Goal: Contribute content

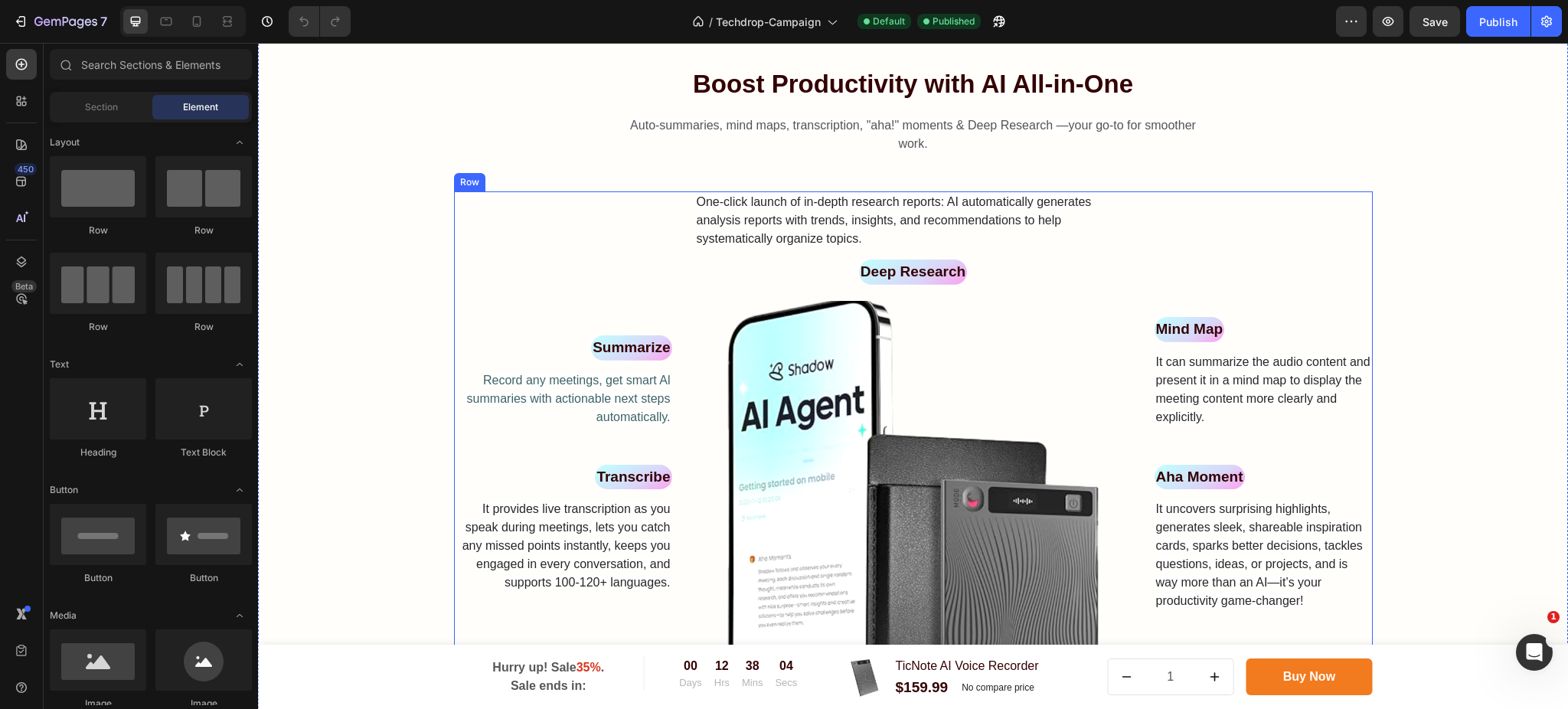
scroll to position [817, 0]
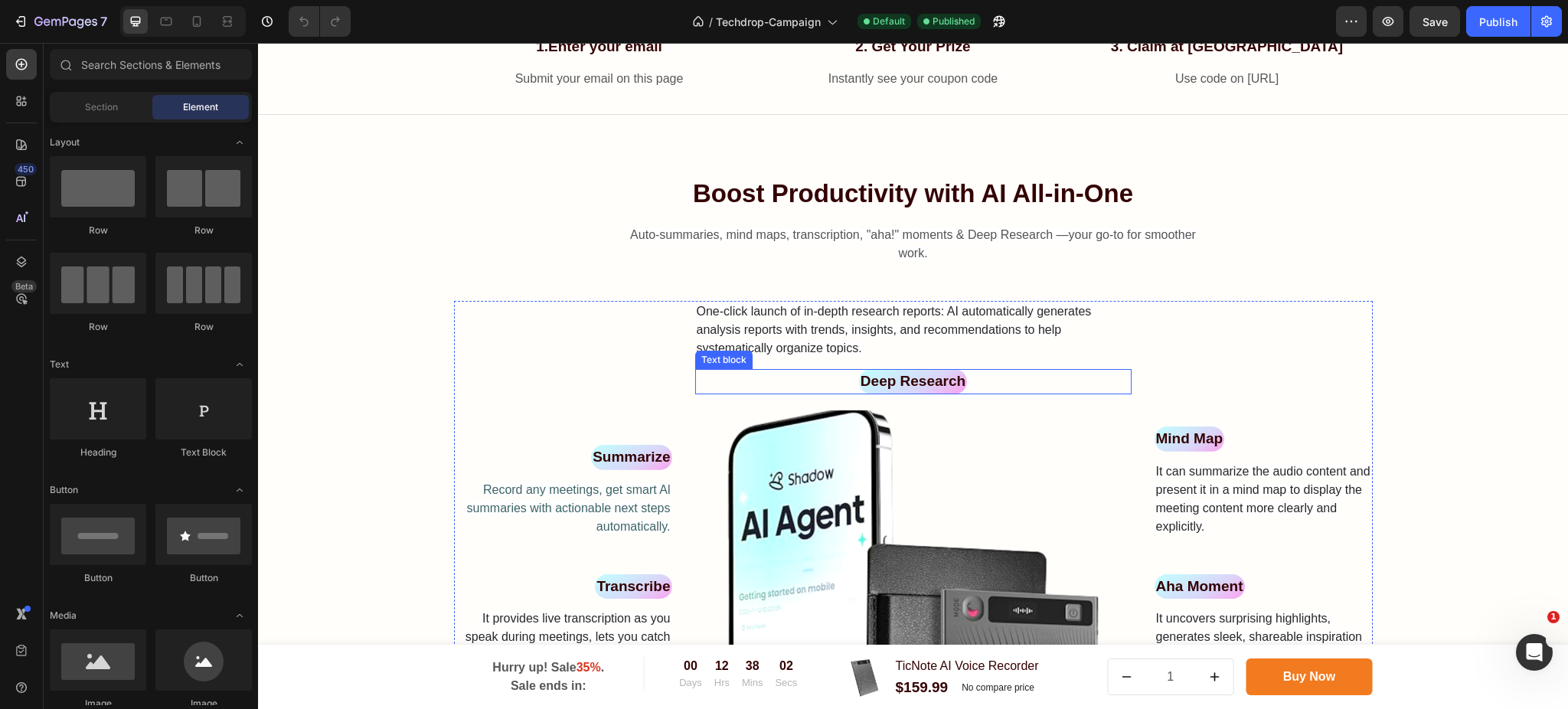
click at [1066, 378] on div "Deep Research" at bounding box center [913, 382] width 437 height 26
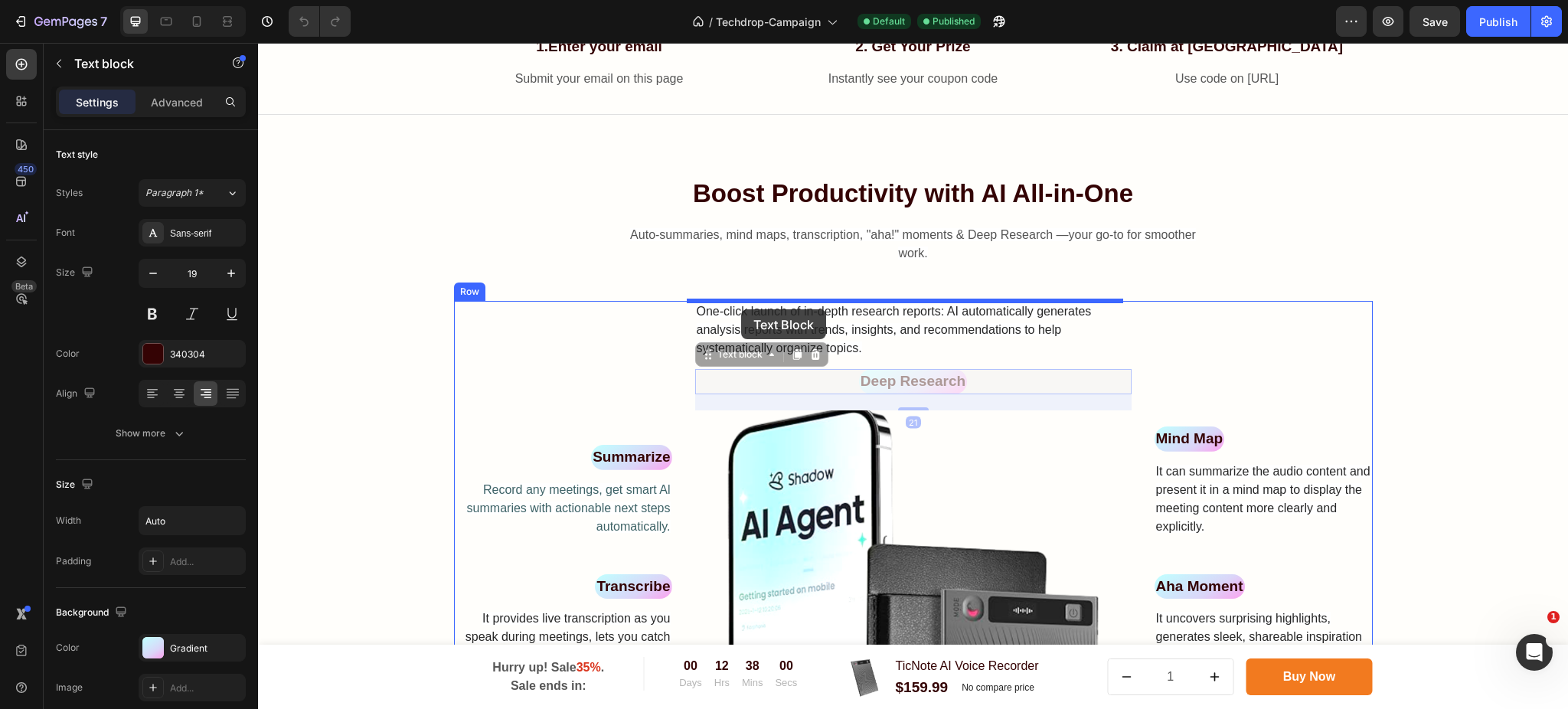
drag, startPoint x: 718, startPoint y: 359, endPoint x: 741, endPoint y: 310, distance: 54.1
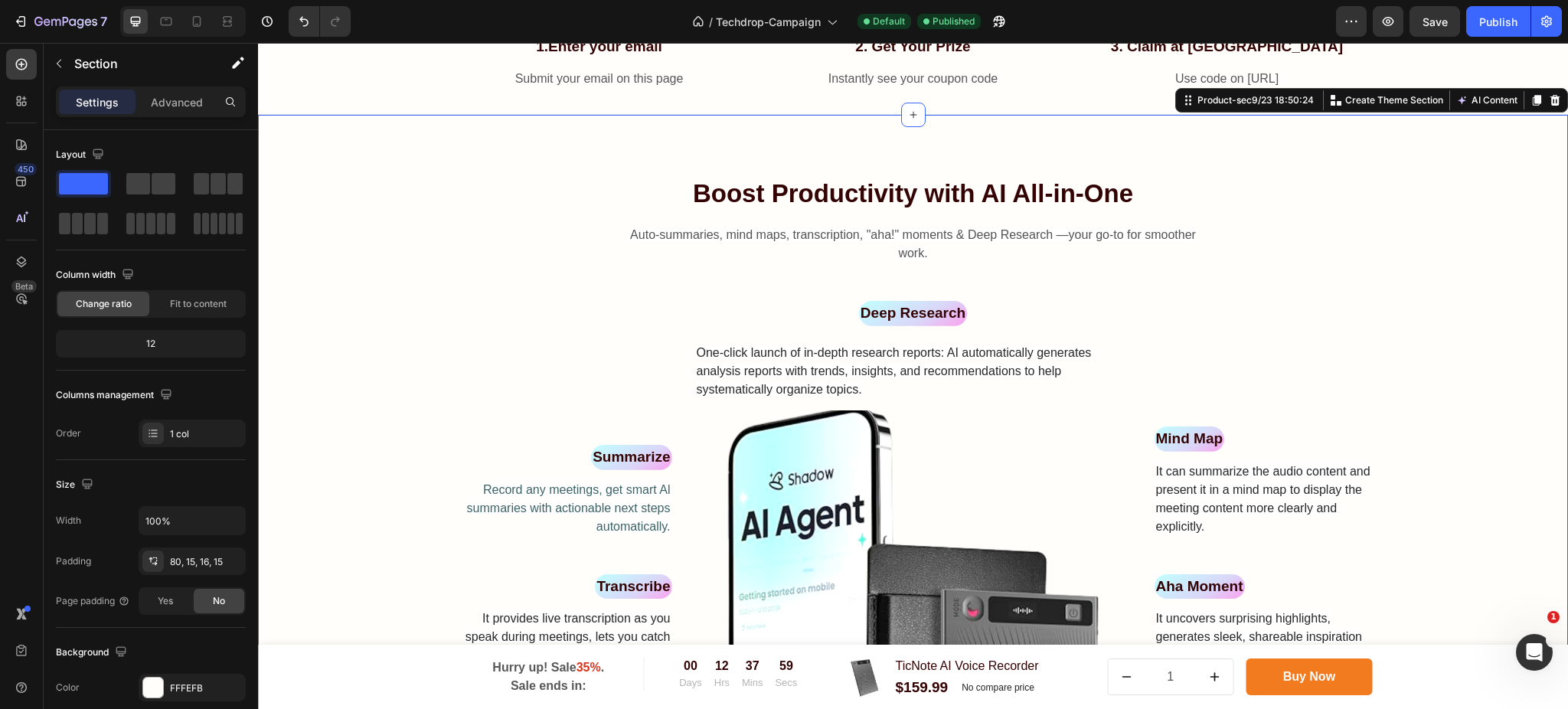
click at [1403, 325] on div "Boost Productivity with AI All-in-One Heading Auto-summaries, mind maps, transc…" at bounding box center [912, 517] width 1287 height 683
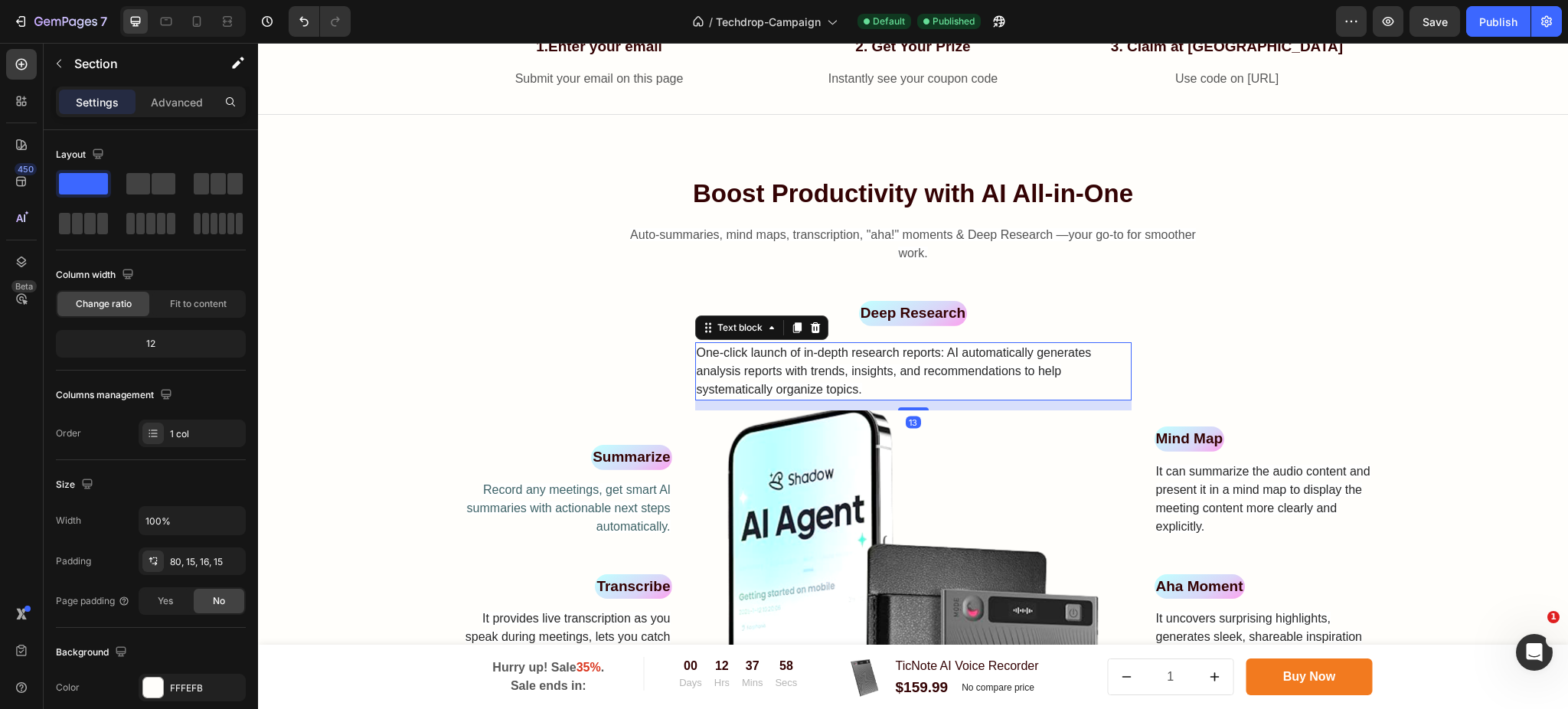
click at [946, 373] on span "One-click launch of in-depth research reports: AI automatically generates analy…" at bounding box center [894, 371] width 395 height 49
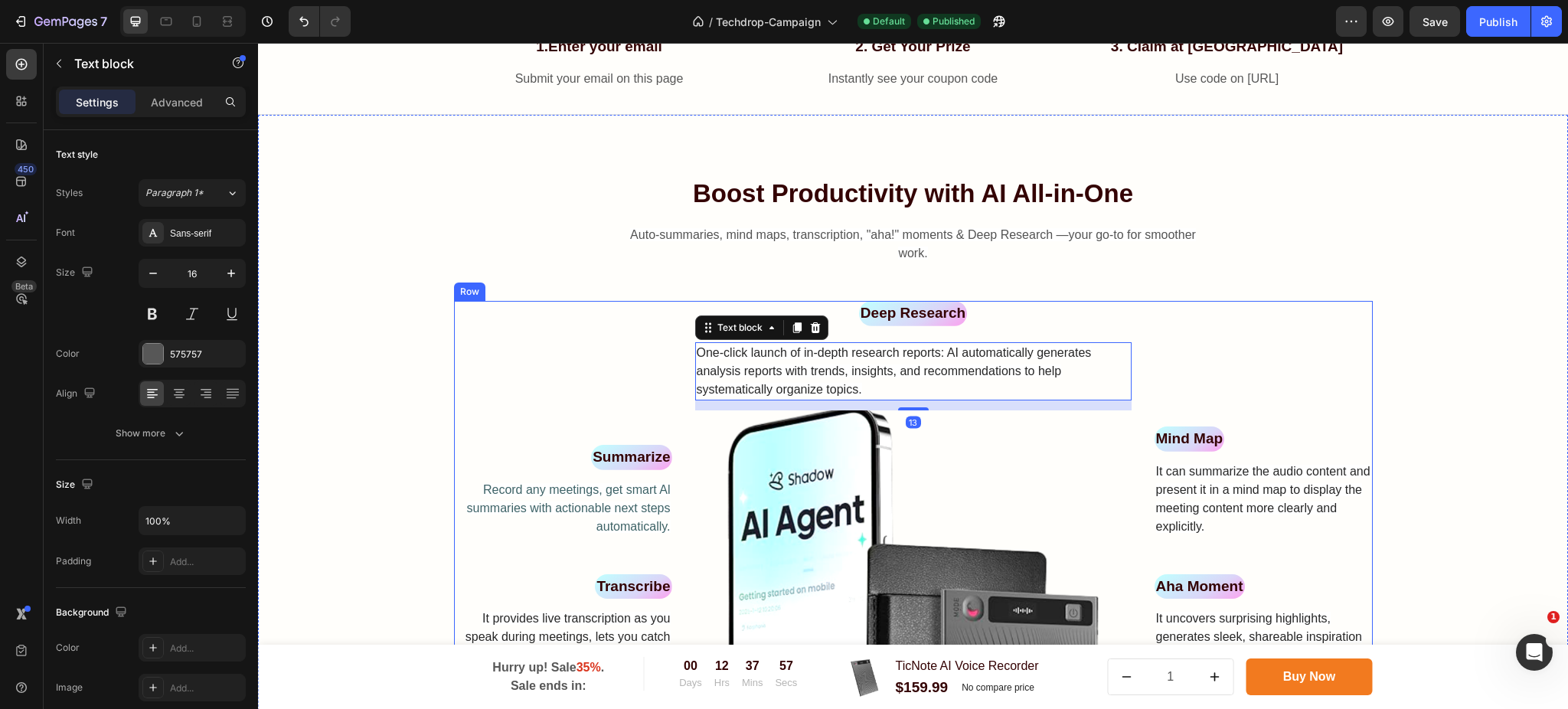
click at [1283, 359] on div "Mind Map Text block It can summarize the audio content and present it in a mind…" at bounding box center [1264, 574] width 218 height 546
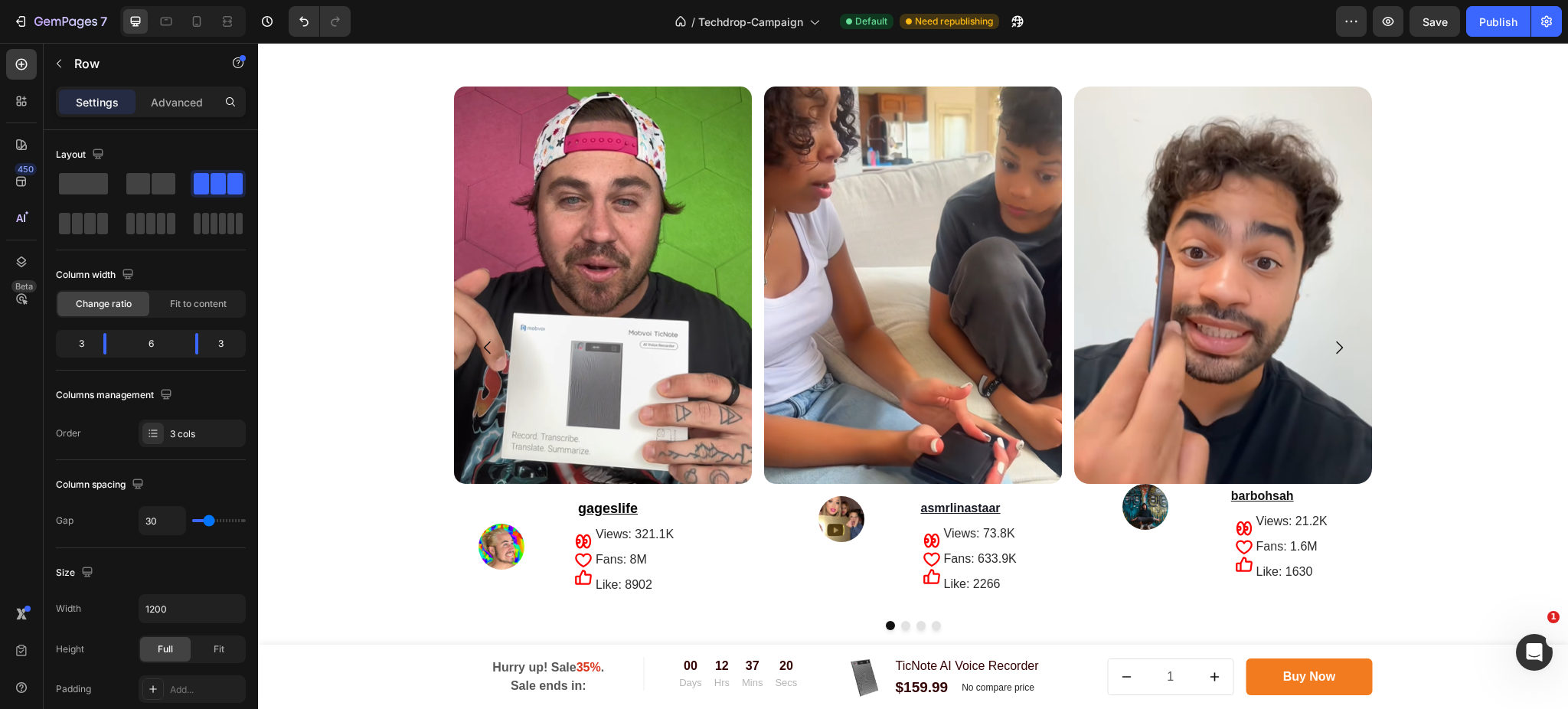
scroll to position [2964, 0]
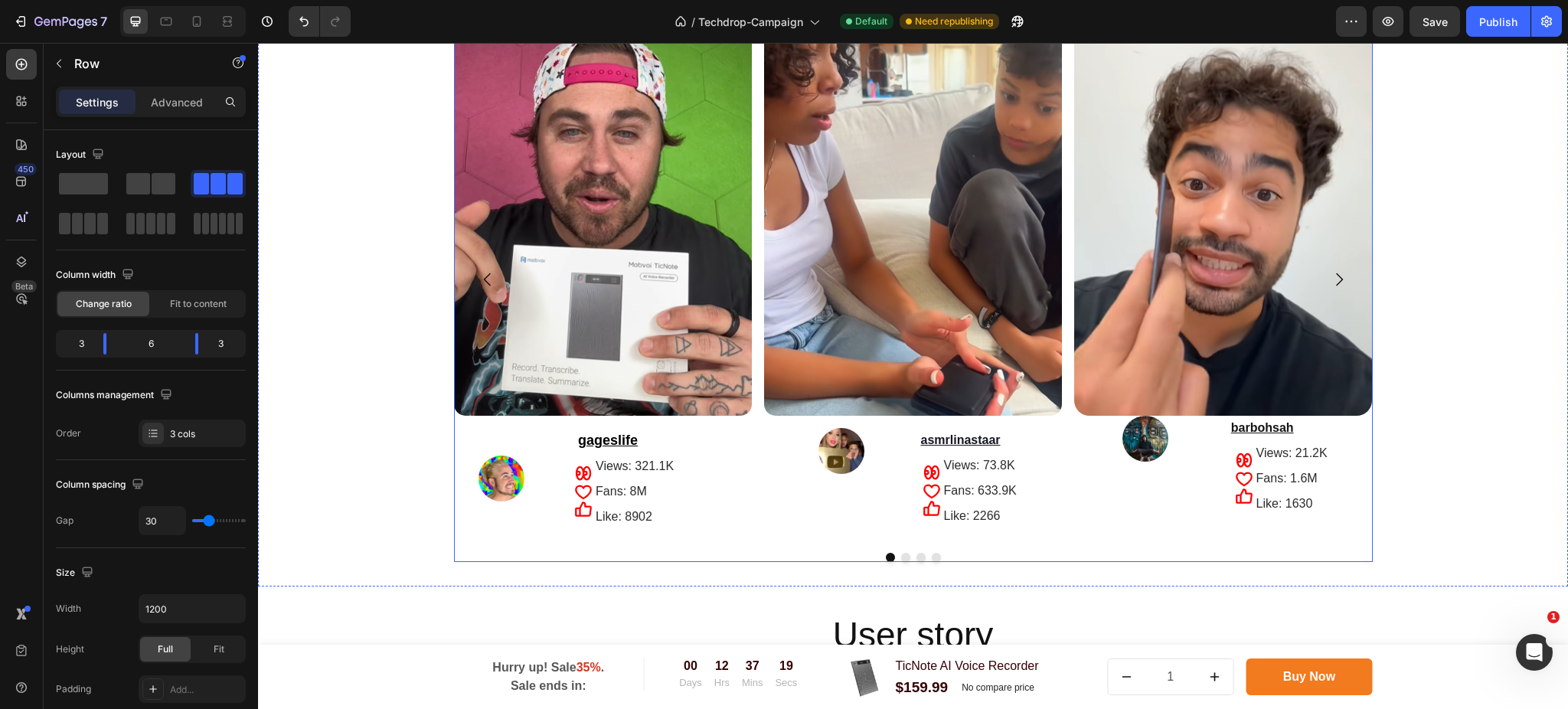
click at [1329, 280] on icon "Carousel Next Arrow" at bounding box center [1339, 280] width 19 height 19
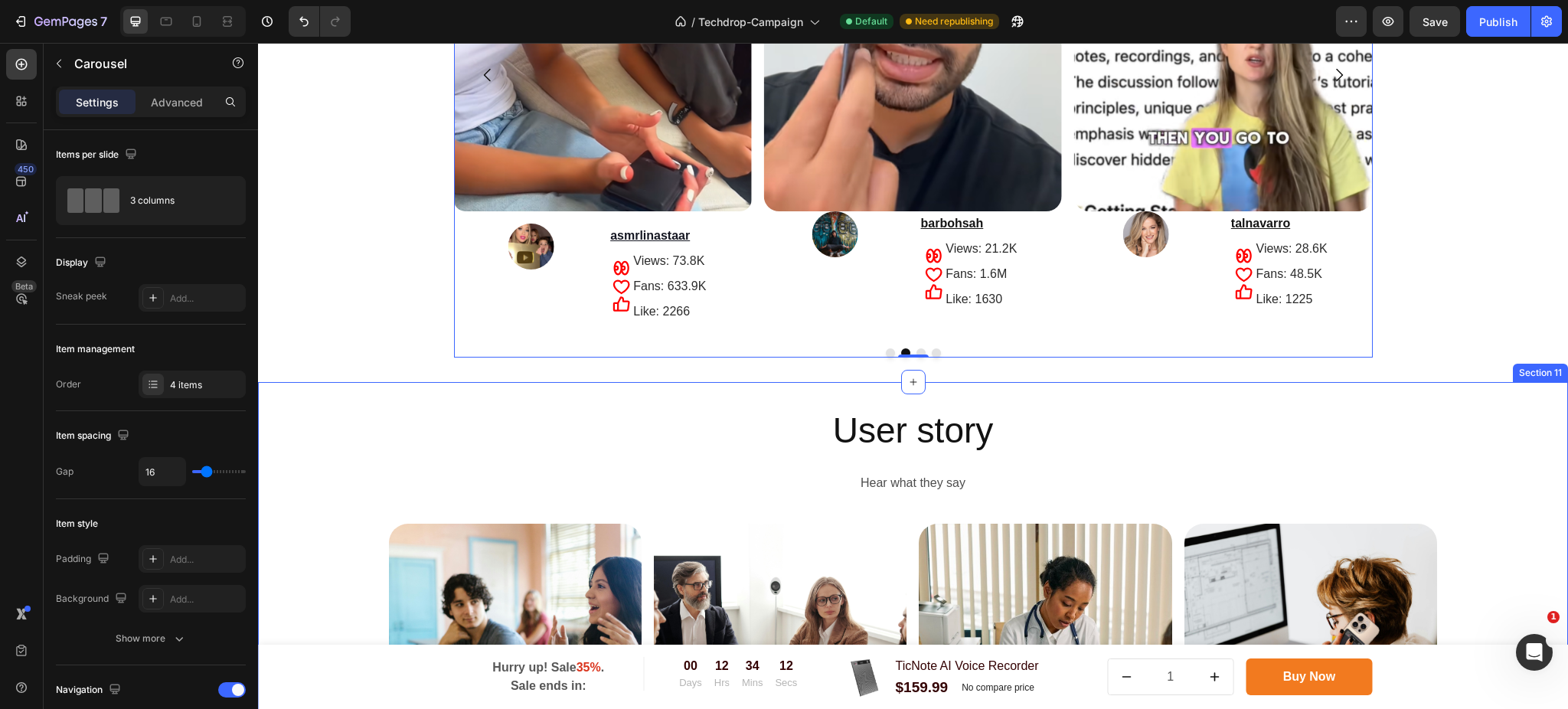
scroll to position [3270, 0]
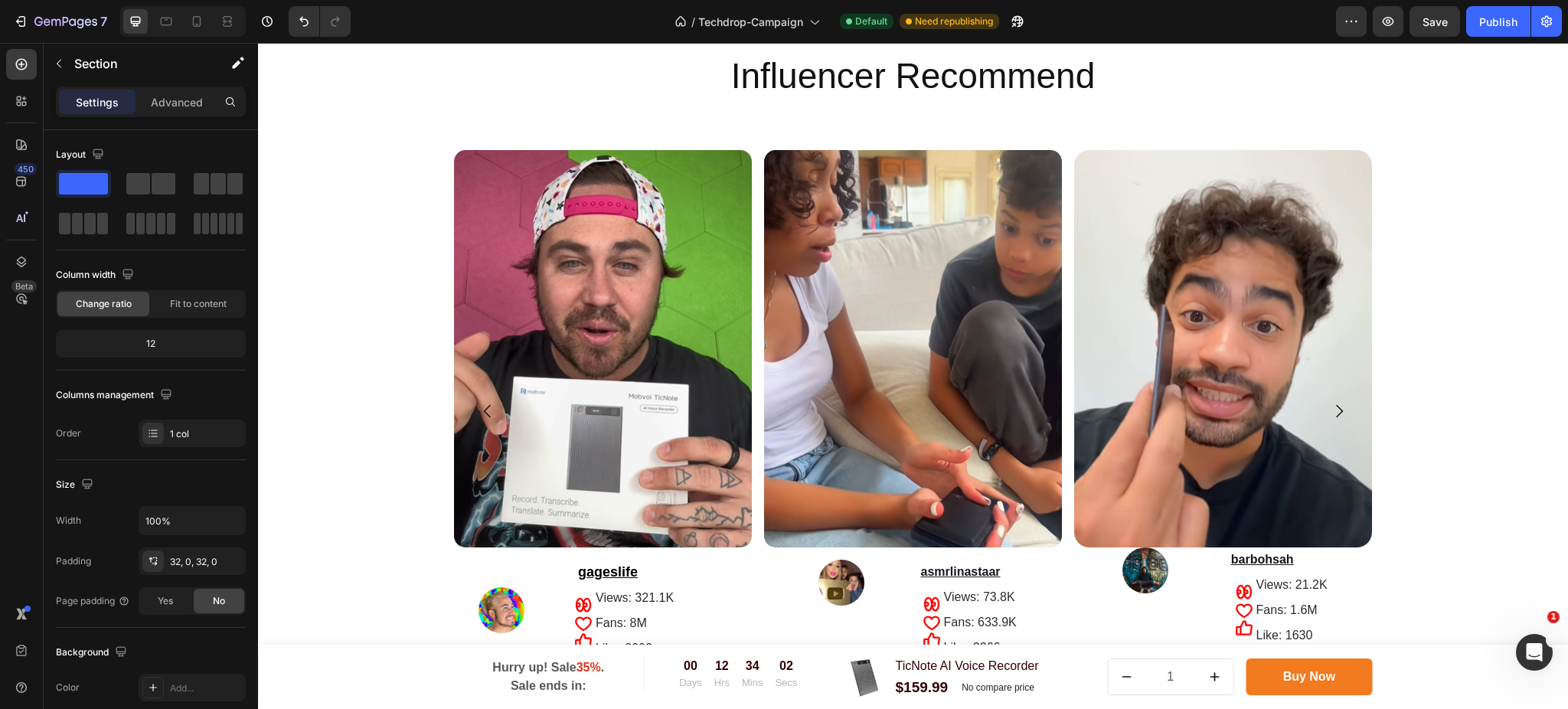
scroll to position [2862, 0]
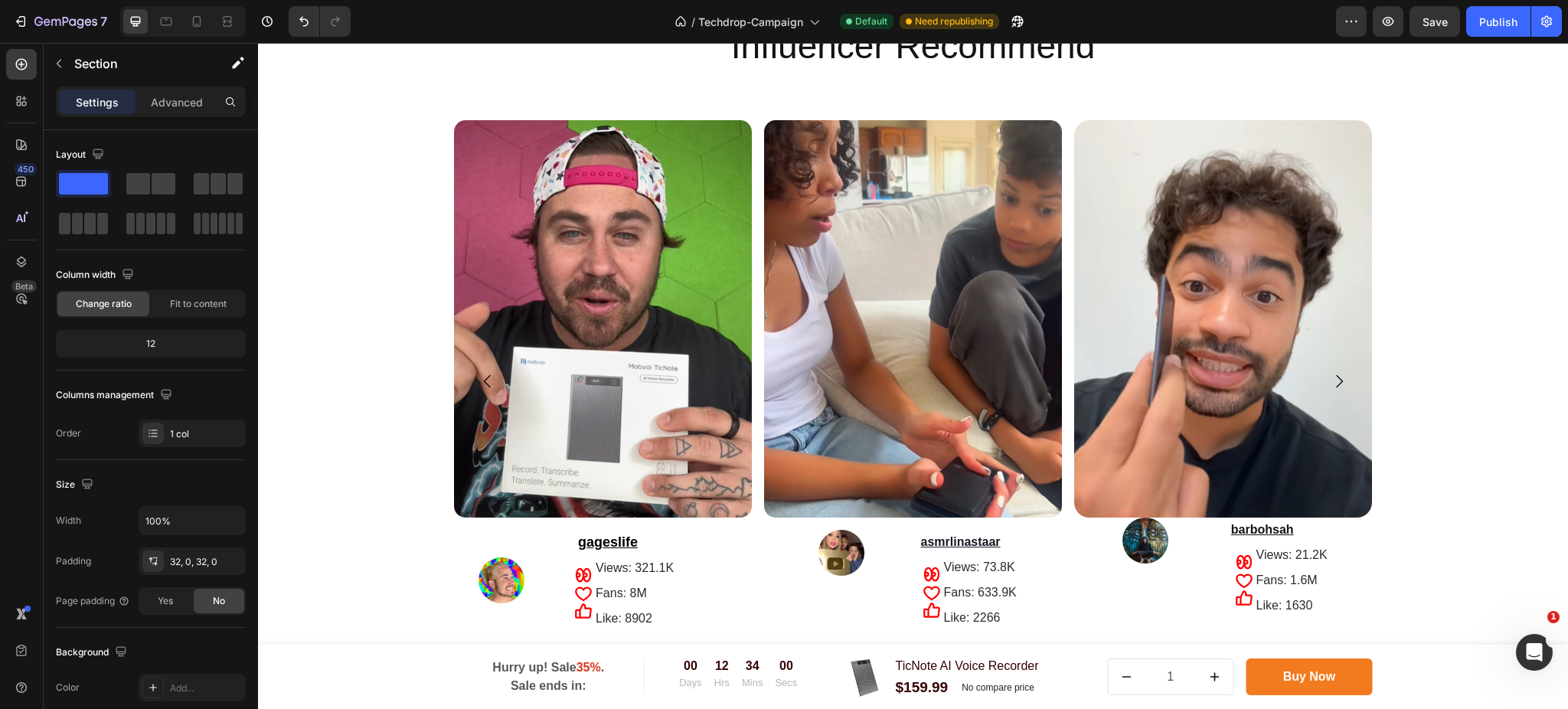
click at [395, 404] on div "Image Row Image gageslife Text Block Icon Icon Icon Views: 321.1K Text Block Fa…" at bounding box center [913, 392] width 1310 height 543
click at [1339, 366] on button "Carousel Next Arrow" at bounding box center [1339, 381] width 43 height 43
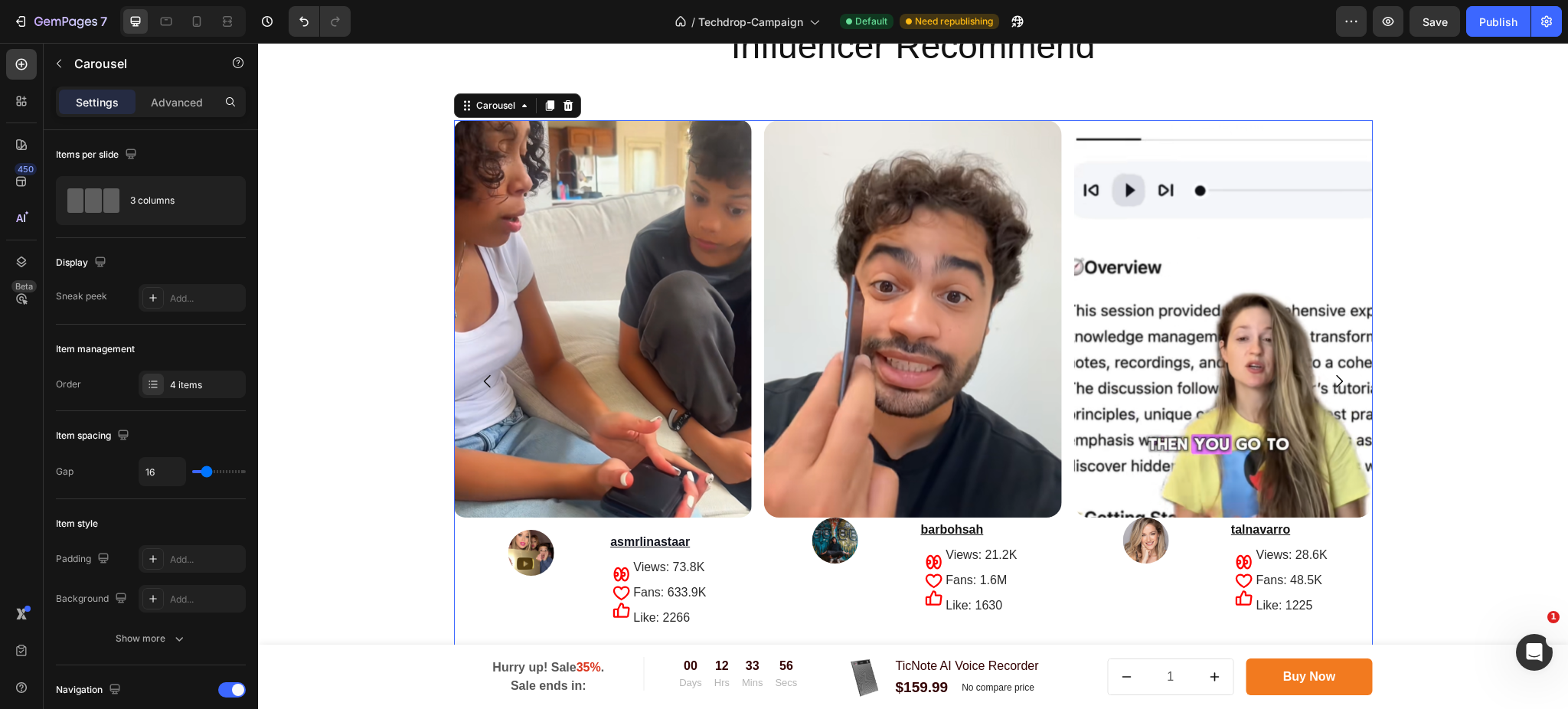
click at [1329, 377] on icon "Carousel Next Arrow" at bounding box center [1339, 381] width 19 height 19
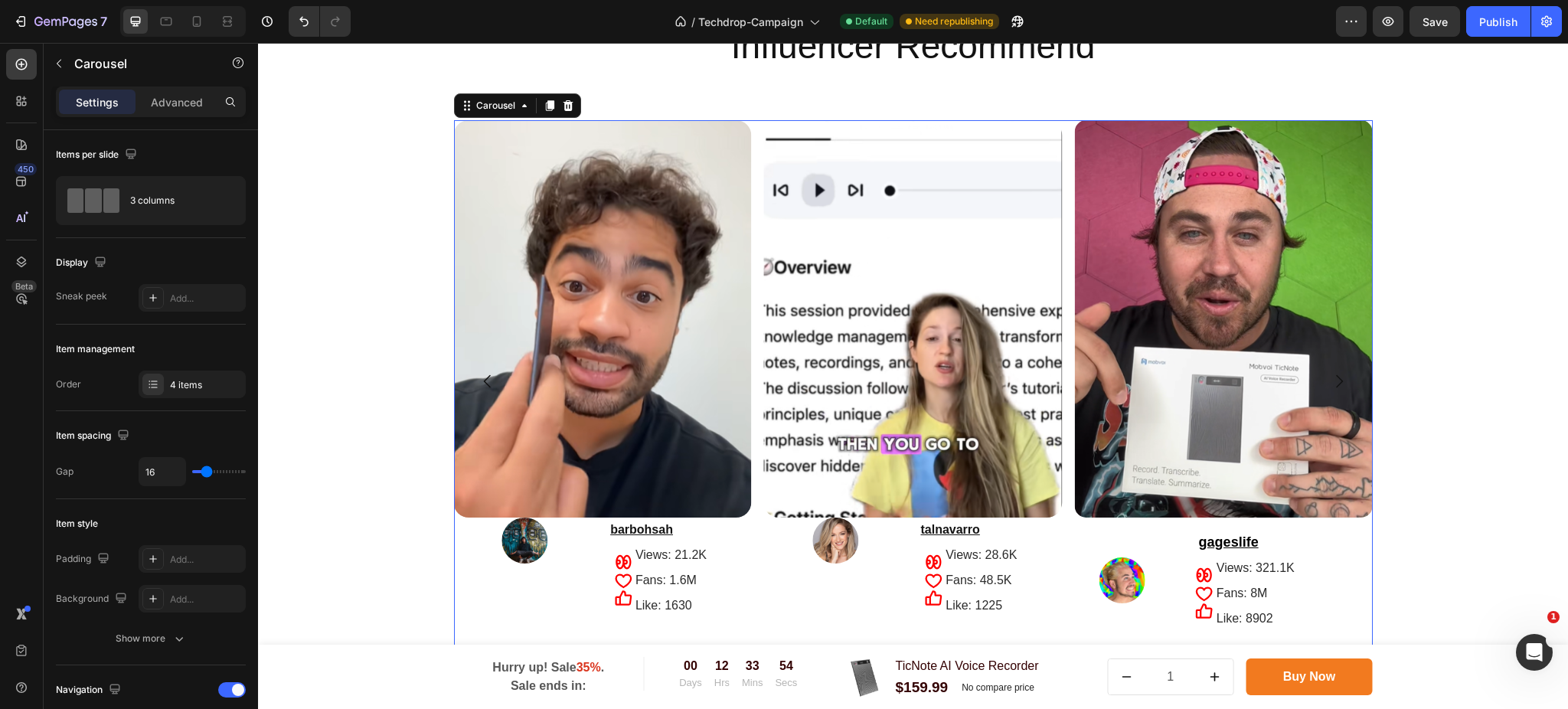
click at [1329, 377] on icon "Carousel Next Arrow" at bounding box center [1339, 381] width 19 height 19
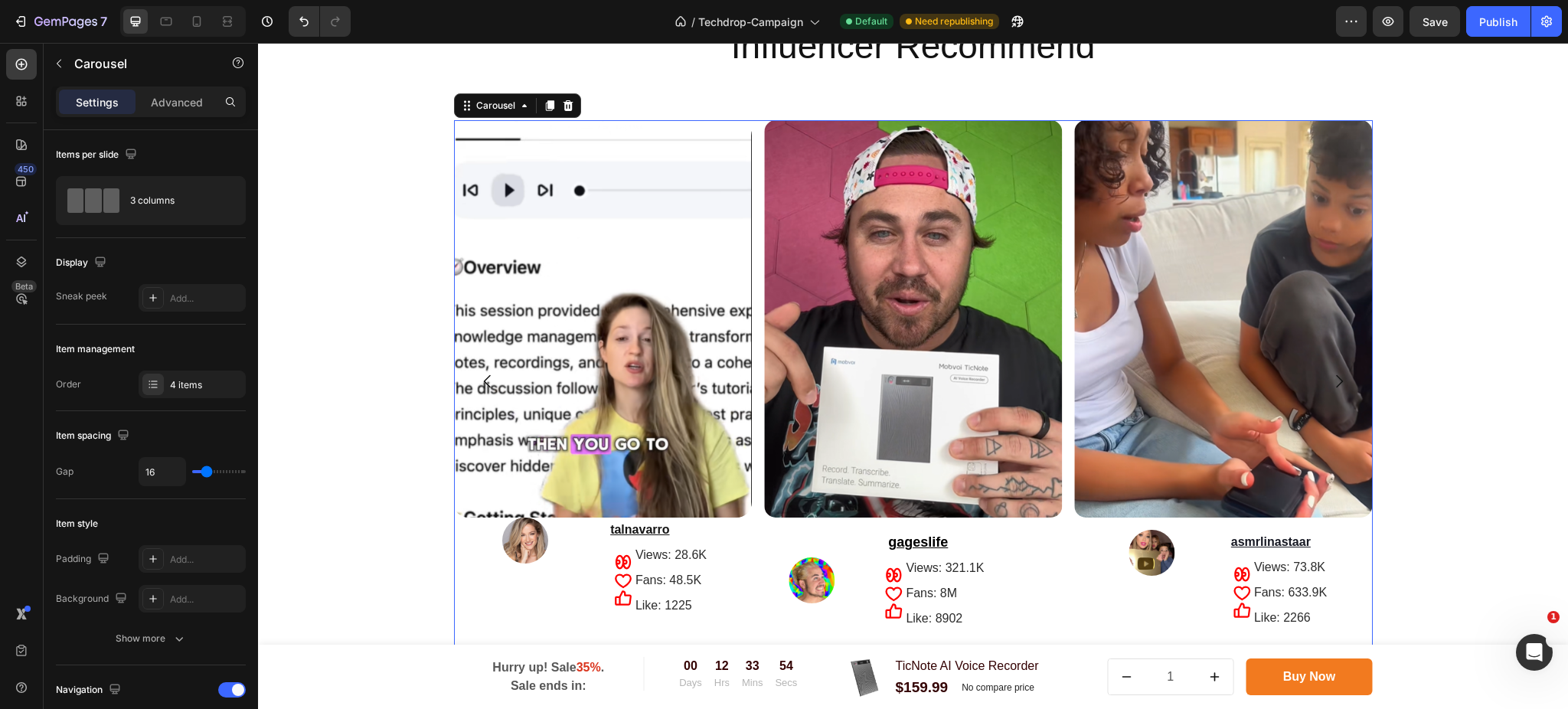
click at [1329, 377] on icon "Carousel Next Arrow" at bounding box center [1339, 381] width 19 height 19
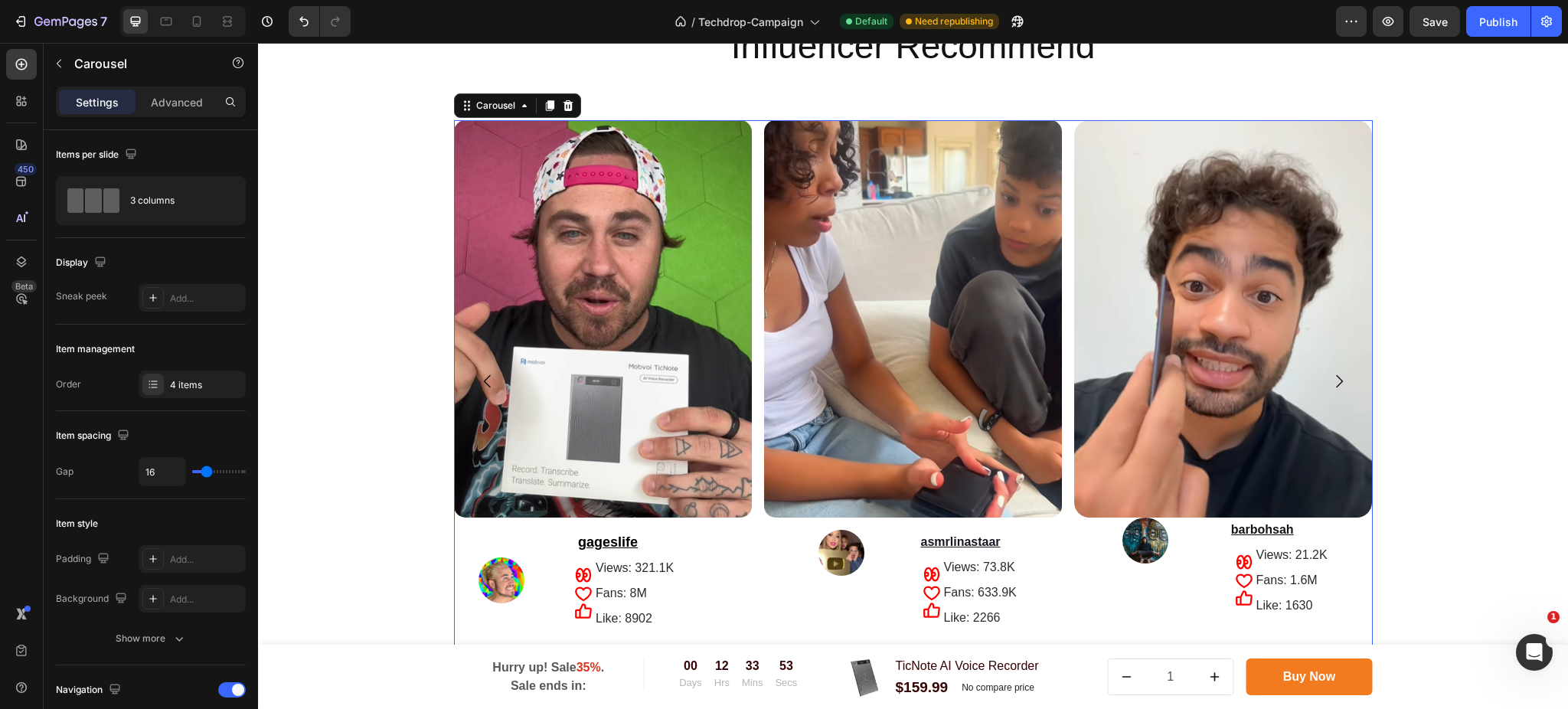
click at [1329, 377] on icon "Carousel Next Arrow" at bounding box center [1339, 381] width 19 height 19
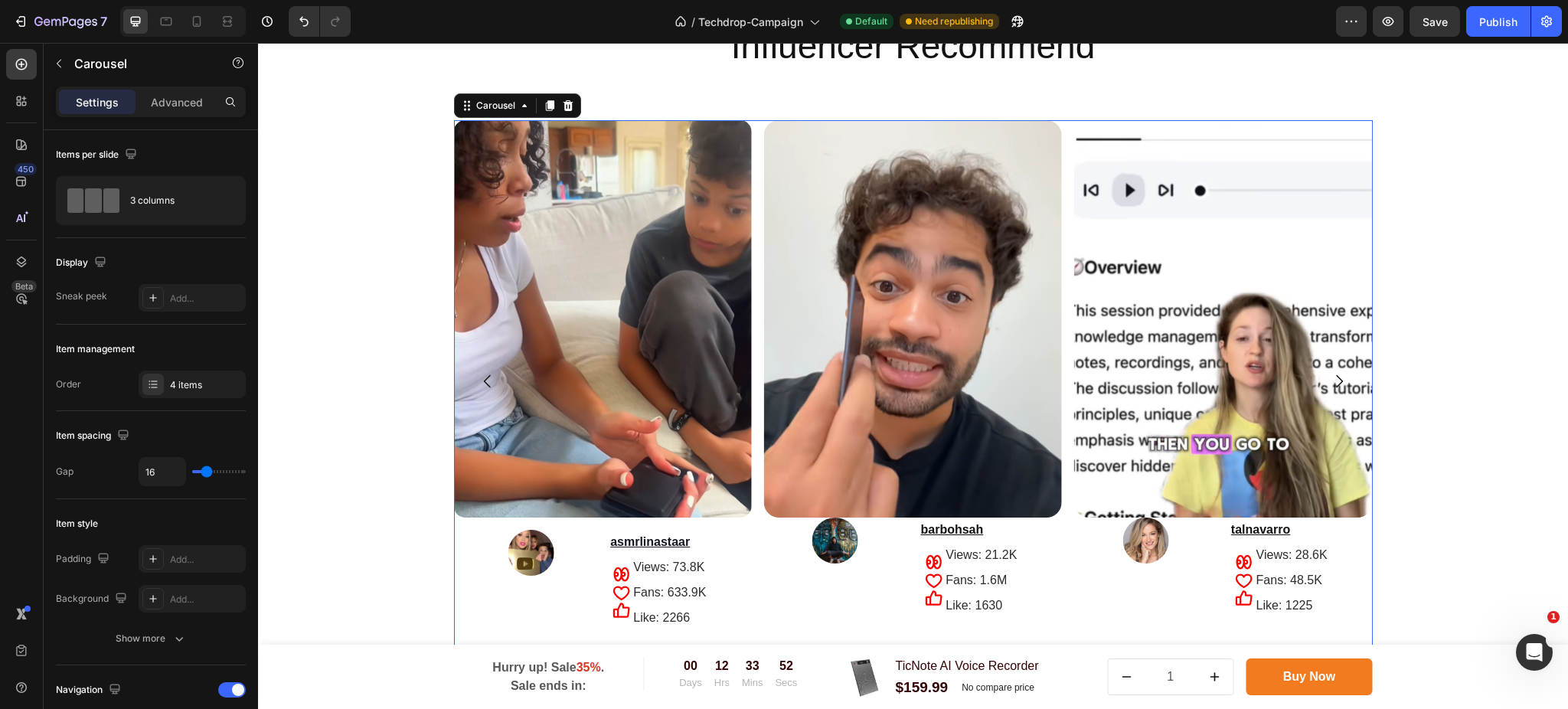
click at [1329, 377] on icon "Carousel Next Arrow" at bounding box center [1339, 381] width 19 height 19
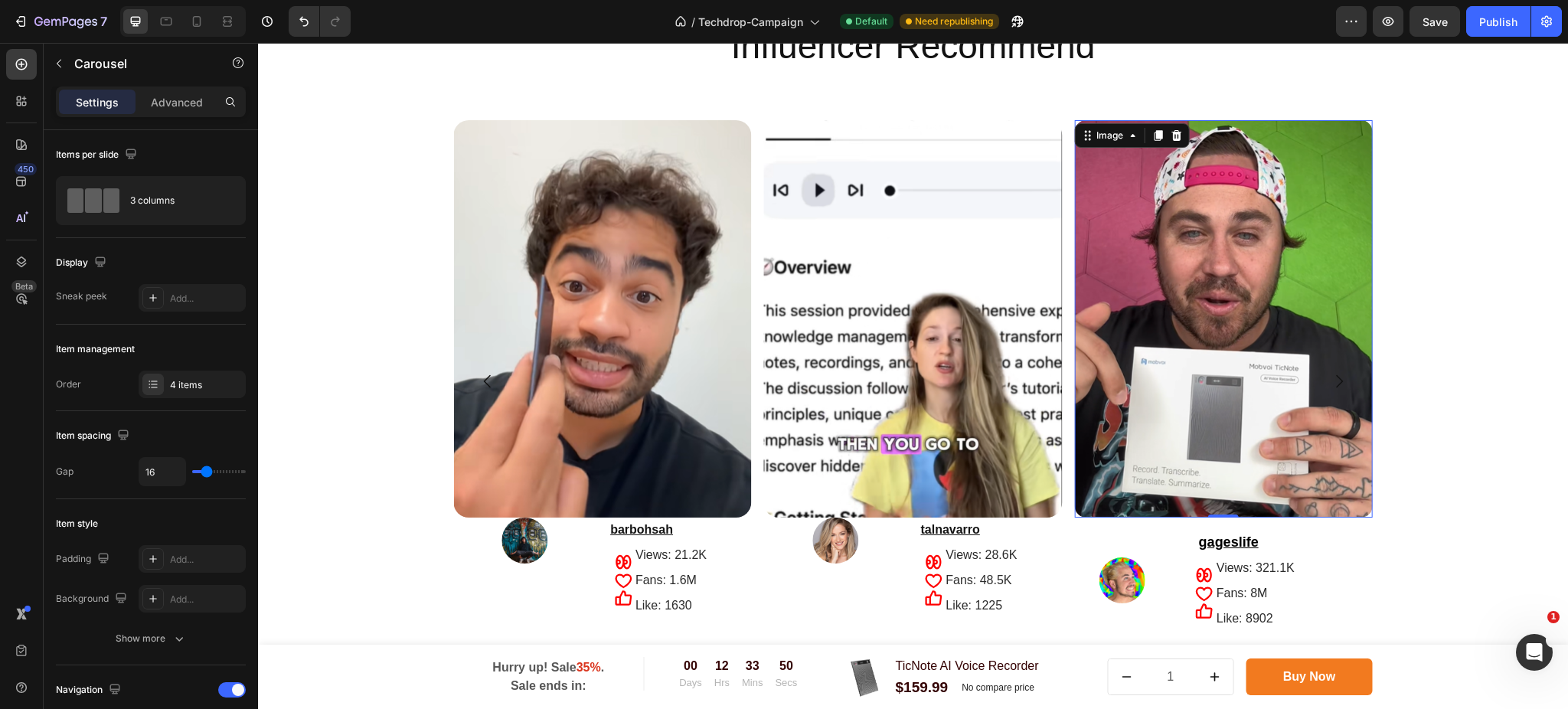
click at [1257, 333] on img at bounding box center [1223, 319] width 298 height 398
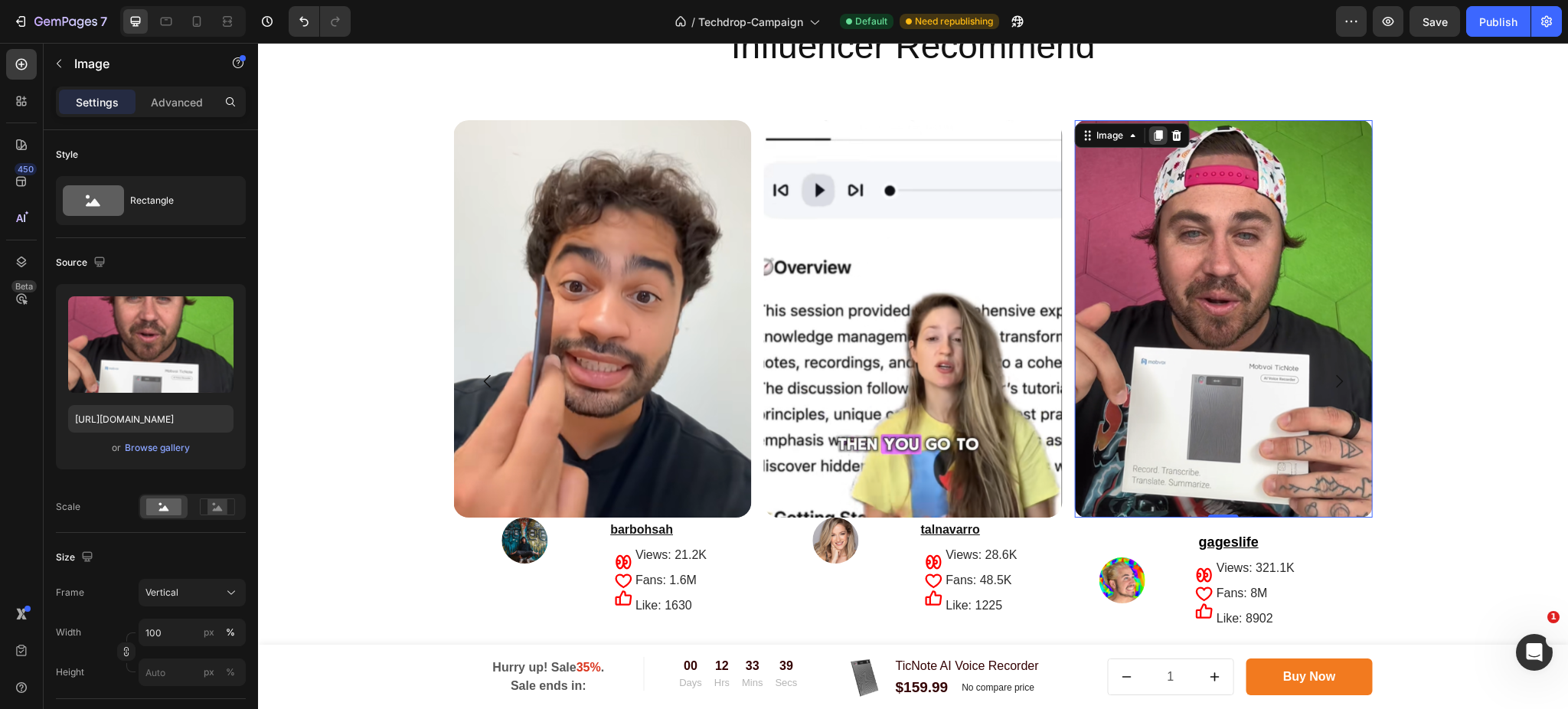
click at [1154, 133] on icon at bounding box center [1158, 136] width 9 height 11
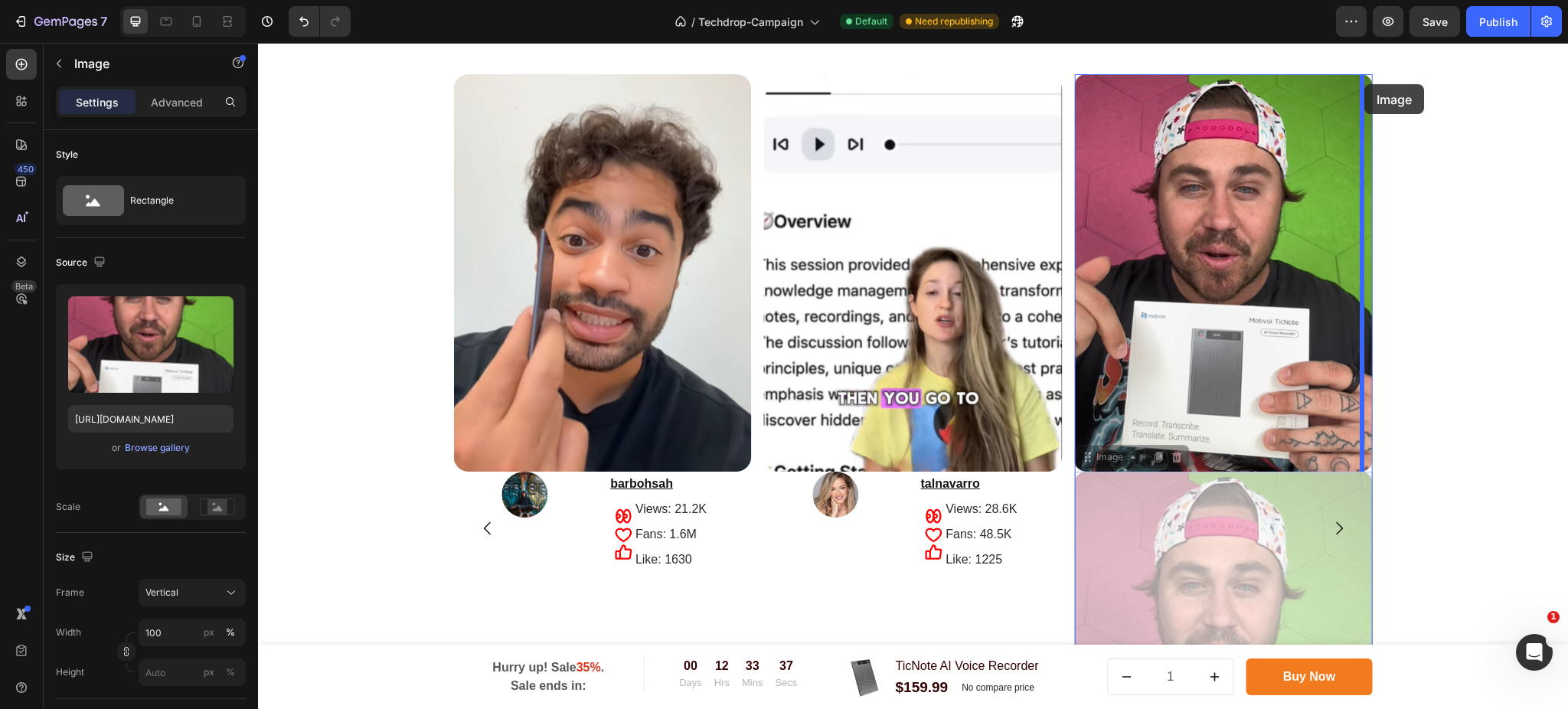
scroll to position [2886, 0]
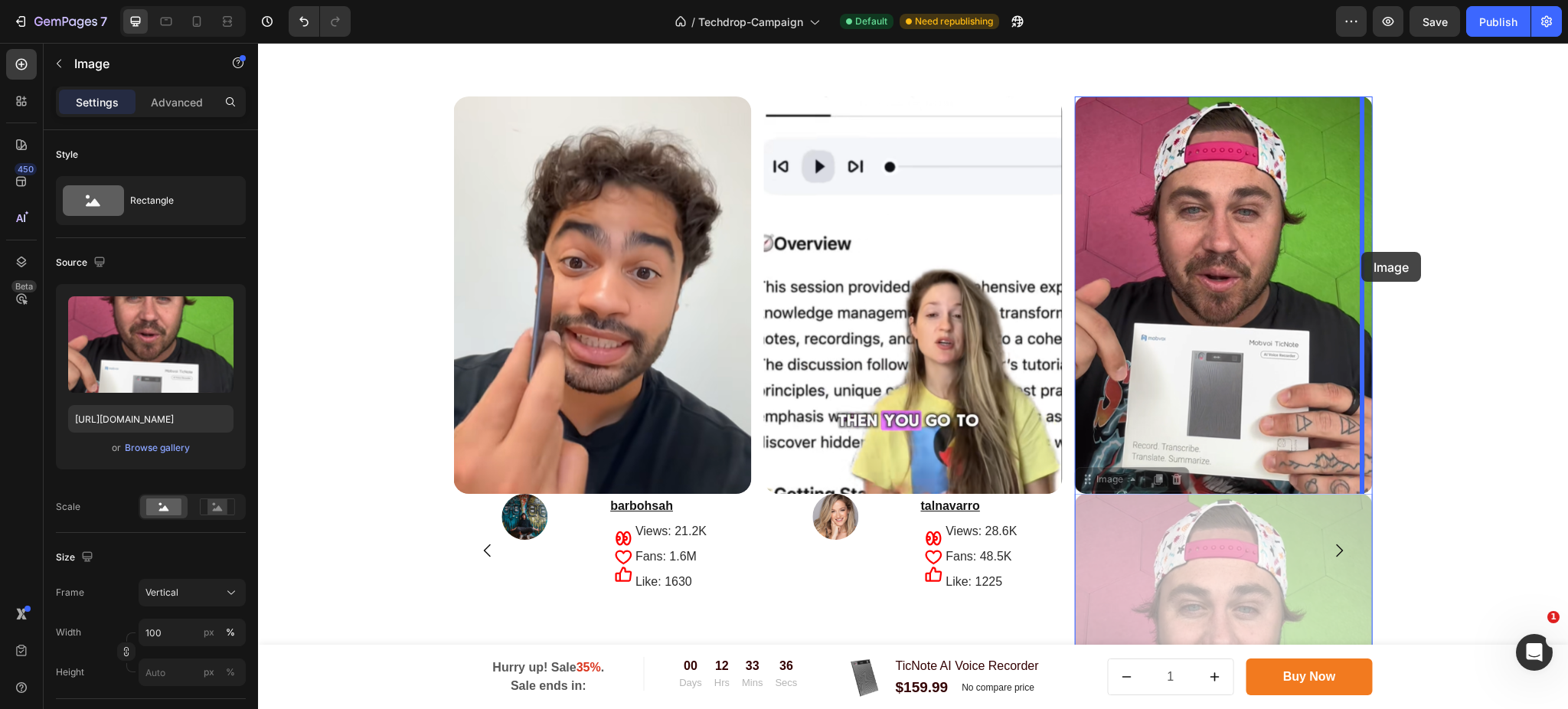
drag, startPoint x: 1229, startPoint y: 300, endPoint x: 1361, endPoint y: 252, distance: 140.5
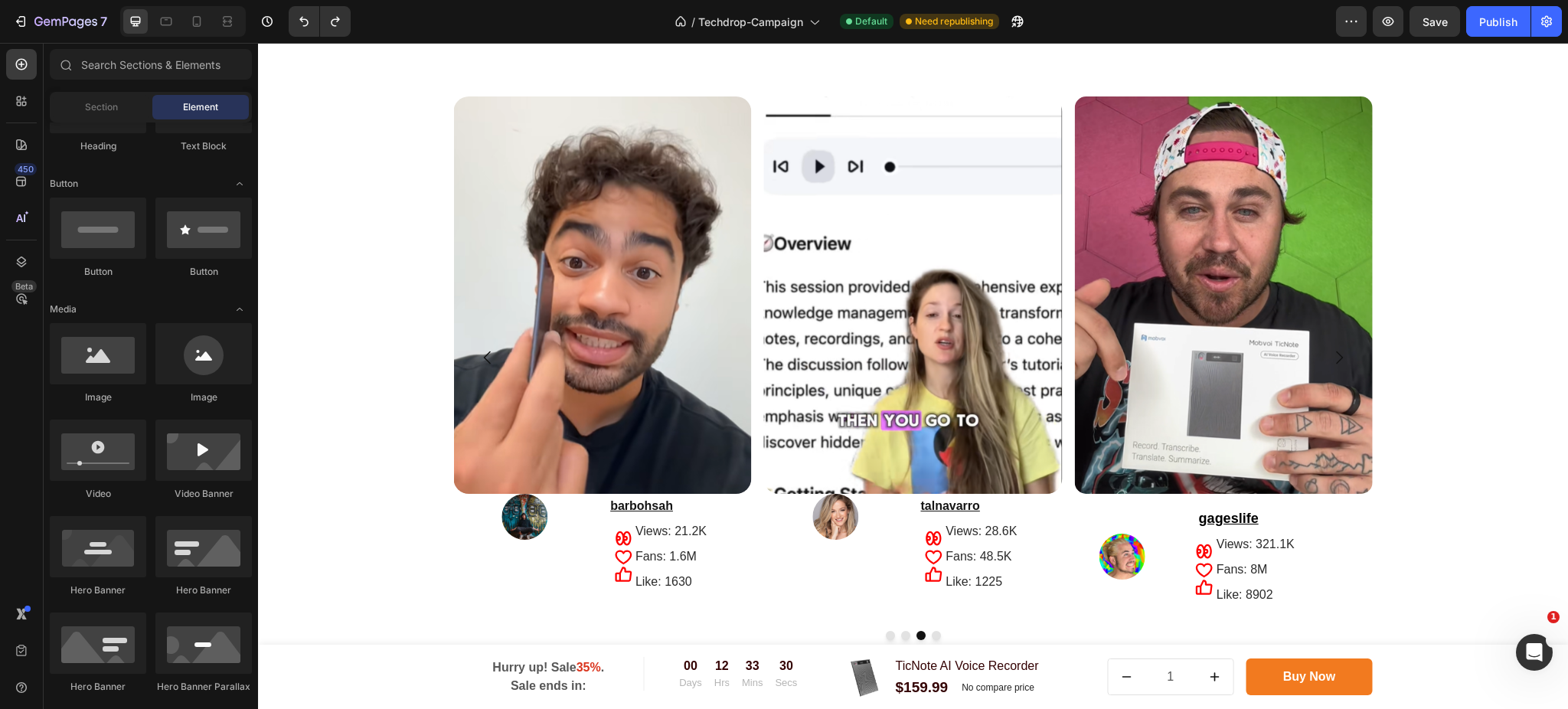
scroll to position [0, 0]
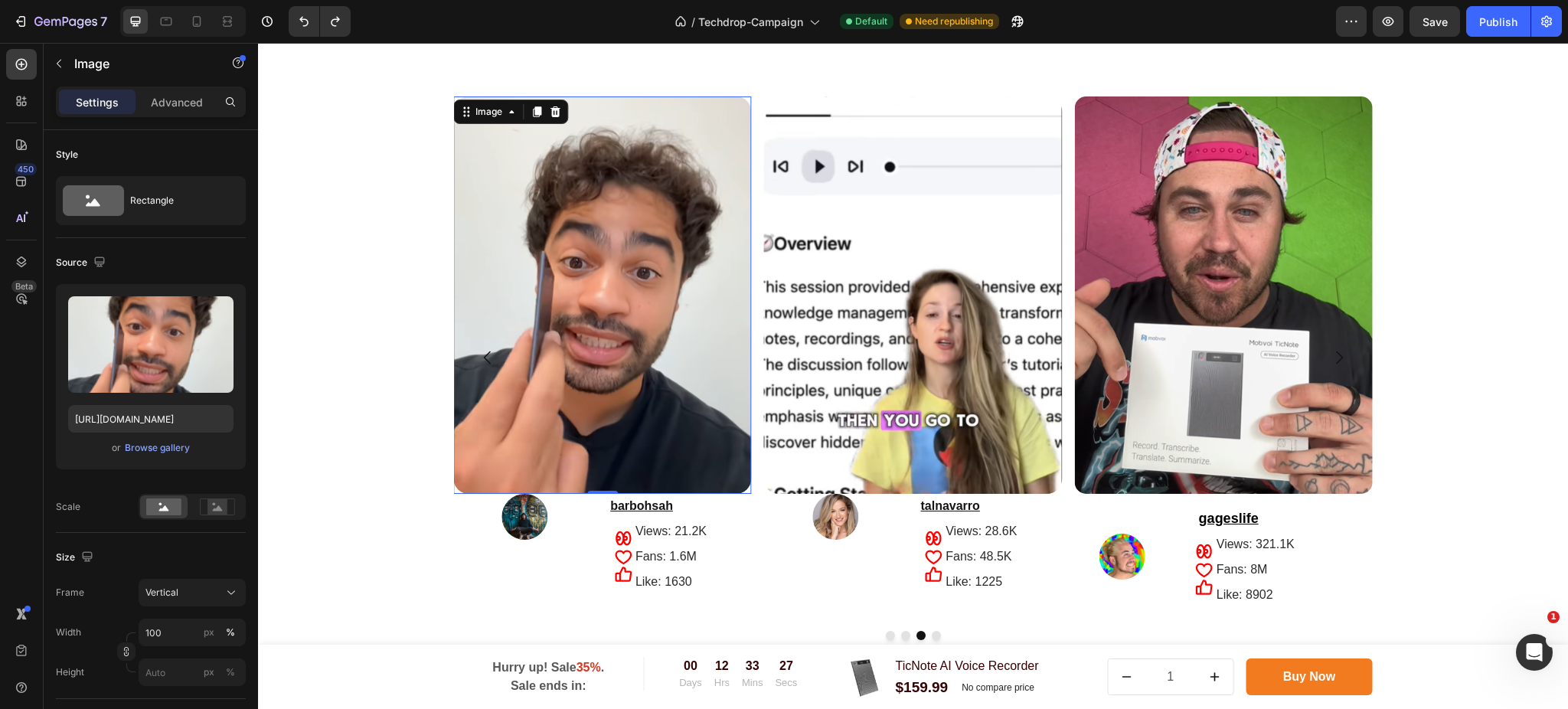
click at [459, 280] on img at bounding box center [601, 295] width 298 height 398
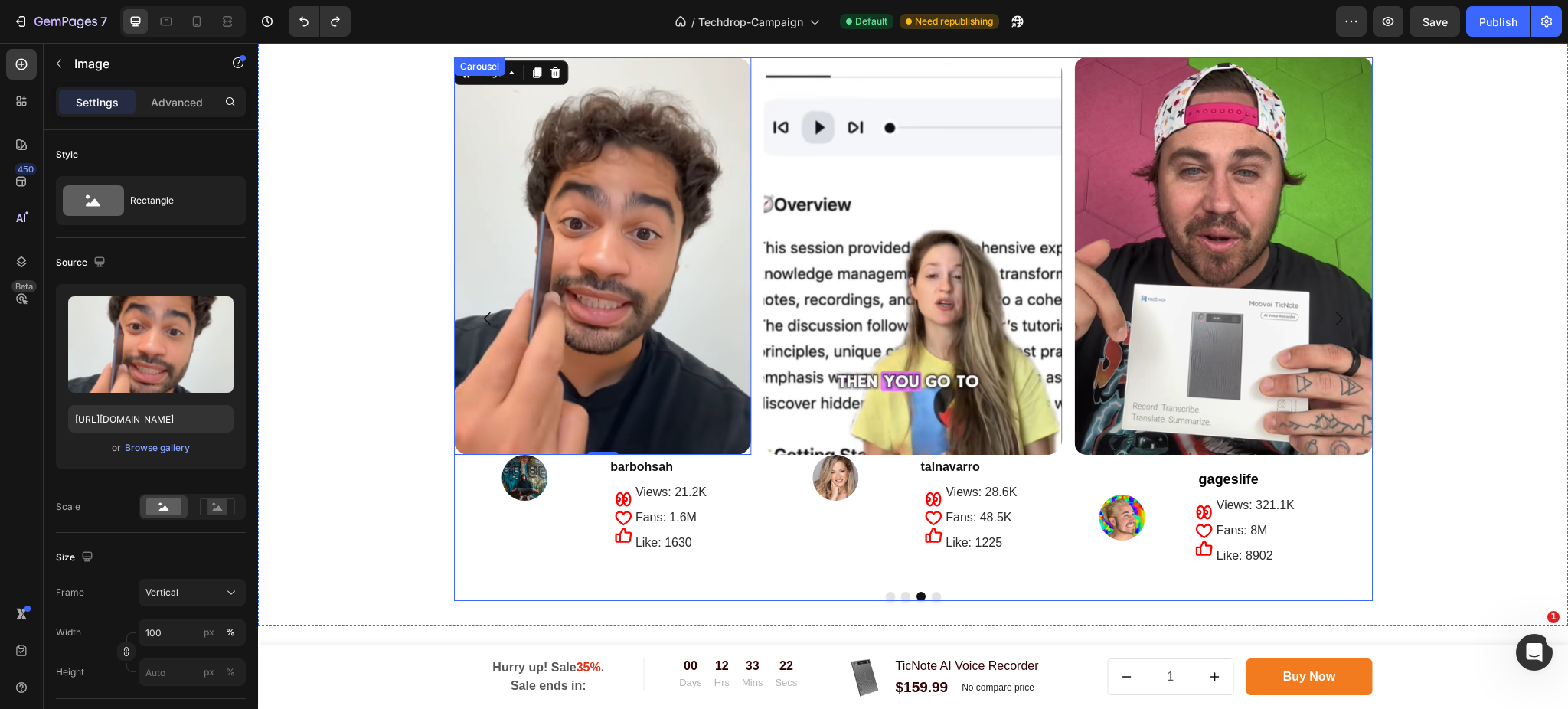
scroll to position [3090, 0]
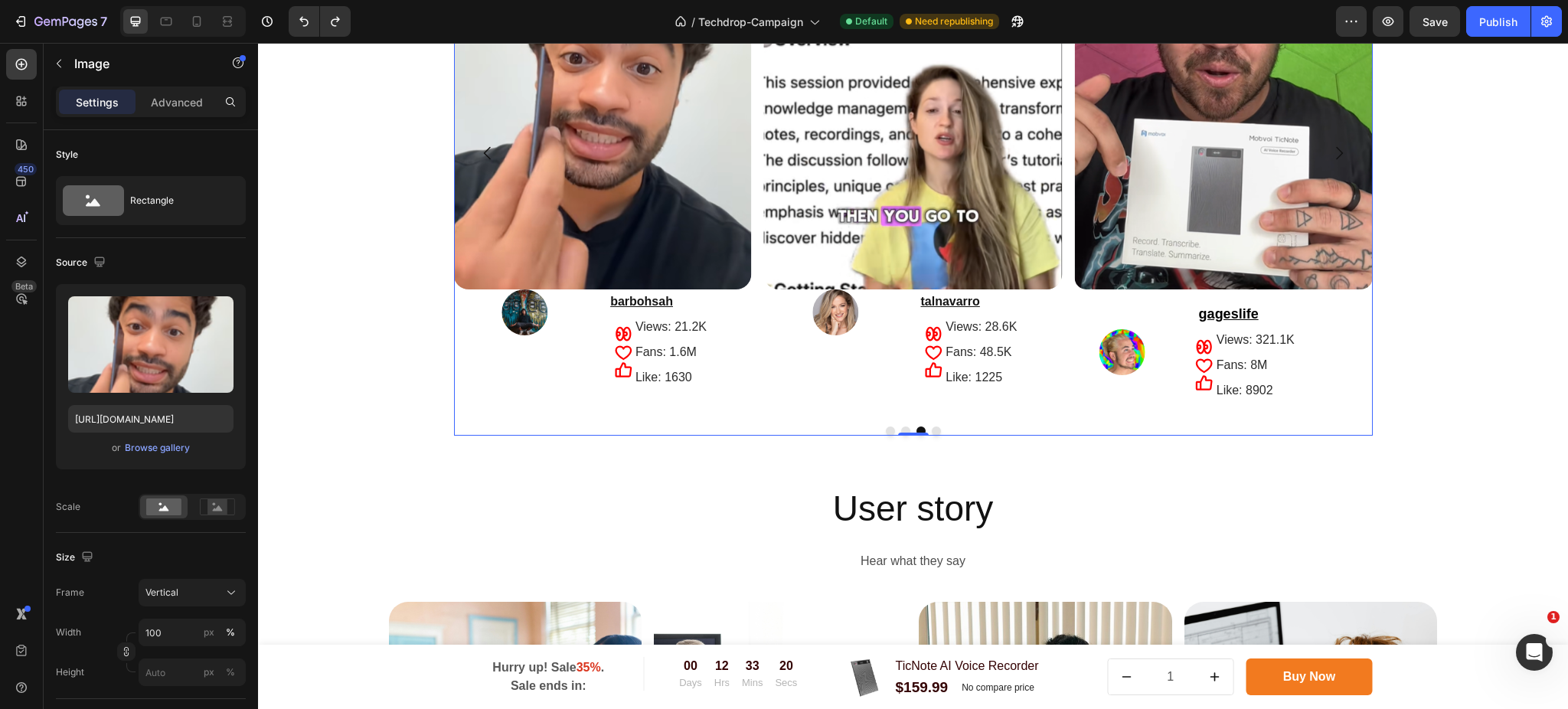
click at [901, 428] on button "Dot" at bounding box center [906, 431] width 9 height 9
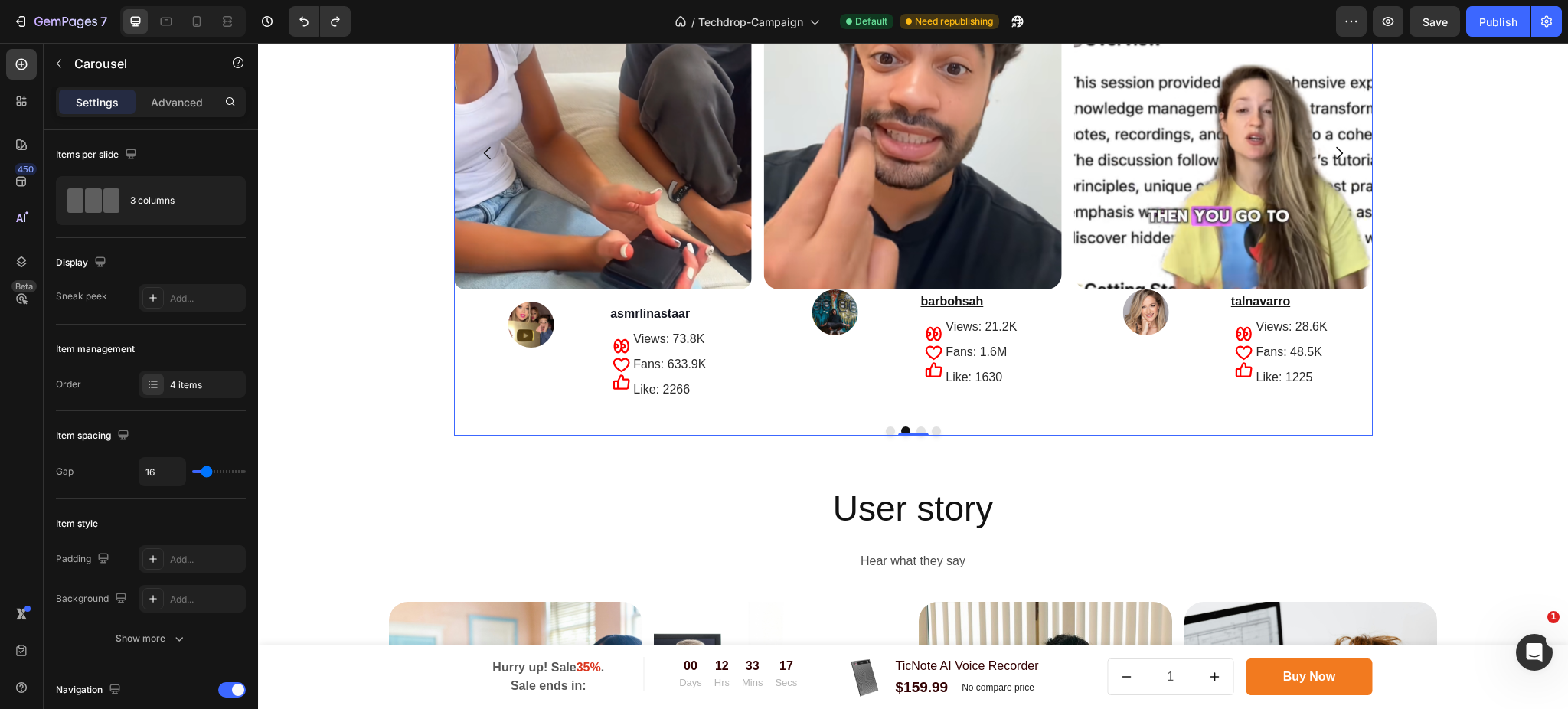
click at [873, 428] on div at bounding box center [912, 431] width 918 height 9
click at [875, 428] on div at bounding box center [912, 431] width 918 height 9
click at [868, 427] on div at bounding box center [912, 431] width 918 height 9
click at [886, 434] on button "Dot" at bounding box center [890, 431] width 9 height 9
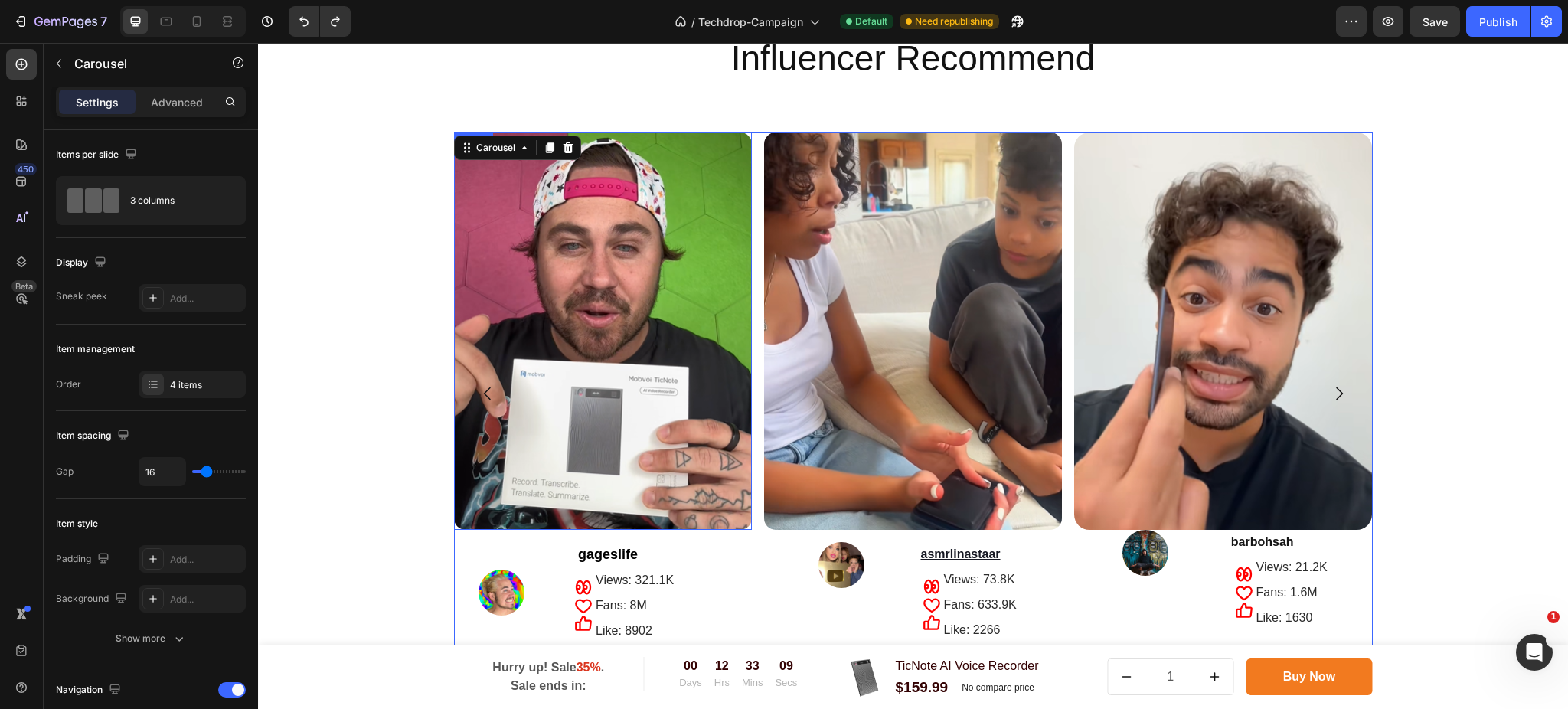
scroll to position [2886, 0]
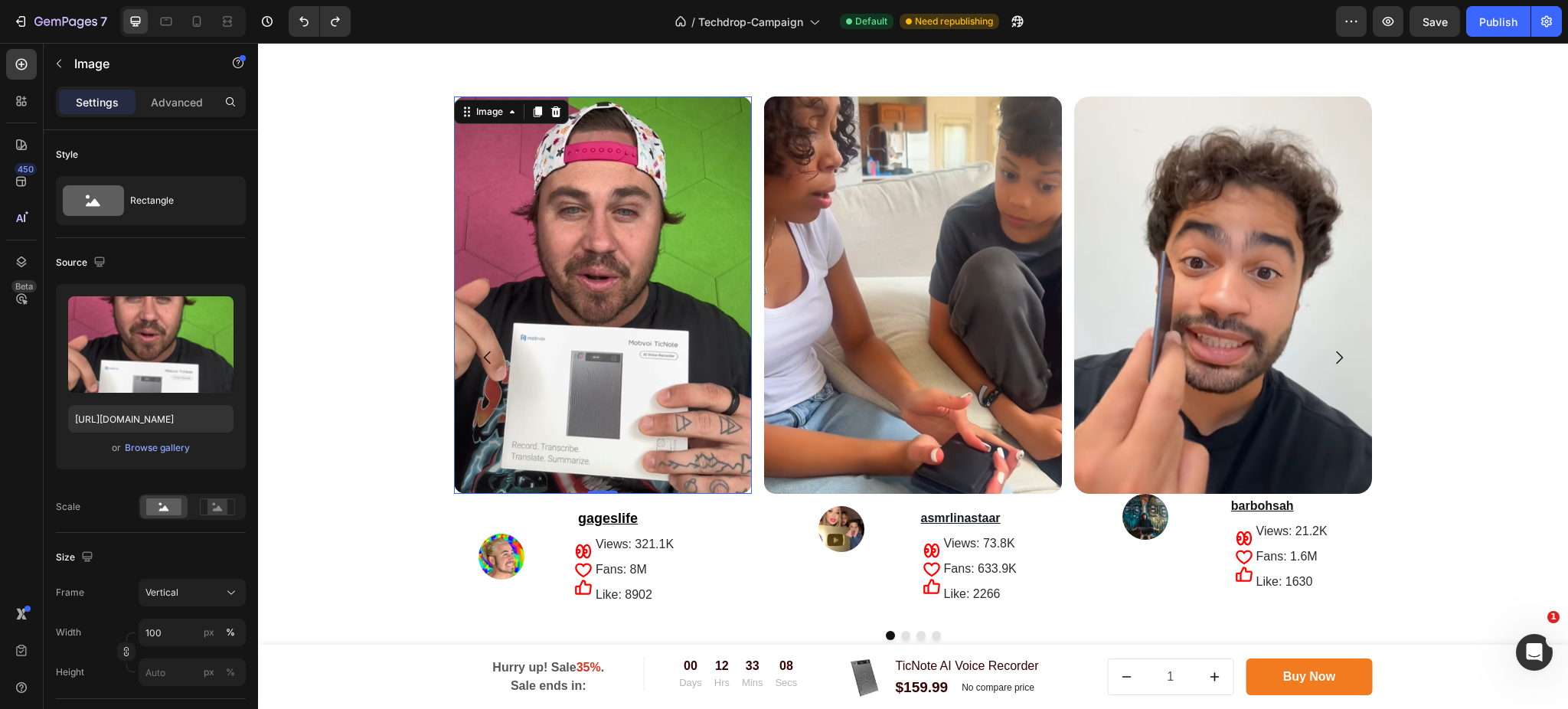
click at [617, 287] on img at bounding box center [602, 295] width 298 height 398
click at [531, 106] on icon at bounding box center [537, 112] width 12 height 12
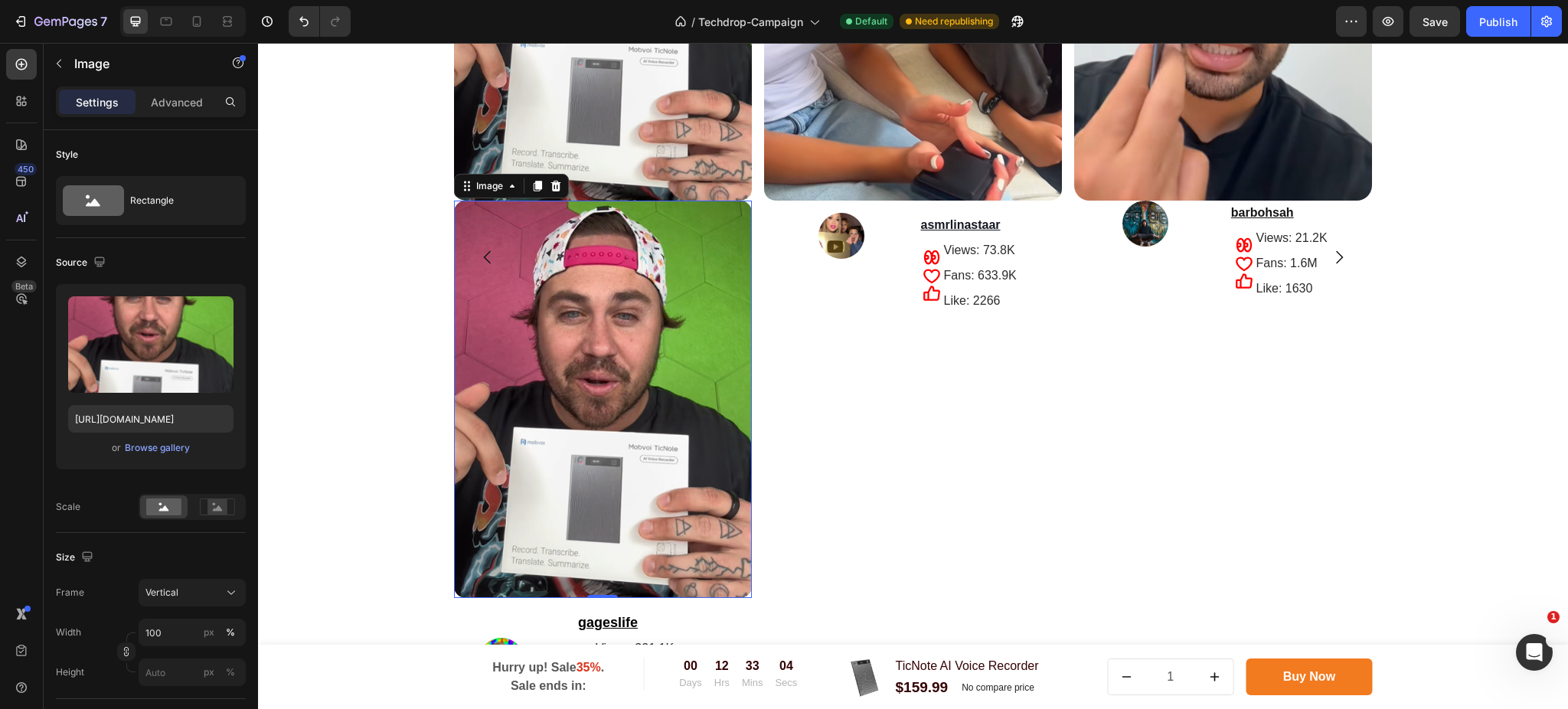
scroll to position [3079, 0]
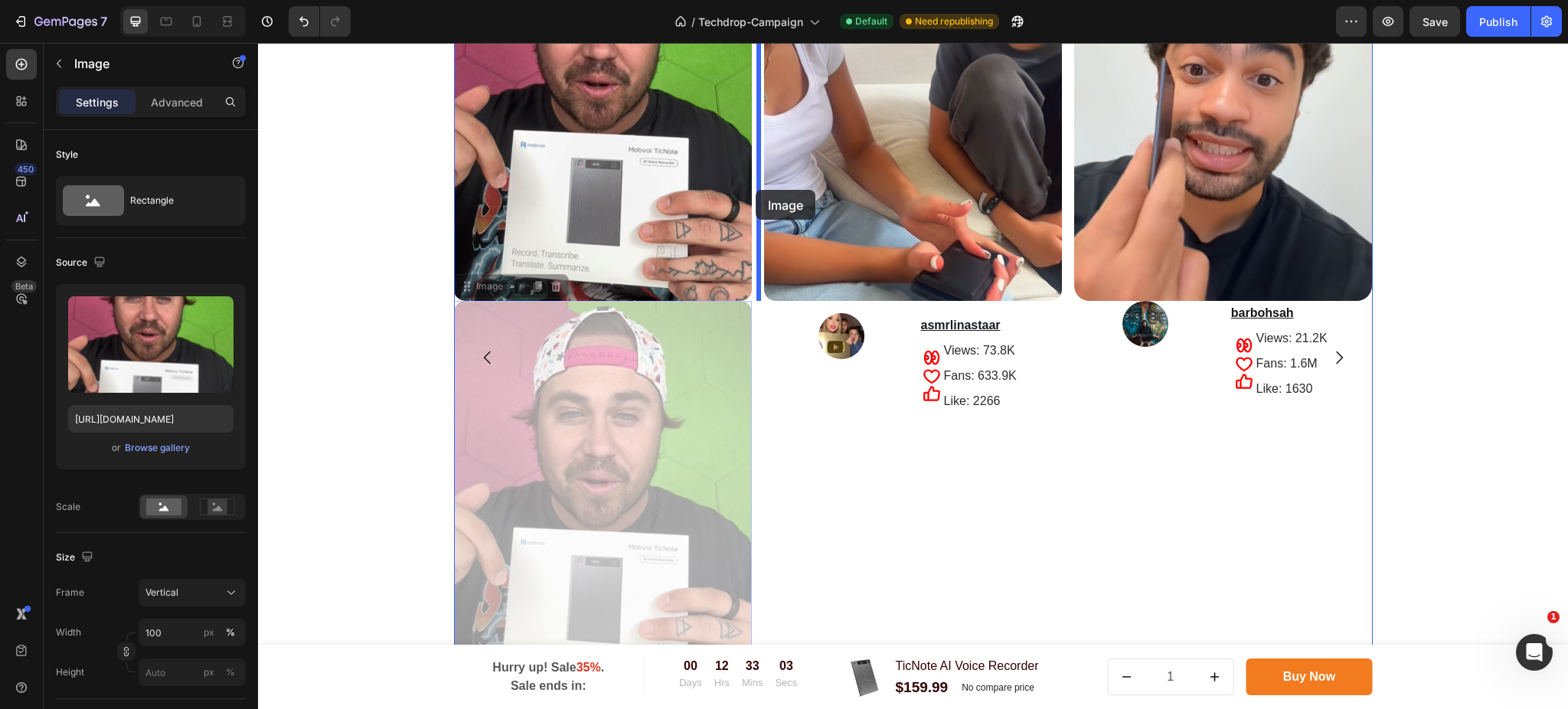
drag, startPoint x: 629, startPoint y: 406, endPoint x: 755, endPoint y: 190, distance: 250.1
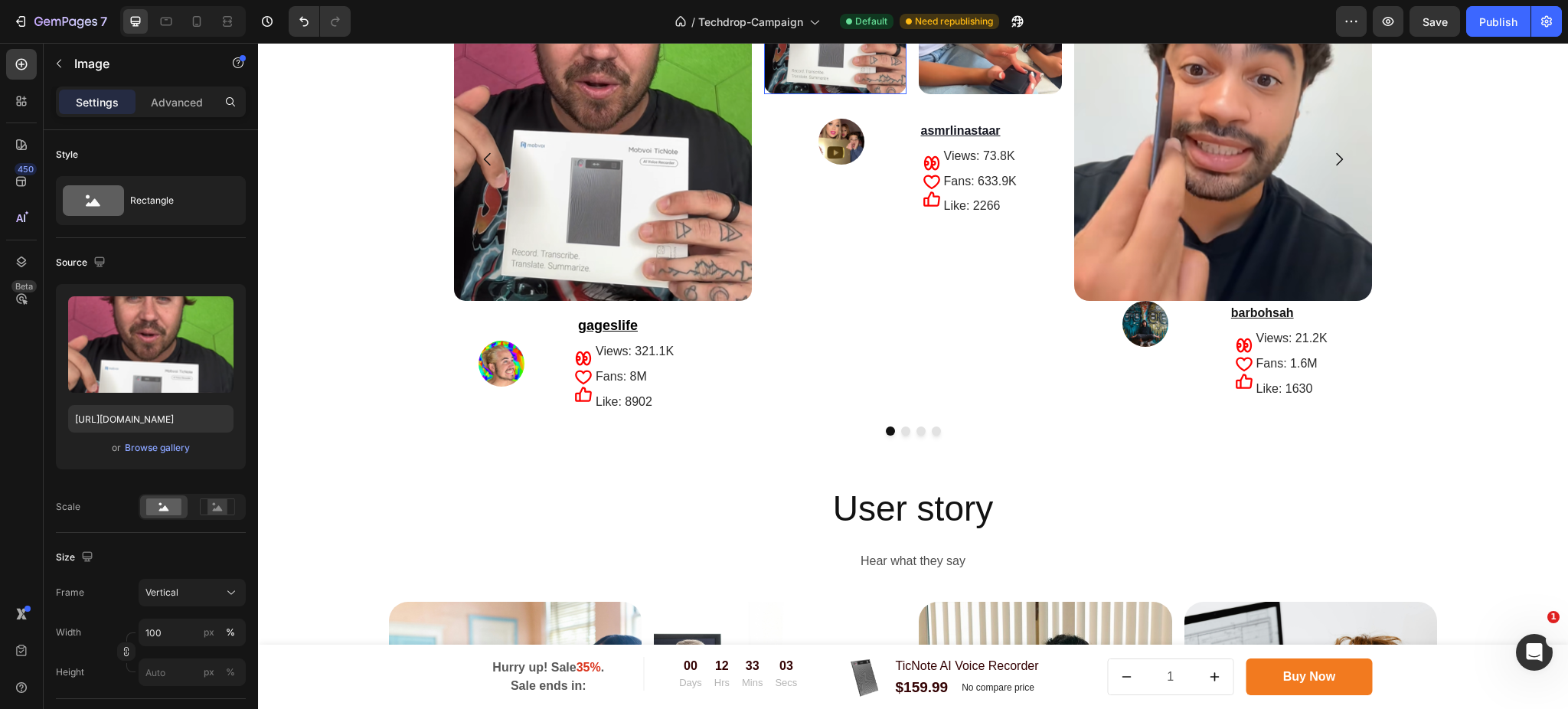
scroll to position [2880, 0]
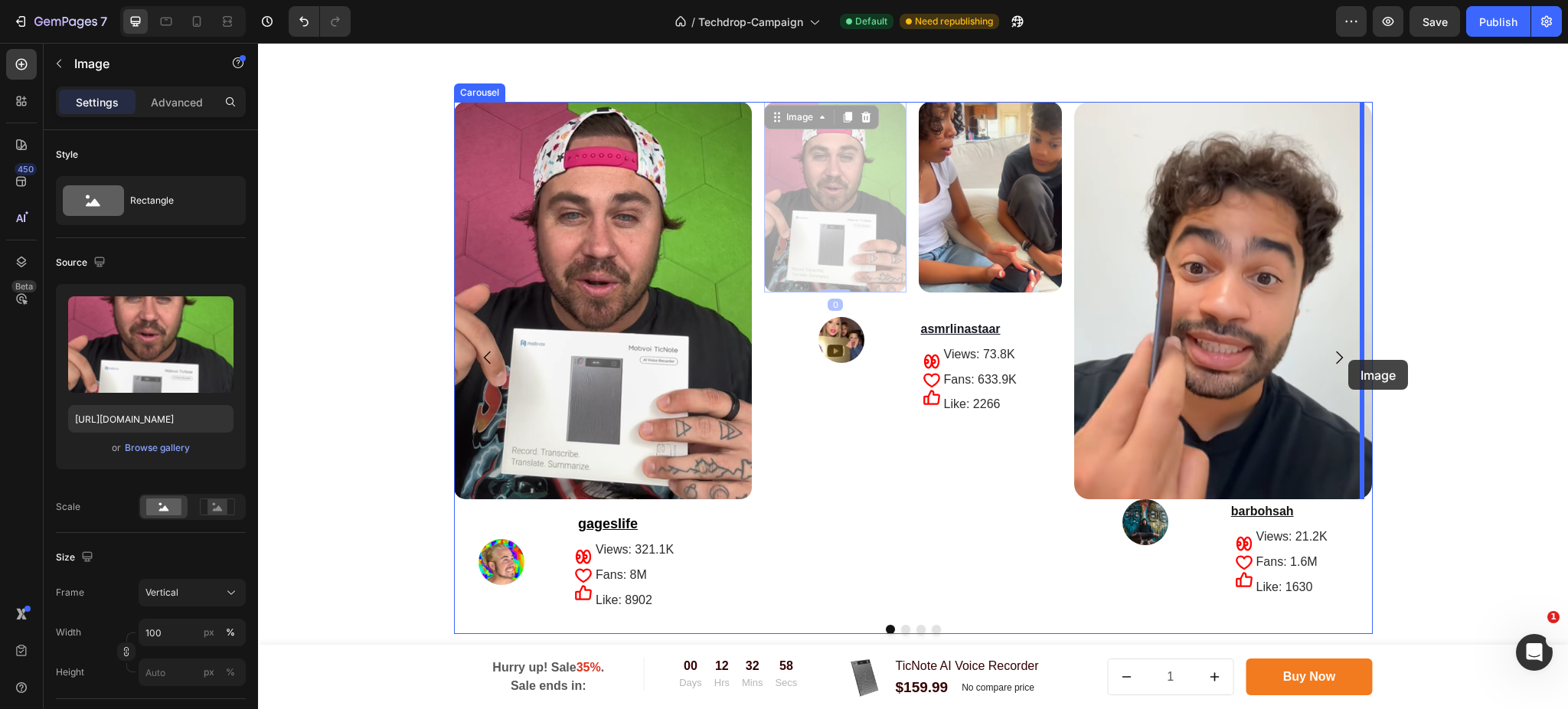
drag, startPoint x: 780, startPoint y: 235, endPoint x: 1348, endPoint y: 360, distance: 581.6
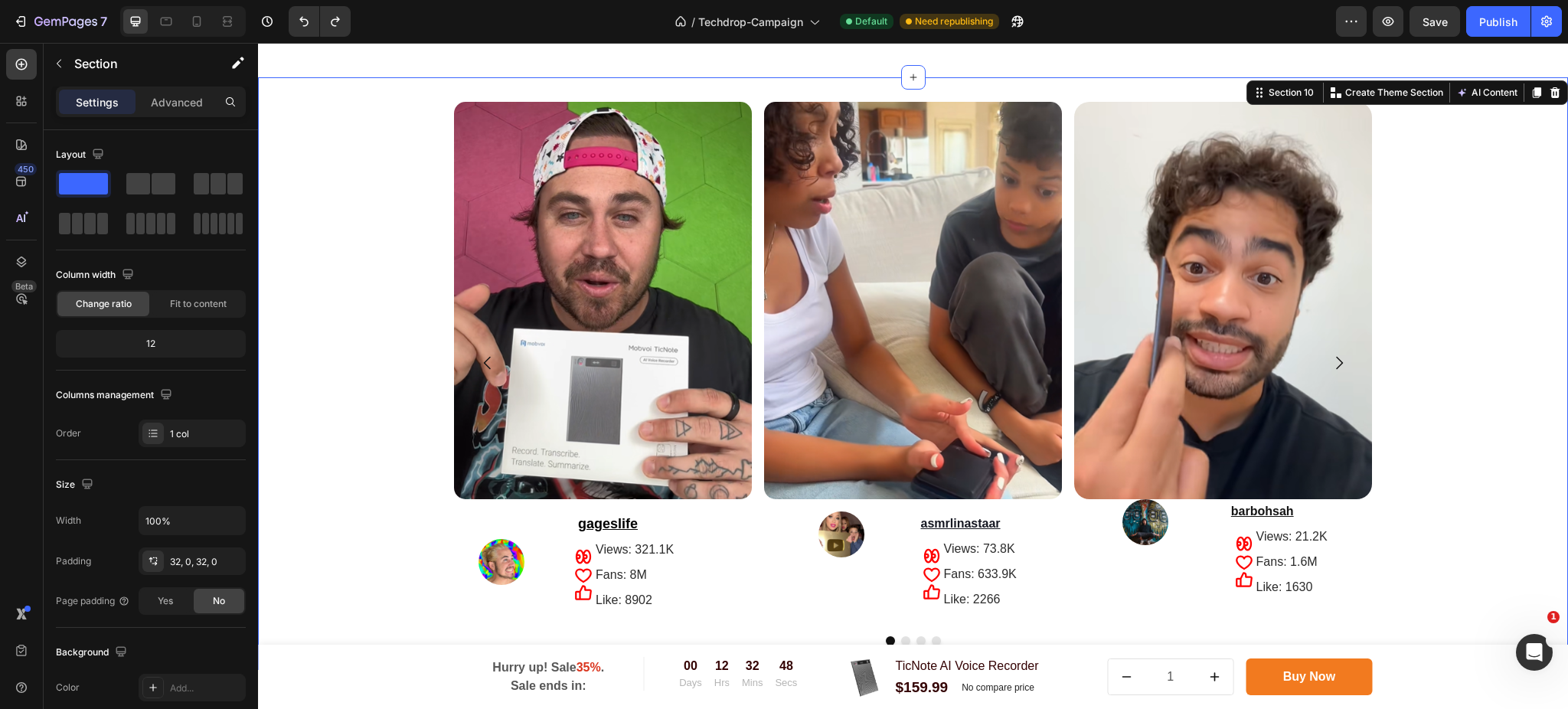
click at [439, 311] on div "Image Row Image gageslife Text Block Icon Icon Icon Views: 321.1K Text Block Fa…" at bounding box center [913, 373] width 1310 height 543
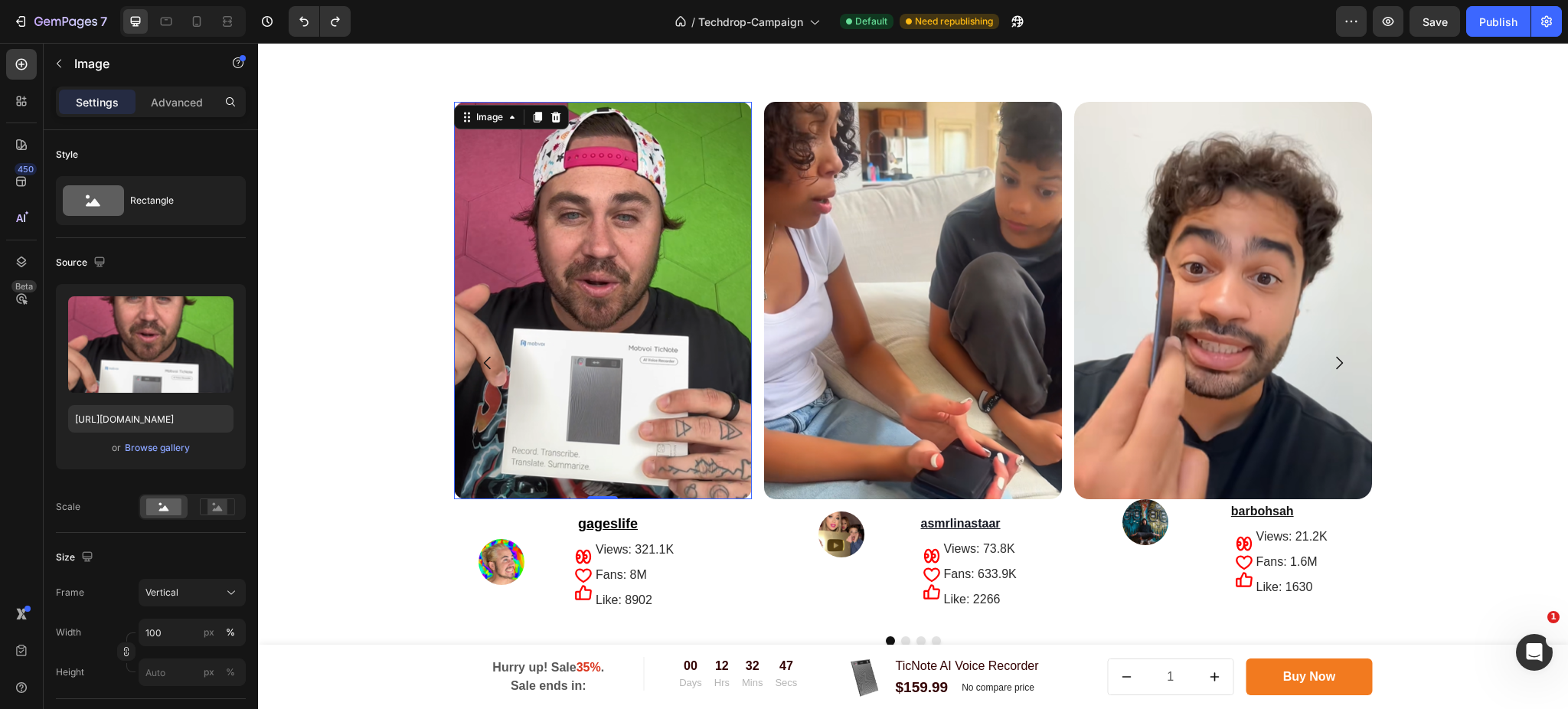
click at [454, 311] on img at bounding box center [602, 300] width 298 height 398
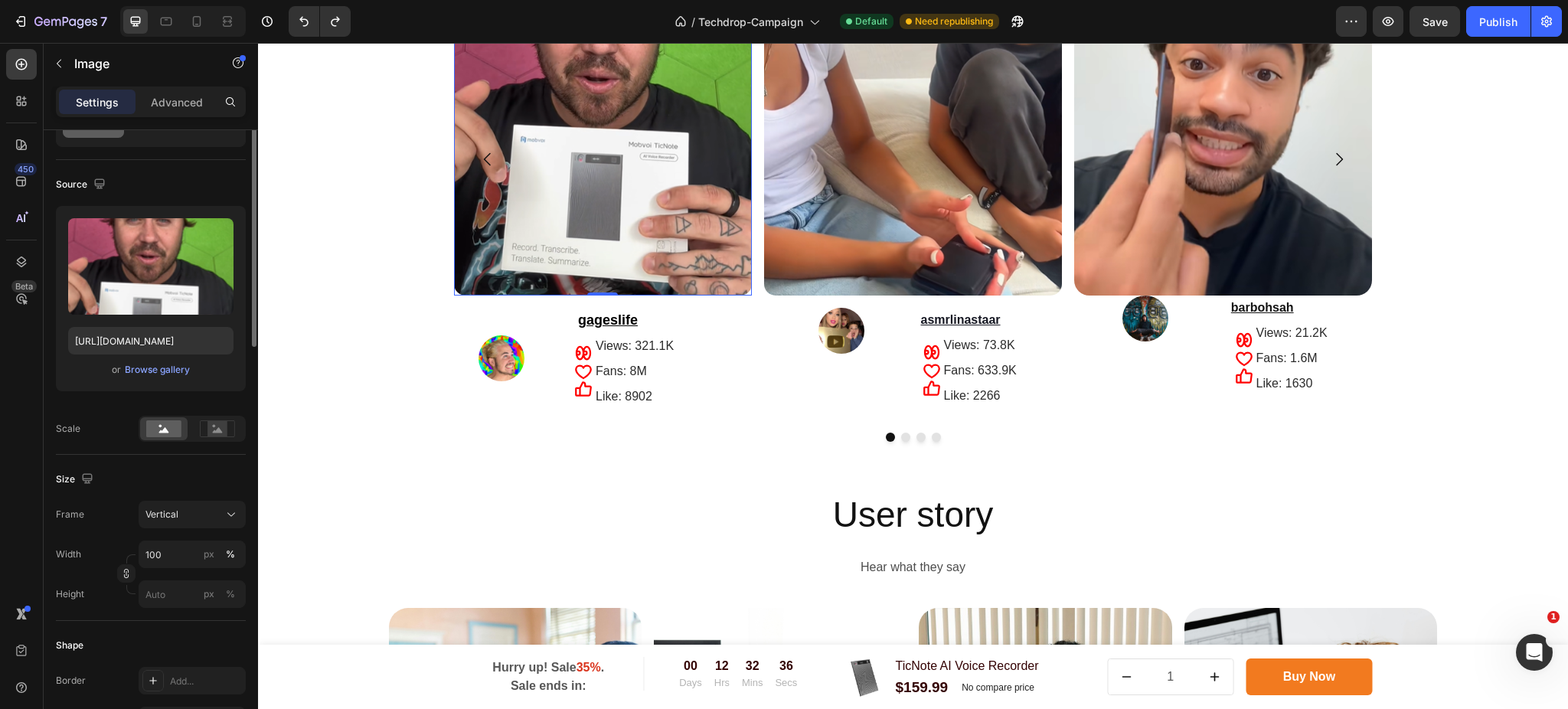
scroll to position [0, 0]
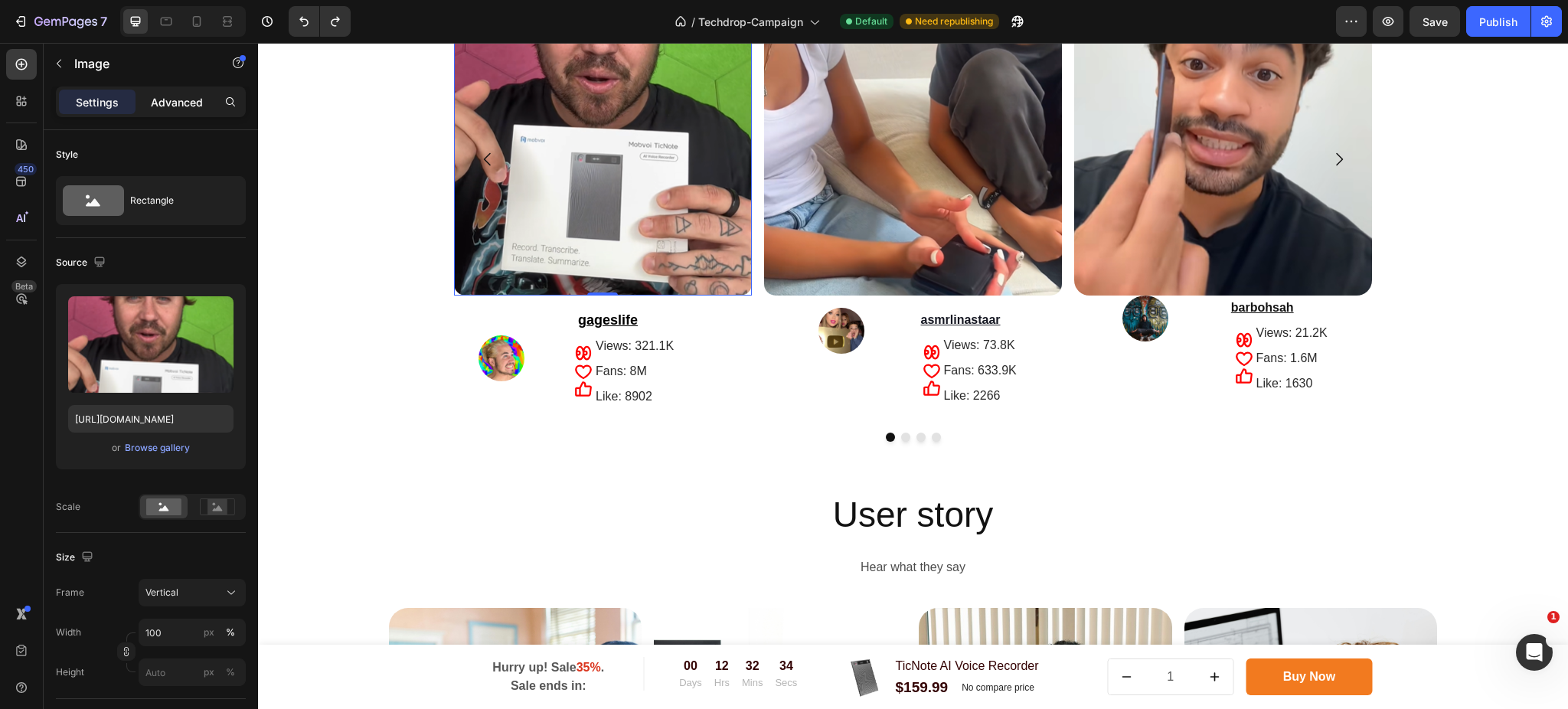
click at [184, 102] on p "Advanced" at bounding box center [176, 102] width 52 height 16
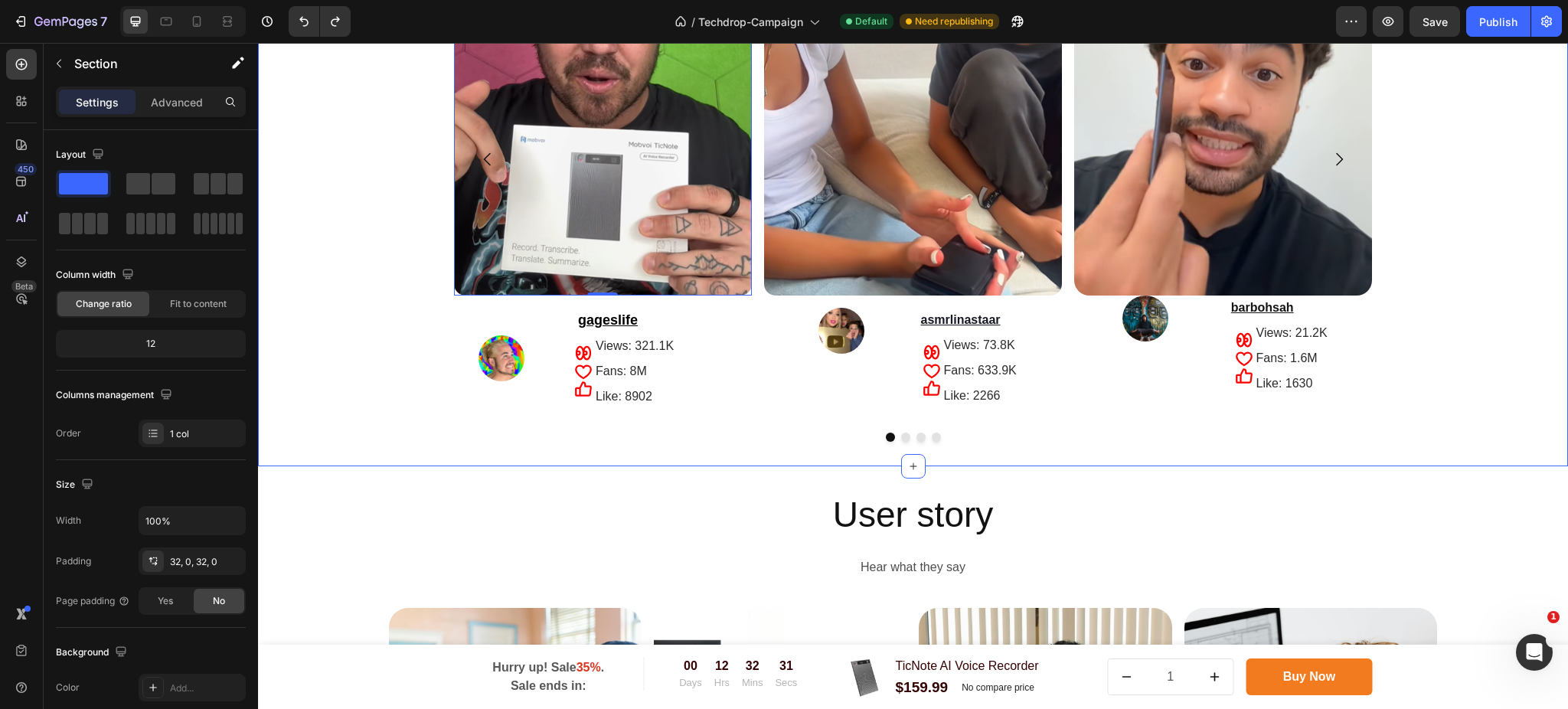
click at [444, 237] on div "Image 0 Row Image gageslife Text Block Icon Icon Icon Views: 321.1K Text Block …" at bounding box center [913, 170] width 1310 height 543
click at [165, 96] on p "Advanced" at bounding box center [176, 102] width 52 height 16
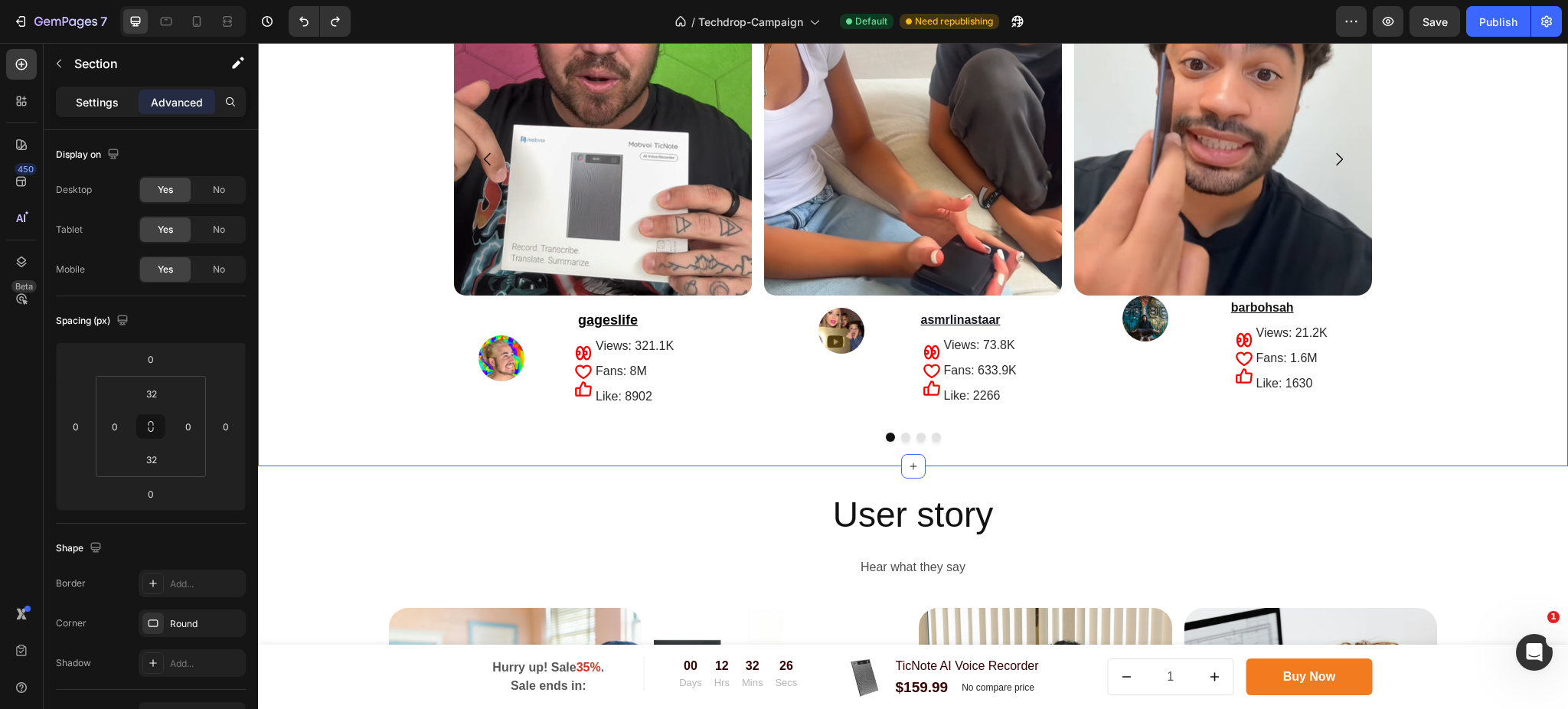
click at [131, 92] on div "Settings" at bounding box center [97, 102] width 77 height 25
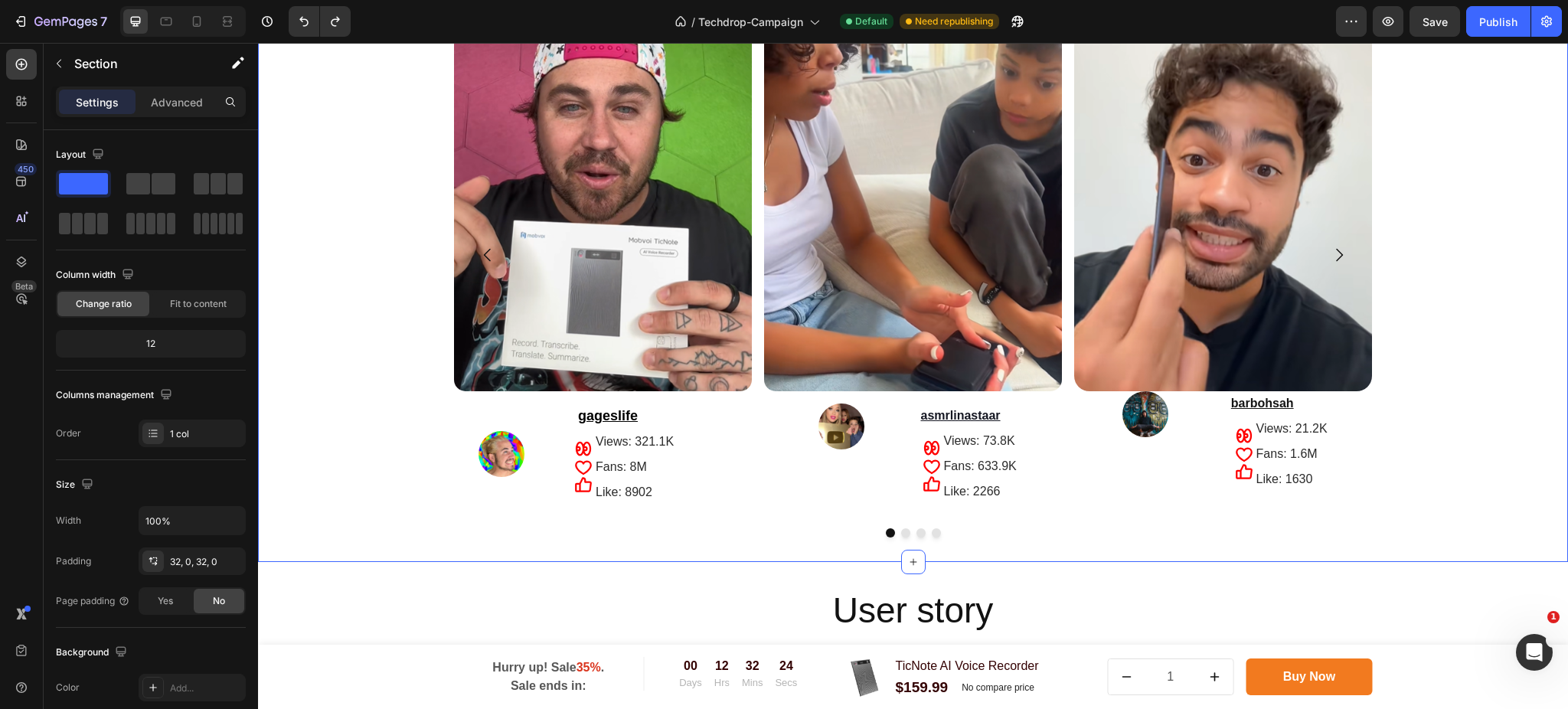
scroll to position [2880, 0]
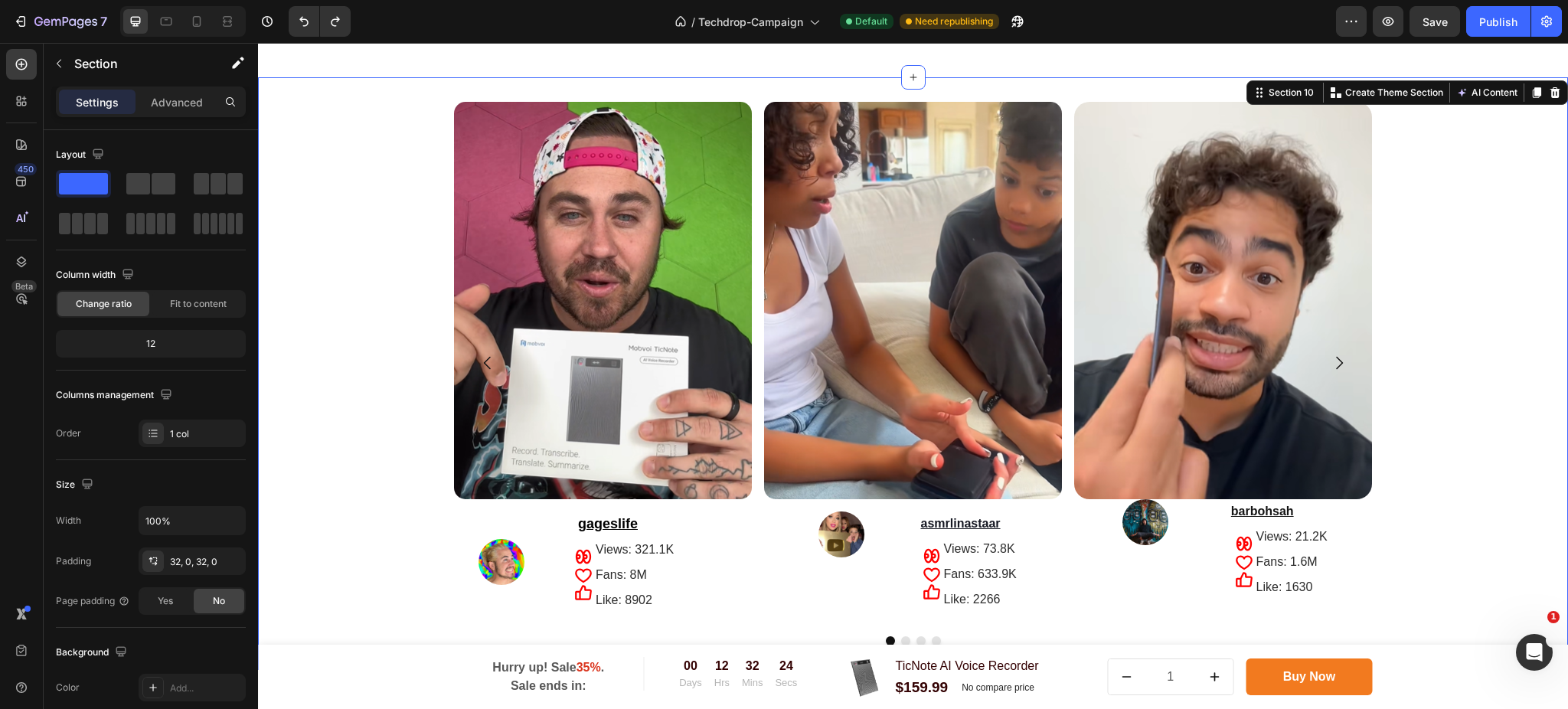
click at [420, 345] on div "Image Row Image gageslife Text Block Icon Icon Icon Views: 321.1K Text Block Fa…" at bounding box center [913, 373] width 1310 height 543
click at [1331, 358] on icon "Carousel Next Arrow" at bounding box center [1339, 363] width 19 height 19
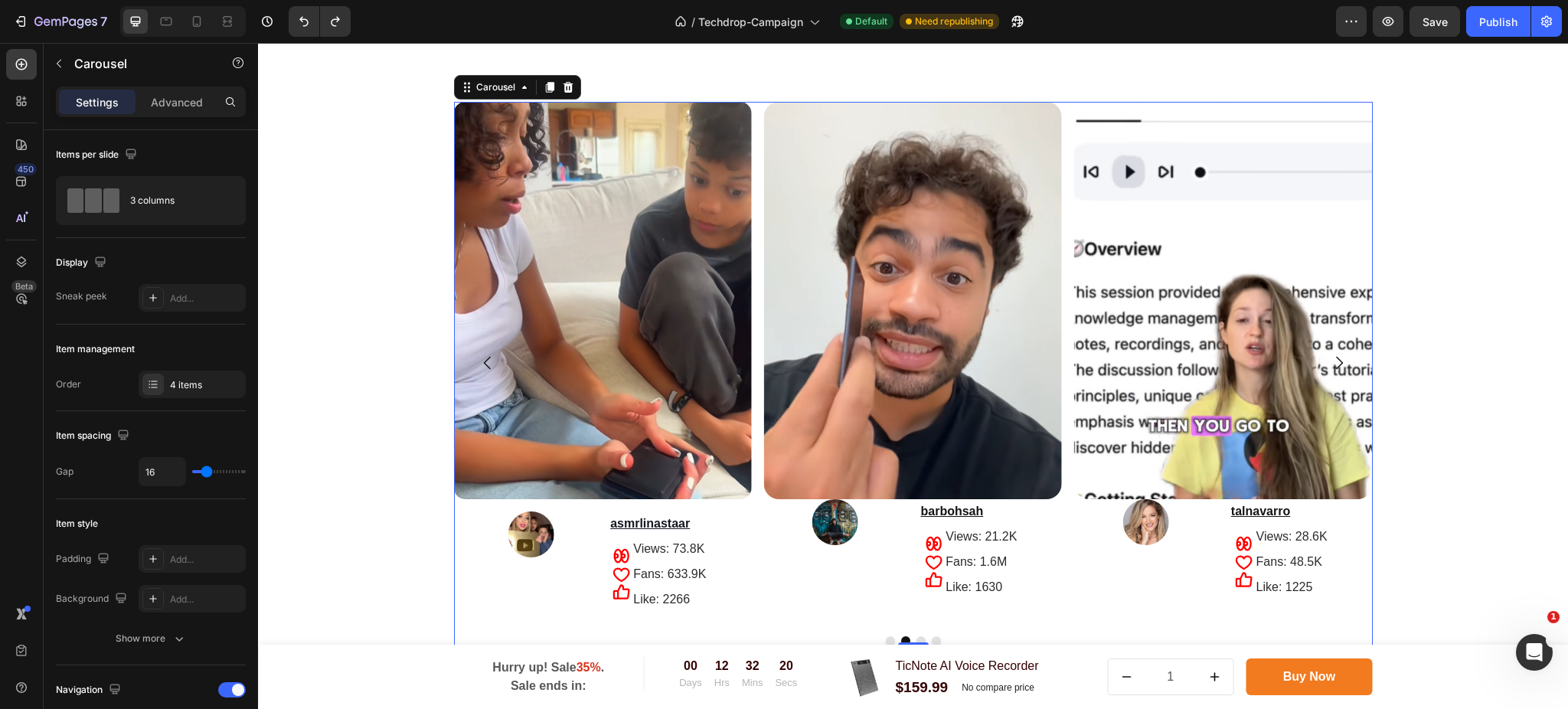
click at [1331, 358] on icon "Carousel Next Arrow" at bounding box center [1339, 363] width 19 height 19
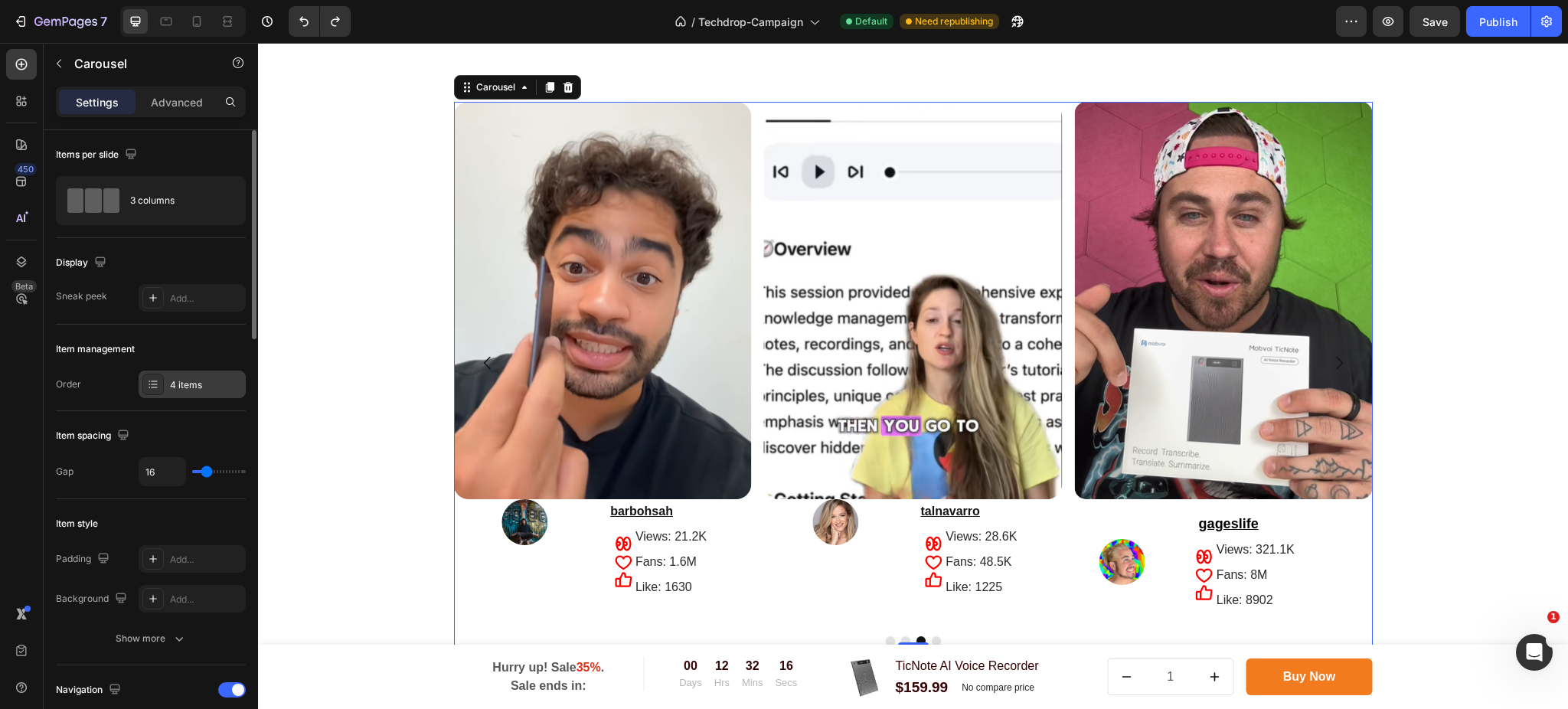
click at [180, 393] on div "4 items" at bounding box center [192, 385] width 107 height 27
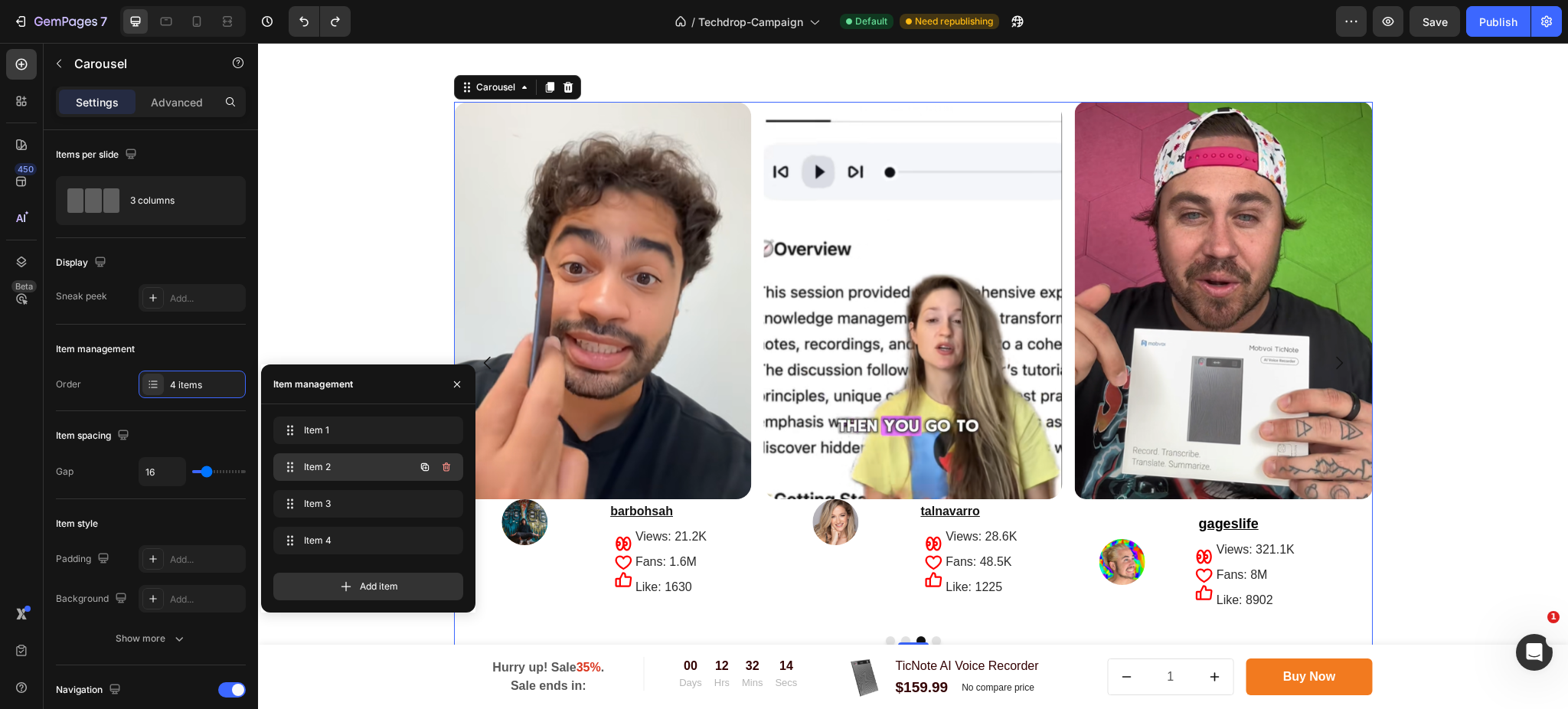
scroll to position [2983, 0]
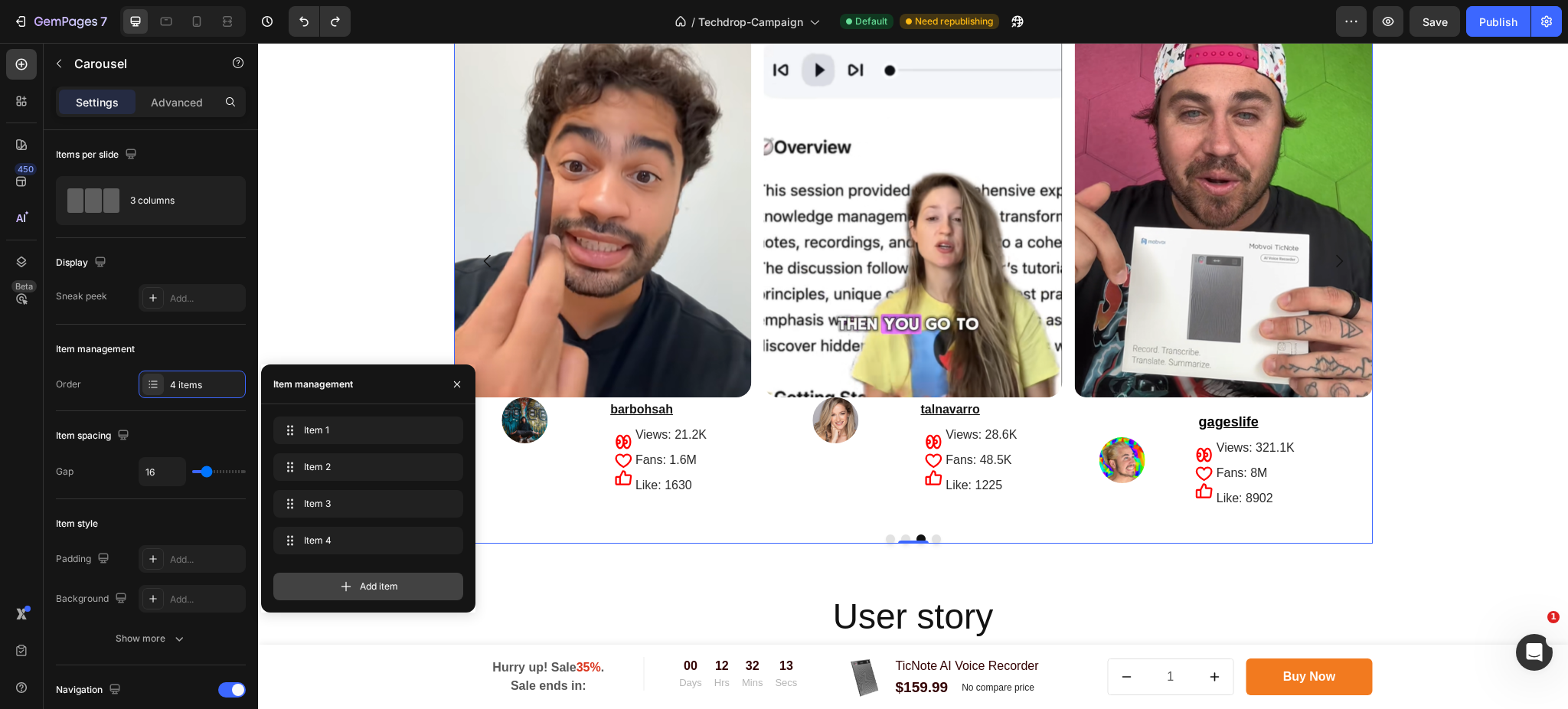
click at [326, 597] on div "Add item" at bounding box center [367, 587] width 190 height 27
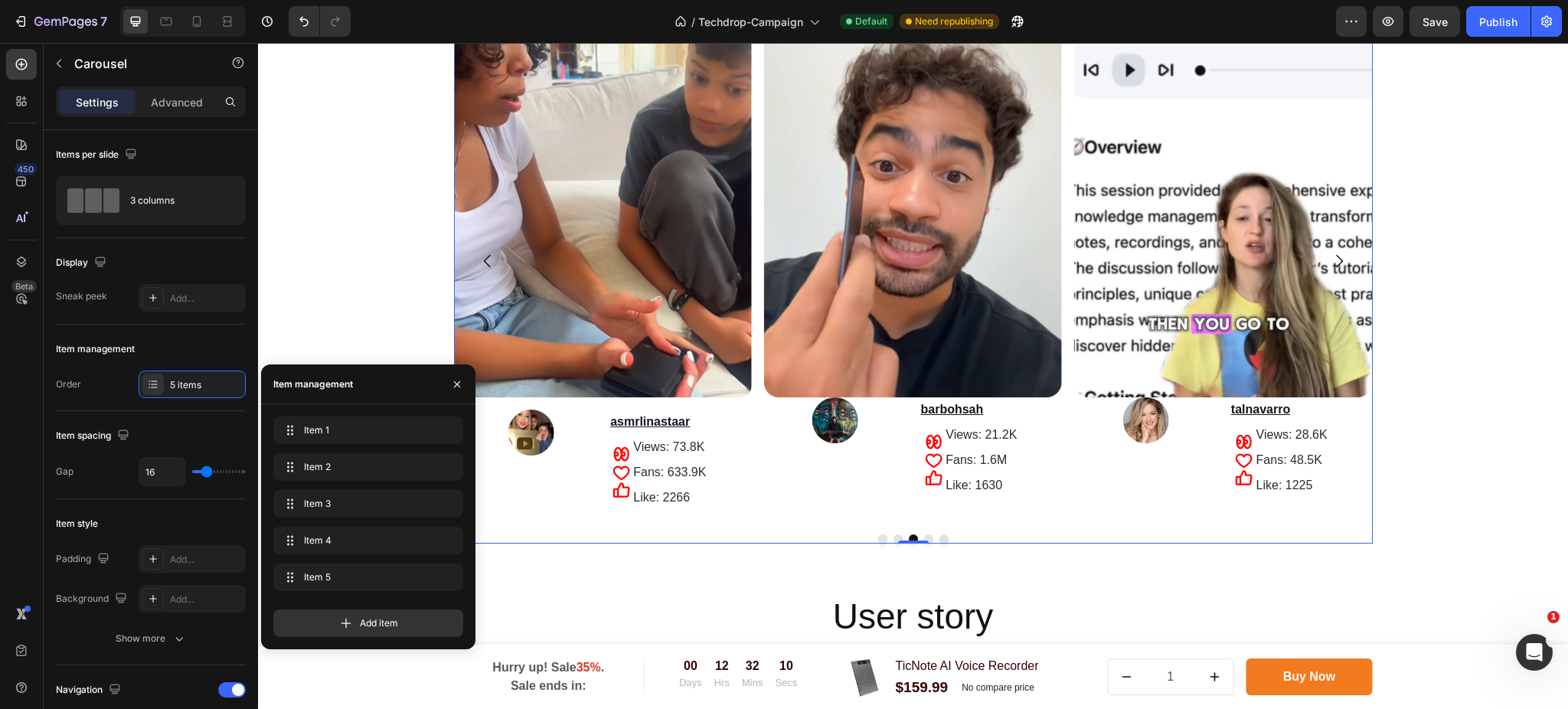
click at [1337, 253] on icon "Carousel Next Arrow" at bounding box center [1339, 261] width 19 height 19
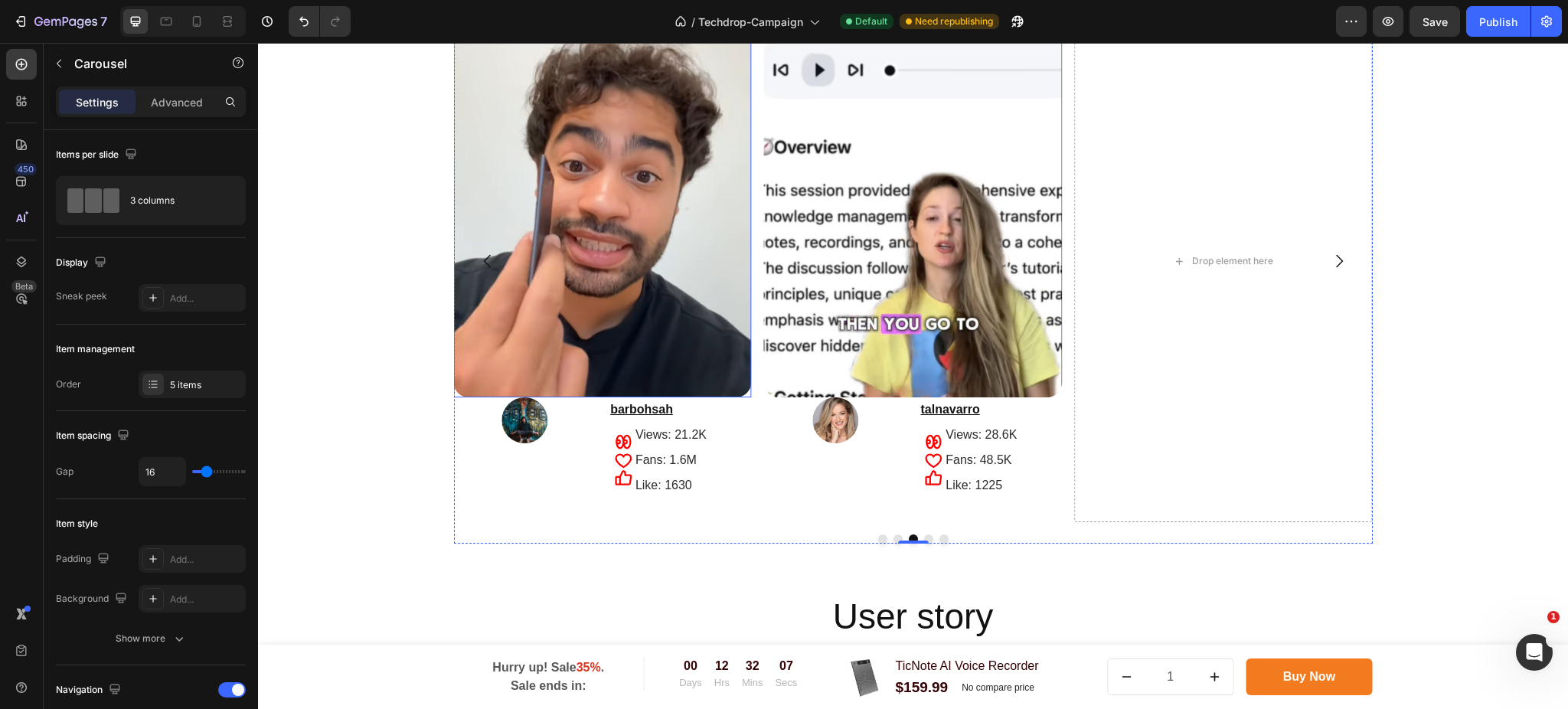
click at [545, 350] on img at bounding box center [601, 199] width 298 height 398
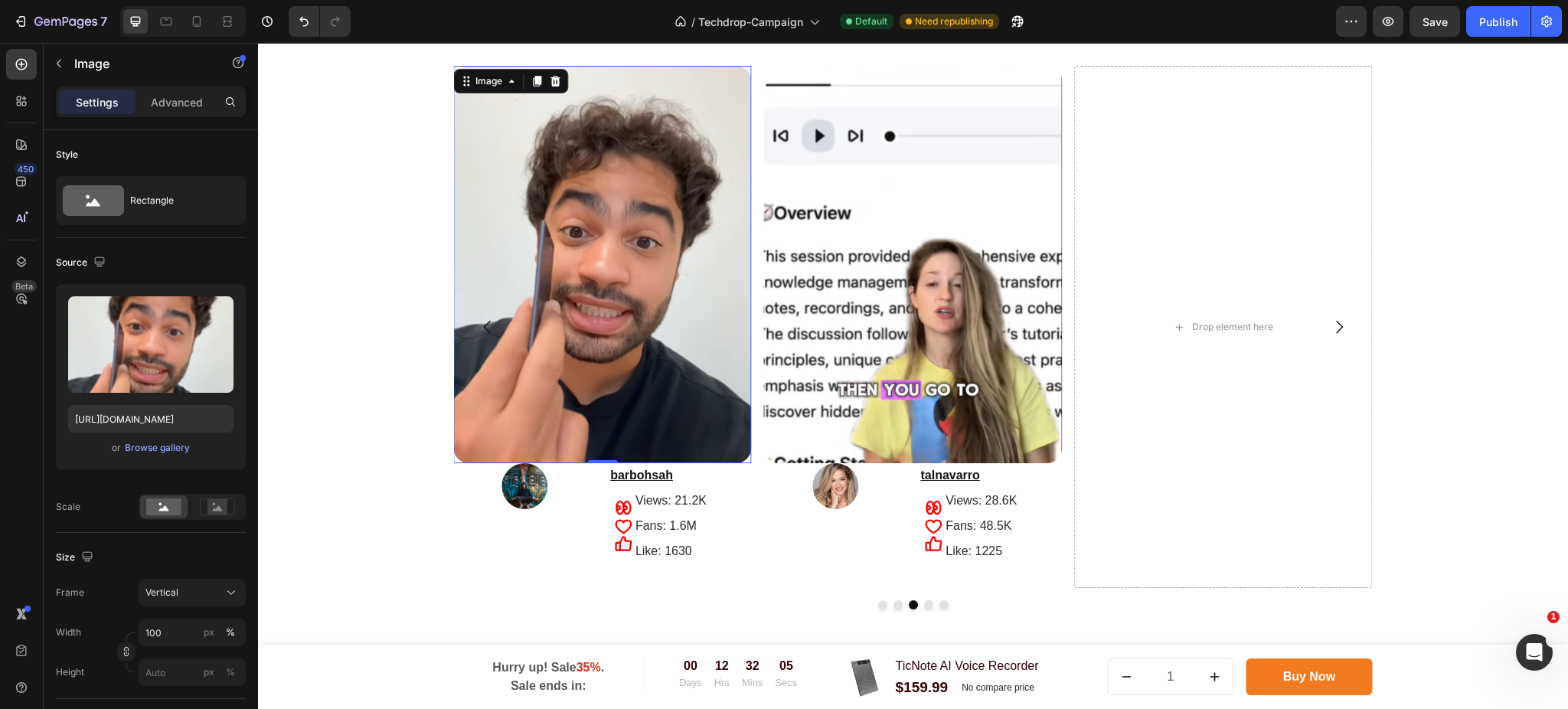
scroll to position [2880, 0]
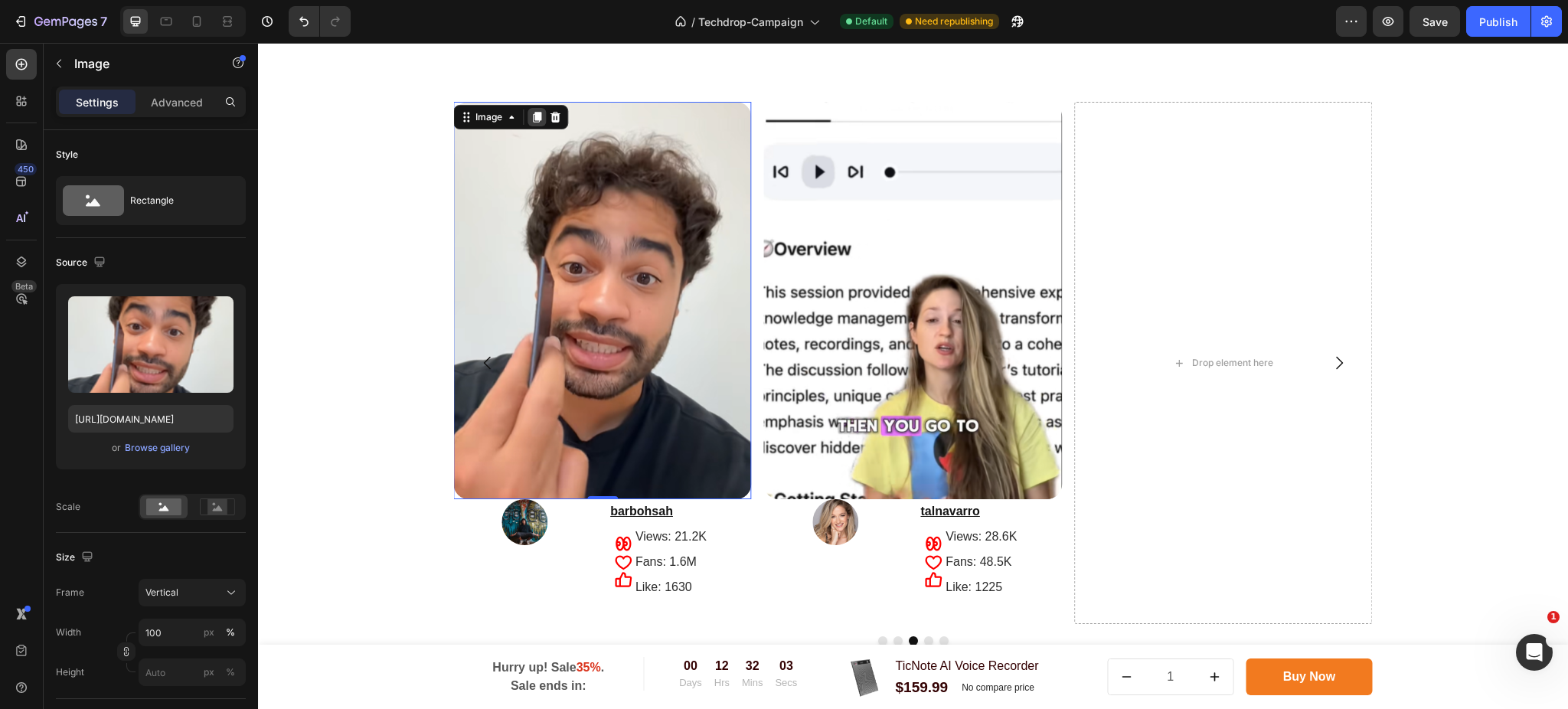
click at [533, 116] on icon at bounding box center [537, 117] width 9 height 11
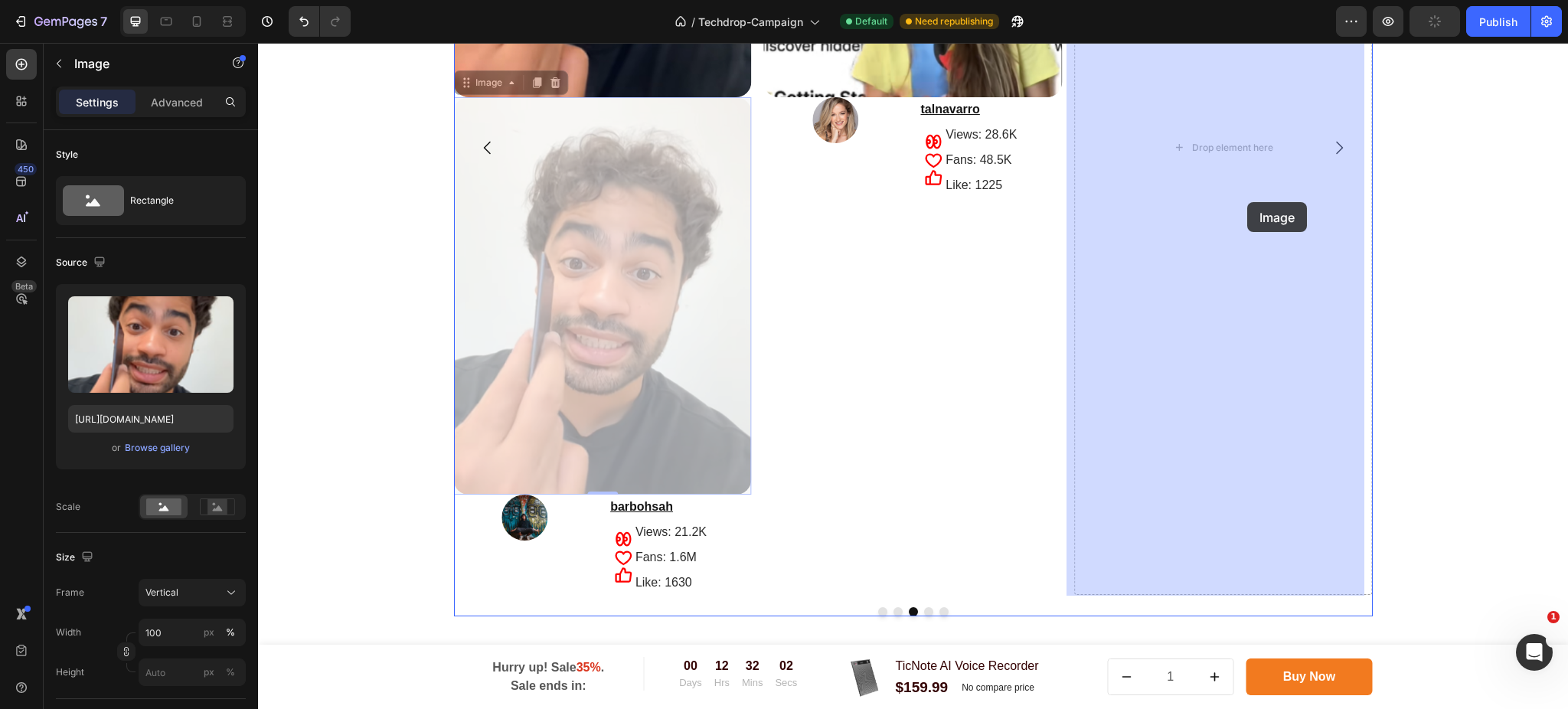
scroll to position [2874, 0]
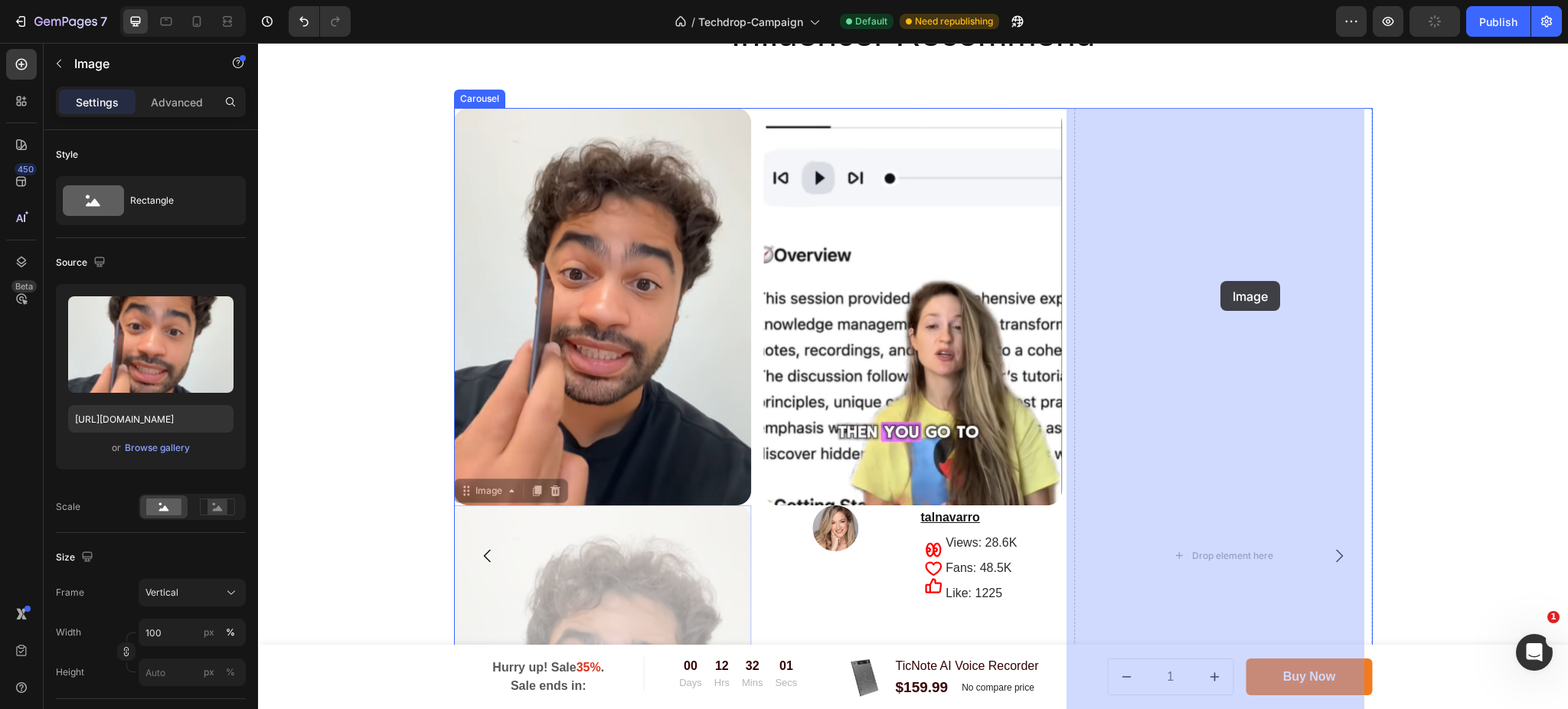
drag, startPoint x: 572, startPoint y: 341, endPoint x: 1220, endPoint y: 281, distance: 650.8
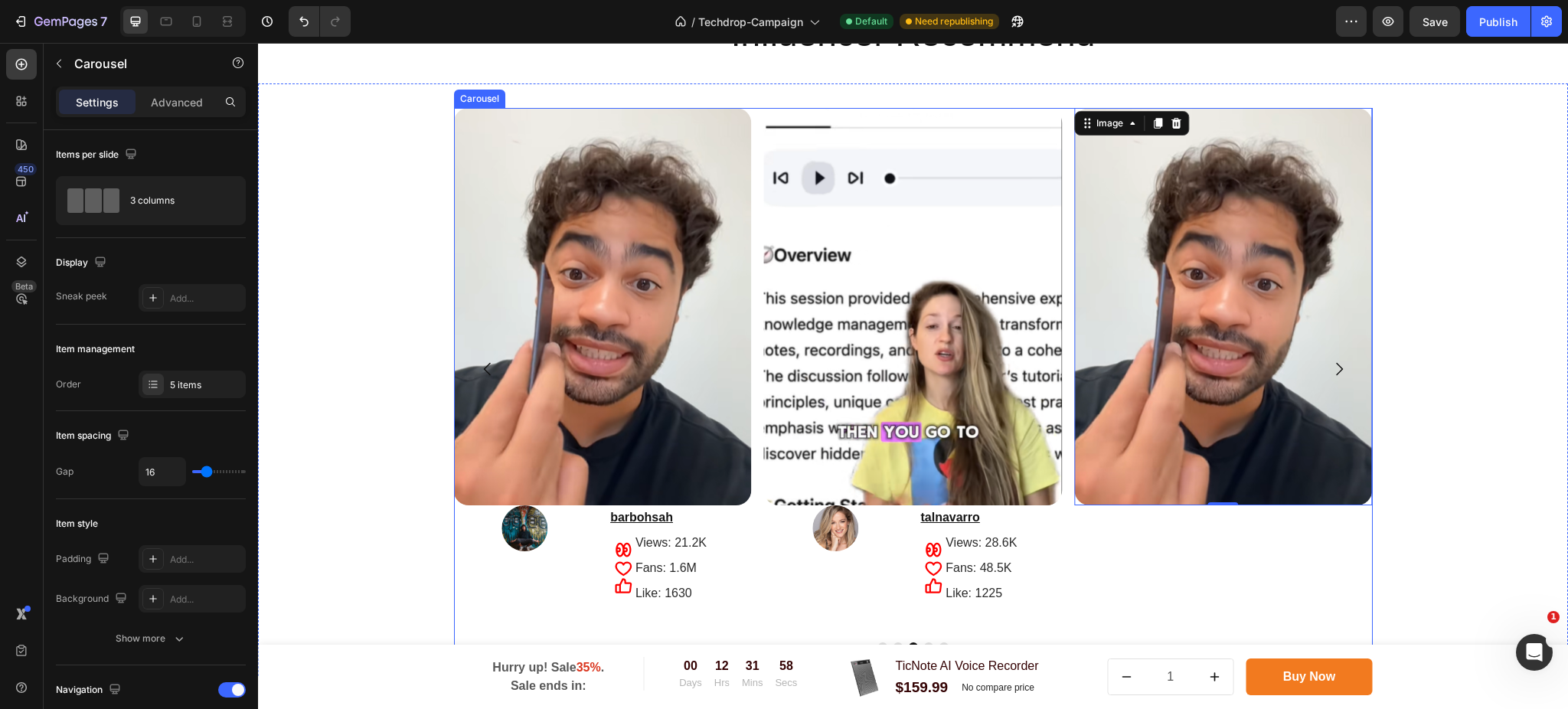
click at [483, 371] on icon "Carousel Back Arrow" at bounding box center [488, 369] width 19 height 19
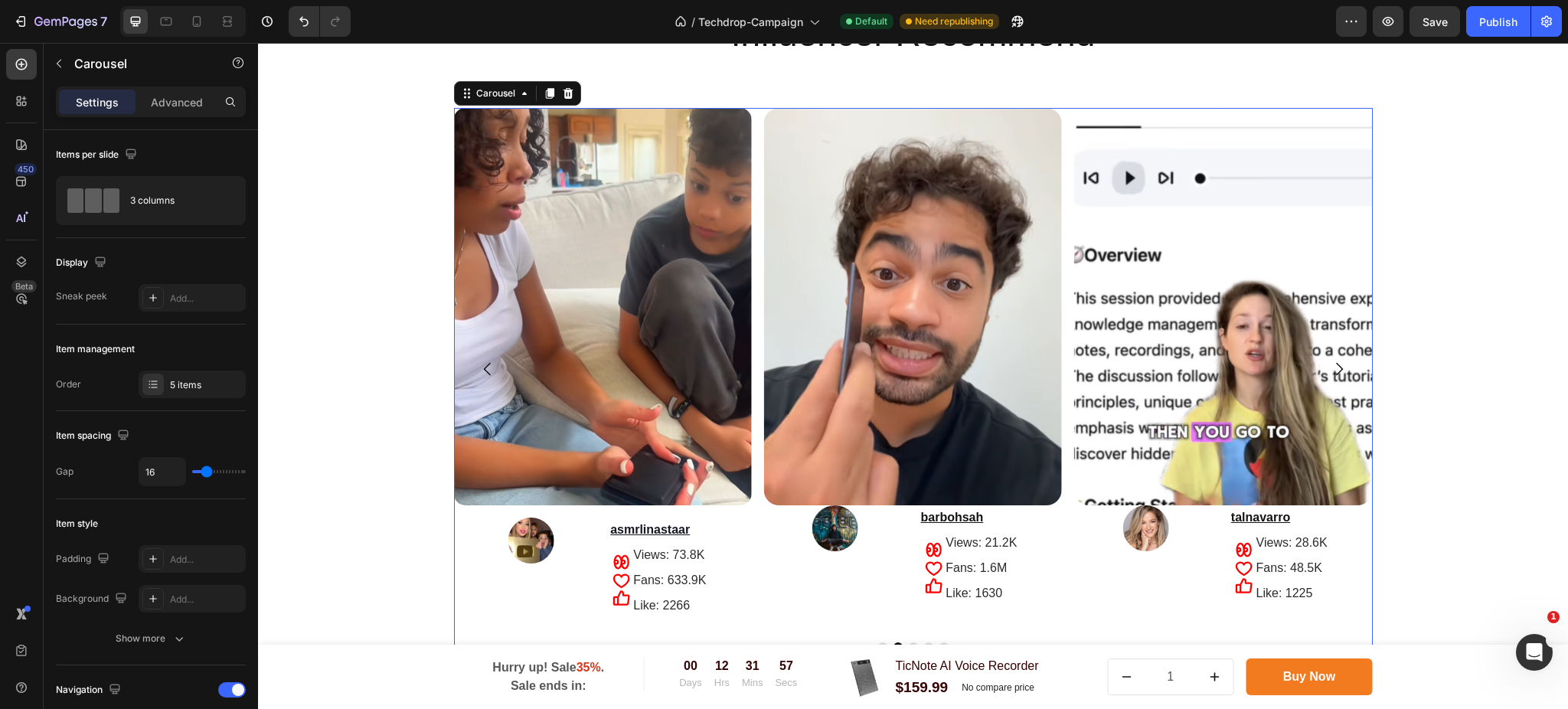
click at [483, 371] on icon "Carousel Back Arrow" at bounding box center [488, 369] width 19 height 19
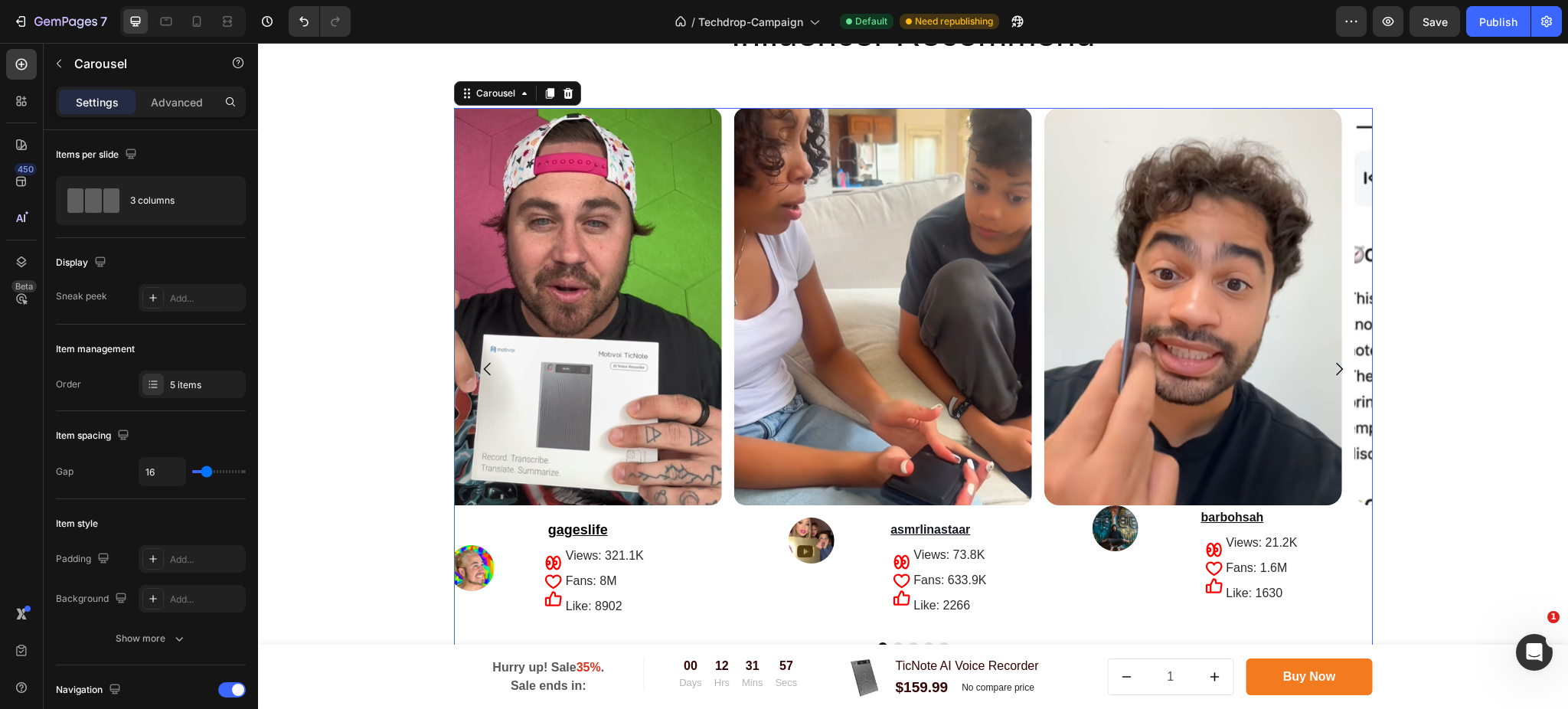
click at [483, 371] on icon "Carousel Back Arrow" at bounding box center [488, 369] width 19 height 19
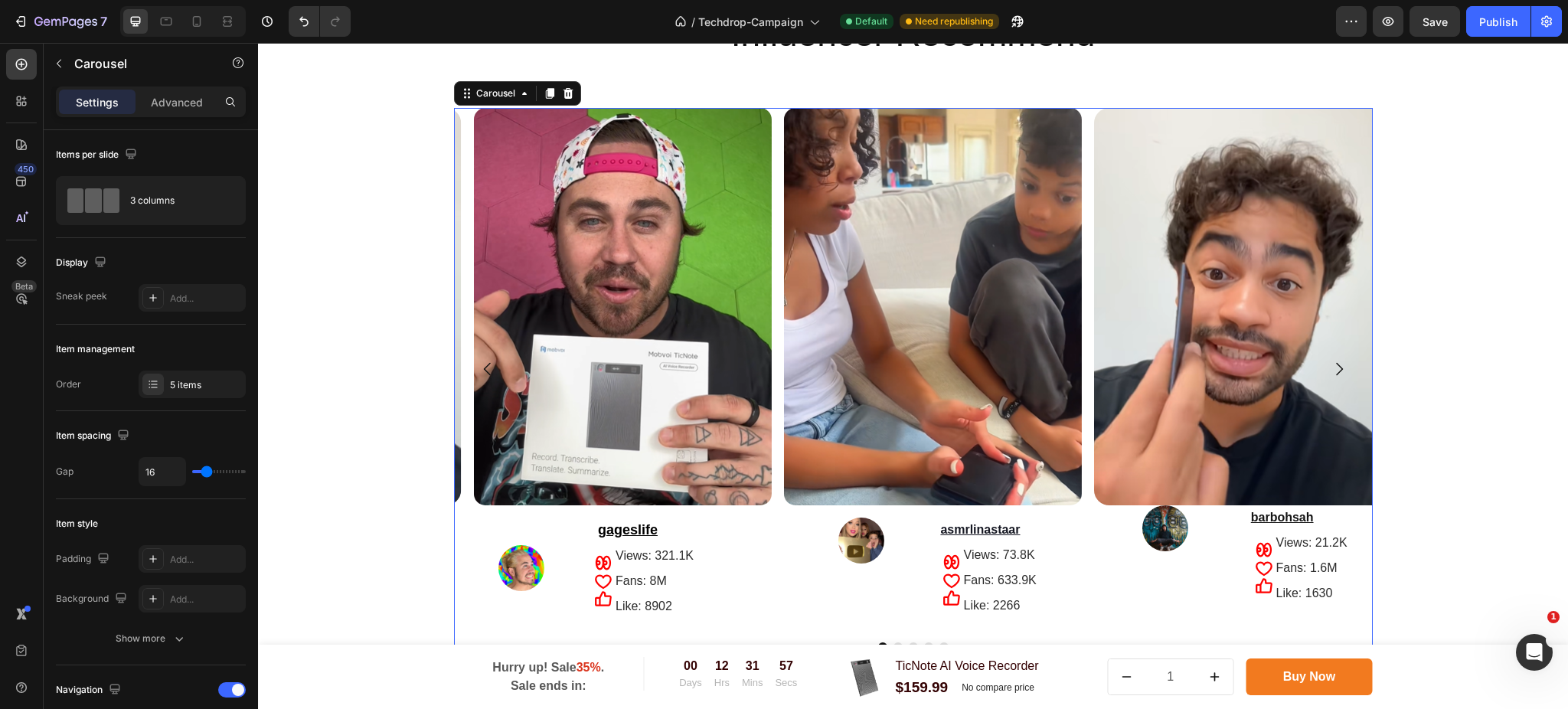
click at [483, 371] on icon "Carousel Back Arrow" at bounding box center [488, 369] width 19 height 19
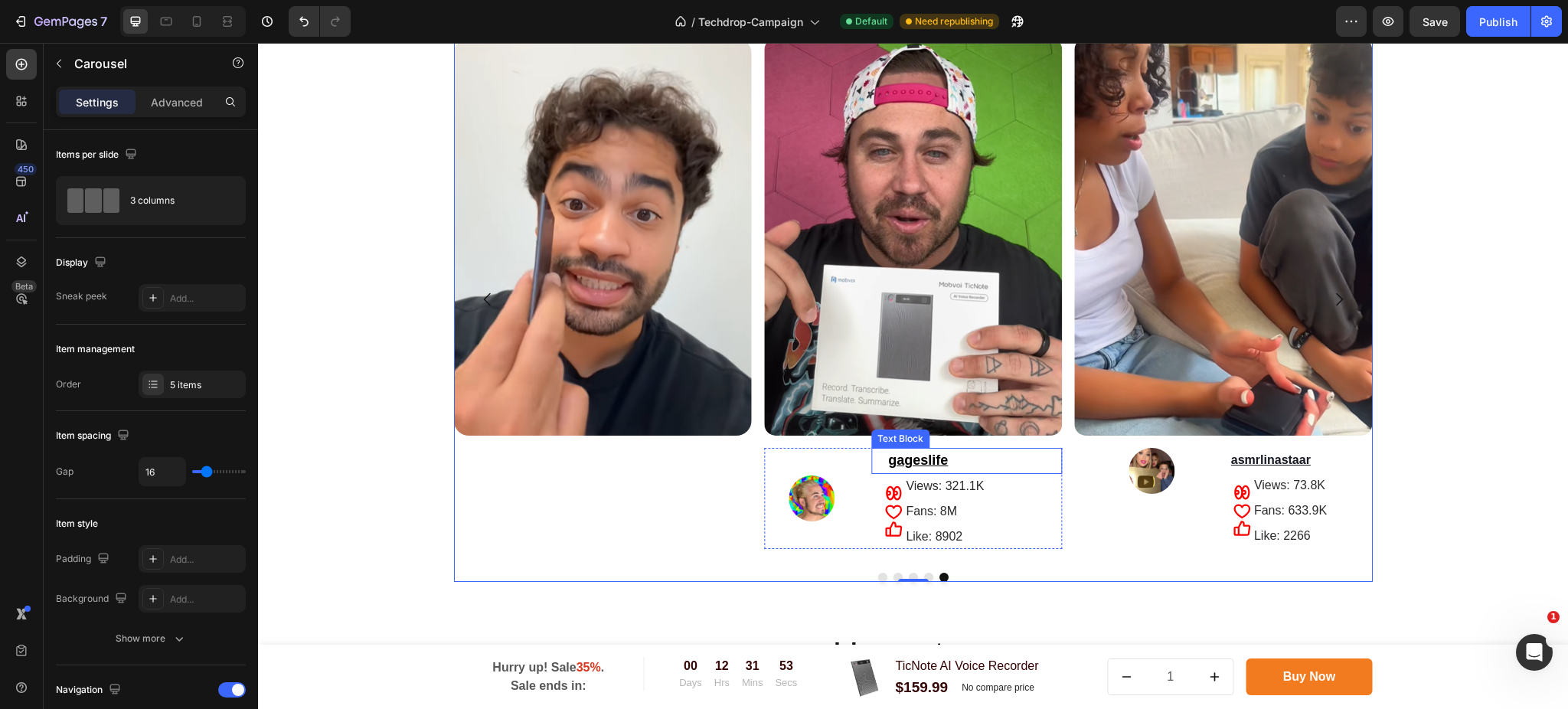
scroll to position [2977, 0]
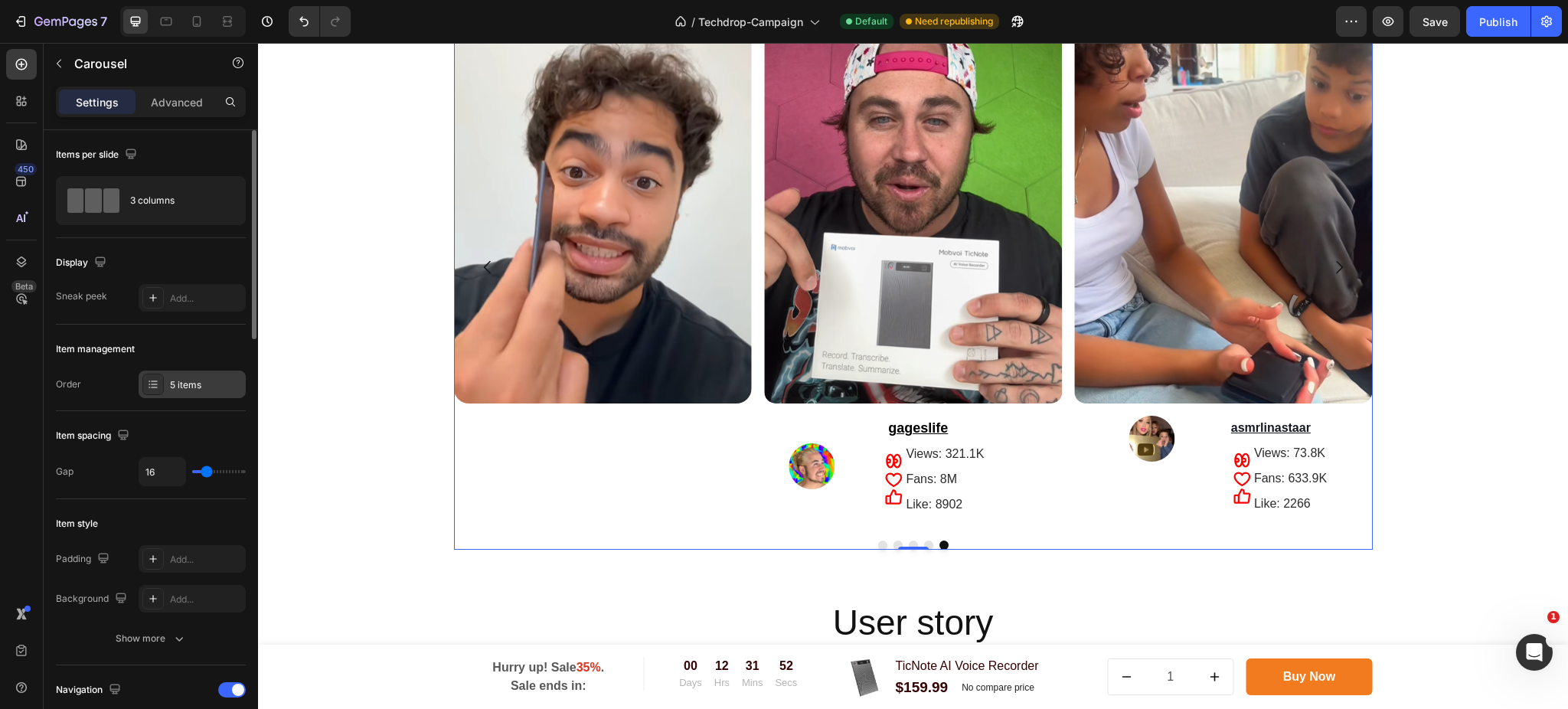
click at [167, 388] on div "5 items" at bounding box center [192, 385] width 107 height 27
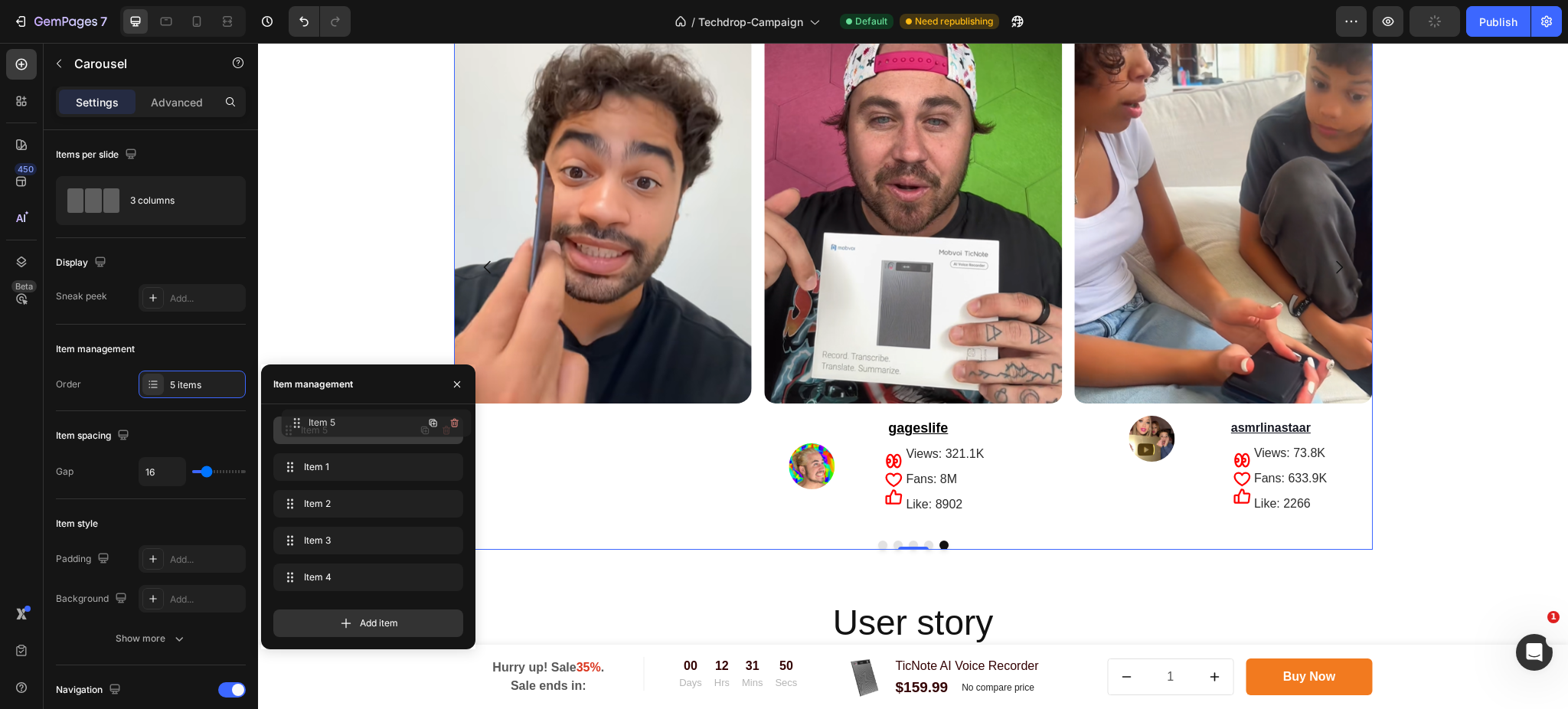
drag, startPoint x: 295, startPoint y: 575, endPoint x: 303, endPoint y: 421, distance: 154.2
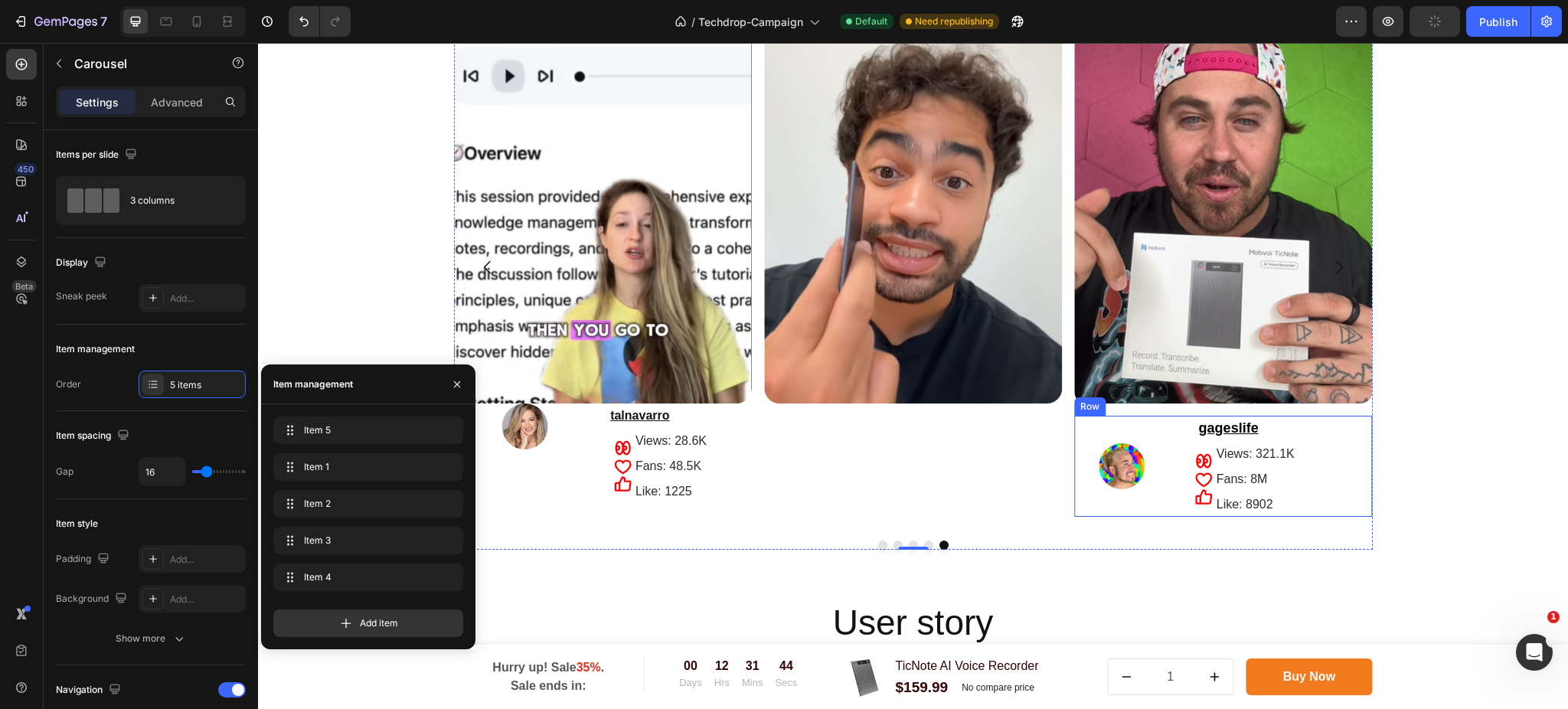
click at [1157, 436] on div "Image" at bounding box center [1121, 466] width 95 height 102
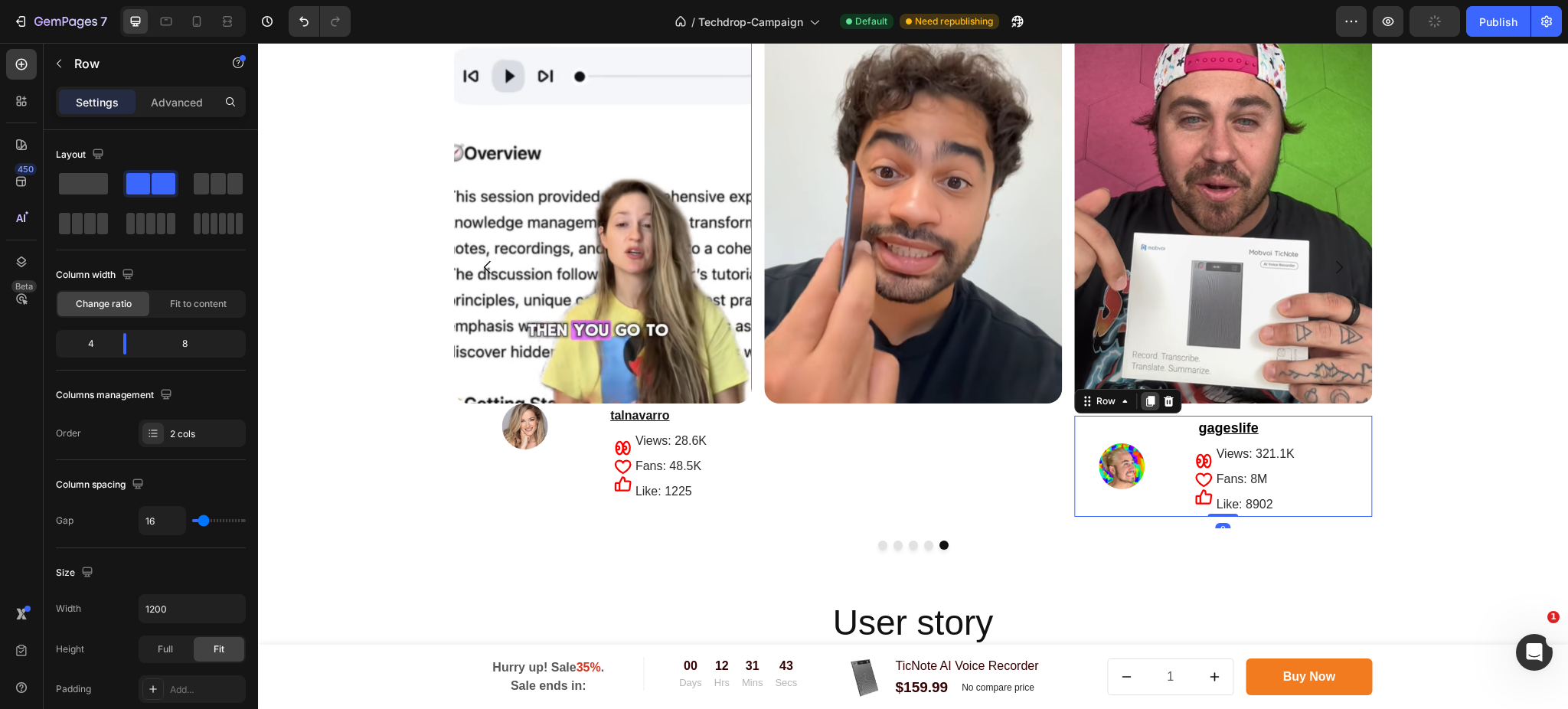
click at [1146, 403] on icon at bounding box center [1150, 401] width 9 height 11
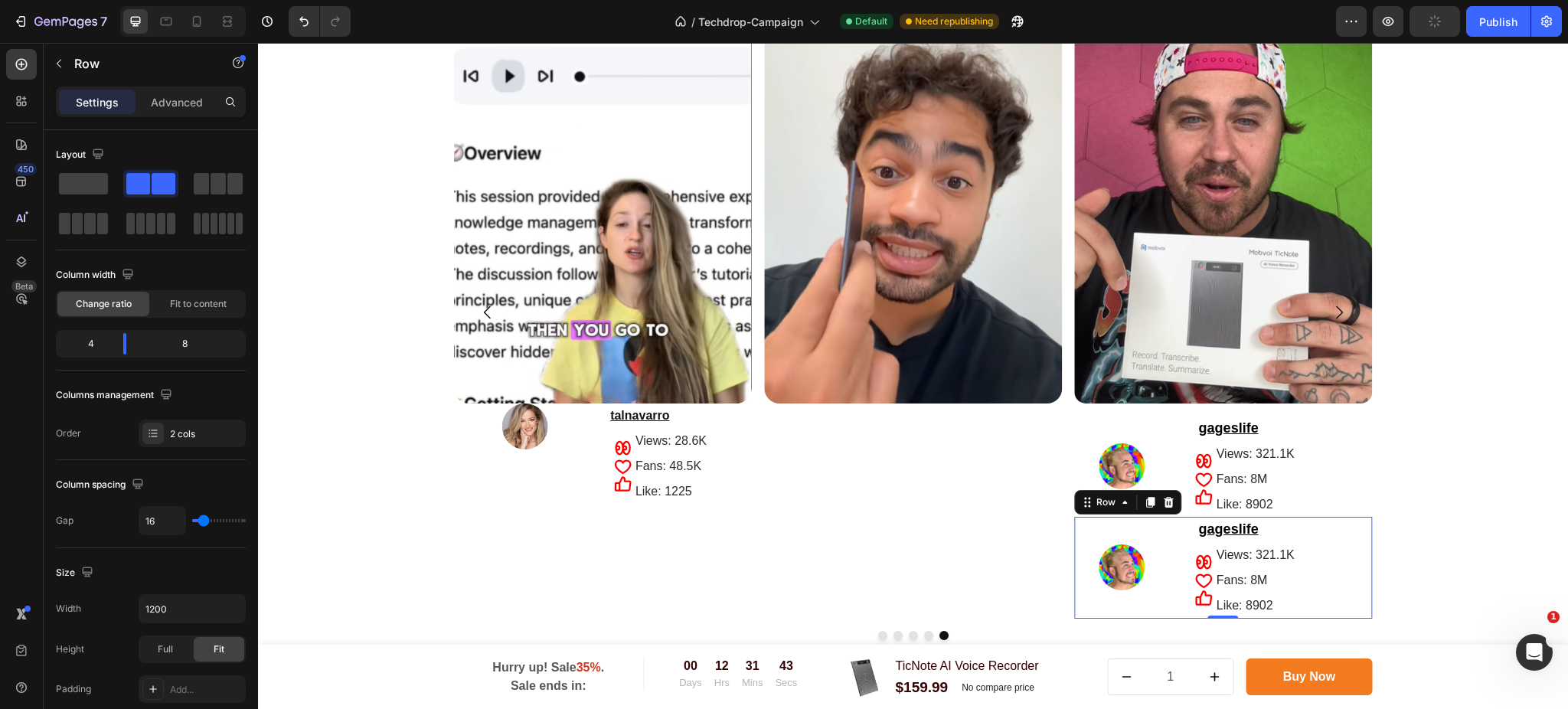
scroll to position [3022, 0]
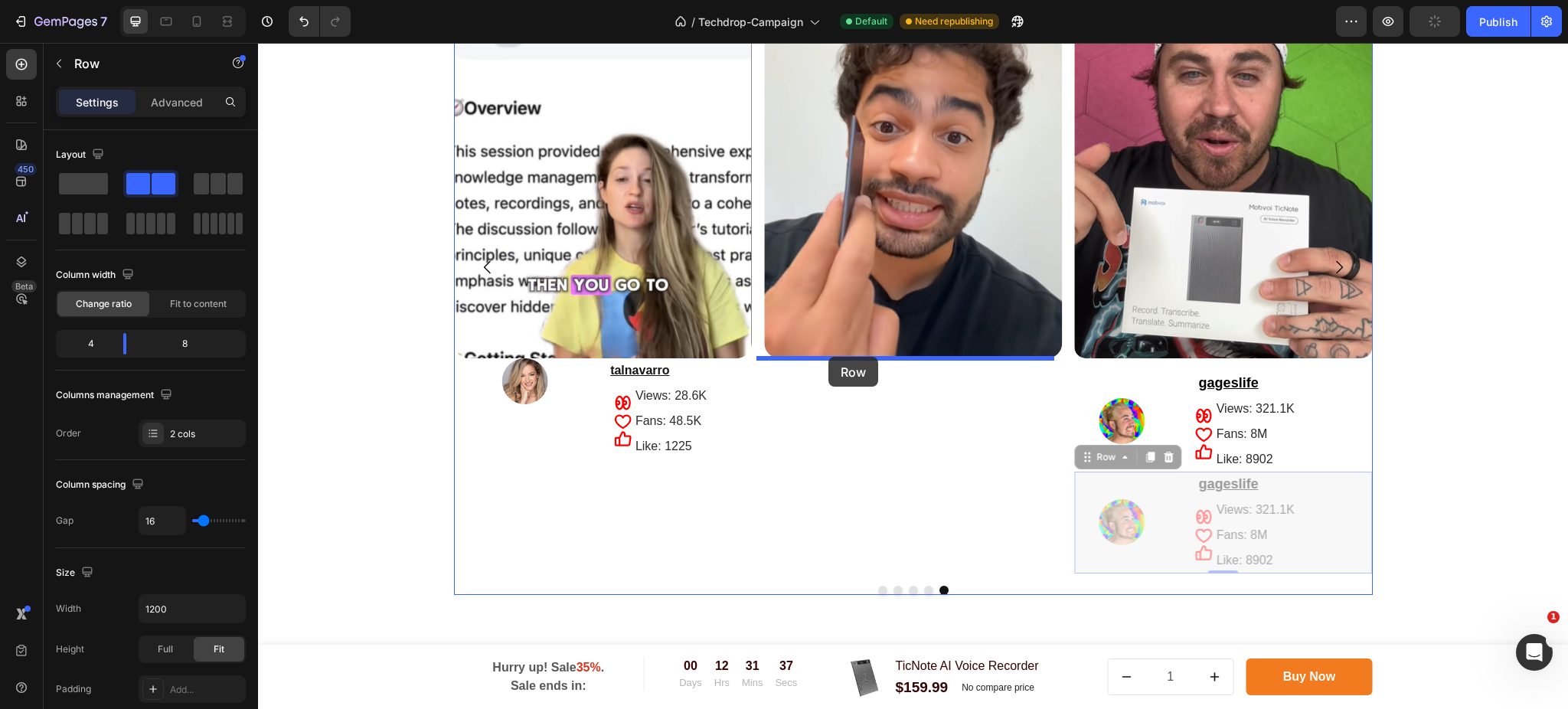
drag, startPoint x: 1098, startPoint y: 459, endPoint x: 828, endPoint y: 357, distance: 288.6
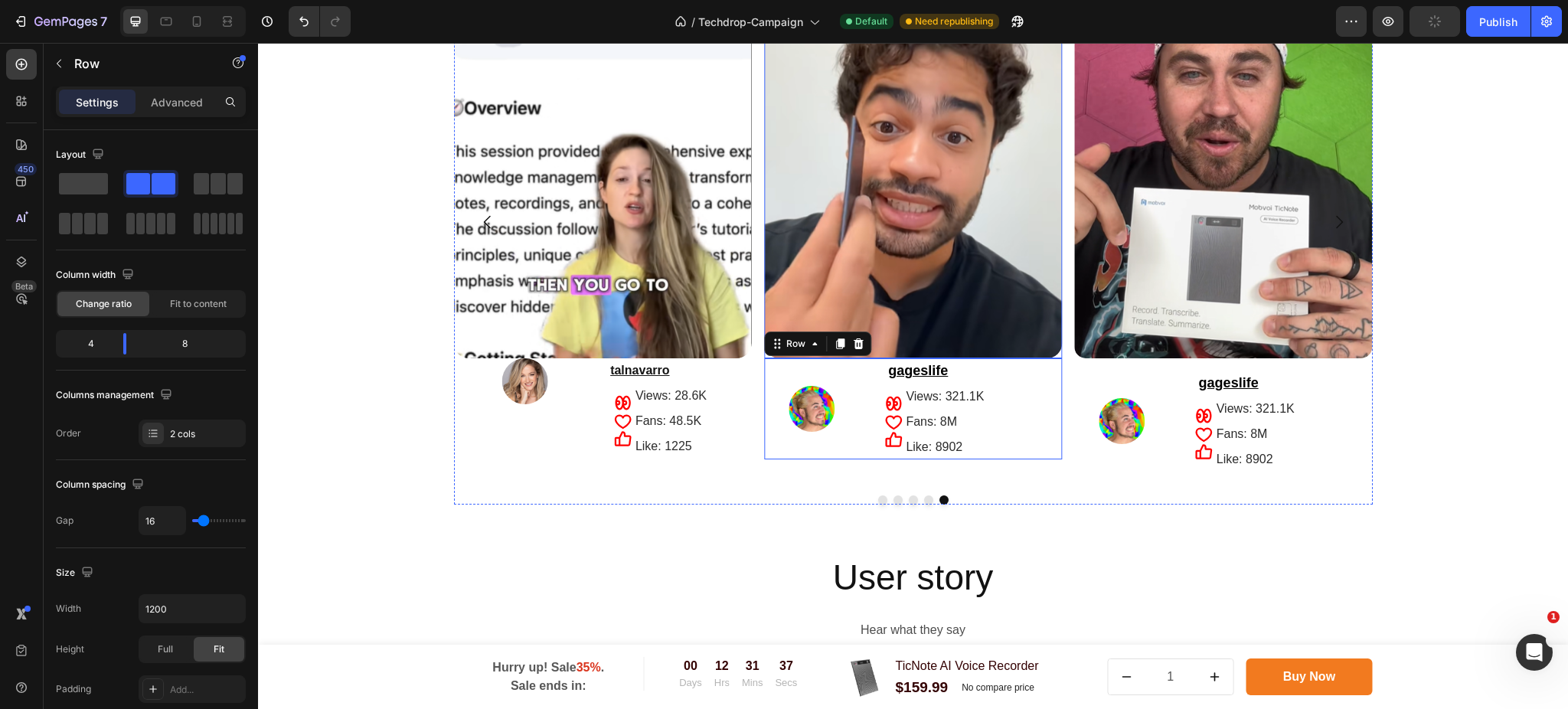
scroll to position [2977, 0]
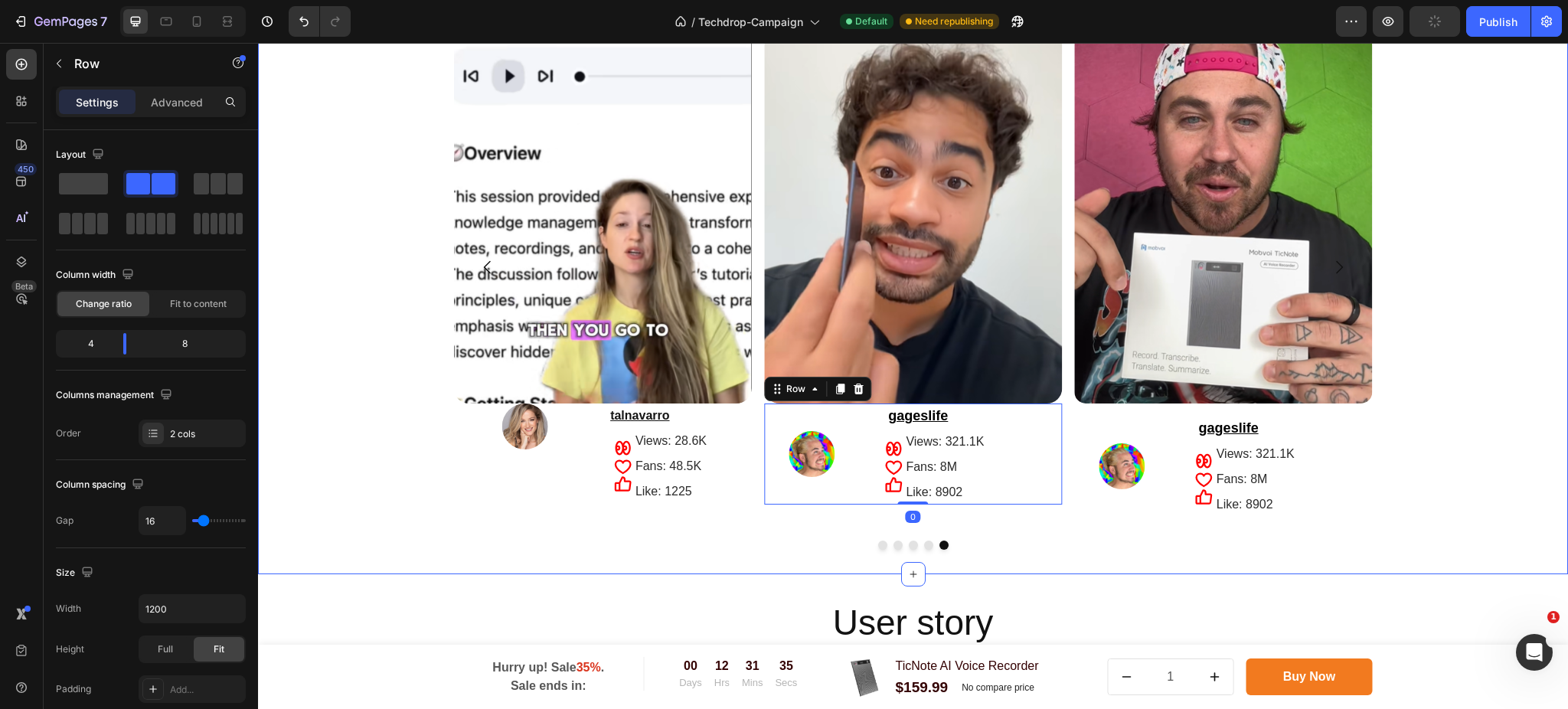
click at [1490, 439] on div "Image Image gageslife Text Block Icon Icon Icon Views: 321.1K Text Block Fans: …" at bounding box center [913, 277] width 1310 height 543
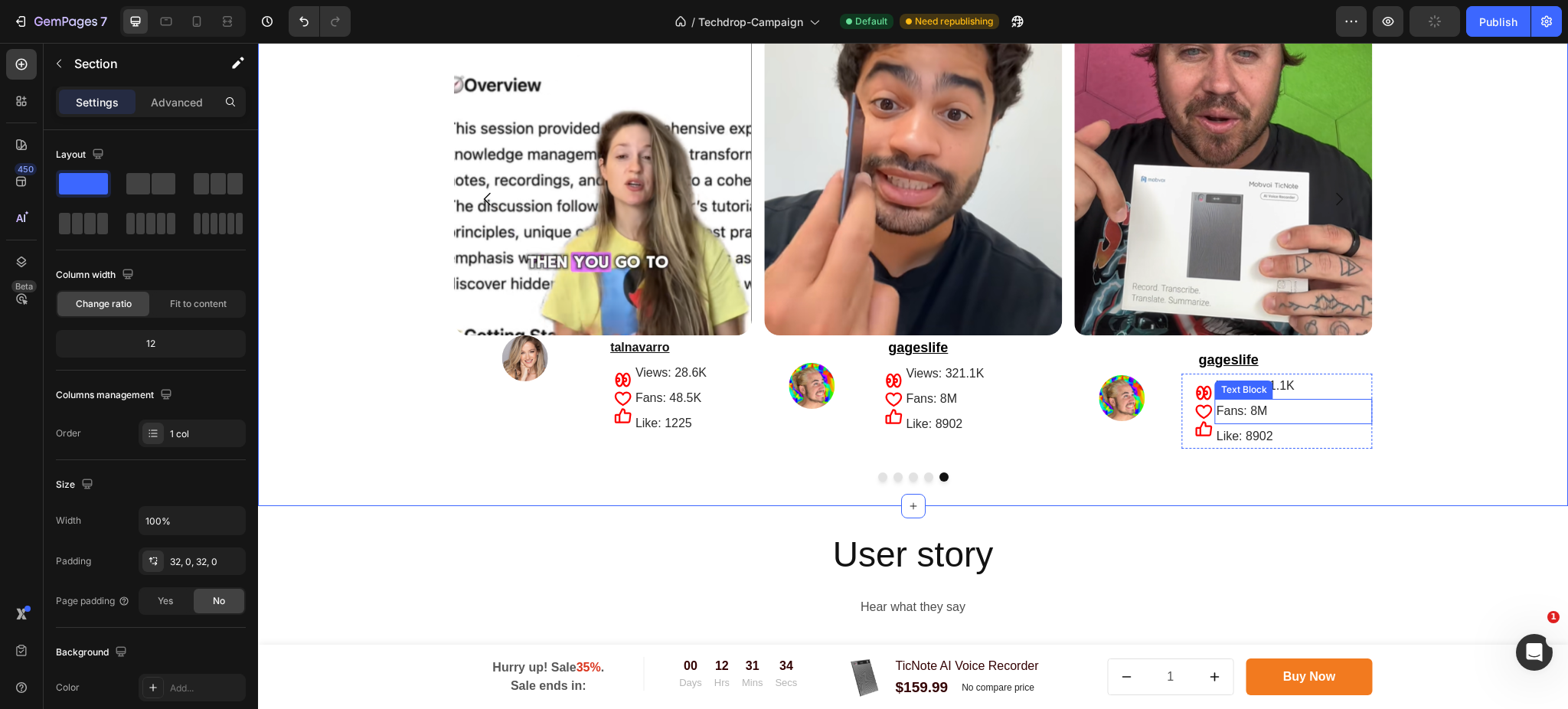
scroll to position [3079, 0]
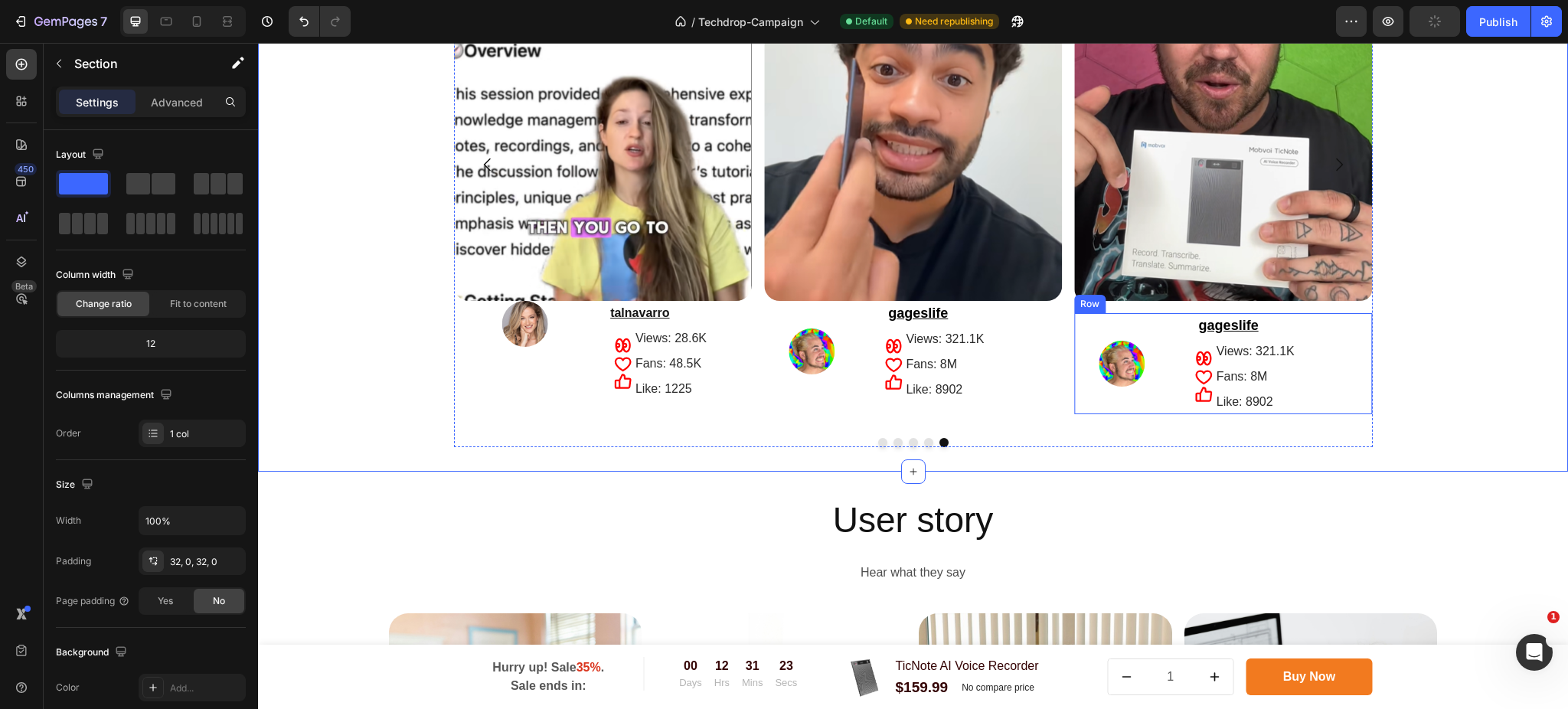
click at [1133, 318] on div "Image" at bounding box center [1121, 363] width 95 height 102
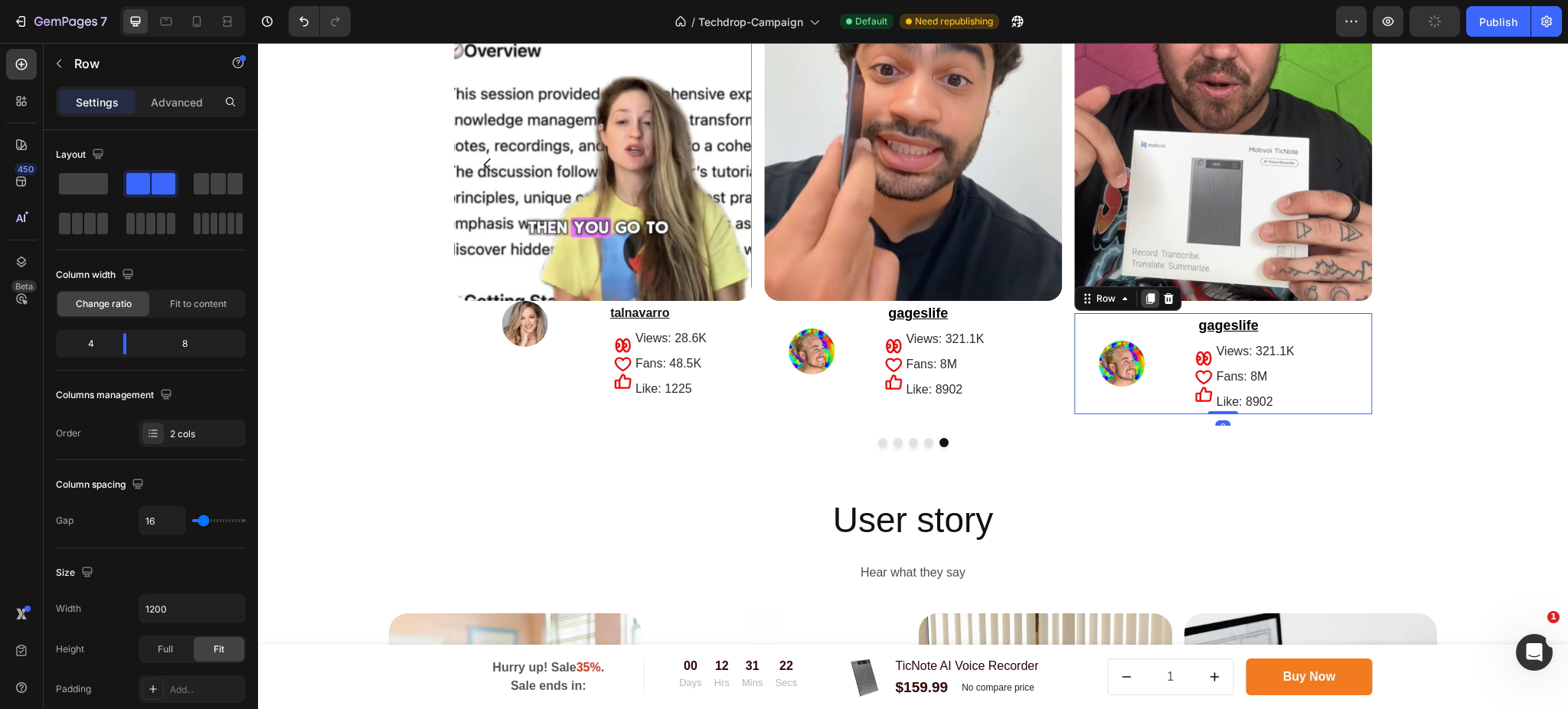
click at [1143, 304] on icon at bounding box center [1149, 299] width 12 height 12
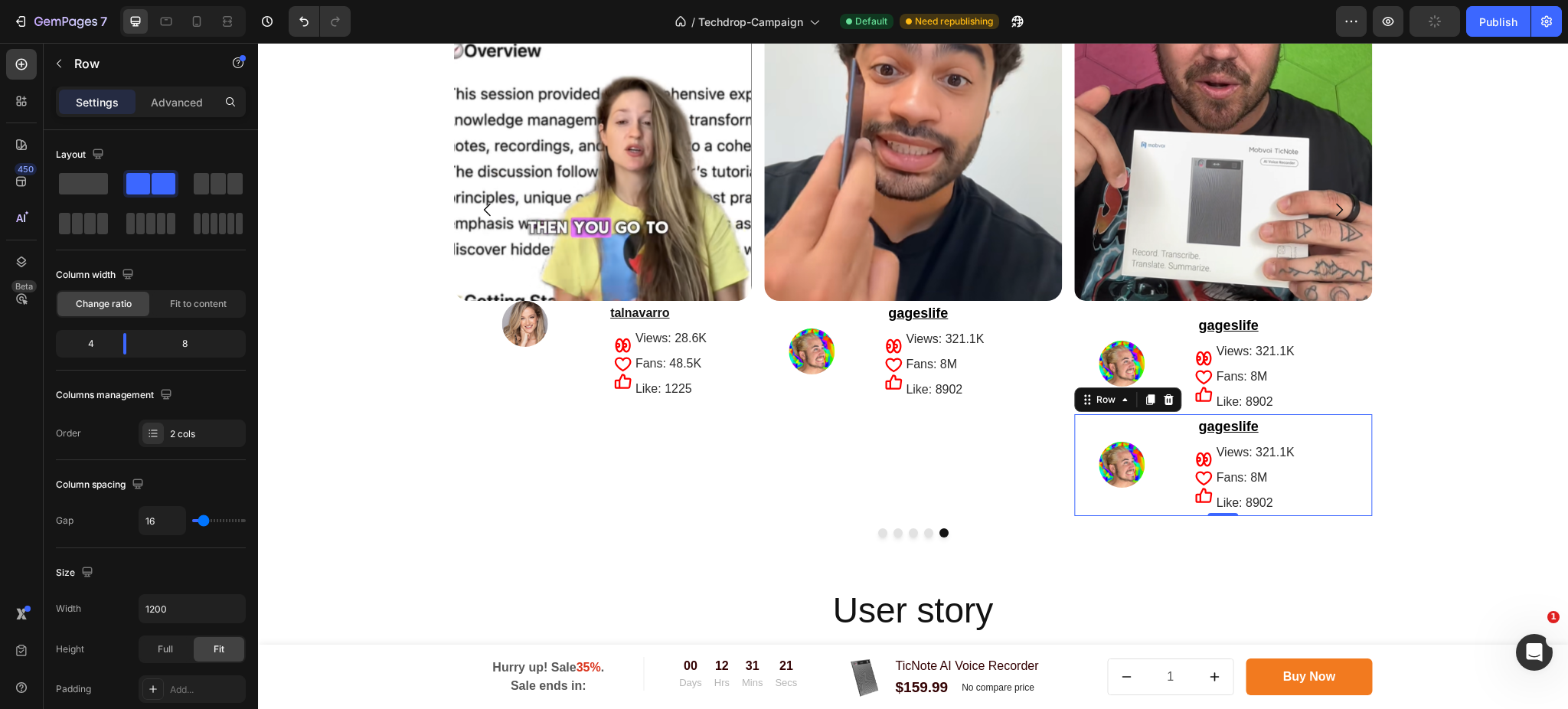
scroll to position [3124, 0]
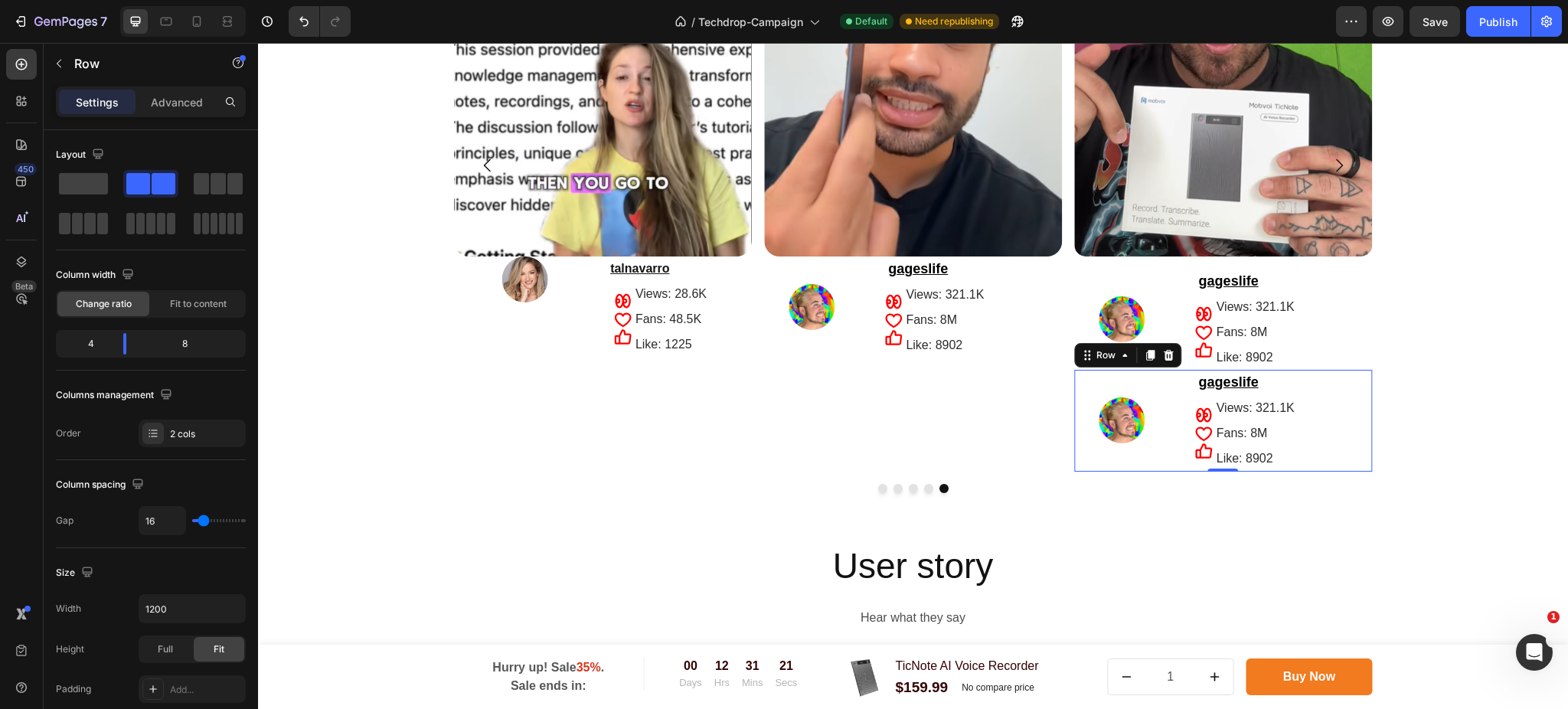
click at [1142, 304] on div at bounding box center [1121, 319] width 95 height 46
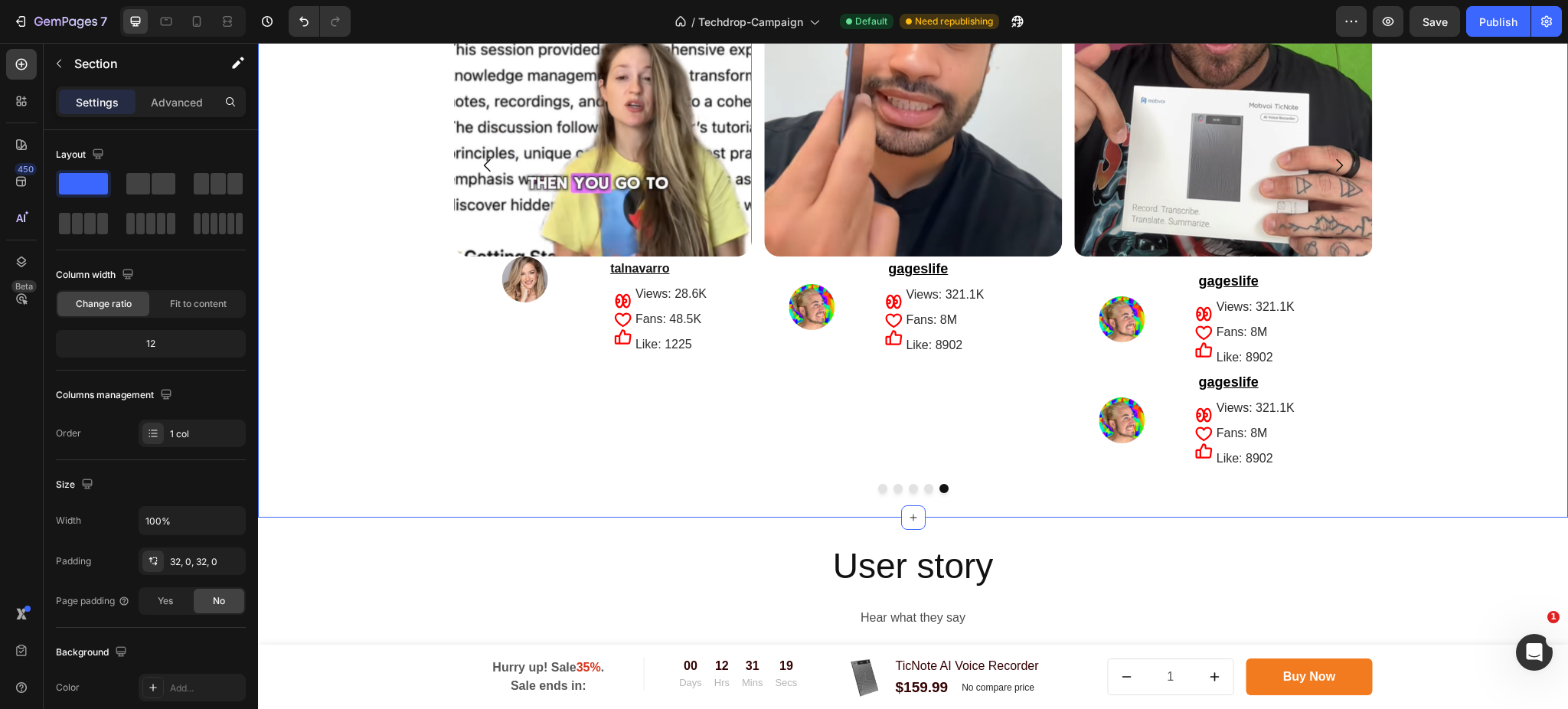
click at [1382, 300] on div "Image Image gageslife Text Block Icon Icon Icon Views: 321.1K Text Block Fans: …" at bounding box center [913, 176] width 1310 height 633
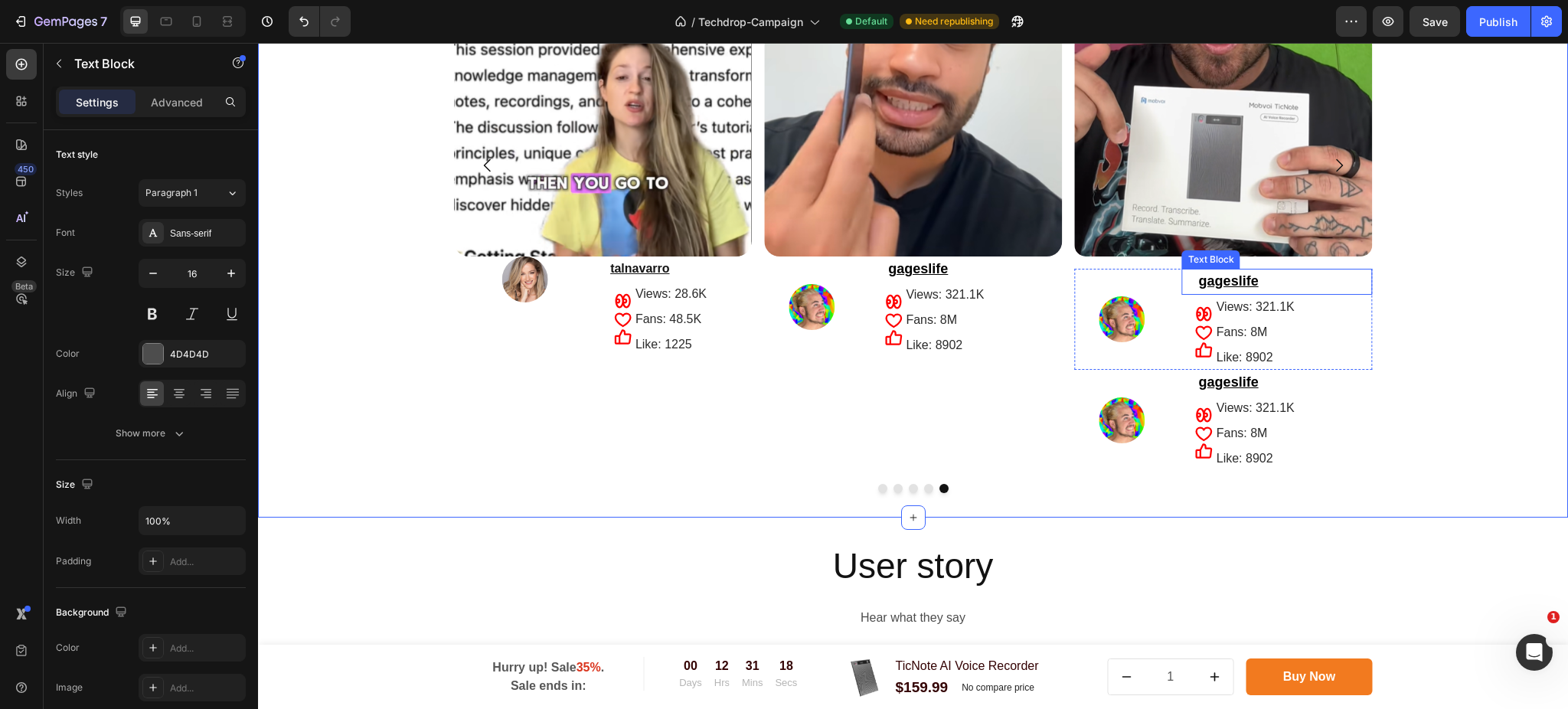
click at [1333, 288] on p "gageslife" at bounding box center [1277, 282] width 188 height 23
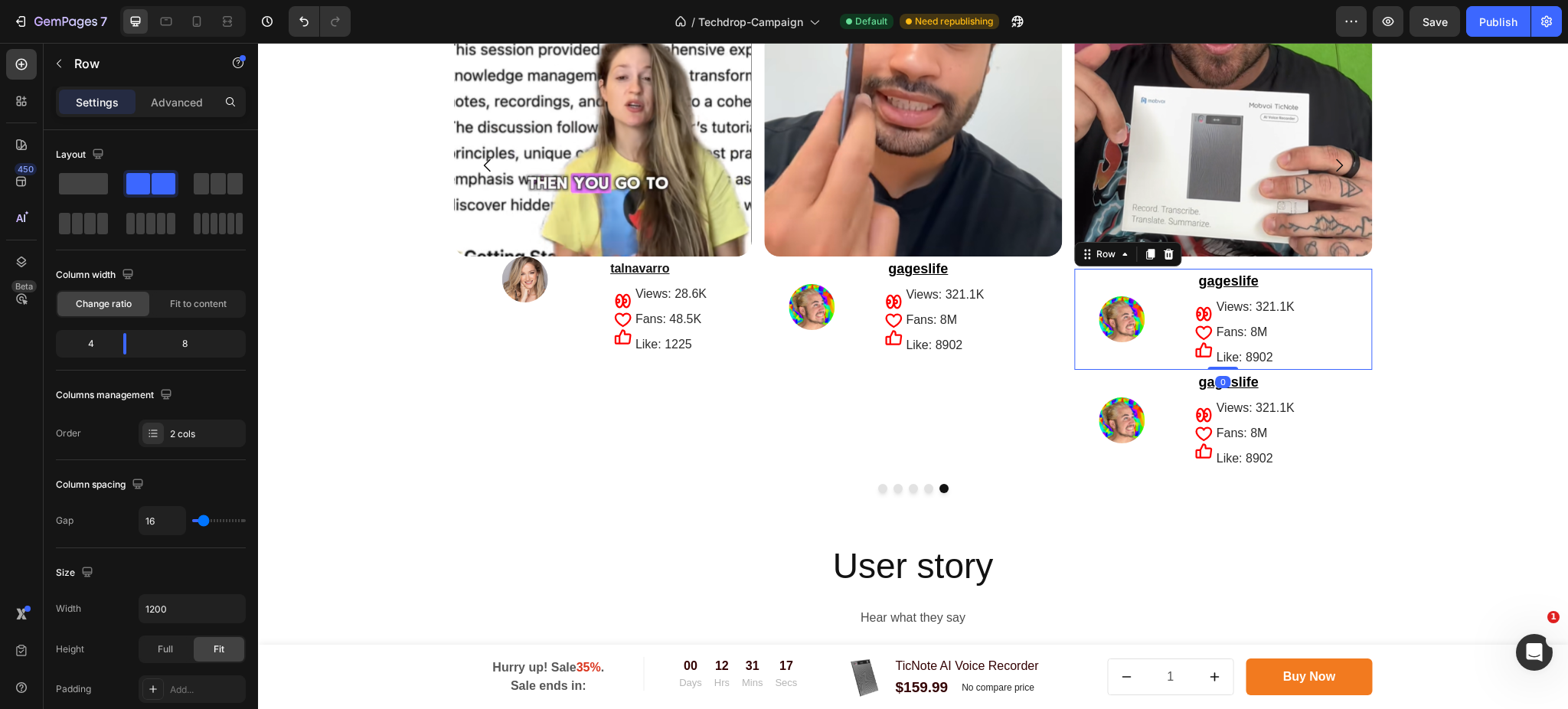
click at [1081, 289] on div "Image" at bounding box center [1121, 319] width 95 height 102
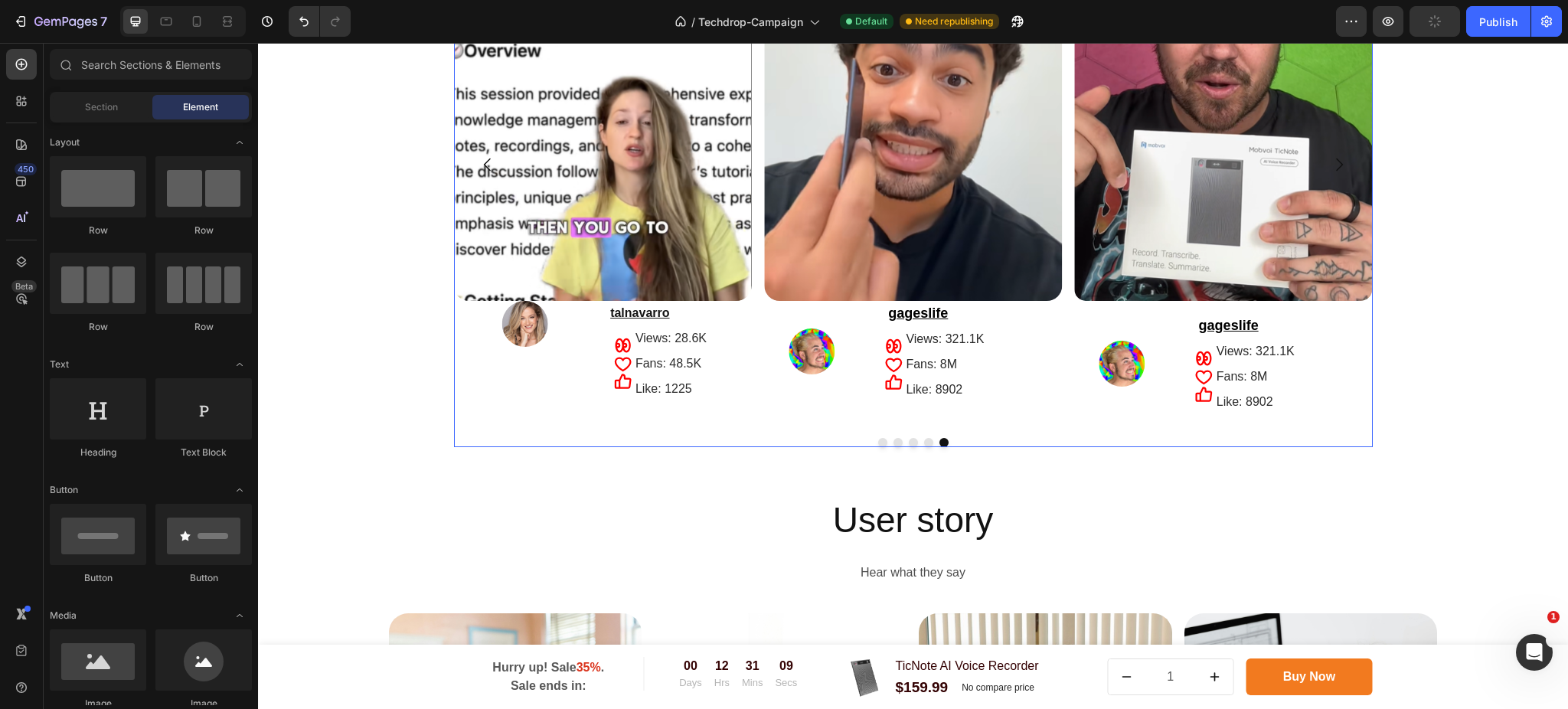
click at [1241, 304] on div "Image Row Image gageslife Text Block Icon Icon Icon Views: 321.1K Text Block Fa…" at bounding box center [1223, 165] width 298 height 522
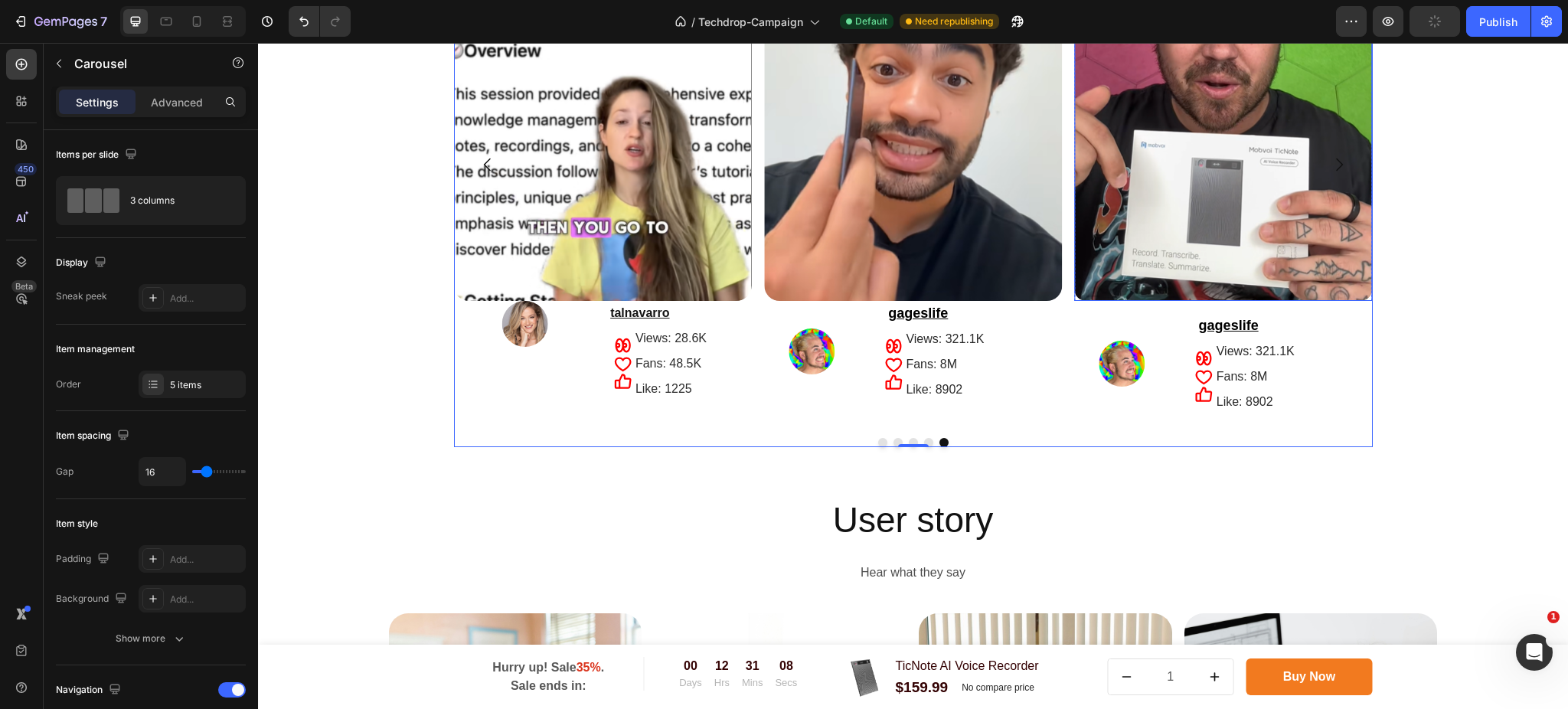
click at [1253, 270] on img at bounding box center [1223, 102] width 298 height 398
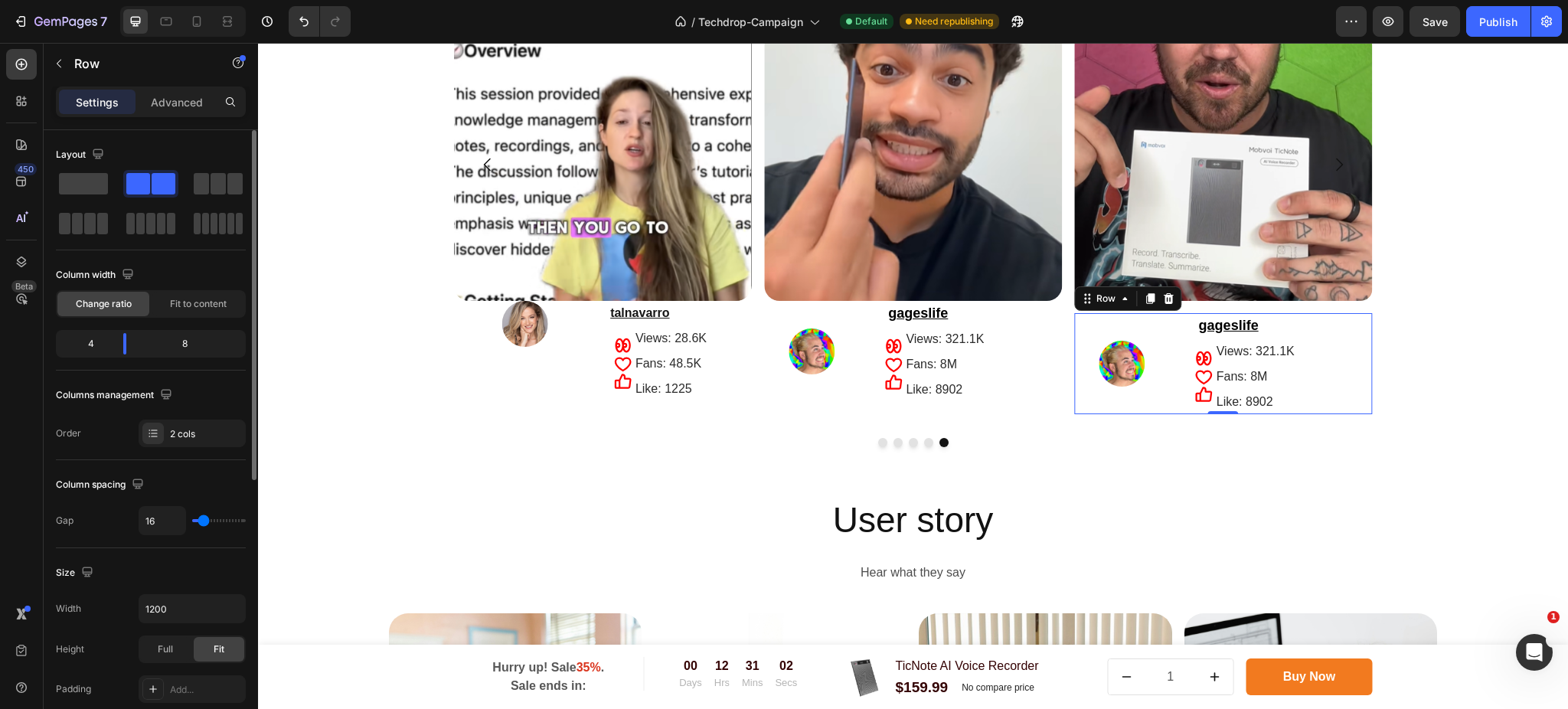
type input "10"
type input "3"
type input "0"
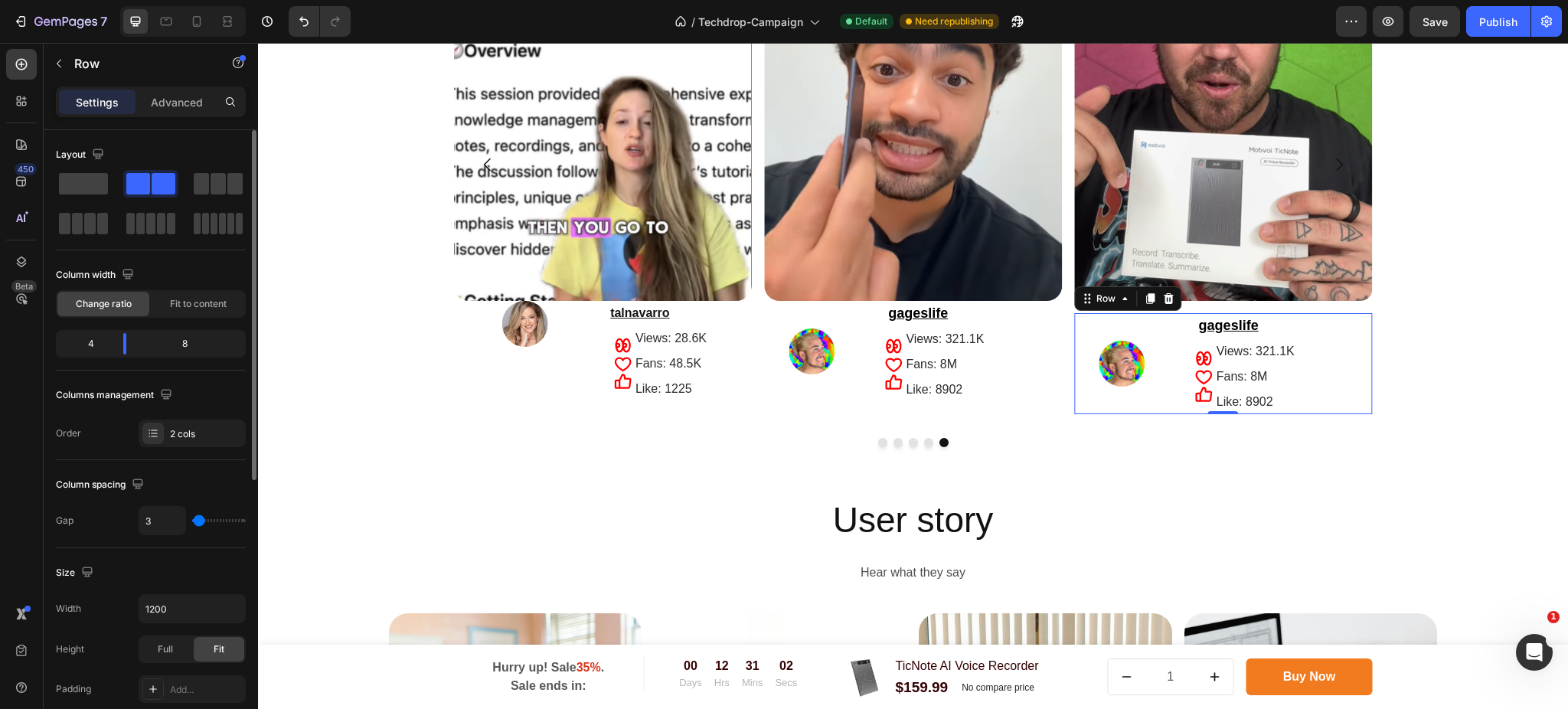
type input "0"
type input "5"
type input "12"
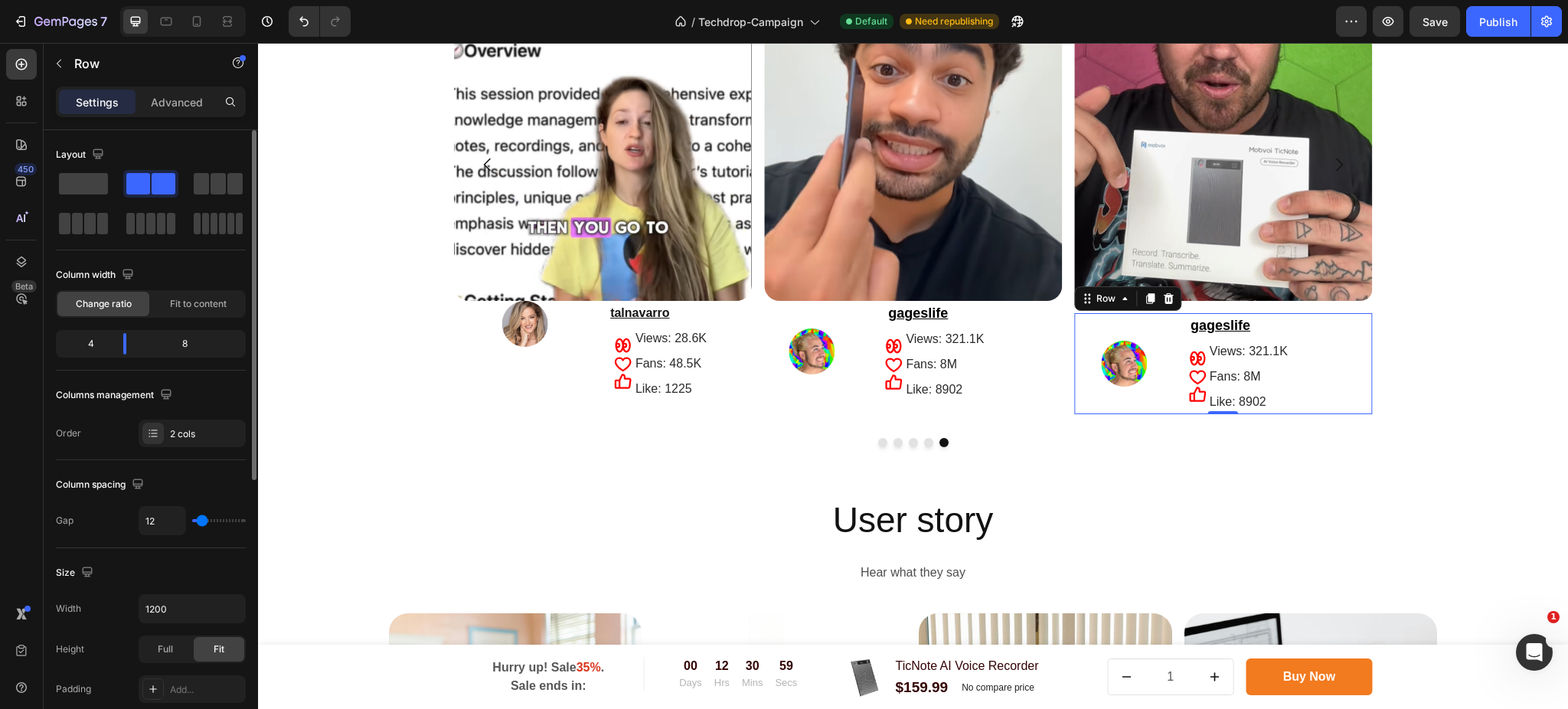
type input "15"
type input "19"
type input "22"
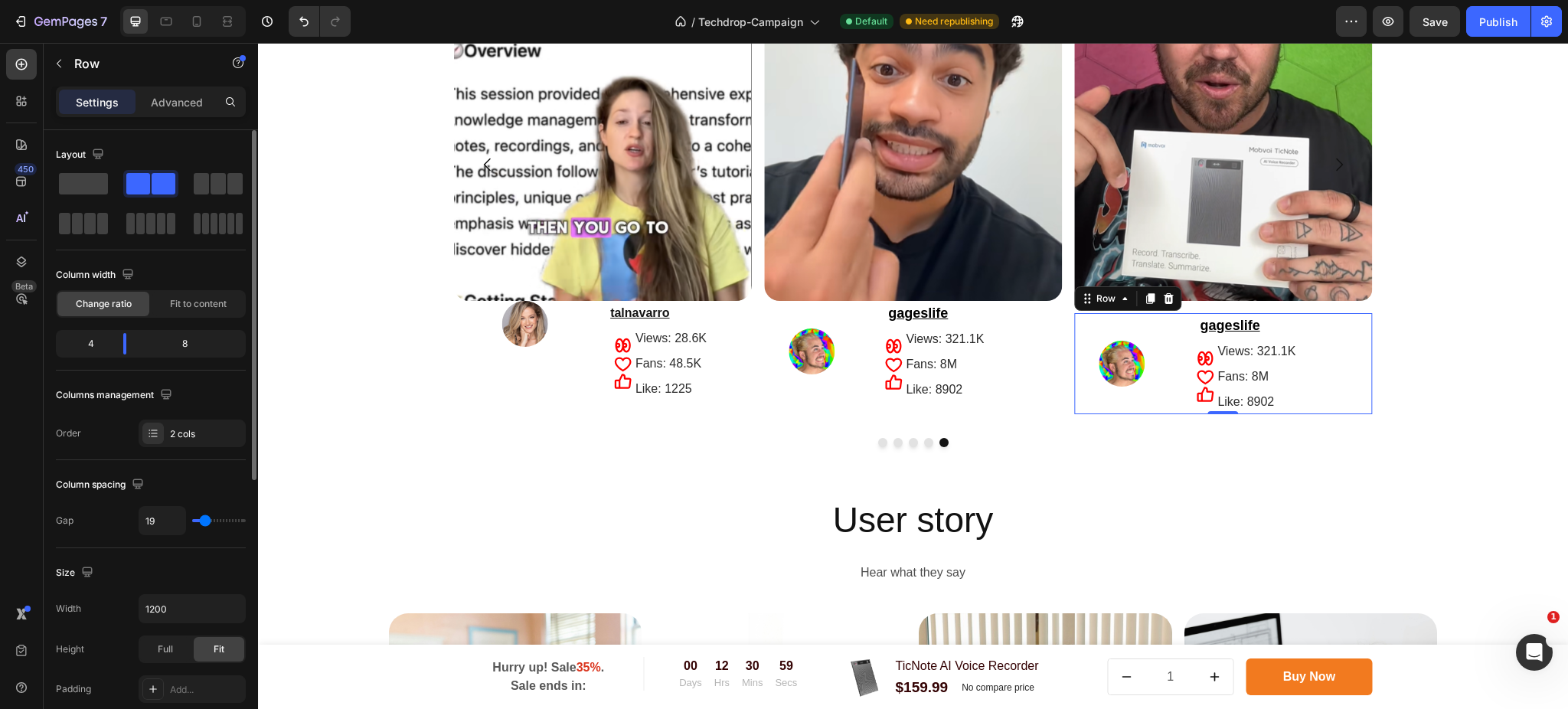
type input "22"
type input "27"
type input "31"
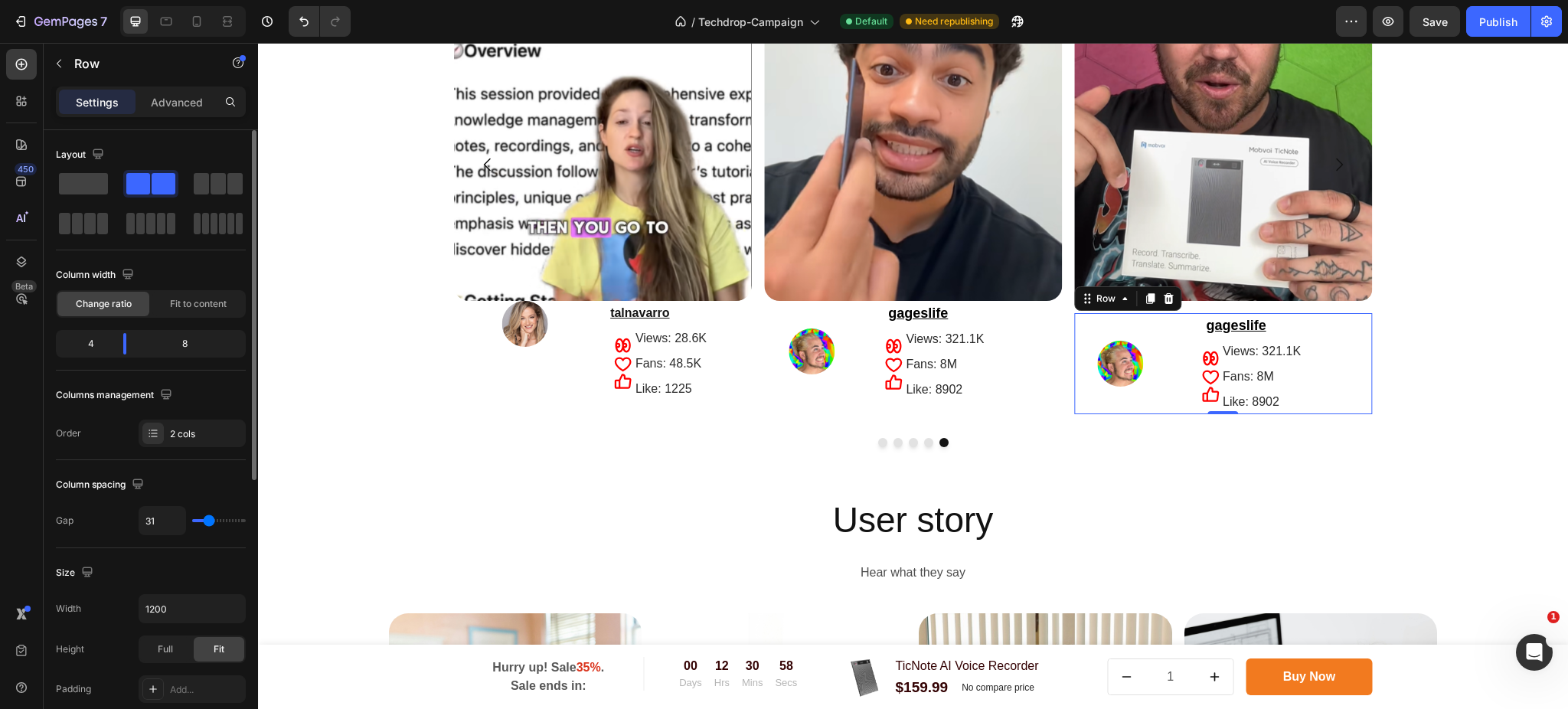
type input "29"
type input "24"
type input "22"
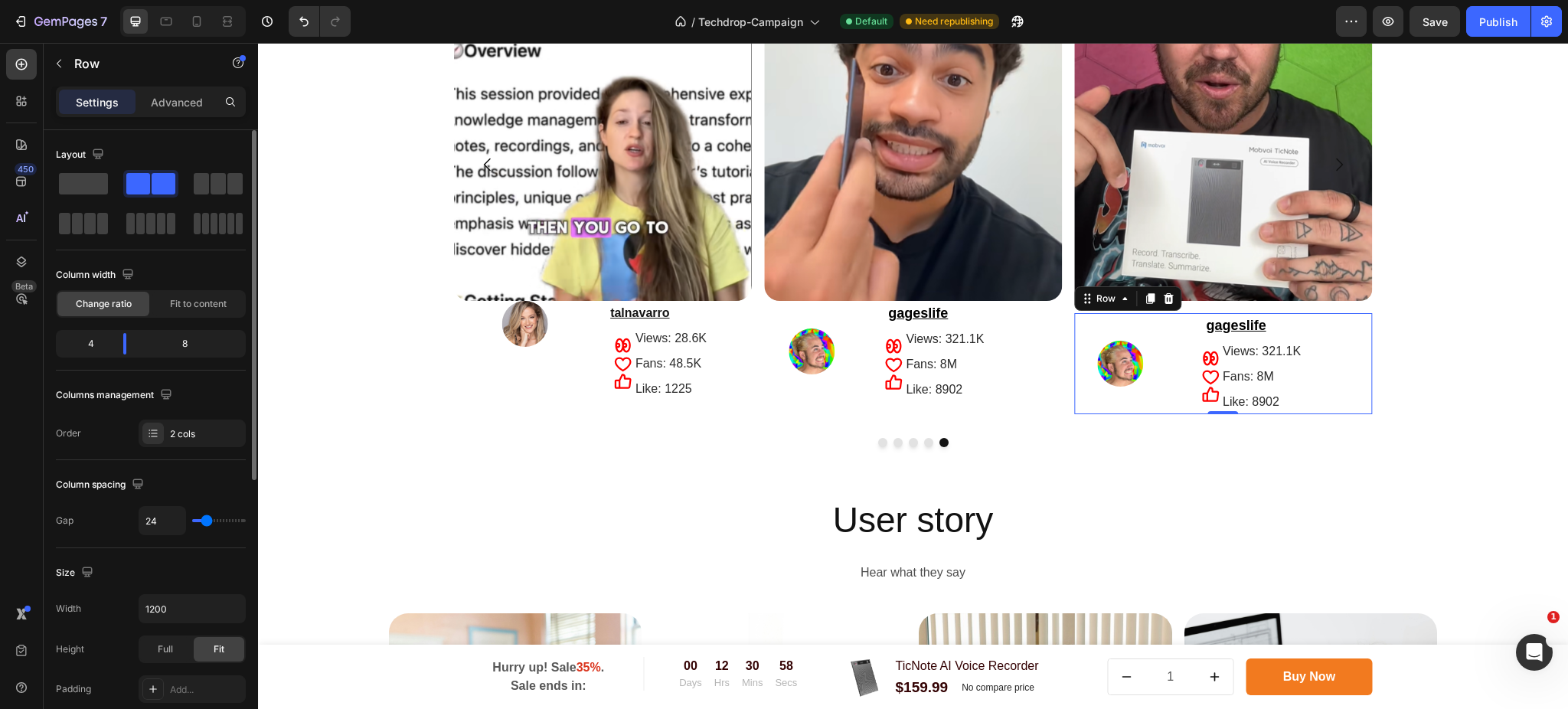
type input "22"
type input "17"
type input "15"
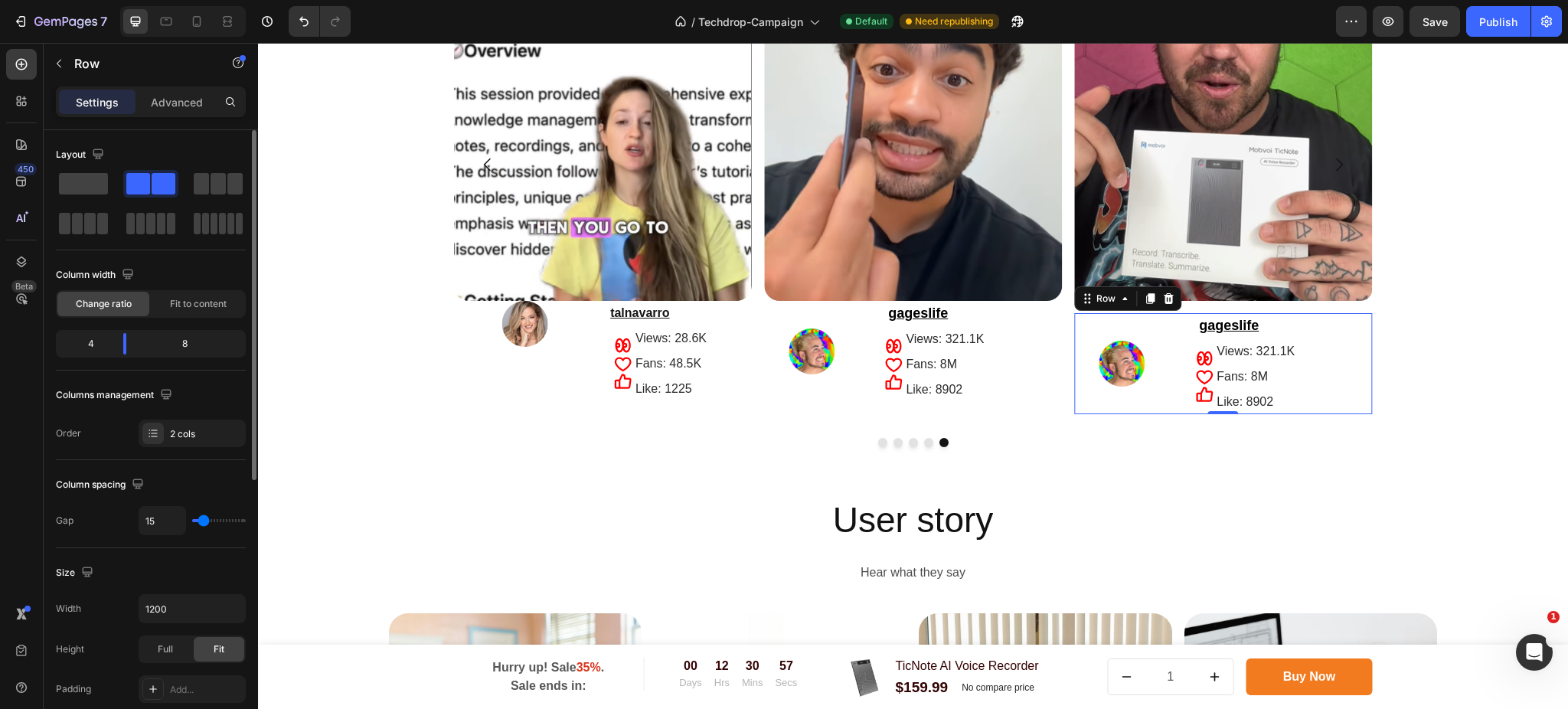
type input "10"
type input "5"
type input "3"
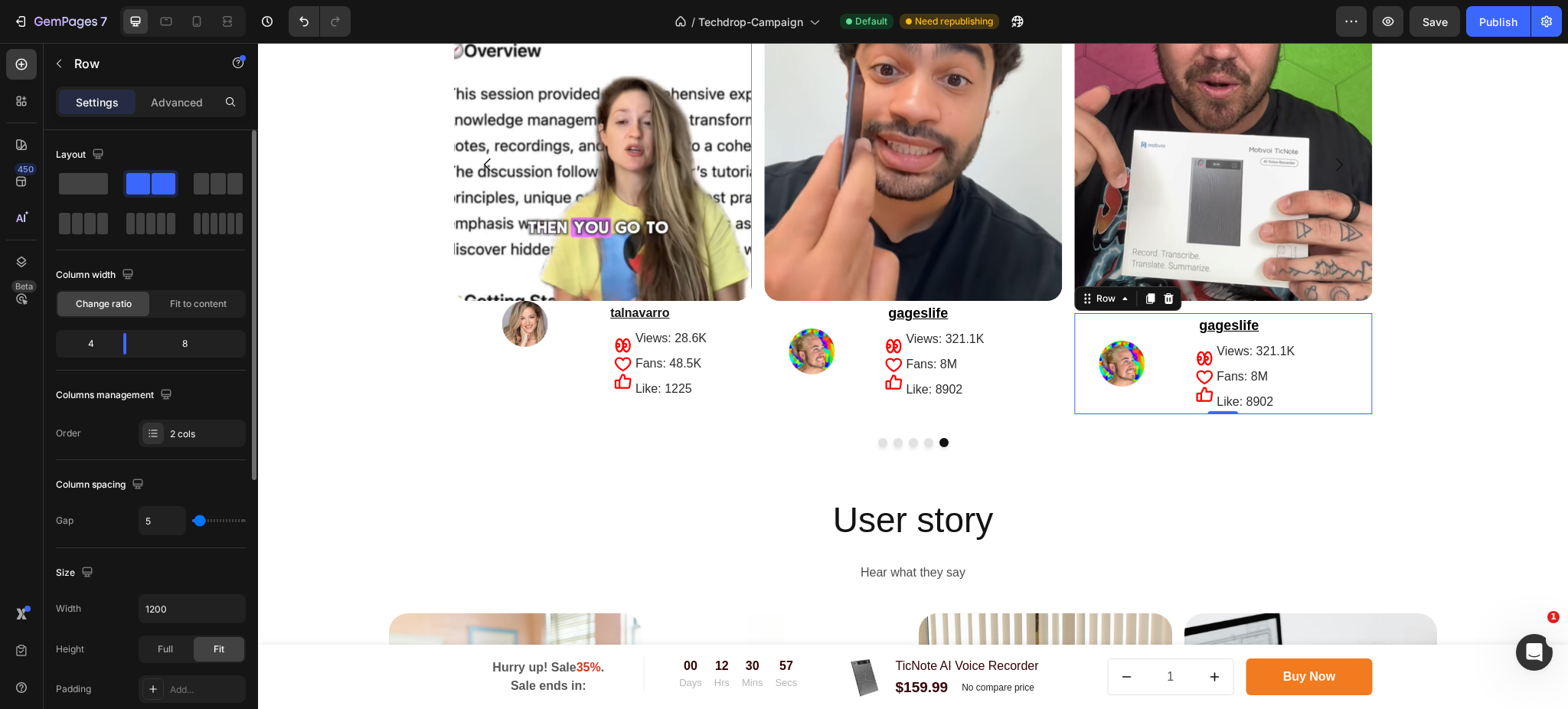
type input "3"
type input "0"
drag, startPoint x: 203, startPoint y: 520, endPoint x: 180, endPoint y: 504, distance: 28.0
type input "0"
click at [192, 520] on input "range" at bounding box center [218, 521] width 54 height 3
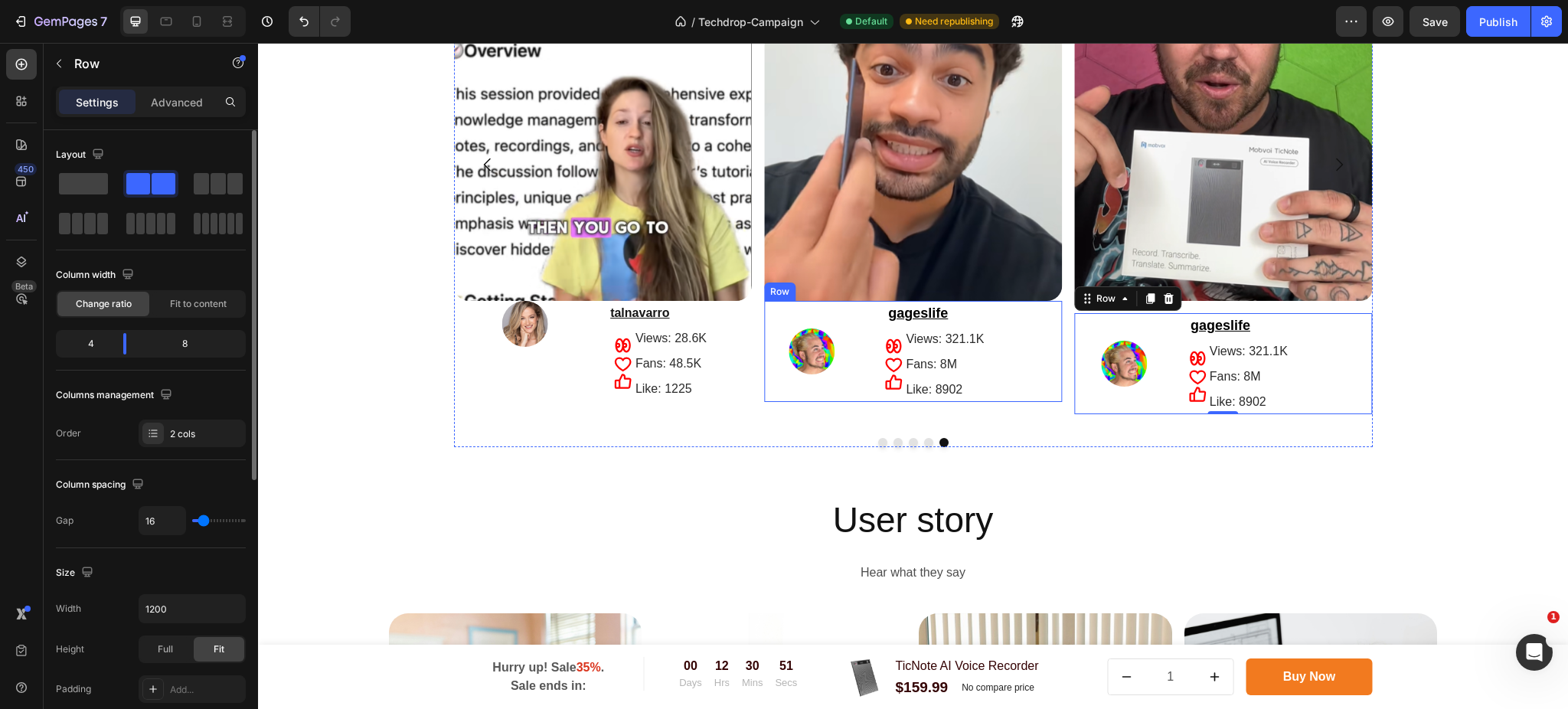
click at [842, 322] on div "Image" at bounding box center [811, 352] width 95 height 102
type input "19"
type input "5"
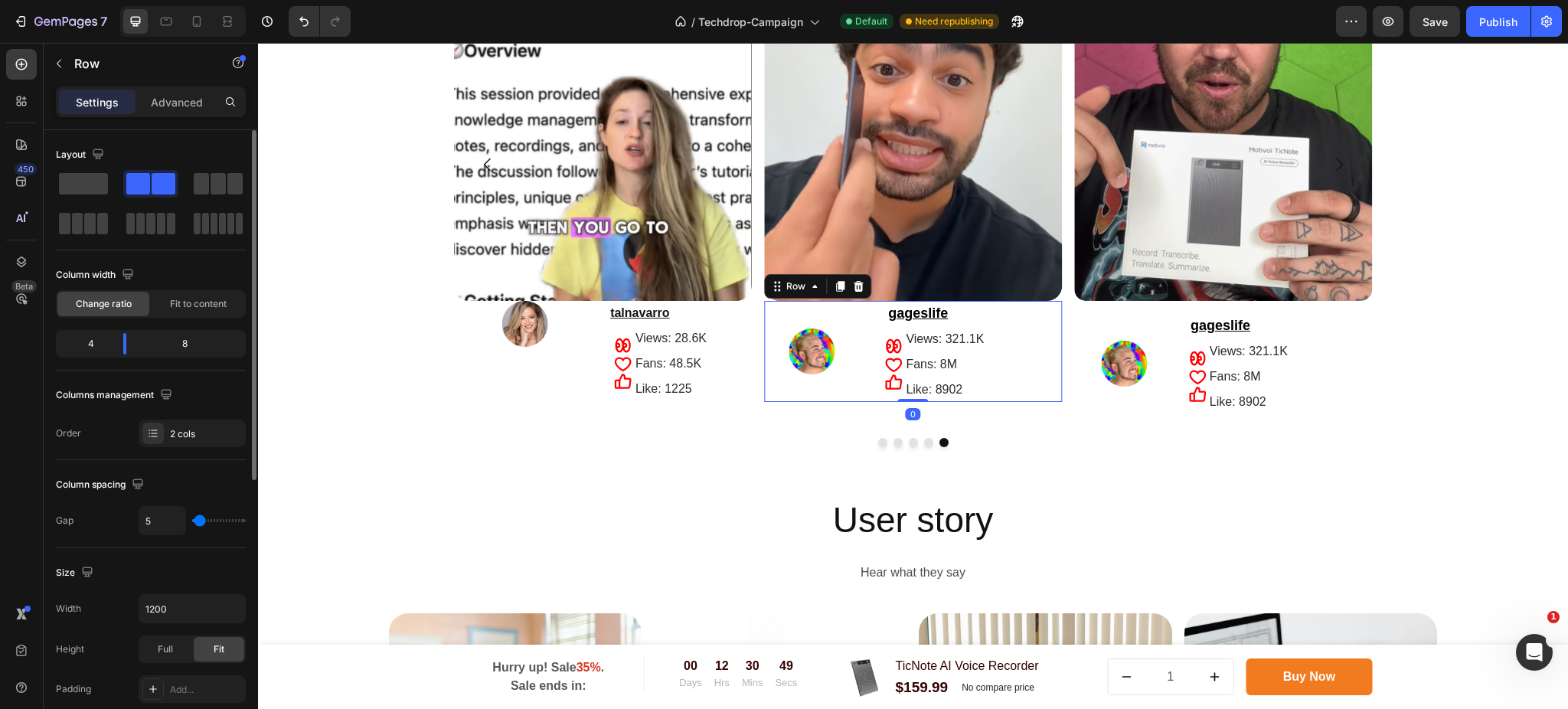
type input "0"
drag, startPoint x: 205, startPoint y: 518, endPoint x: 124, endPoint y: 466, distance: 96.3
type input "0"
click at [192, 520] on input "range" at bounding box center [218, 521] width 54 height 3
click at [544, 371] on div "Image" at bounding box center [524, 352] width 143 height 101
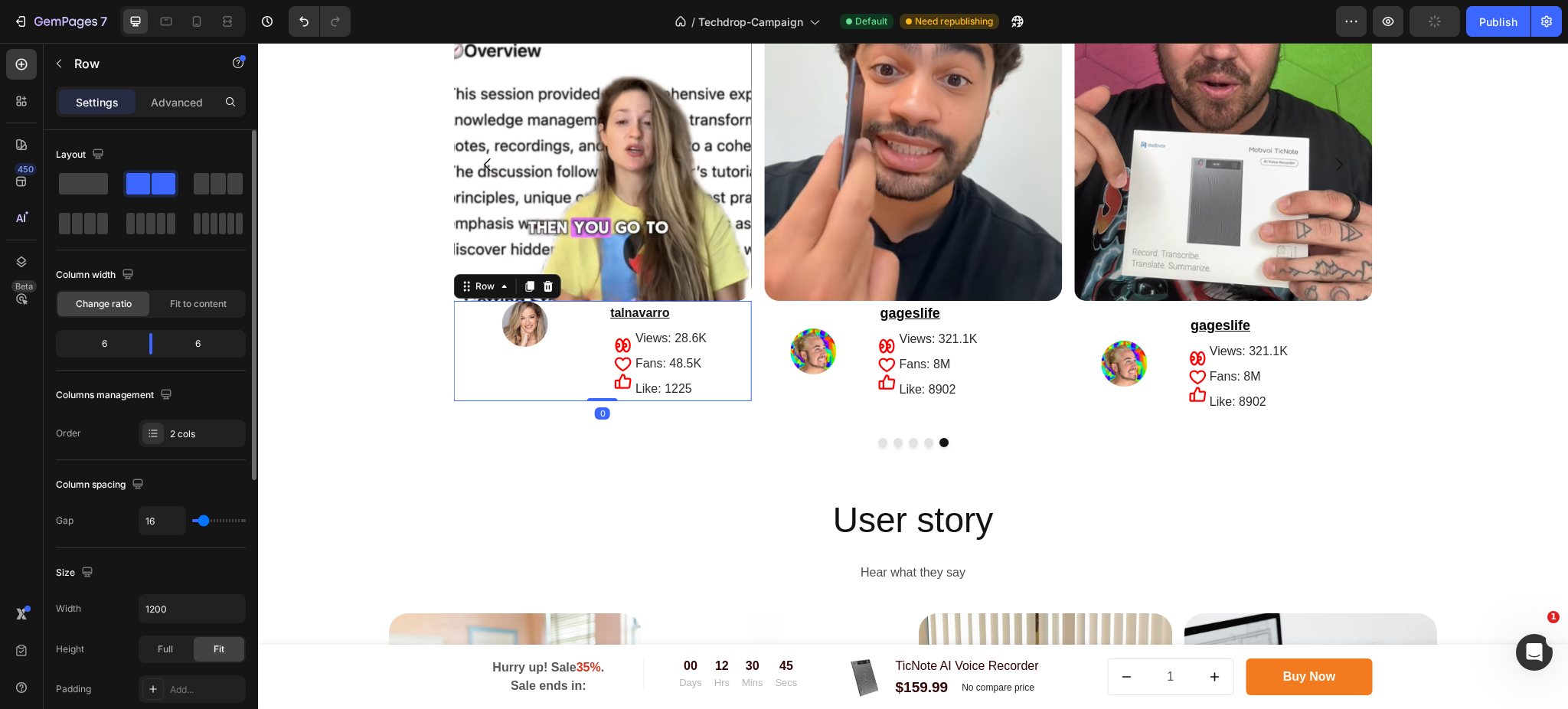
type input "0"
drag, startPoint x: 200, startPoint y: 515, endPoint x: 107, endPoint y: 487, distance: 97.1
type input "0"
click at [192, 520] on input "range" at bounding box center [218, 521] width 54 height 3
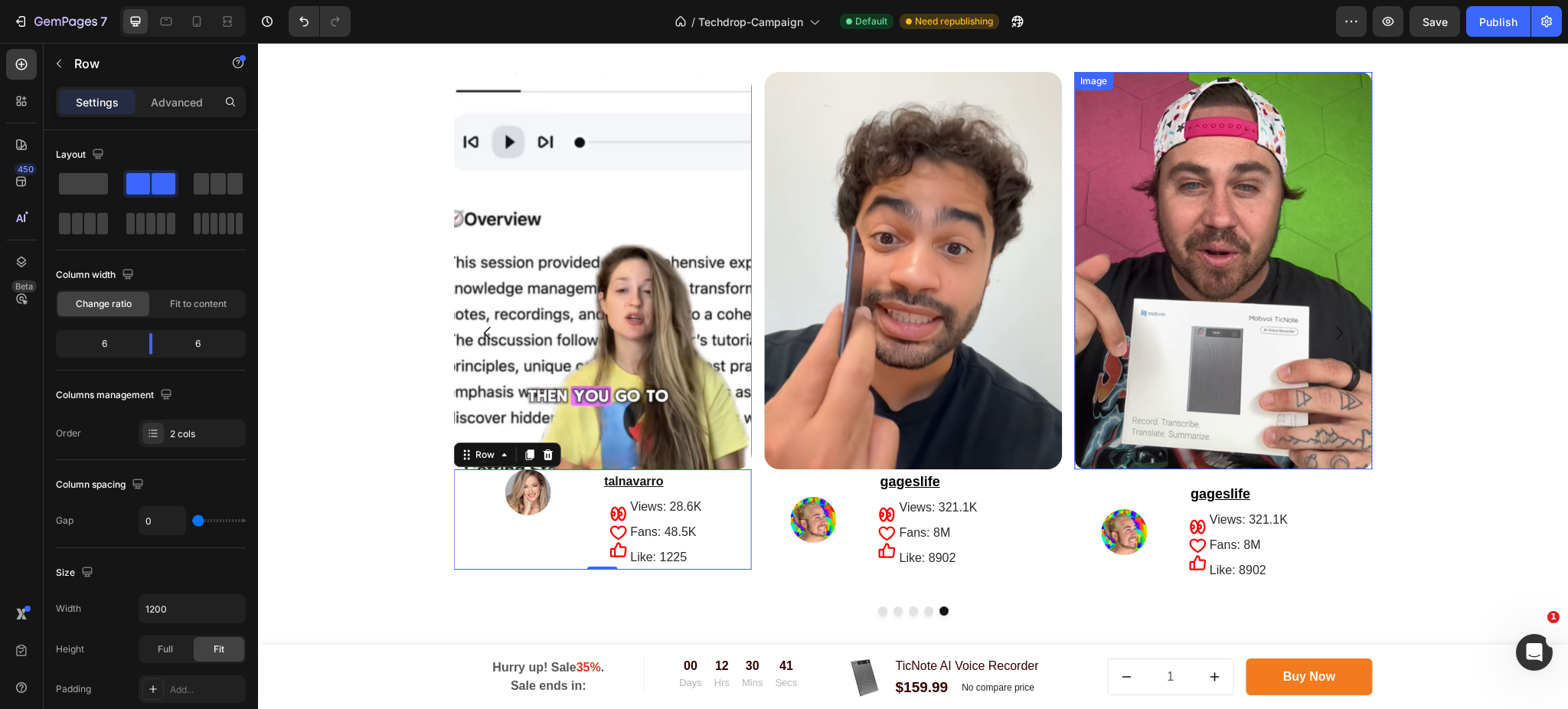
scroll to position [2874, 0]
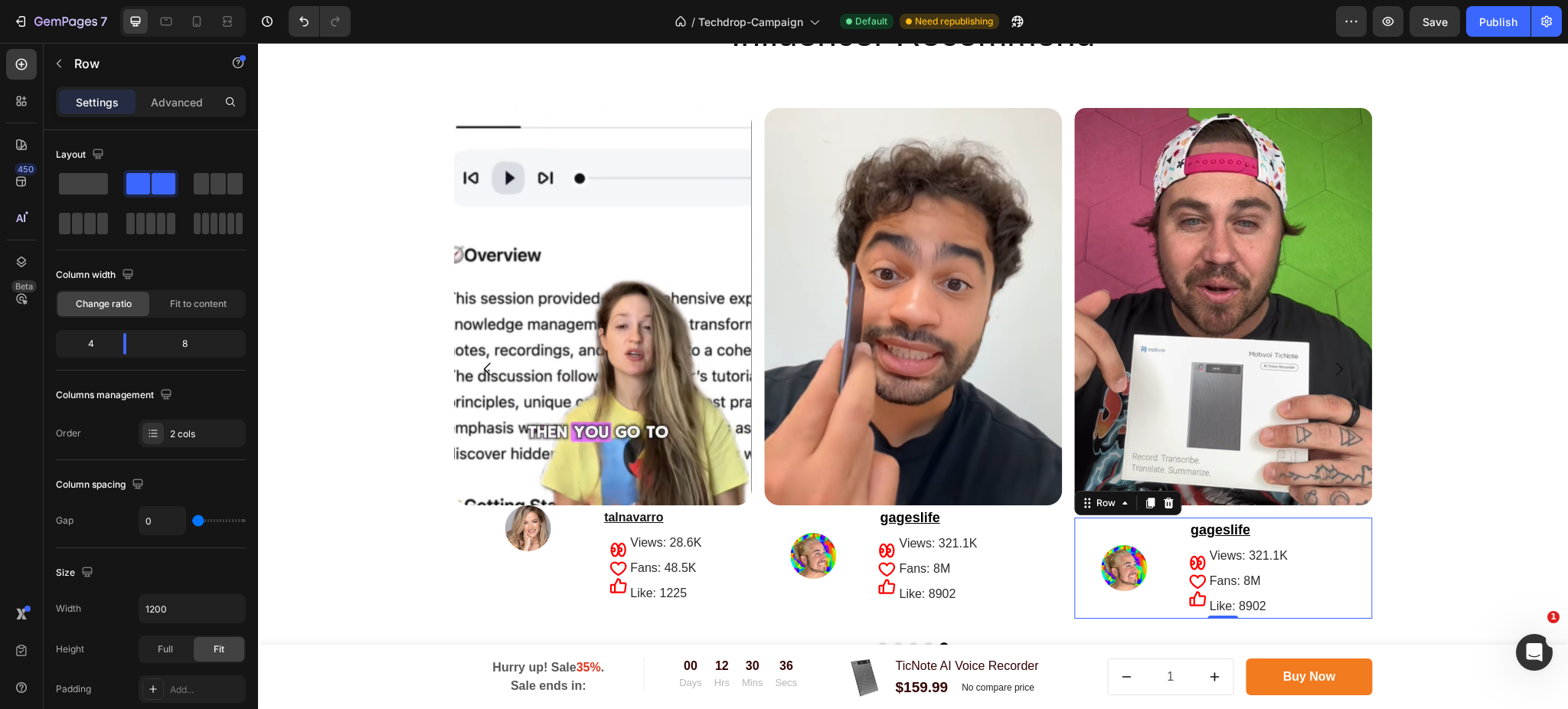
click at [1161, 520] on div "Image" at bounding box center [1124, 568] width 100 height 102
click at [191, 96] on p "Advanced" at bounding box center [176, 102] width 52 height 16
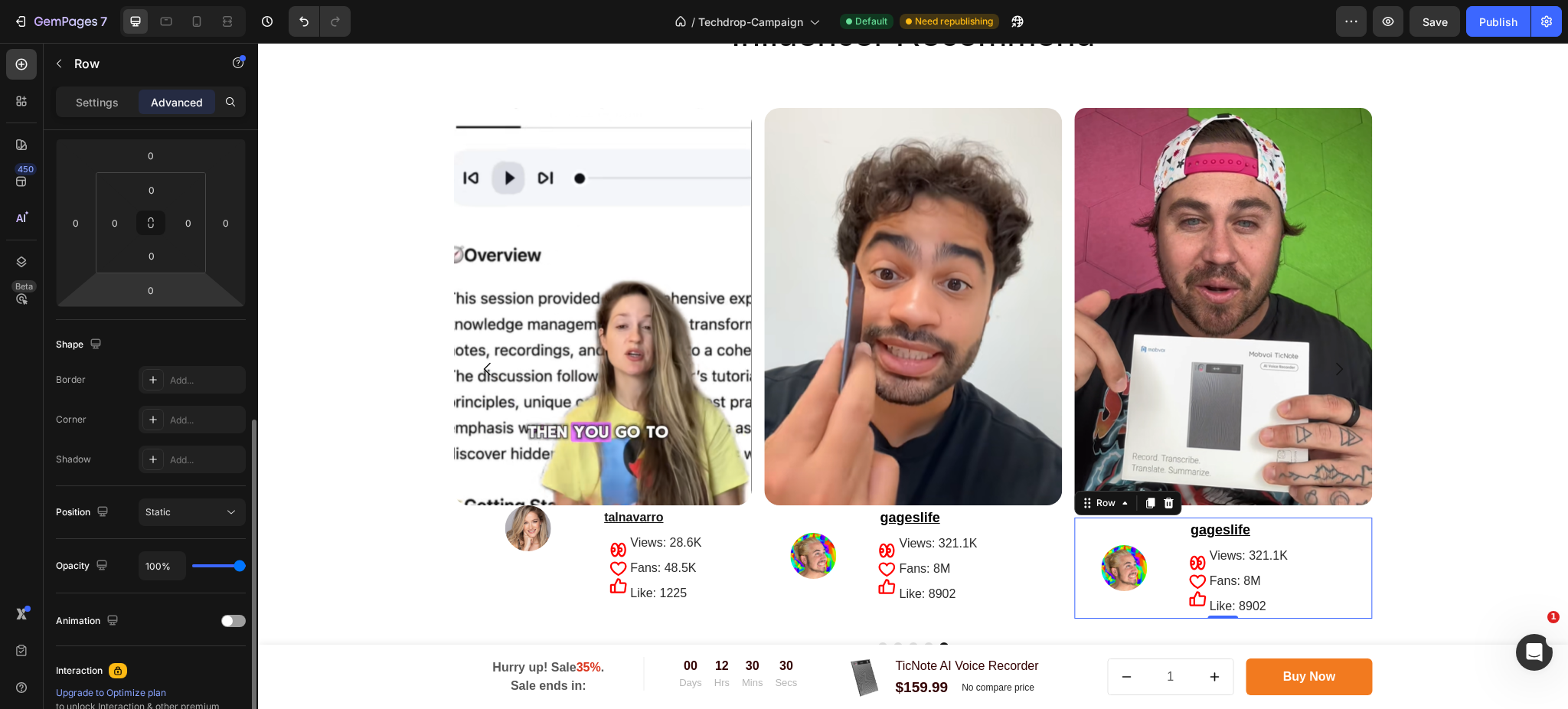
scroll to position [306, 0]
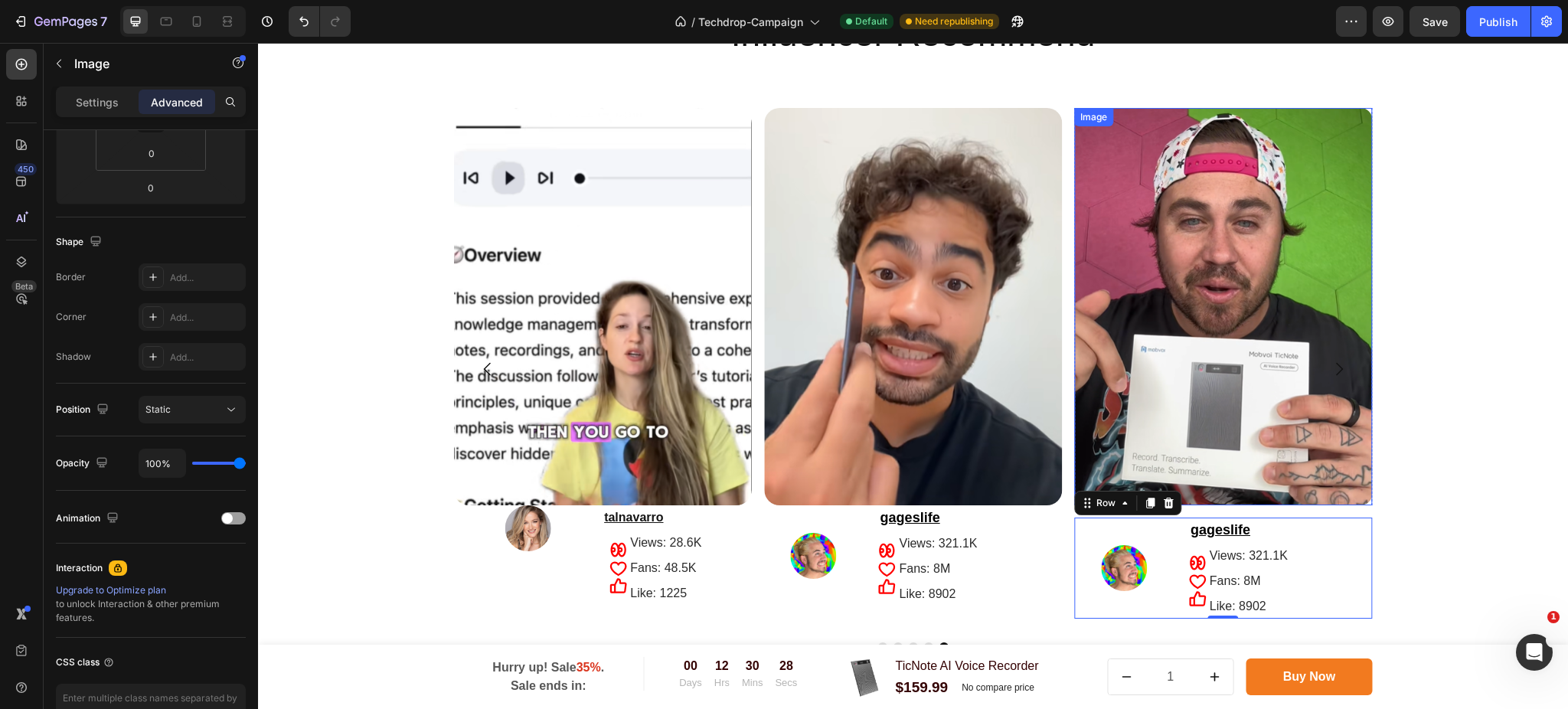
click at [1266, 268] on img at bounding box center [1223, 307] width 298 height 398
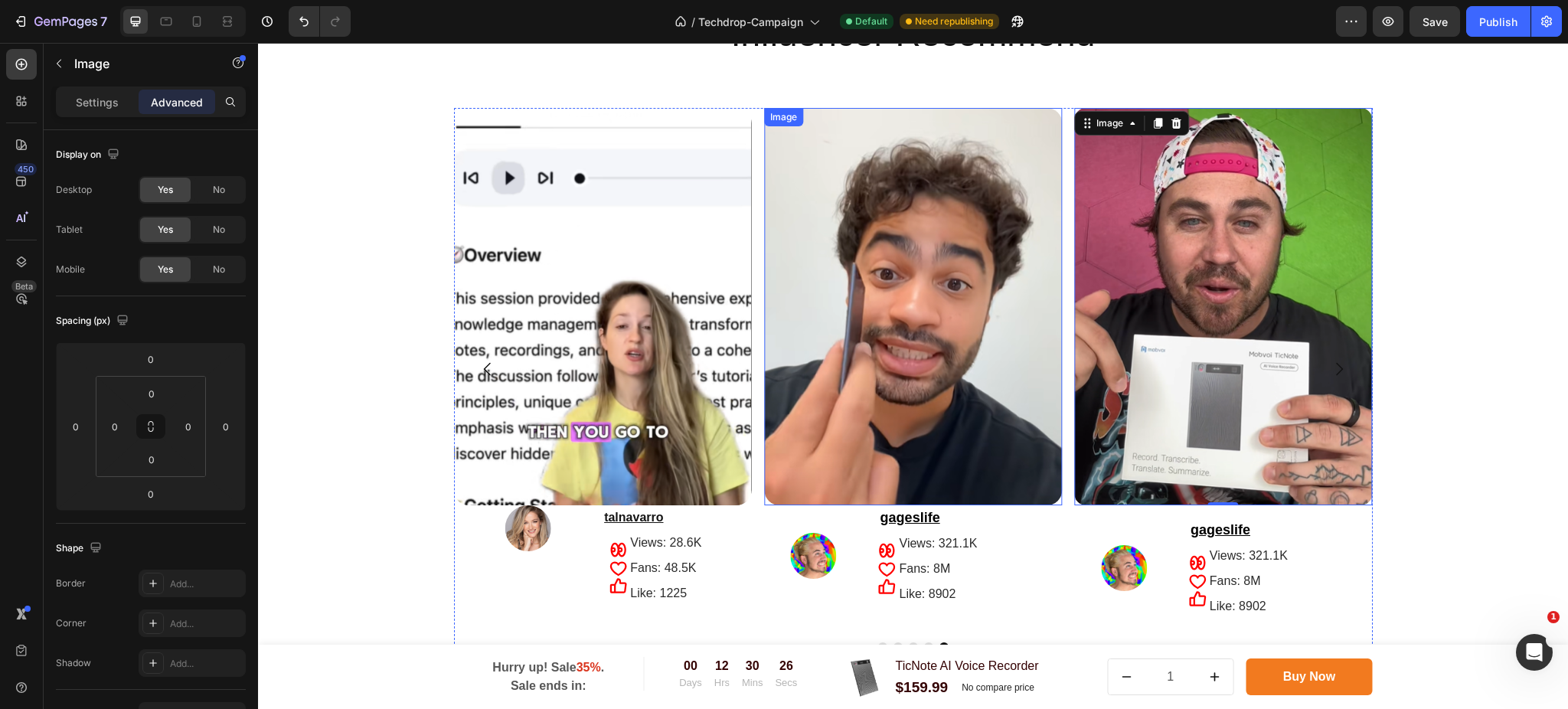
scroll to position [2977, 0]
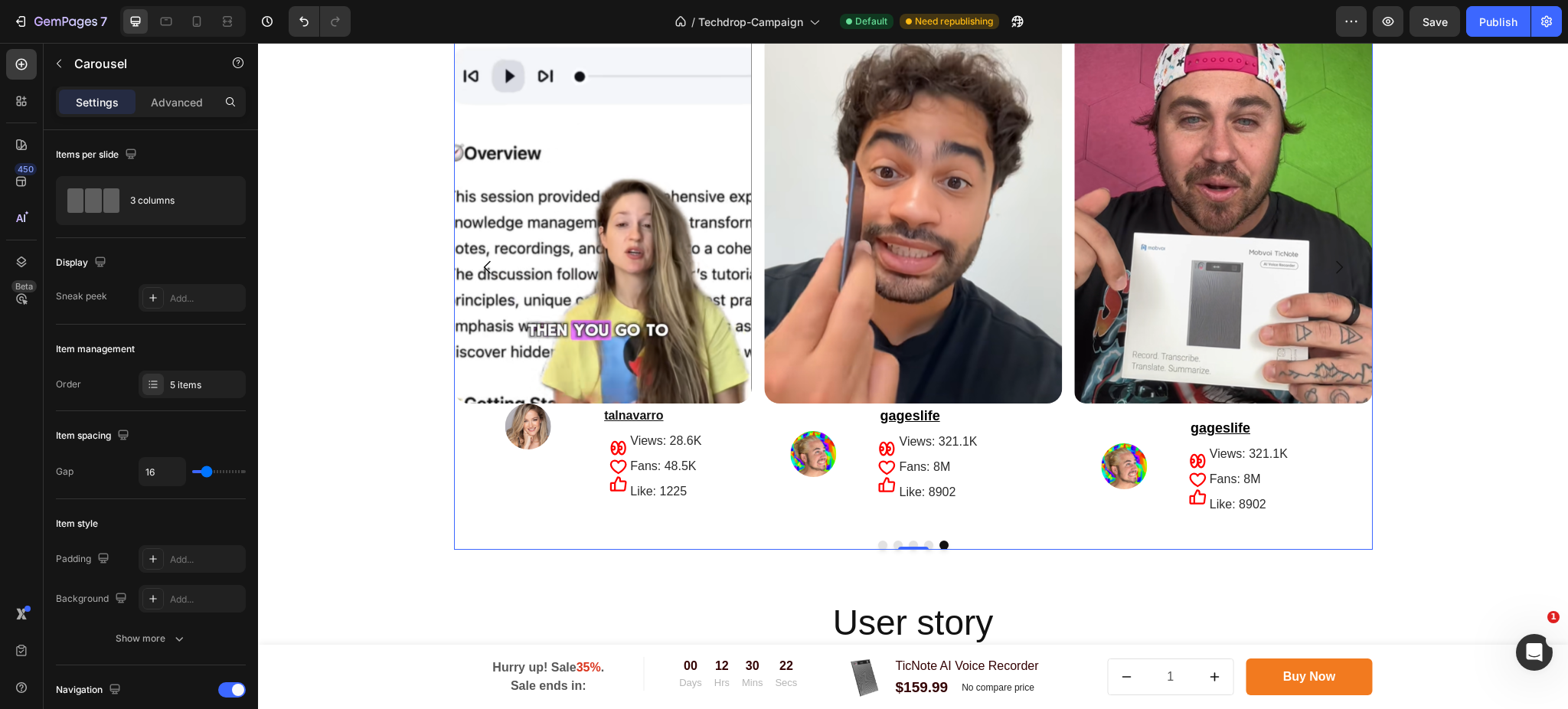
click at [1116, 404] on div "Image Row Image gageslife Text Block Icon Icon Icon Views: 321.1K Text Block Fa…" at bounding box center [1223, 267] width 298 height 522
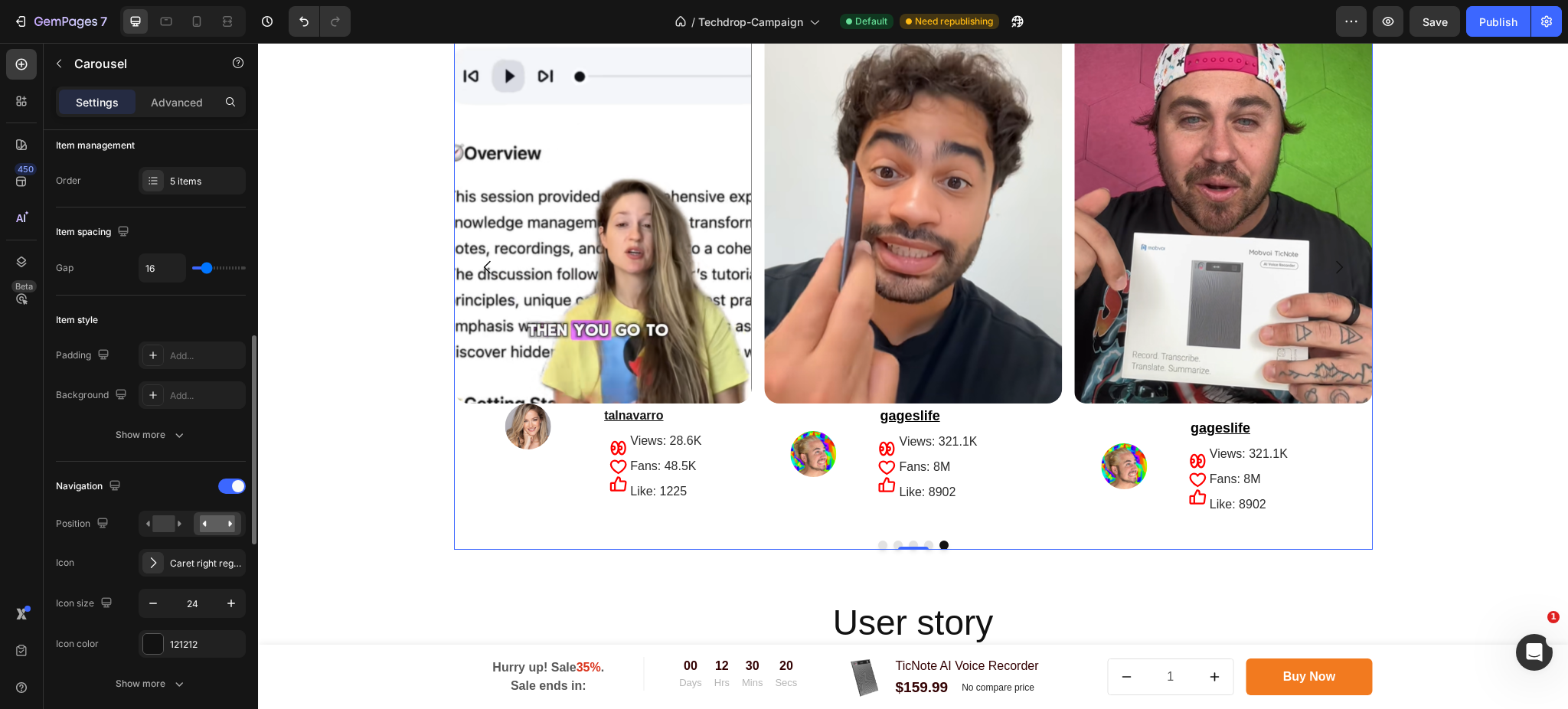
scroll to position [408, 0]
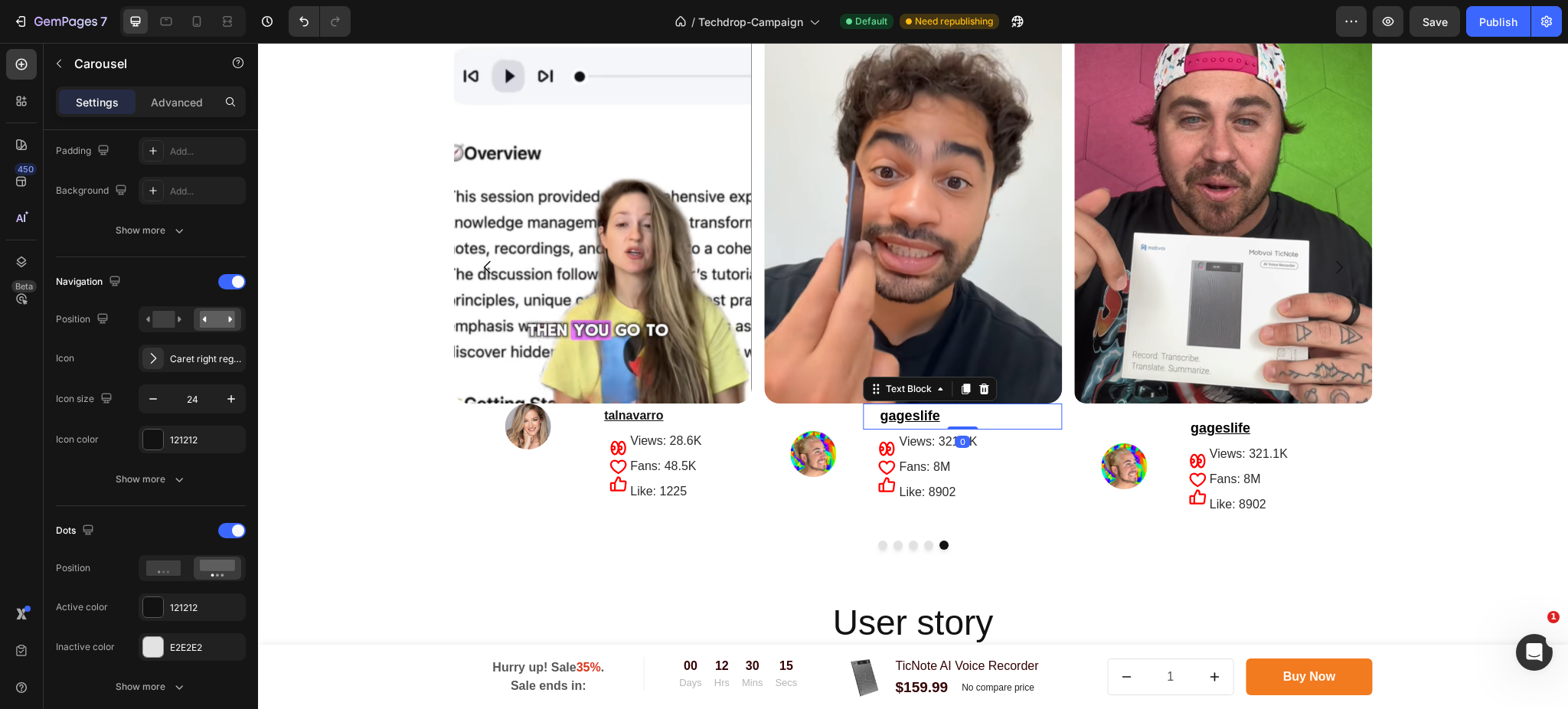
click at [987, 416] on p "gageslife" at bounding box center [963, 416] width 196 height 23
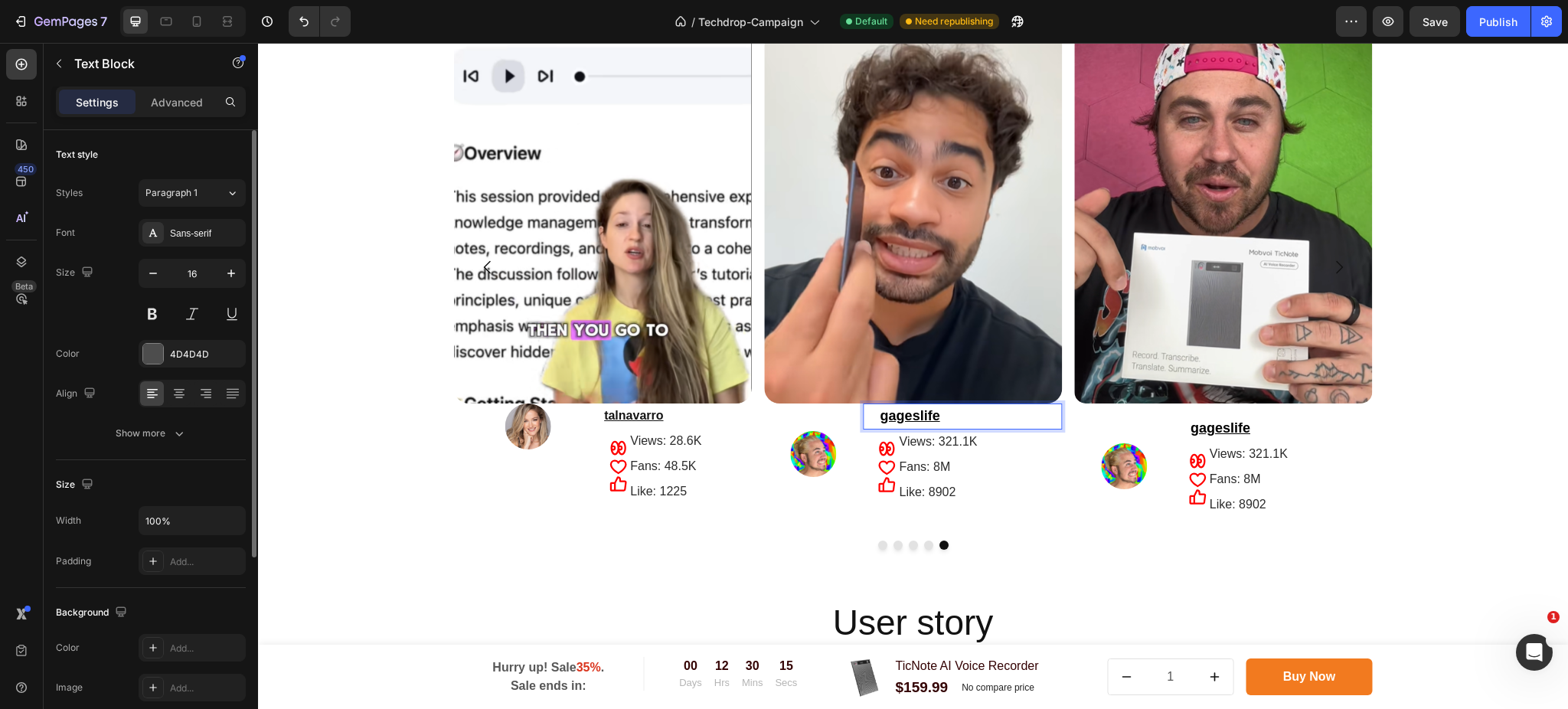
click at [987, 416] on p "gageslife" at bounding box center [963, 416] width 196 height 23
drag, startPoint x: 988, startPoint y: 416, endPoint x: 864, endPoint y: 411, distance: 124.1
click at [865, 411] on p "gageslife" at bounding box center [963, 416] width 196 height 23
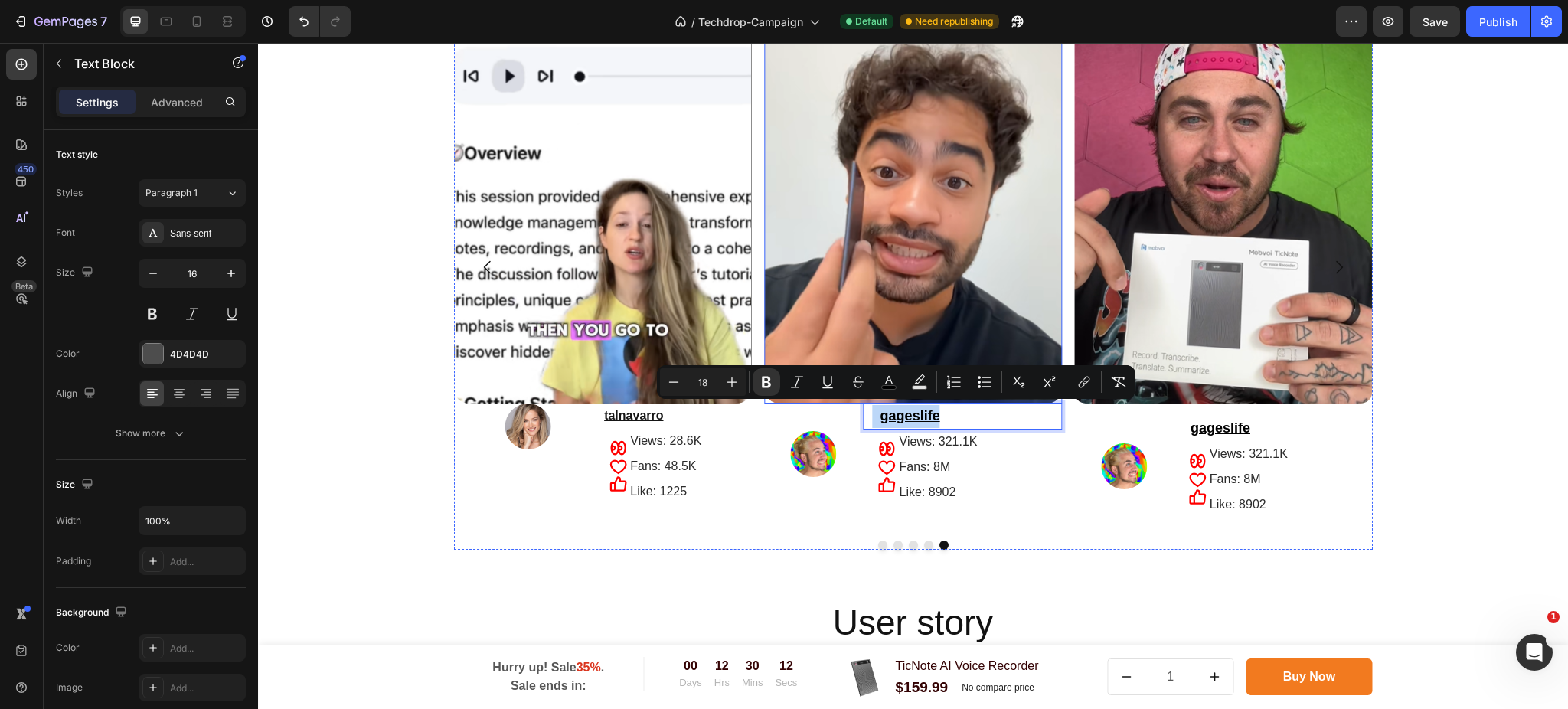
click at [928, 243] on img at bounding box center [912, 205] width 298 height 398
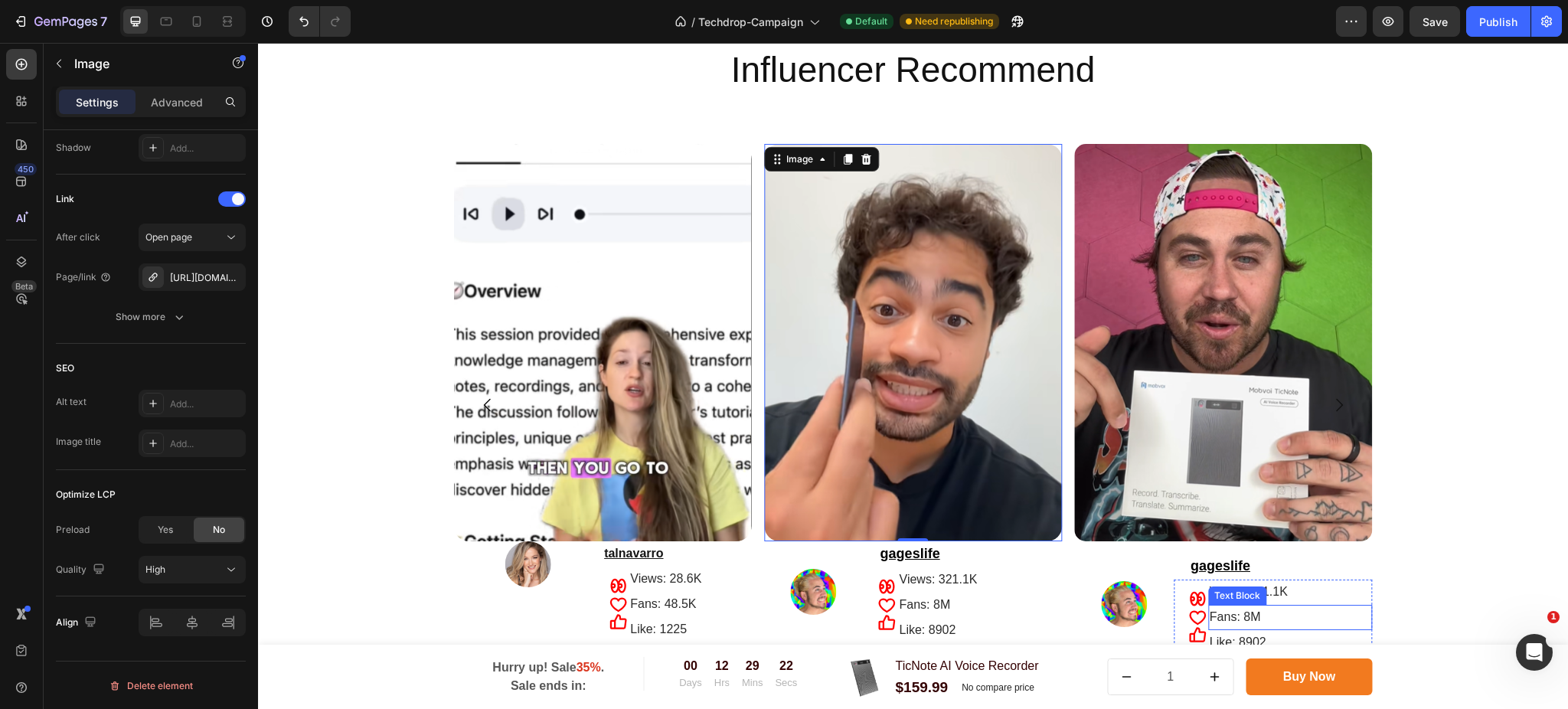
scroll to position [2874, 0]
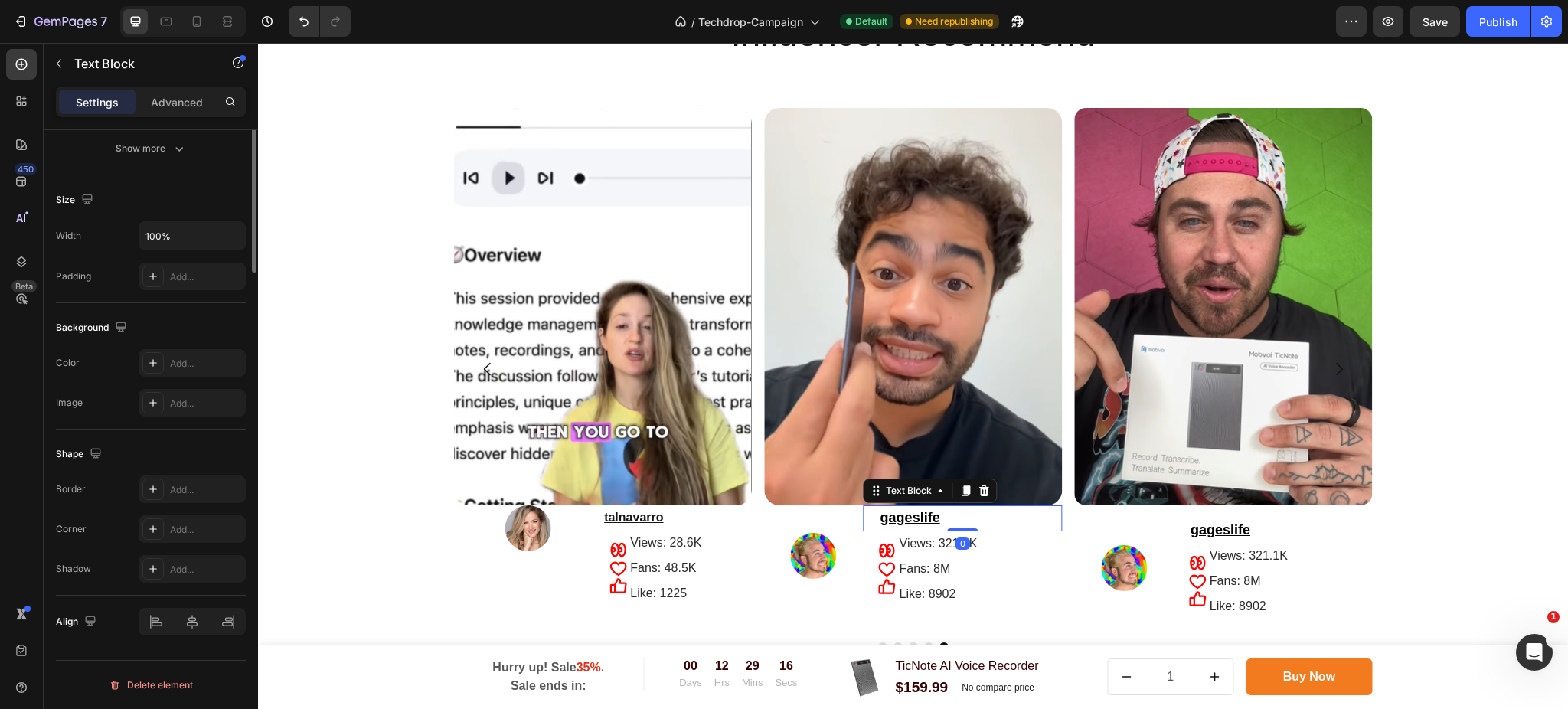
click at [954, 516] on p "gageslife" at bounding box center [963, 518] width 196 height 23
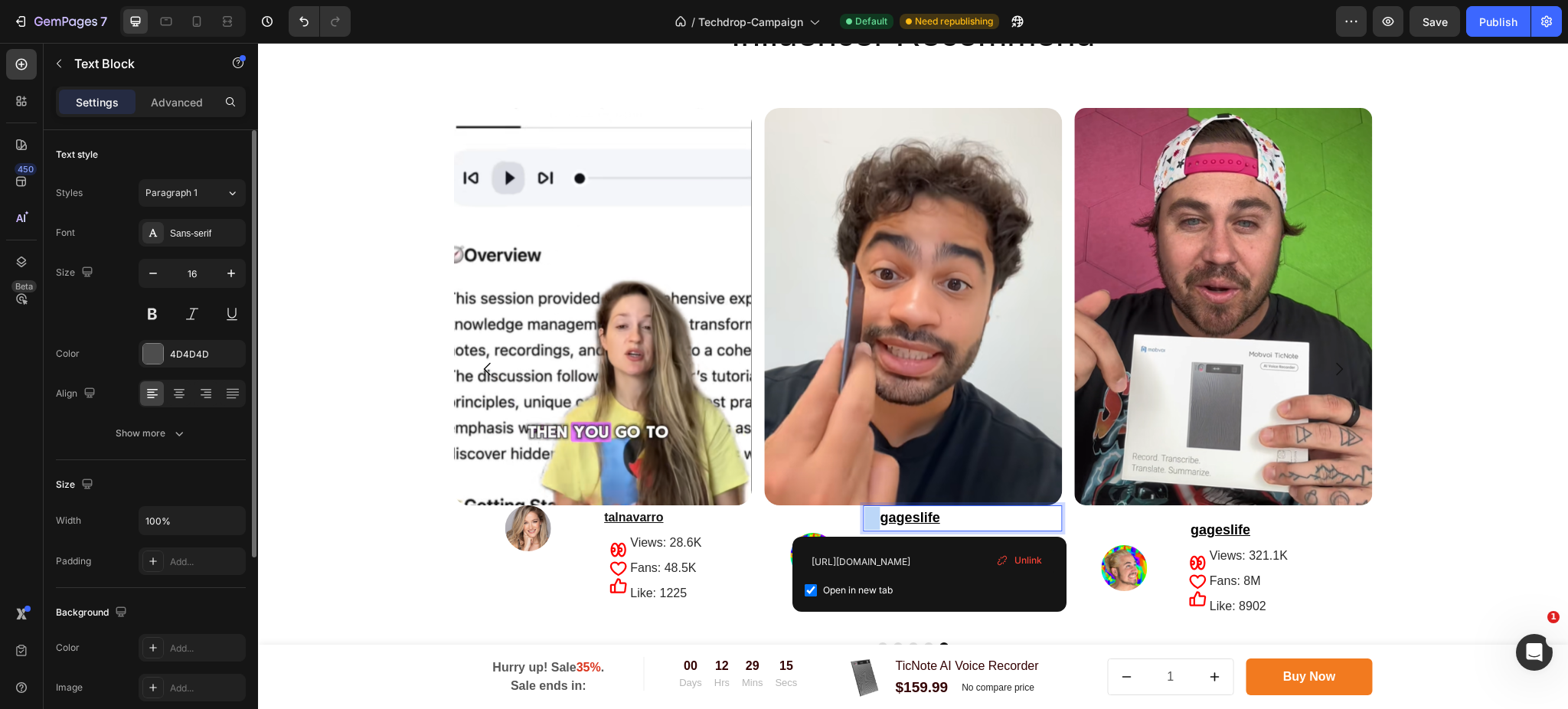
click at [954, 516] on p "gageslife" at bounding box center [963, 518] width 196 height 23
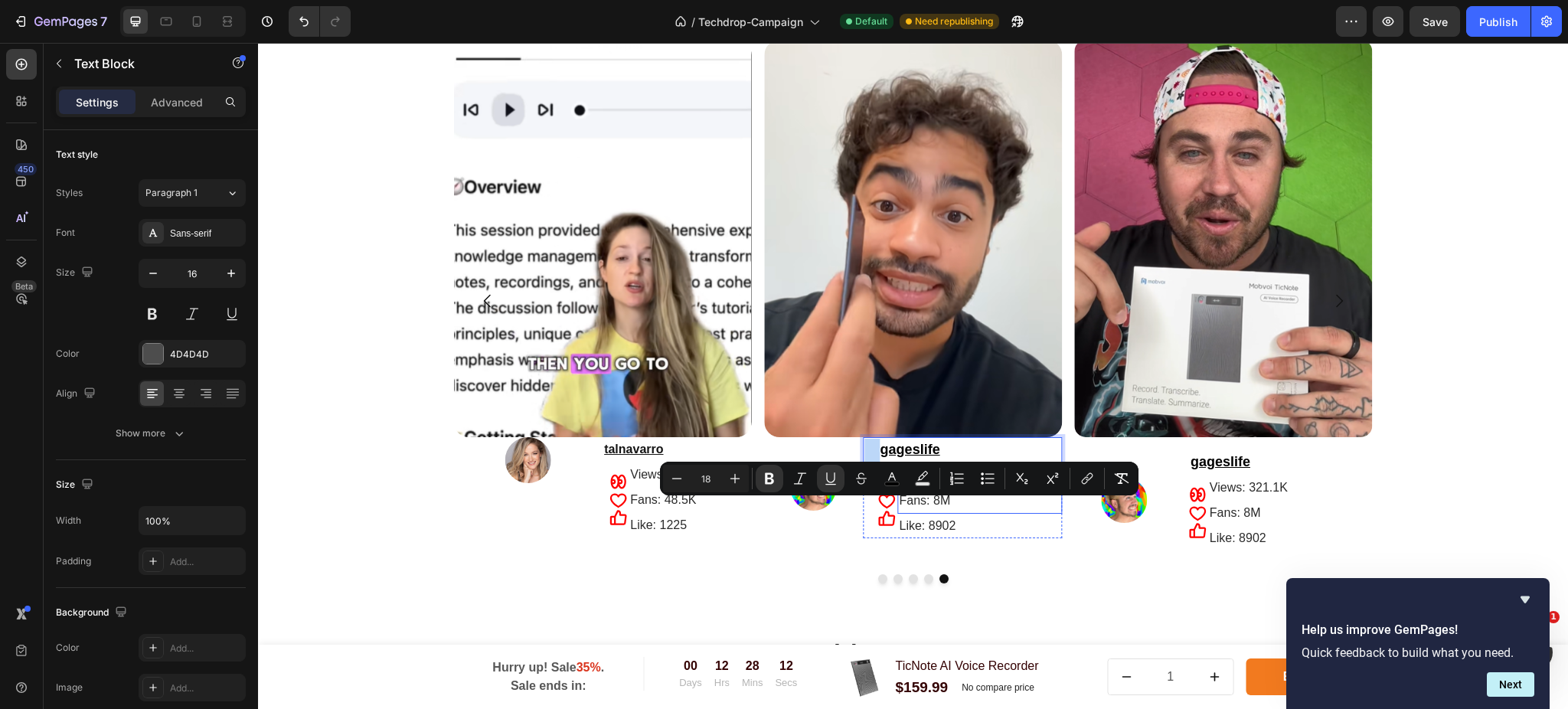
scroll to position [2977, 0]
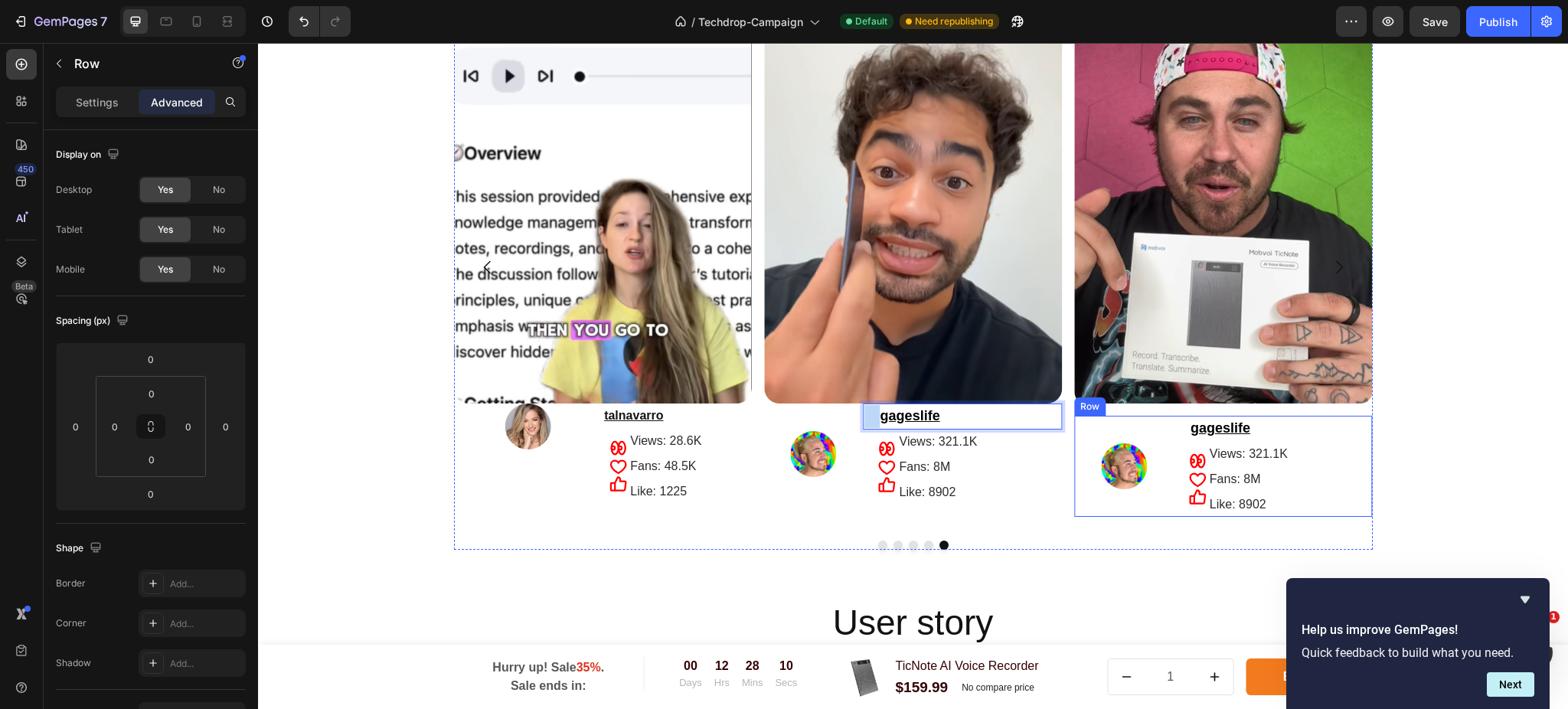
click at [1112, 429] on div "Image" at bounding box center [1124, 466] width 100 height 102
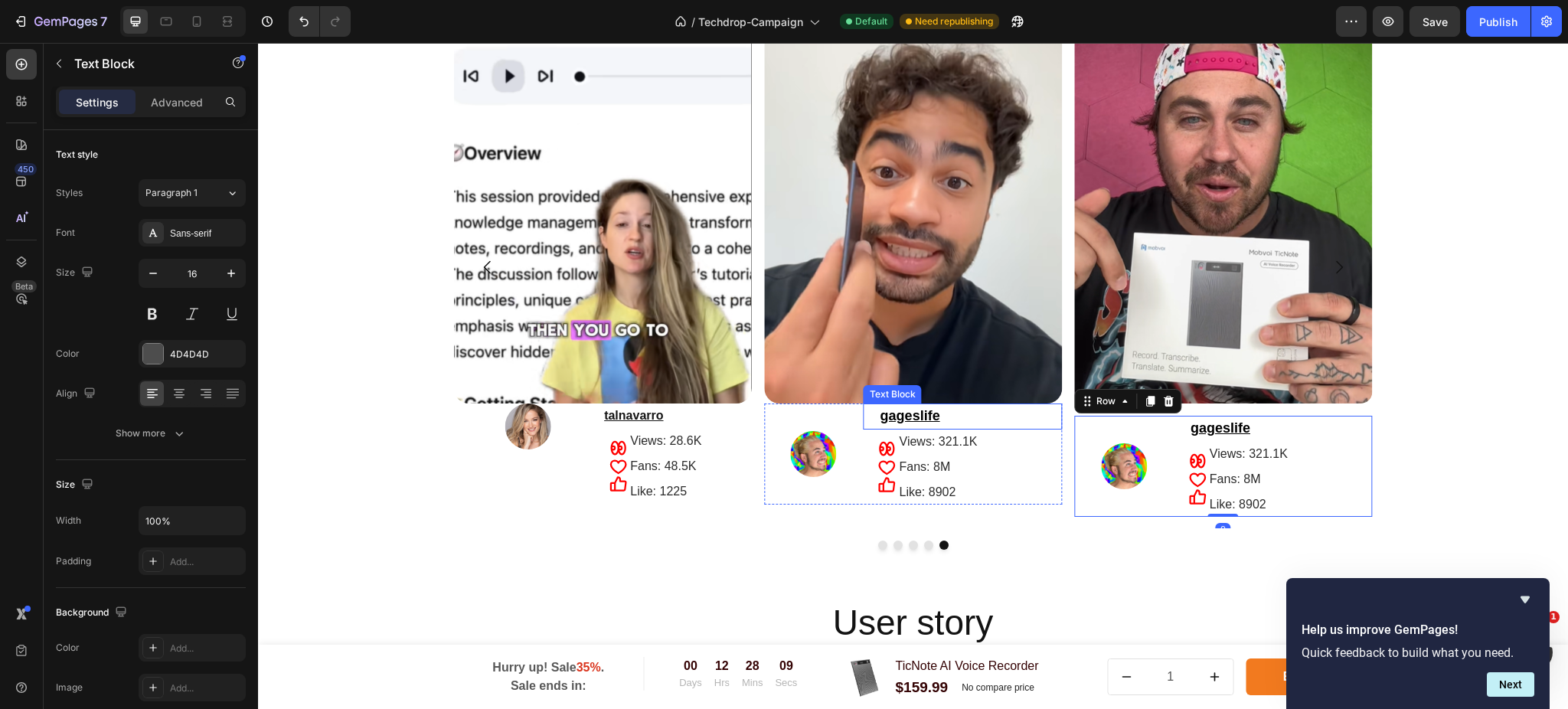
click at [1013, 422] on p "gageslife" at bounding box center [963, 416] width 196 height 23
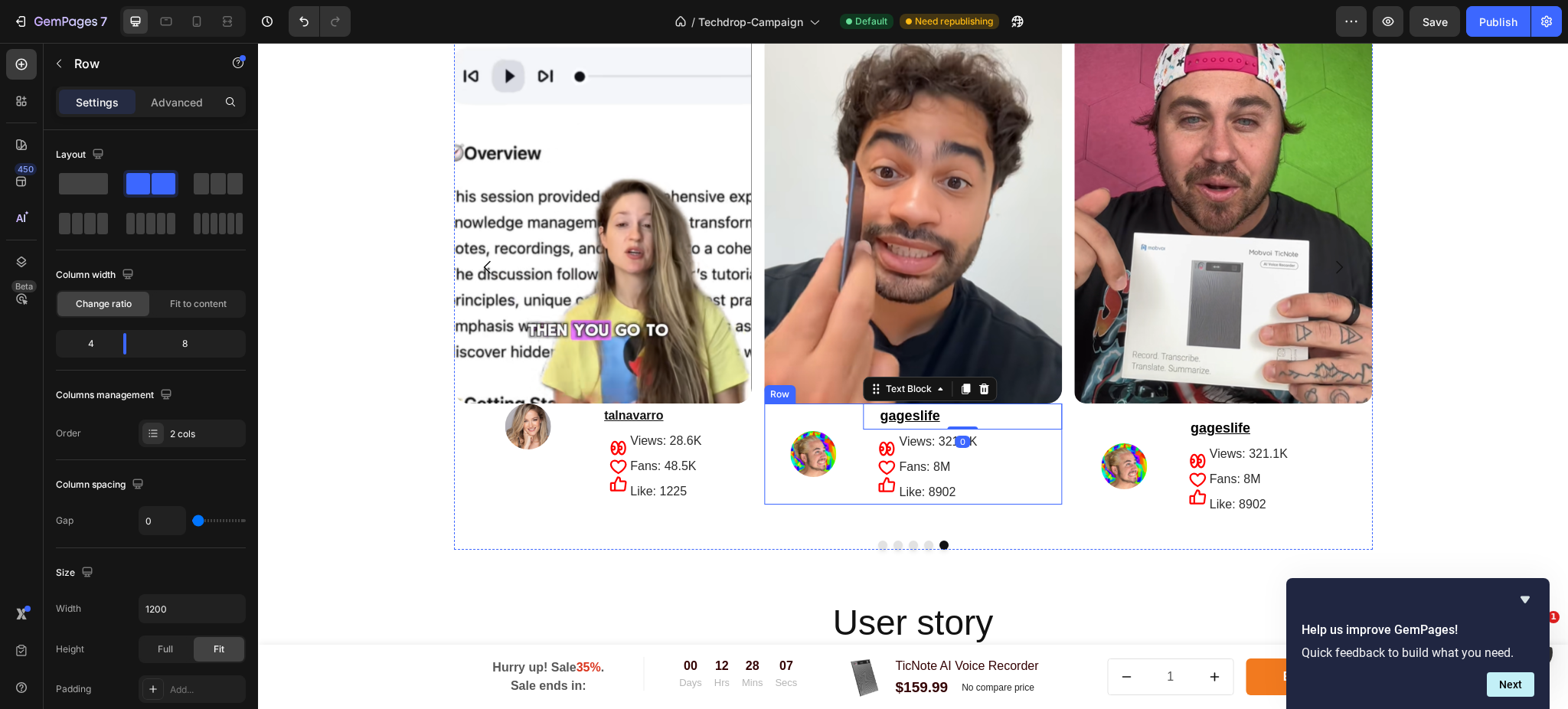
click at [809, 421] on div "Image" at bounding box center [813, 454] width 100 height 102
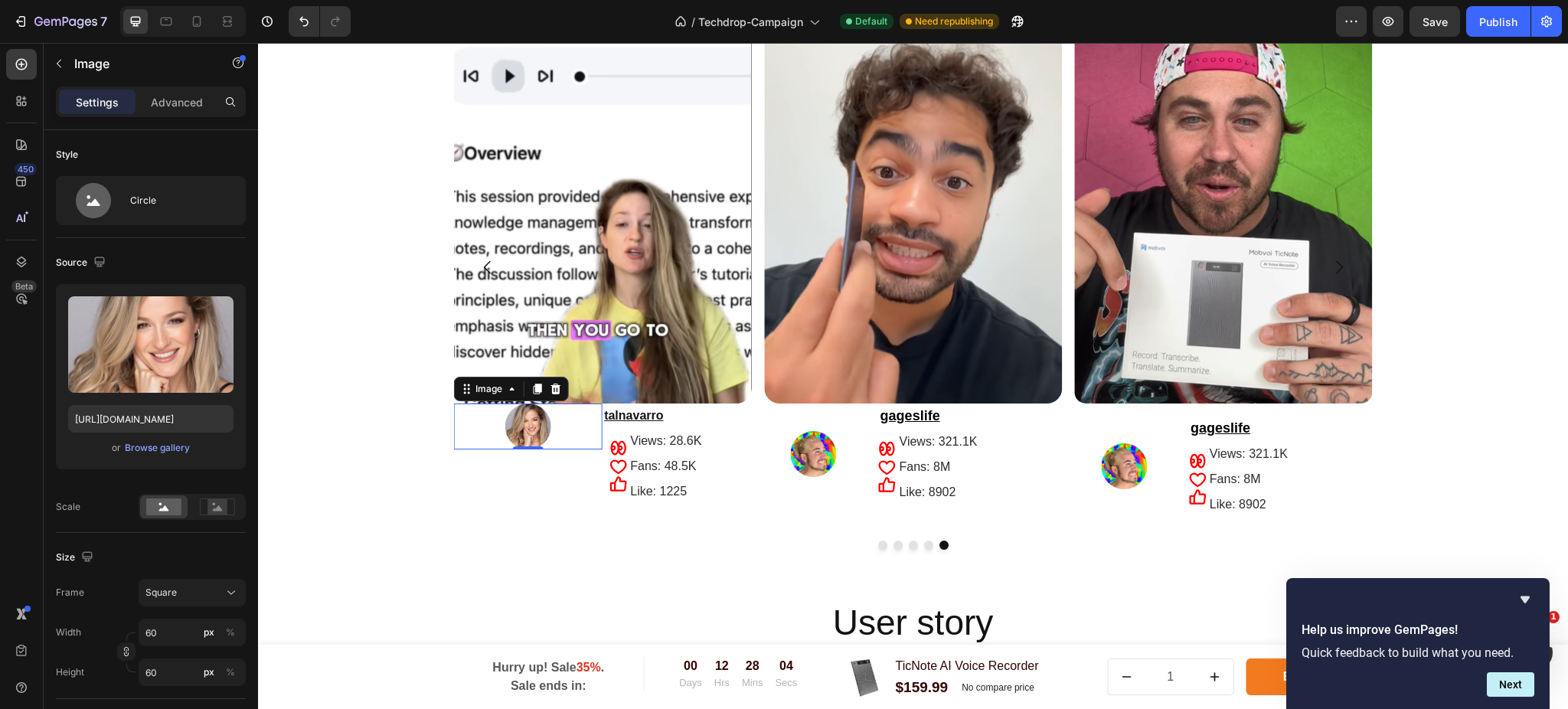
click at [518, 426] on img at bounding box center [529, 427] width 46 height 46
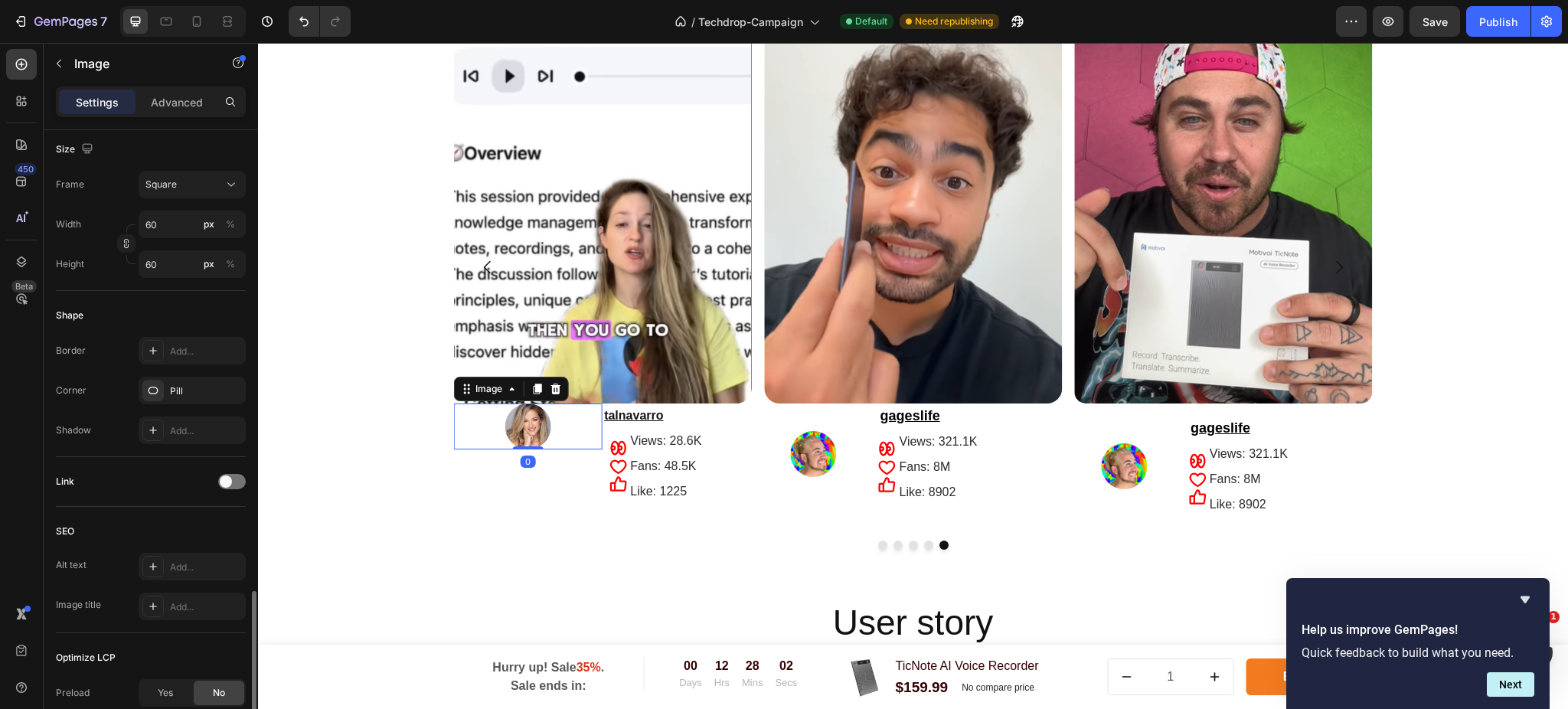
scroll to position [572, 0]
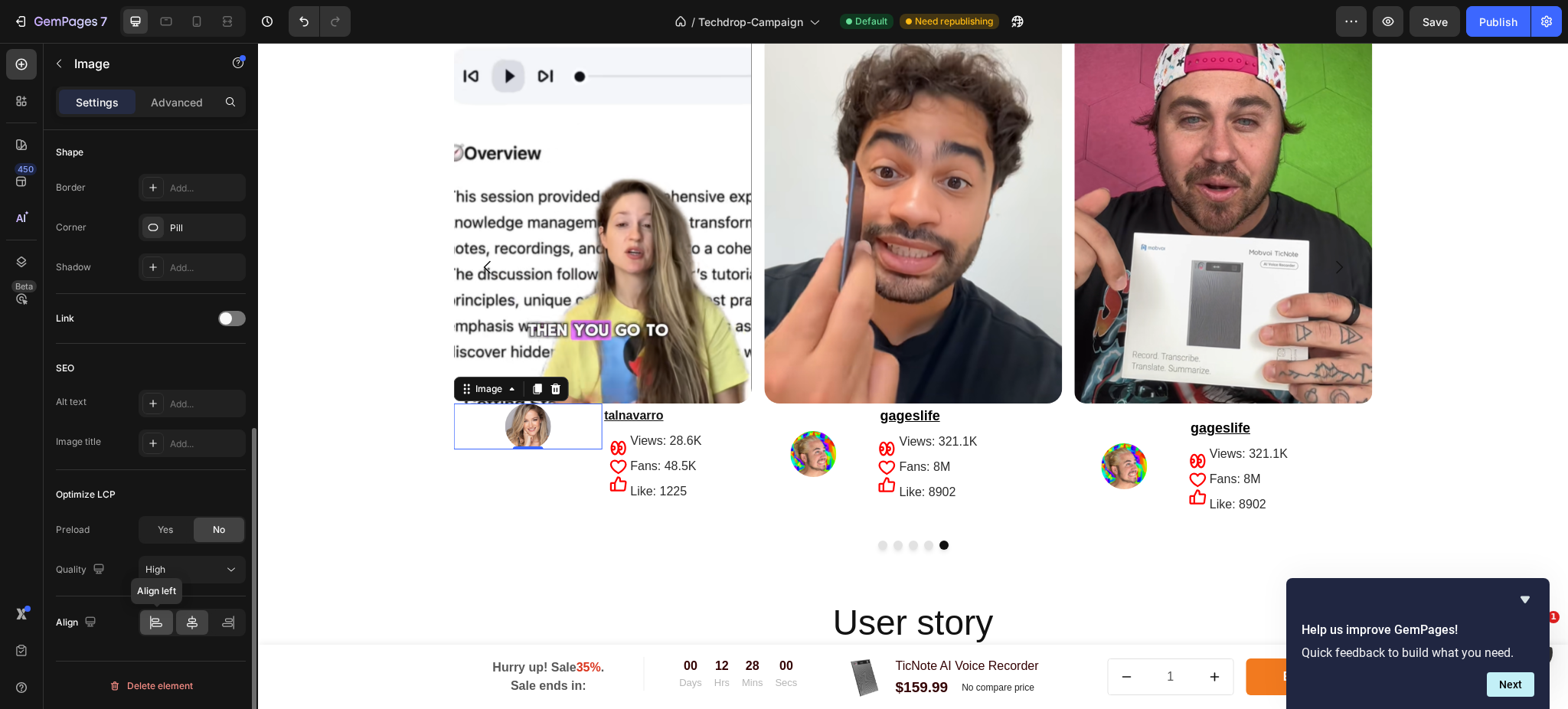
click at [170, 617] on div at bounding box center [156, 622] width 33 height 25
click at [194, 634] on div at bounding box center [192, 622] width 33 height 25
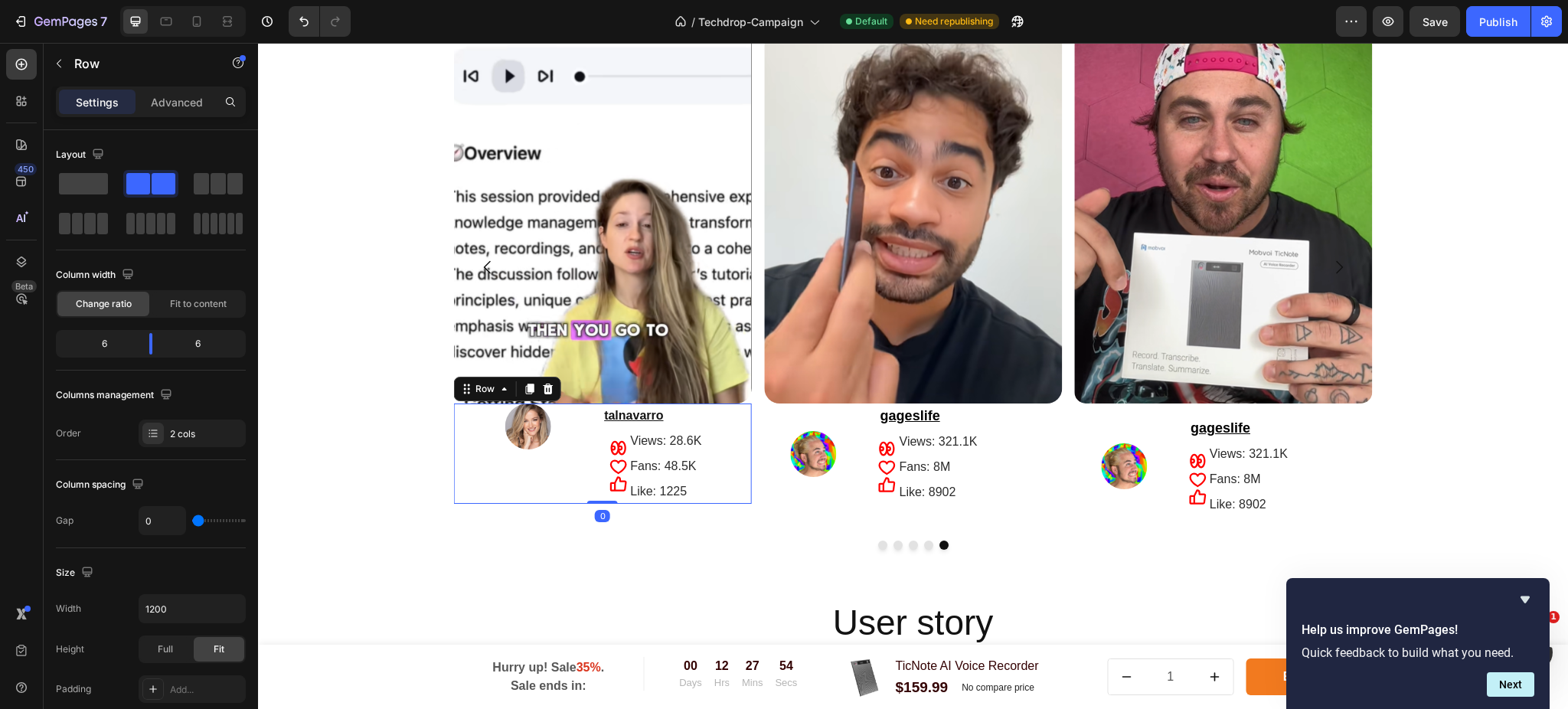
click at [506, 474] on div "Image" at bounding box center [527, 454] width 149 height 101
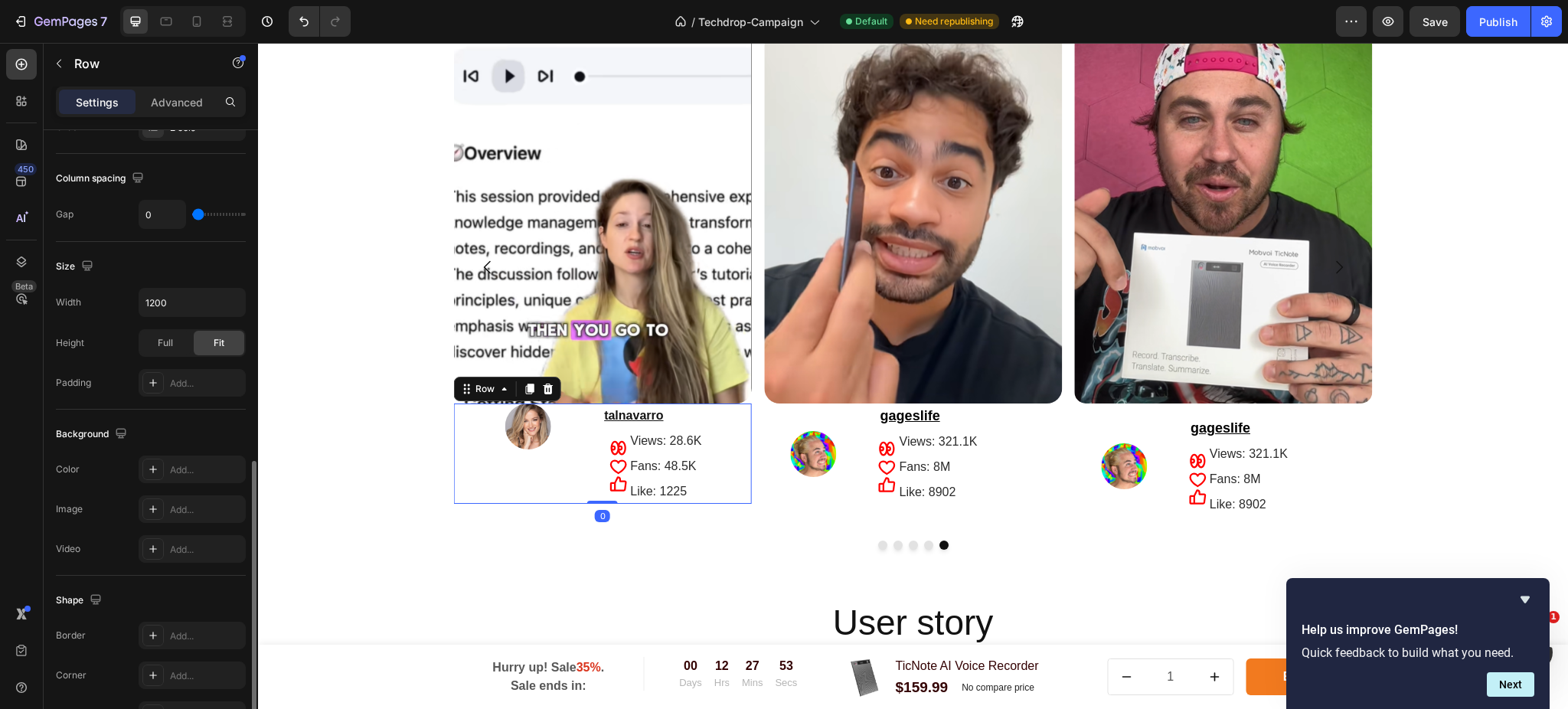
scroll to position [485, 0]
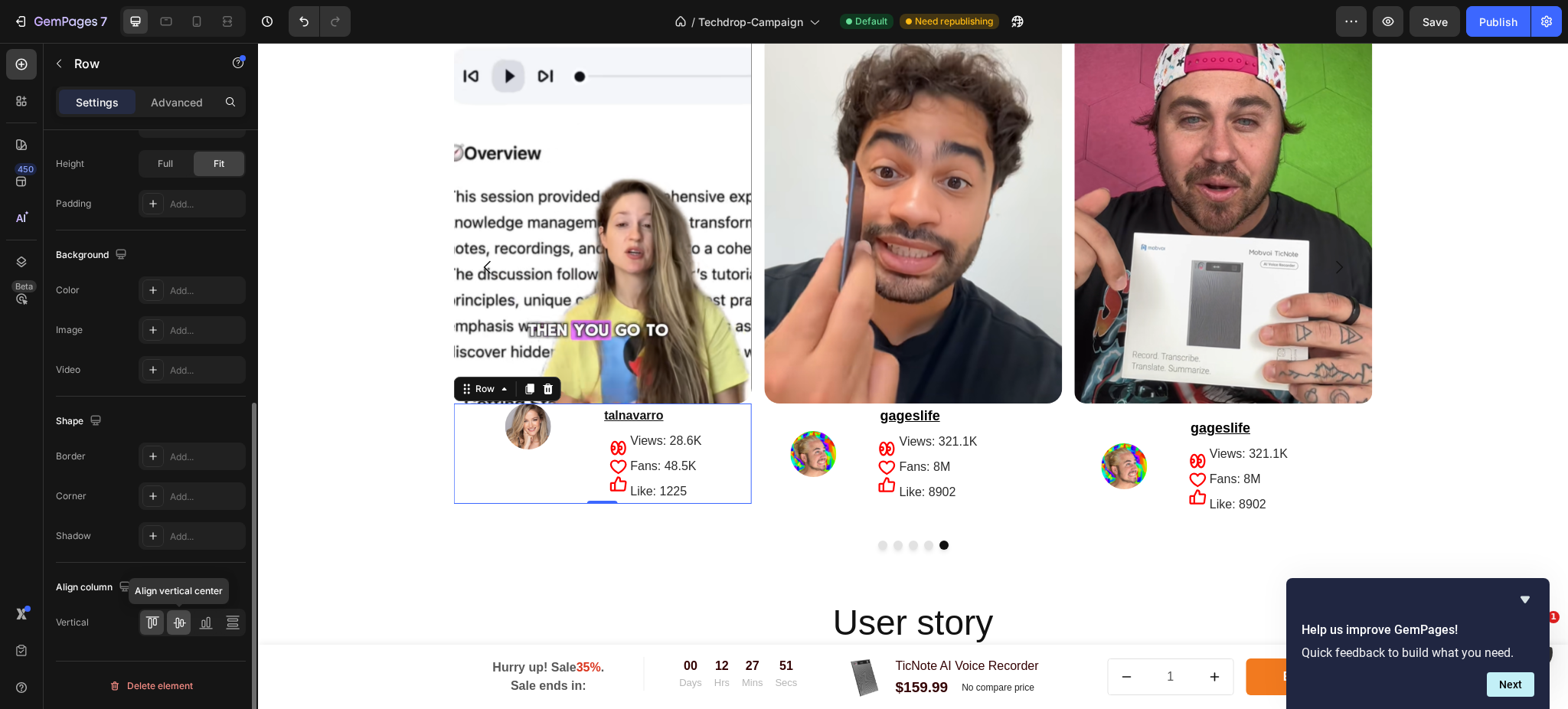
click at [171, 624] on icon at bounding box center [179, 623] width 15 height 15
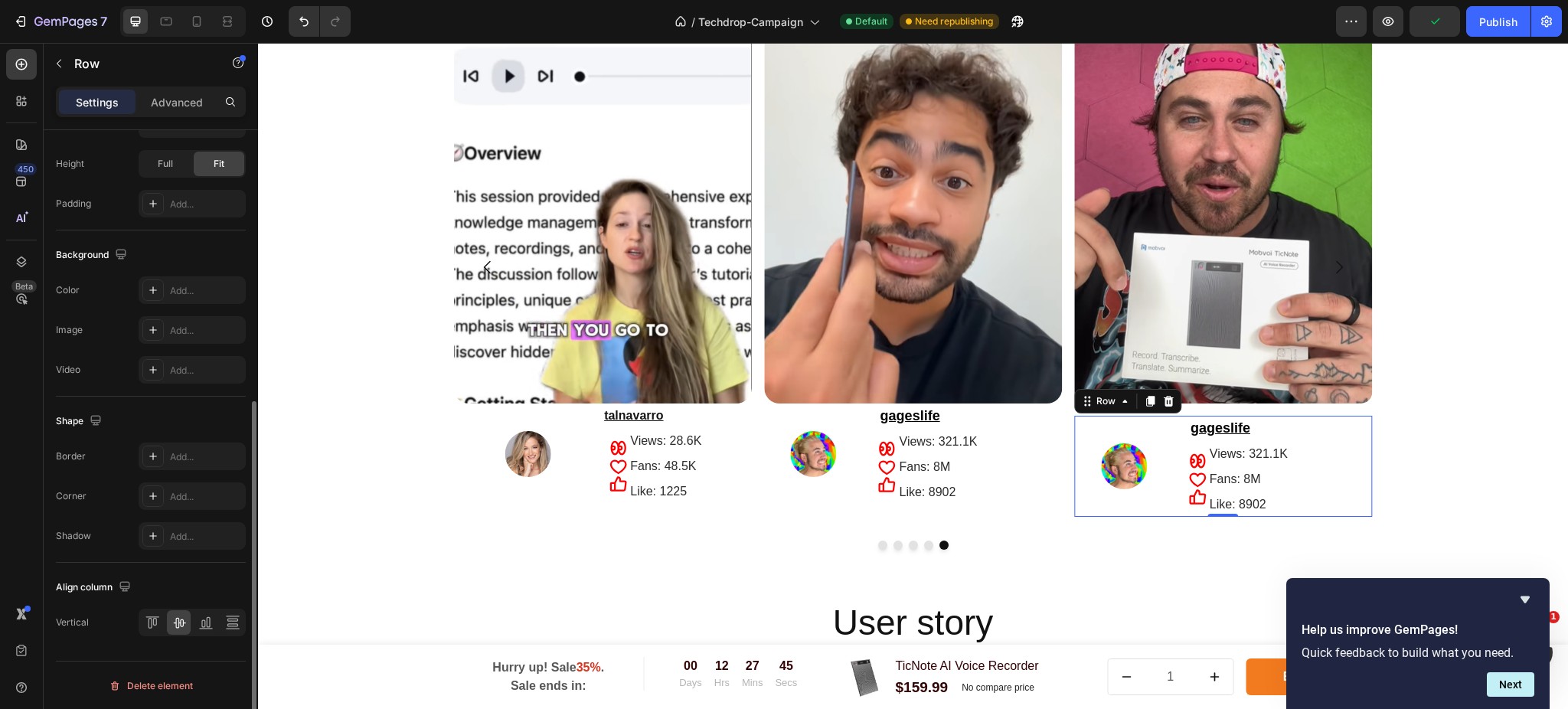
scroll to position [485, 0]
click at [1143, 429] on div "Image" at bounding box center [1124, 466] width 100 height 102
click at [1074, 424] on div "Image" at bounding box center [1124, 466] width 100 height 102
click at [1162, 409] on div at bounding box center [1168, 402] width 19 height 19
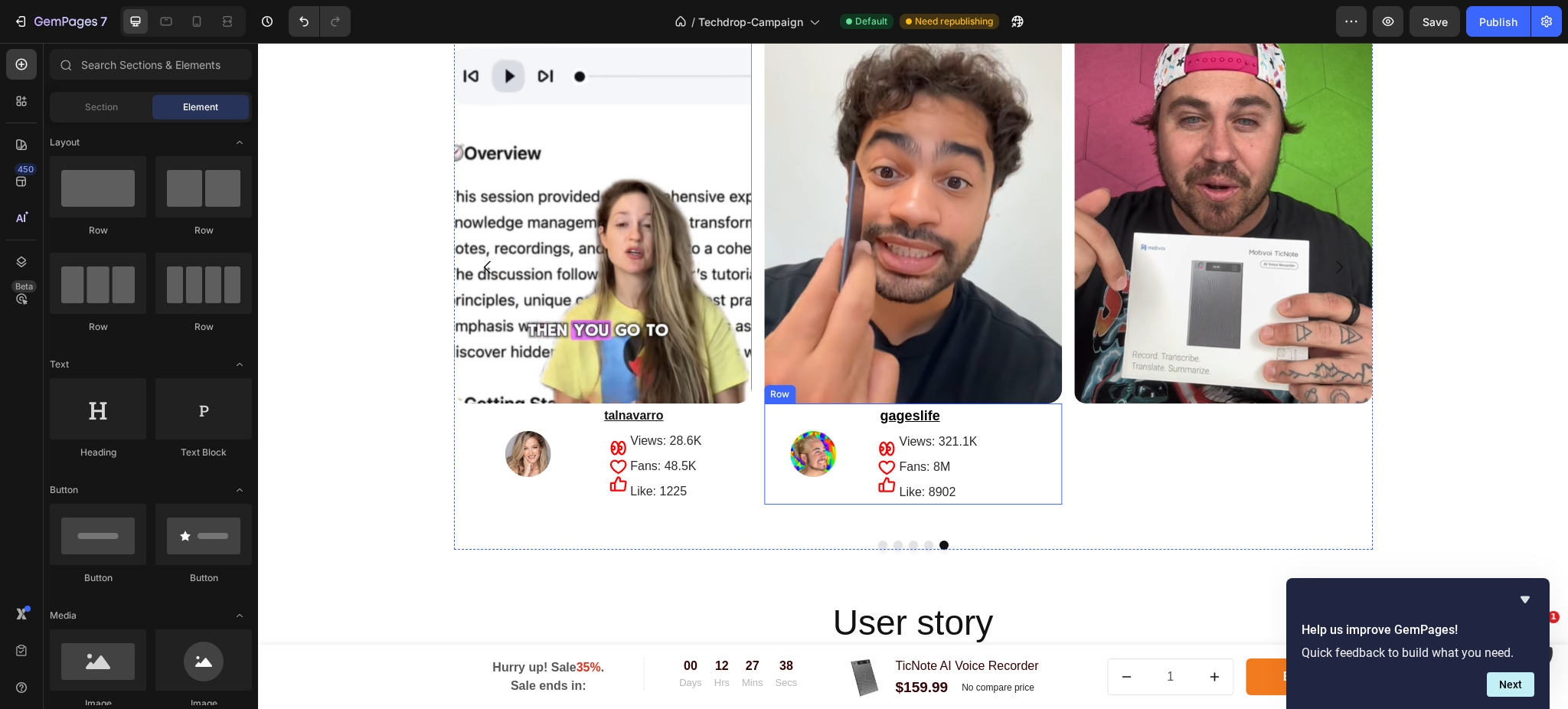
click at [785, 404] on div "Image" at bounding box center [813, 454] width 100 height 102
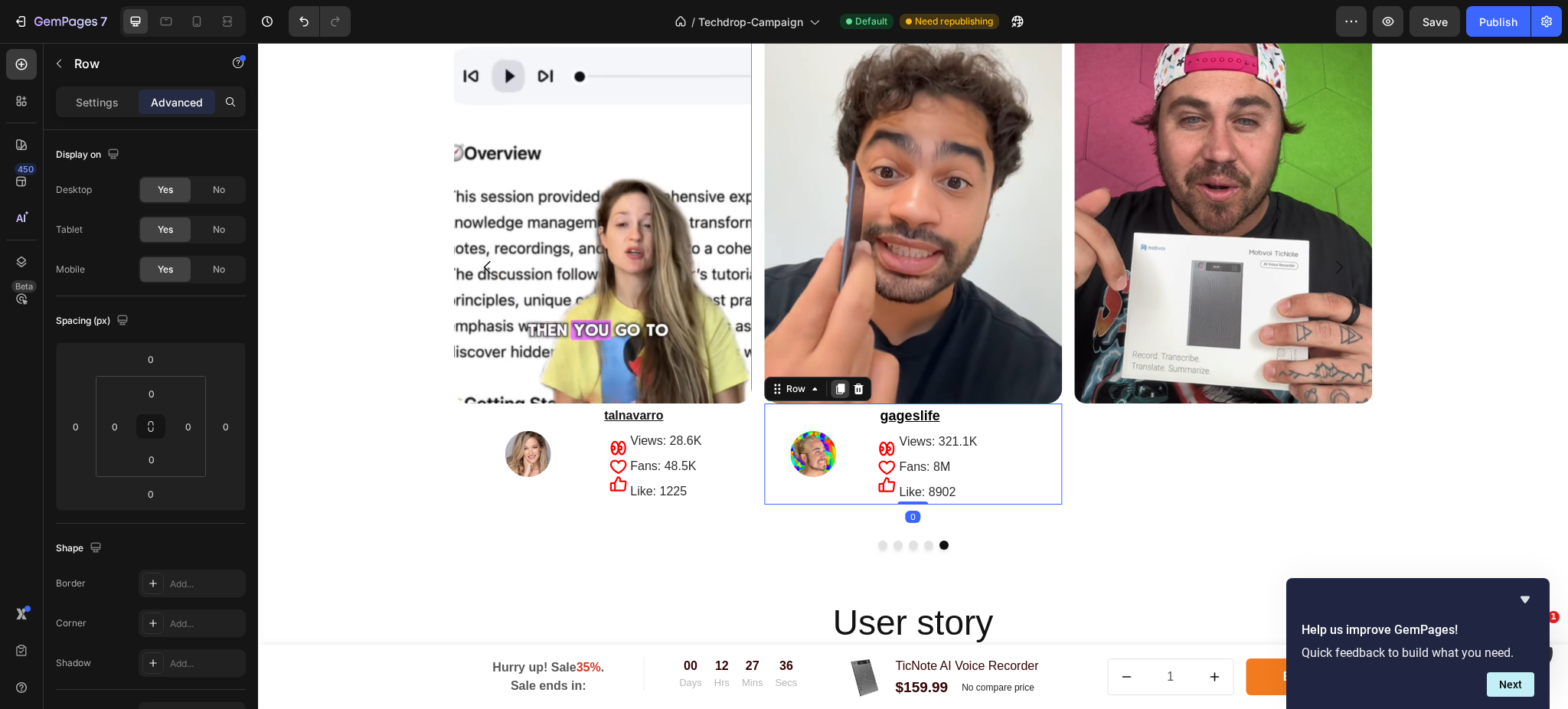
click at [834, 393] on icon at bounding box center [840, 389] width 12 height 12
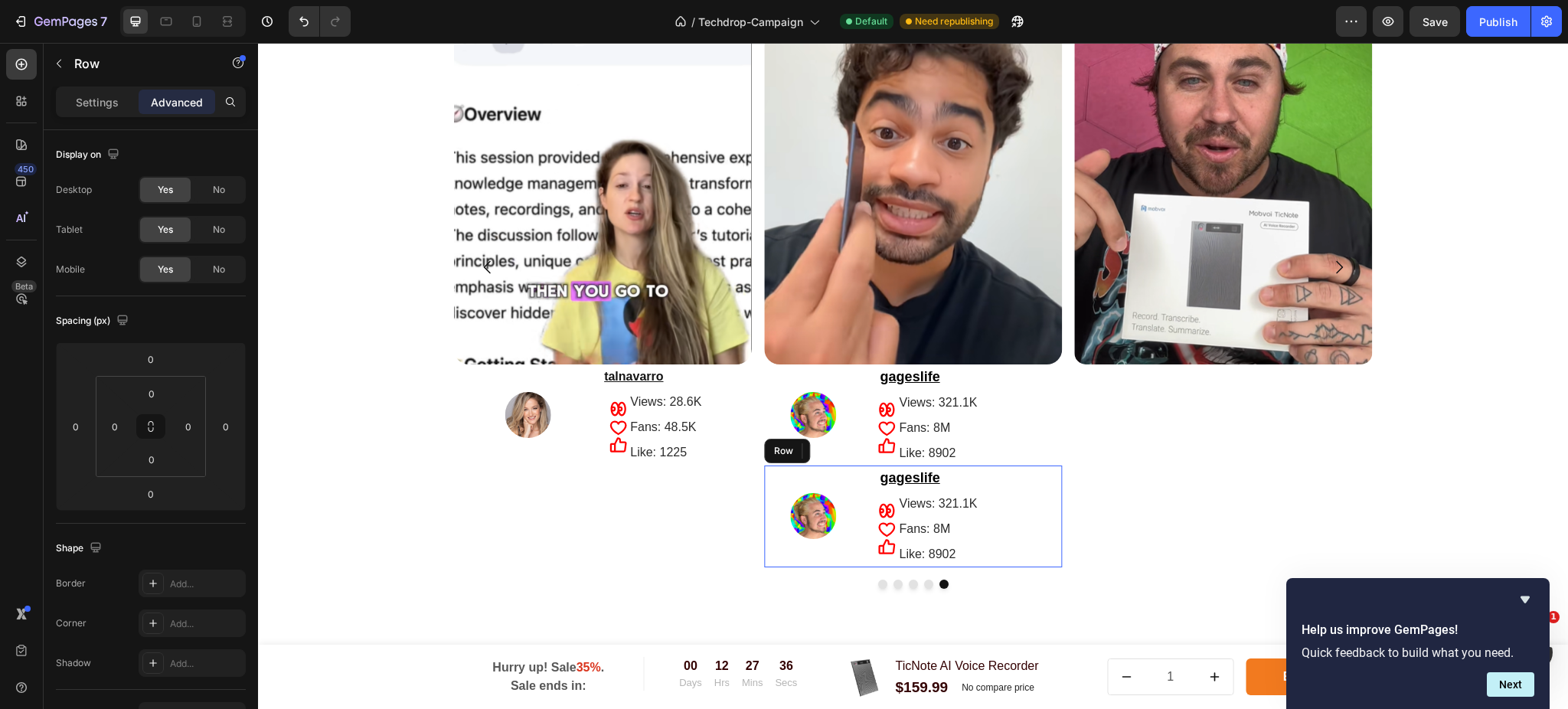
scroll to position [398, 0]
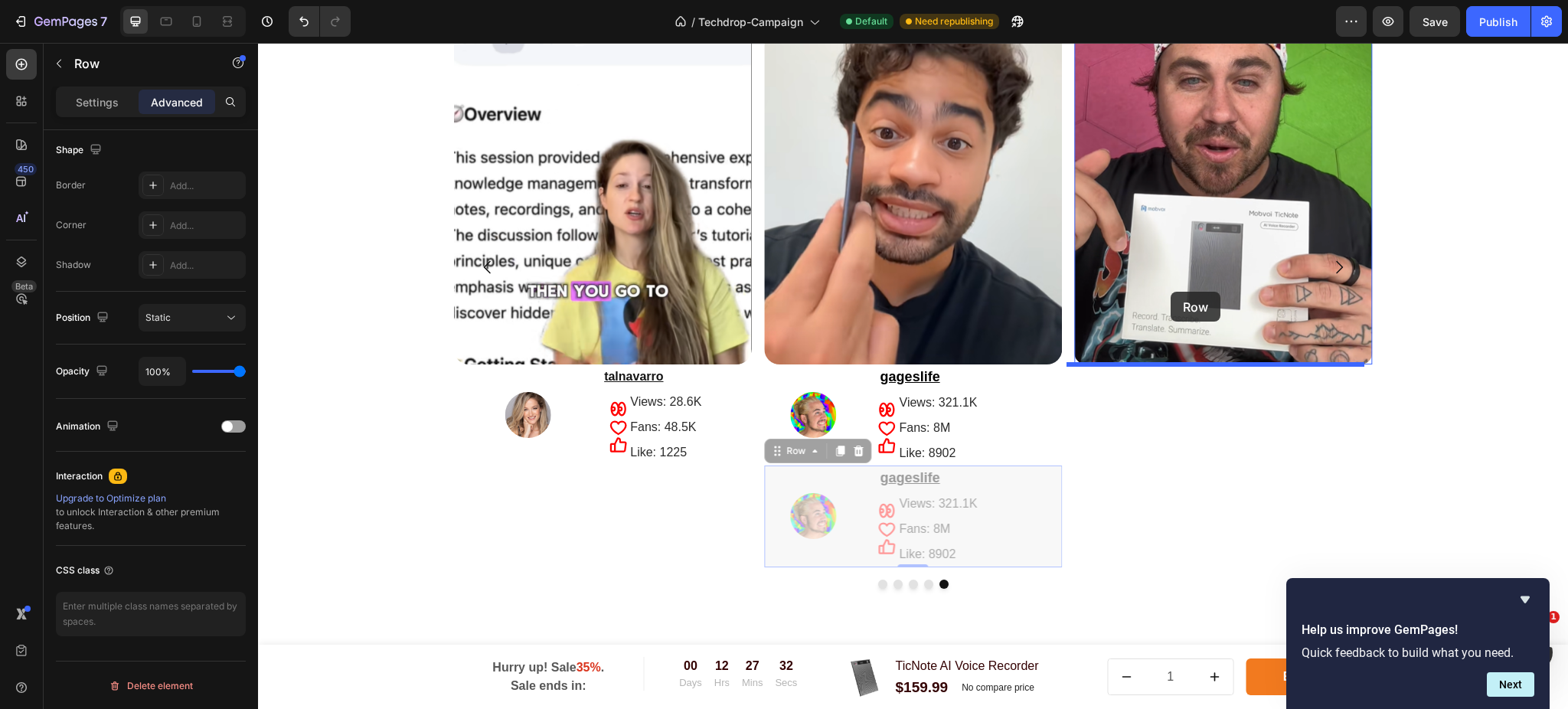
drag, startPoint x: 785, startPoint y: 484, endPoint x: 1171, endPoint y: 292, distance: 431.1
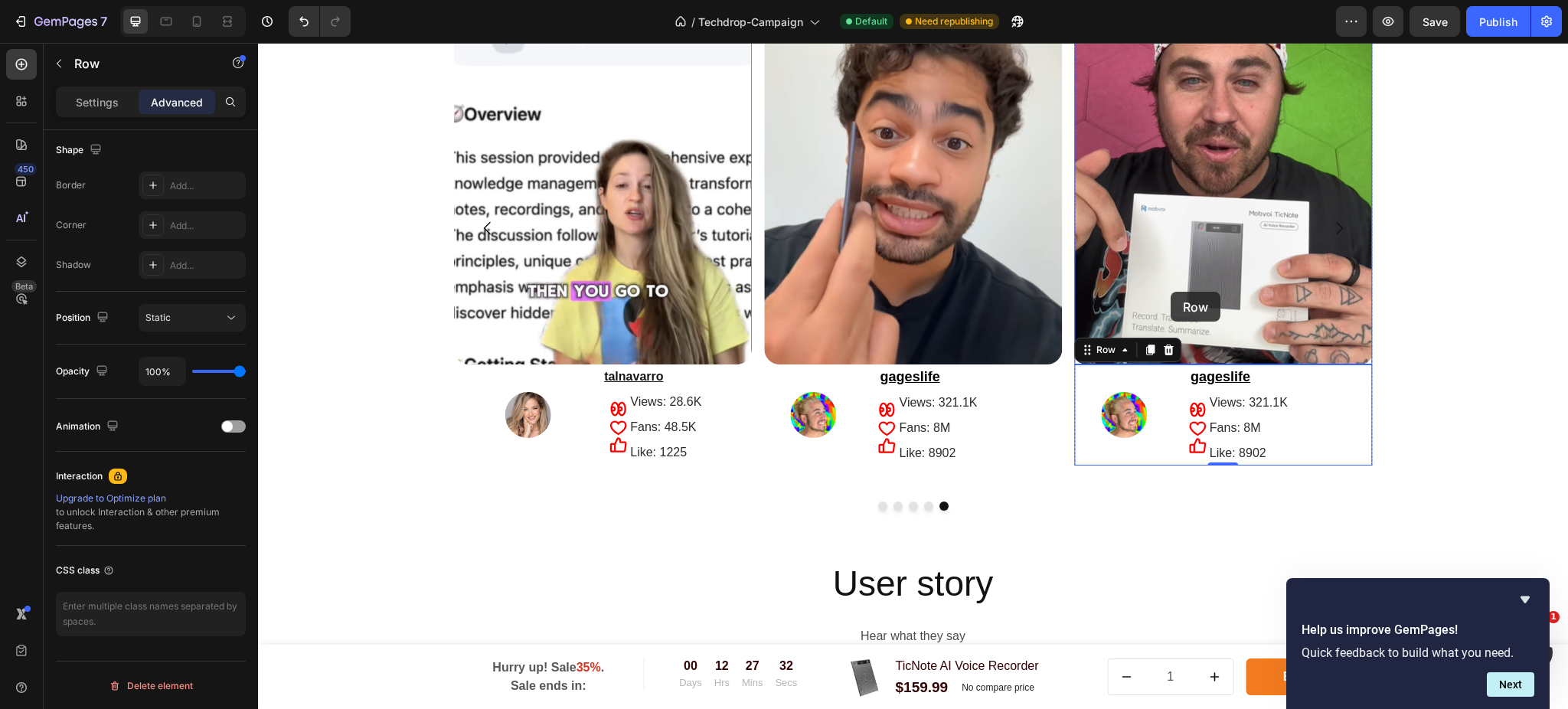
scroll to position [2977, 0]
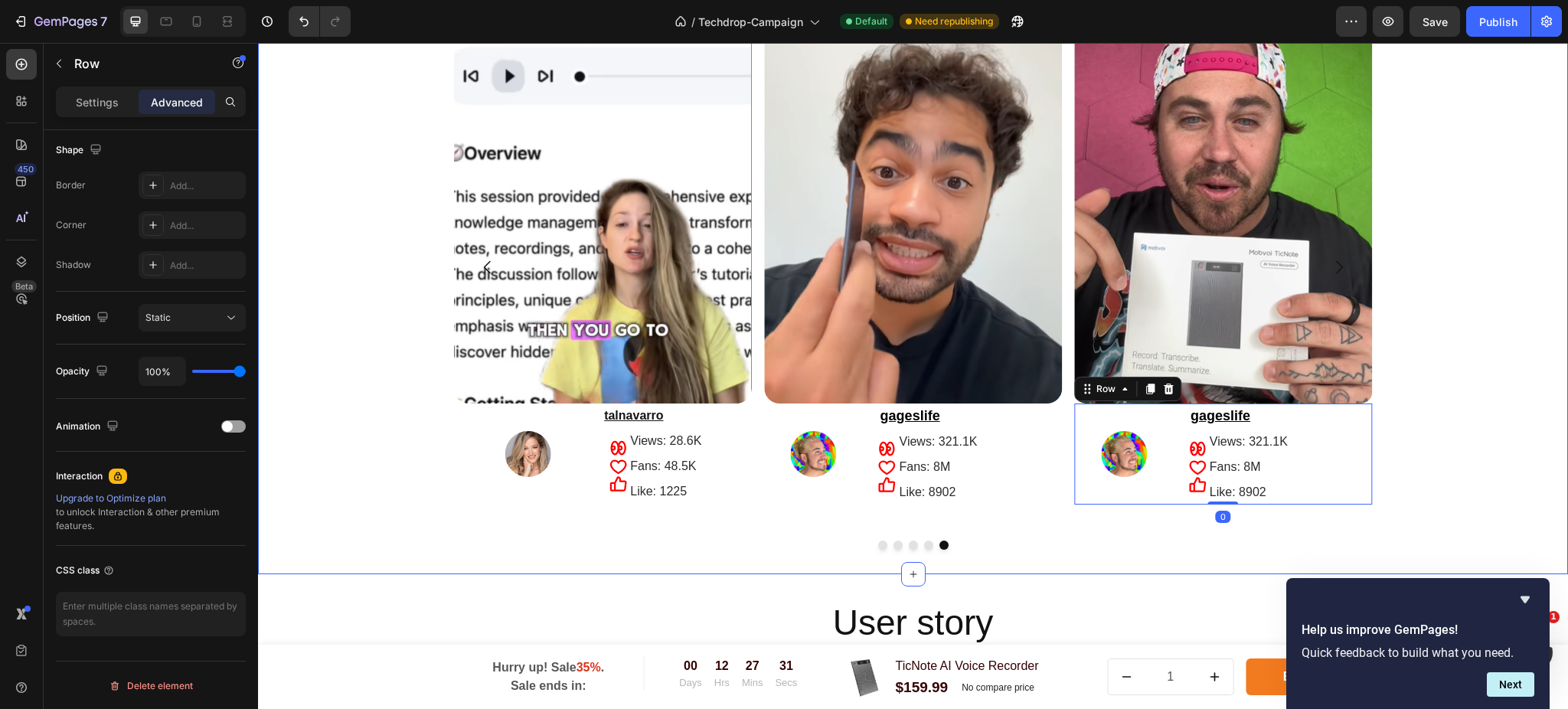
click at [1426, 348] on div "Image Image gageslife Text Block Icon Icon Icon Views: 321.1K Text Block Fans: …" at bounding box center [913, 277] width 1310 height 543
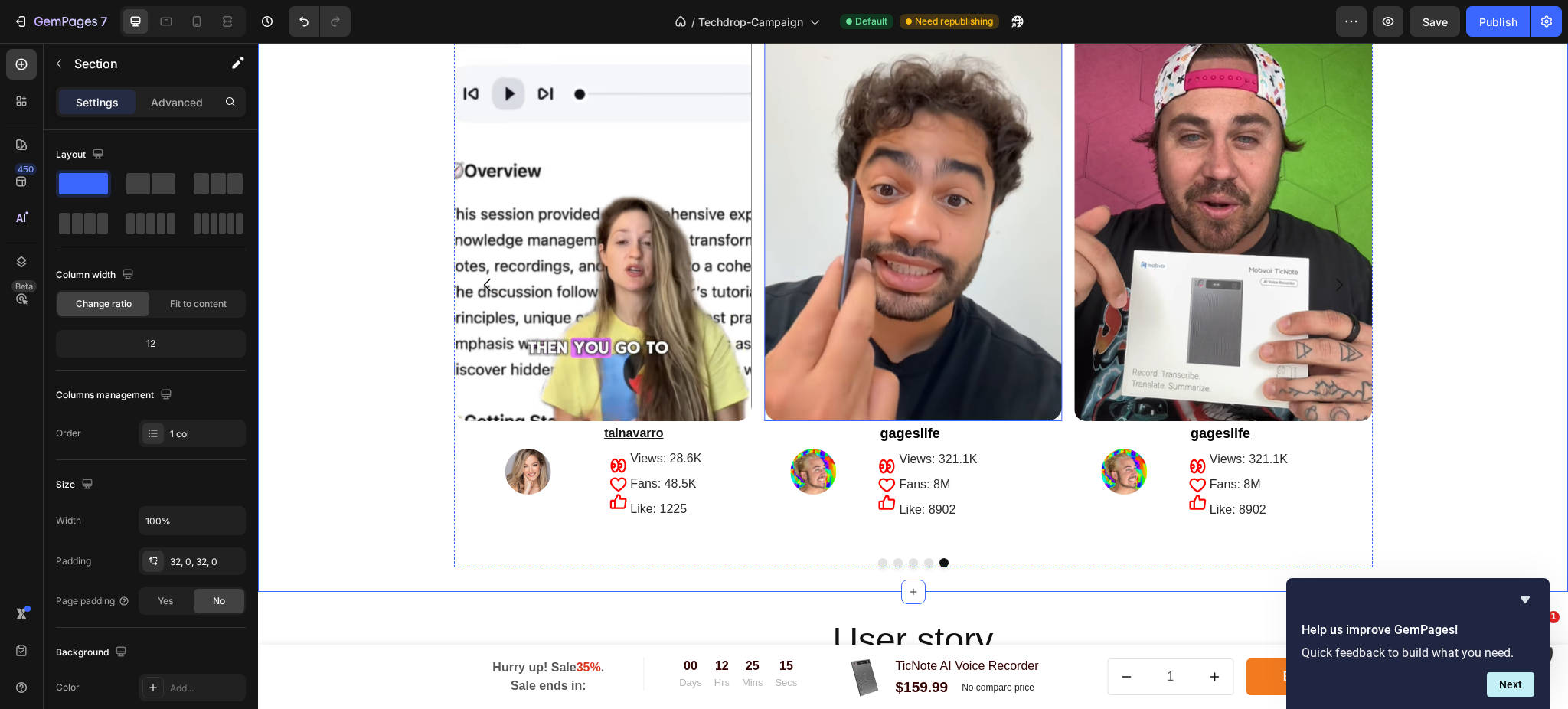
scroll to position [3079, 0]
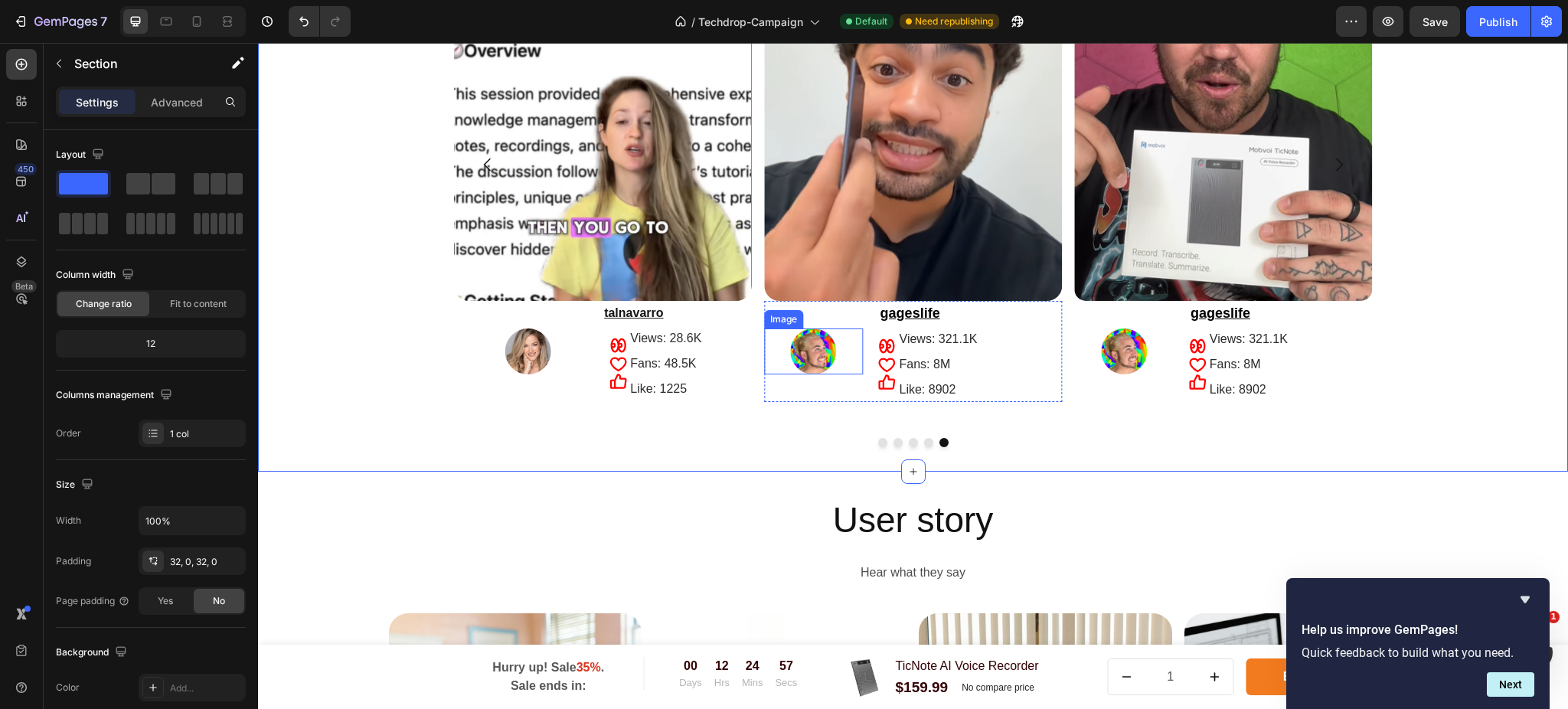
click at [764, 368] on div at bounding box center [813, 352] width 100 height 46
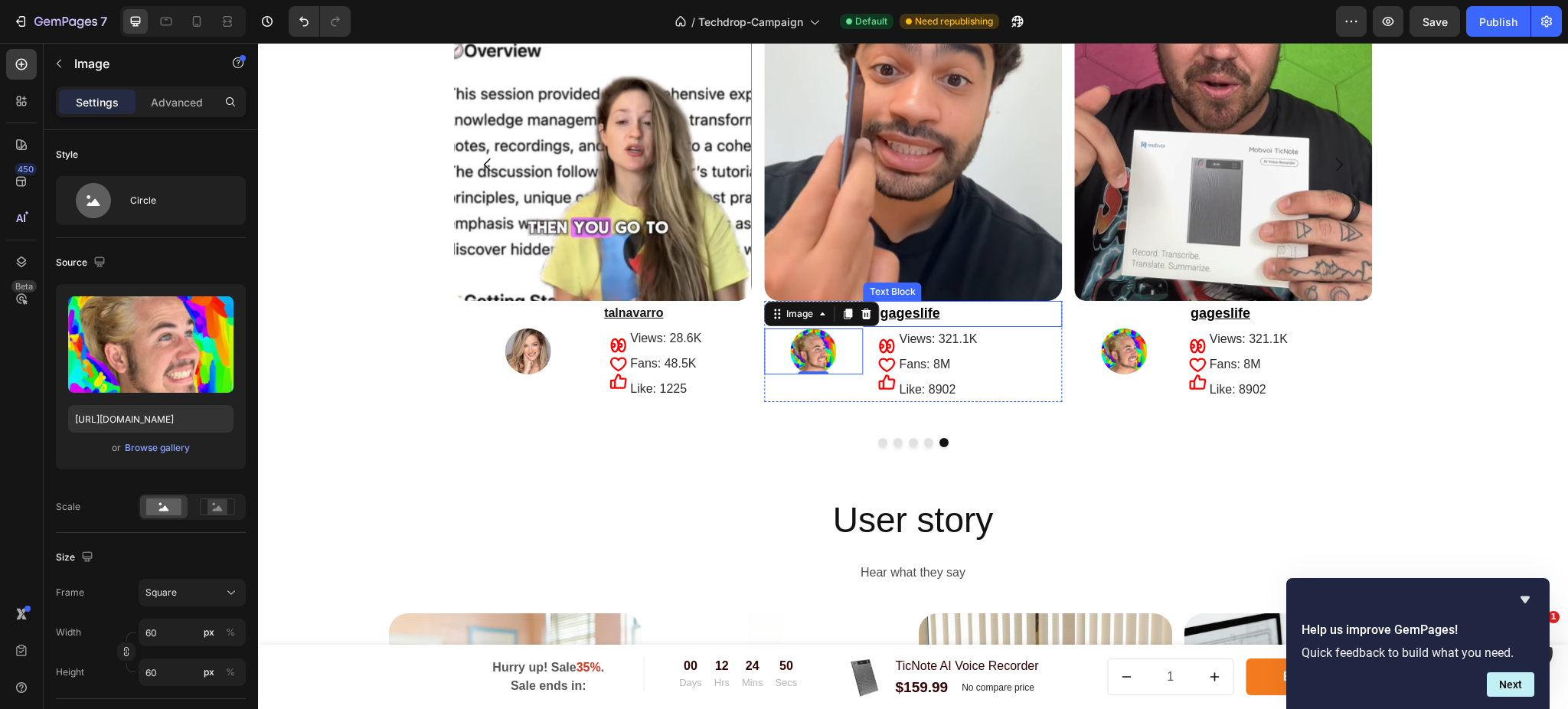
click at [998, 312] on p "gageslife" at bounding box center [963, 314] width 196 height 23
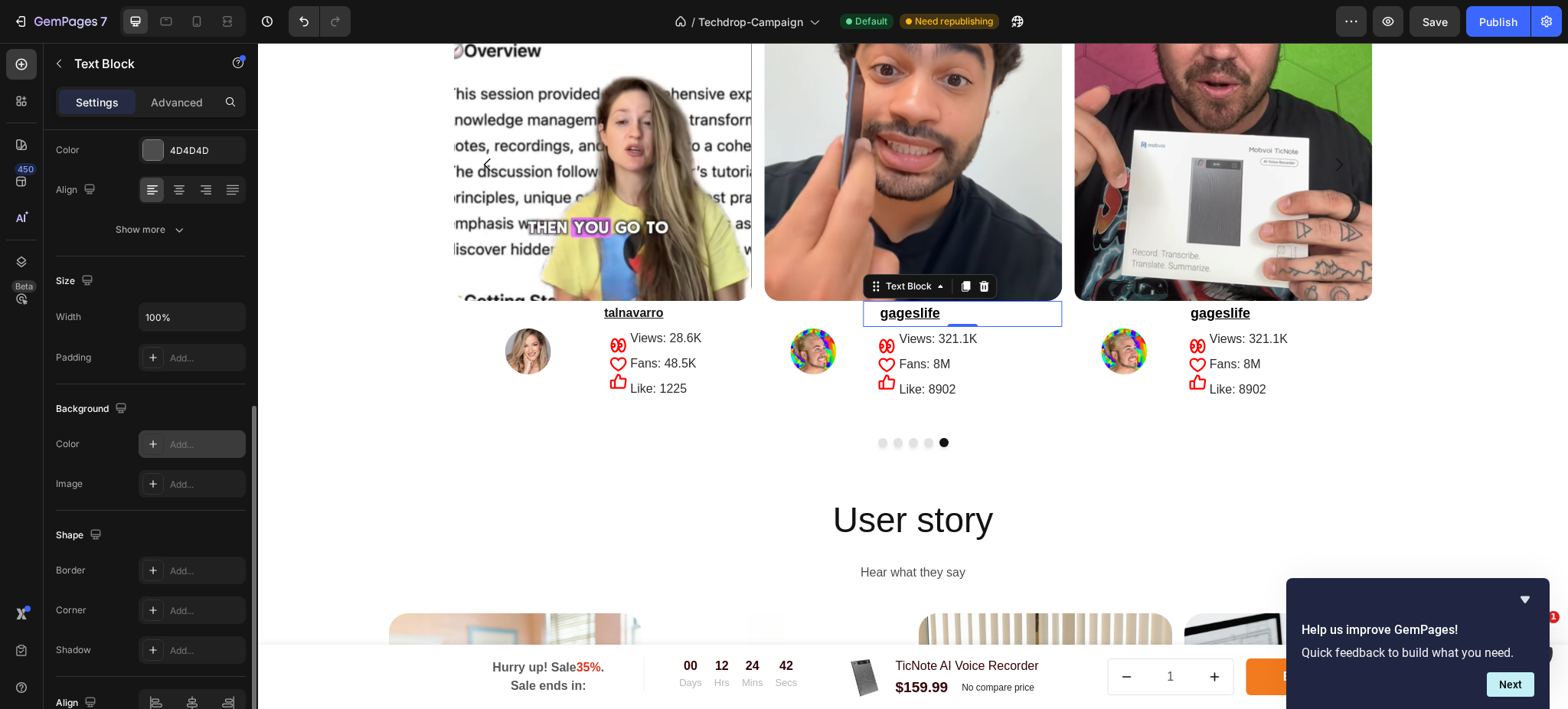
scroll to position [284, 0]
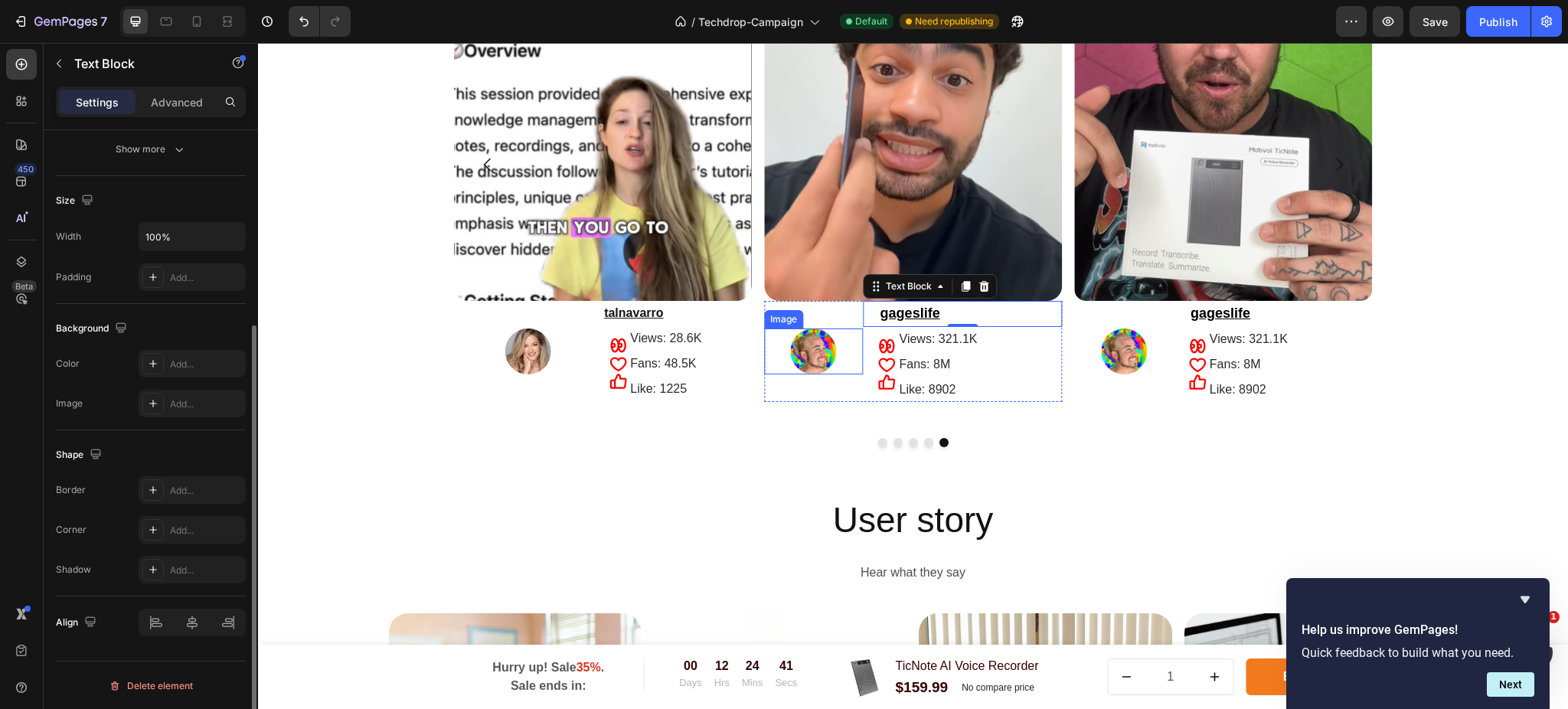
click at [778, 343] on div at bounding box center [813, 352] width 100 height 46
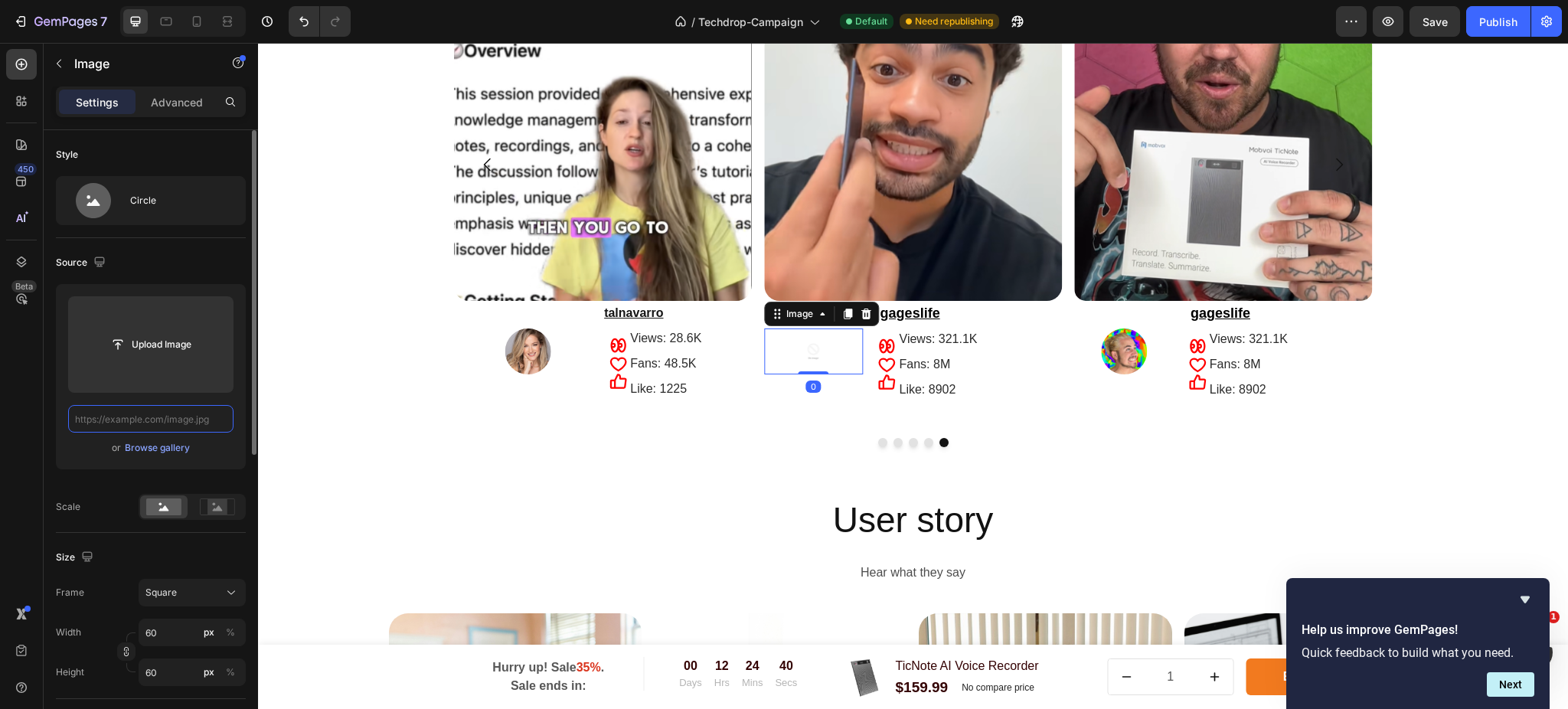
scroll to position [0, 0]
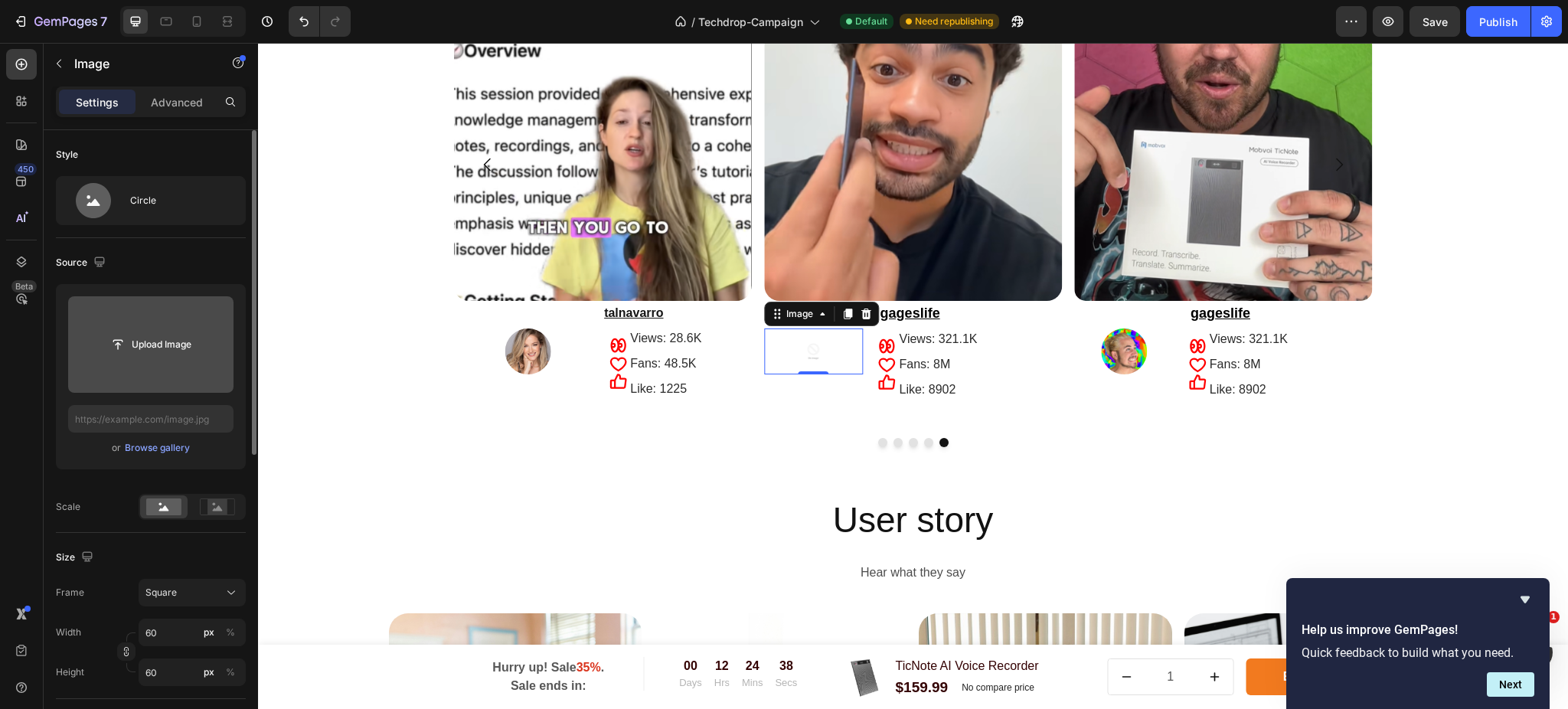
click at [198, 366] on input "file" at bounding box center [151, 344] width 165 height 96
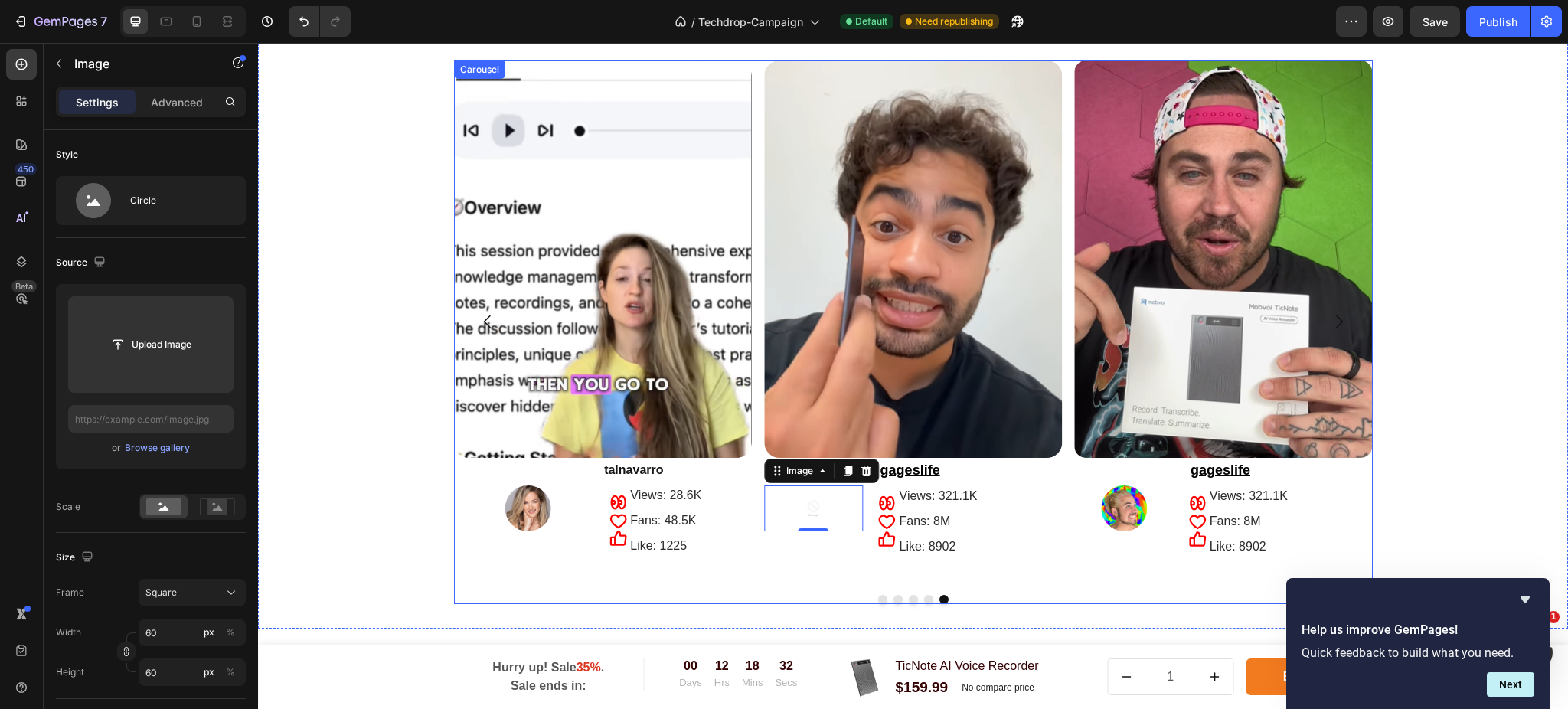
scroll to position [2874, 0]
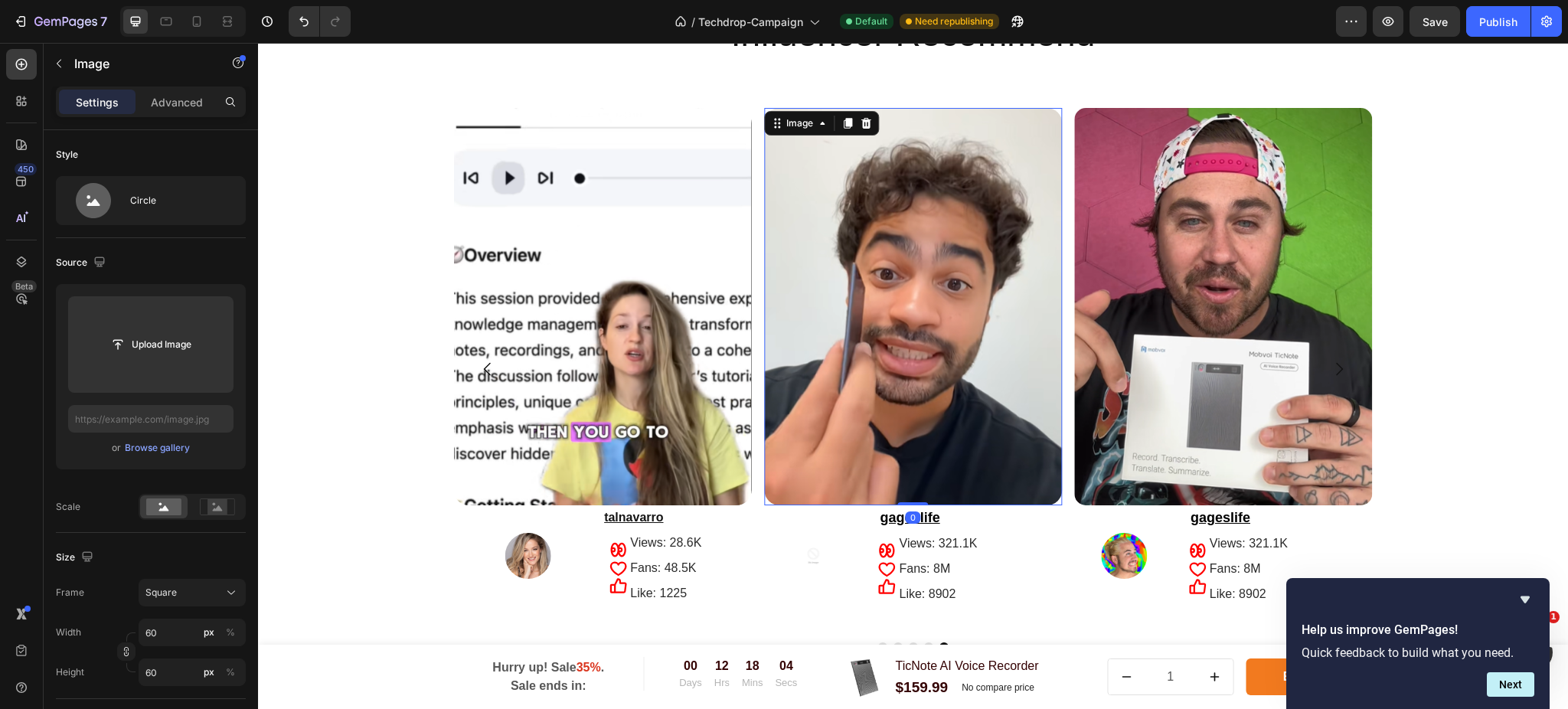
click at [908, 373] on img at bounding box center [912, 307] width 298 height 398
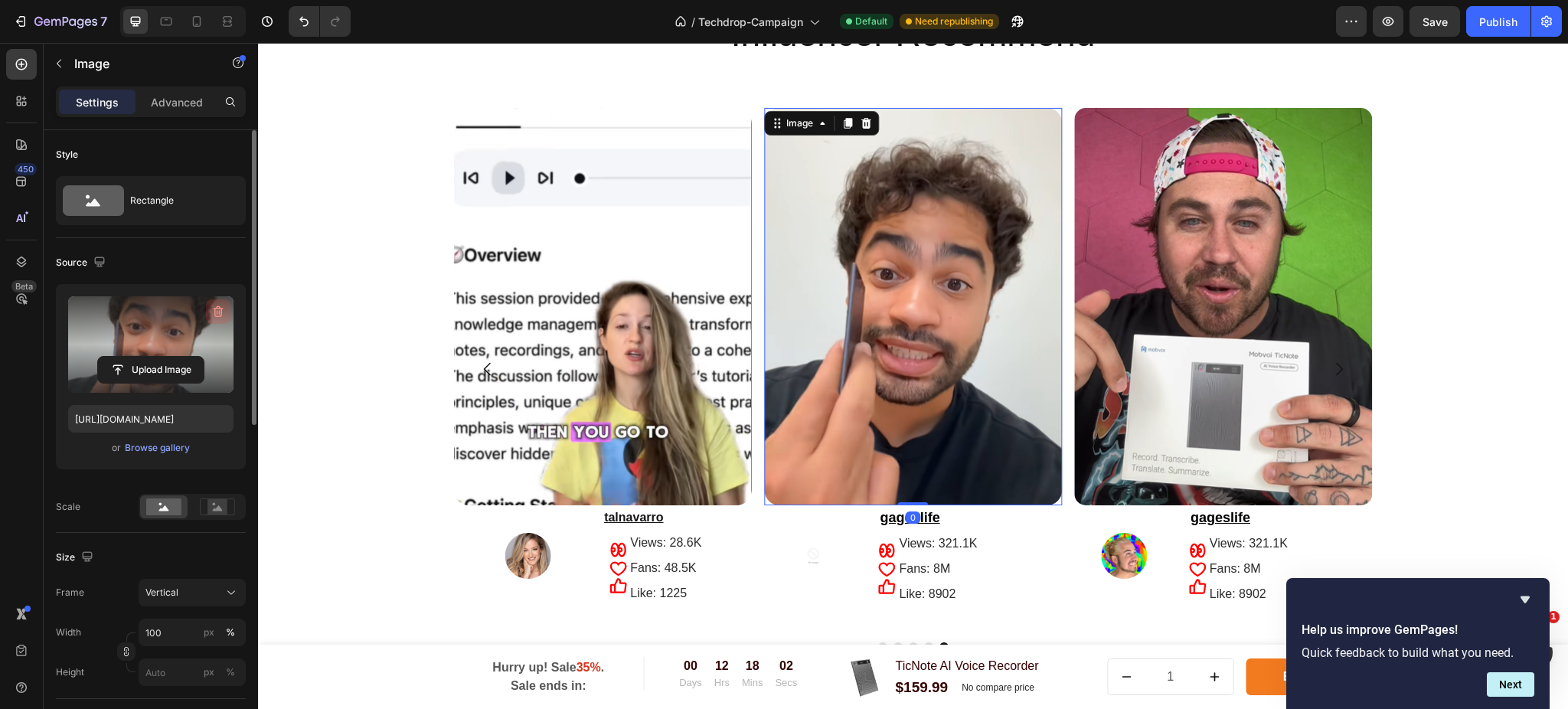
click at [217, 305] on icon "button" at bounding box center [218, 311] width 15 height 15
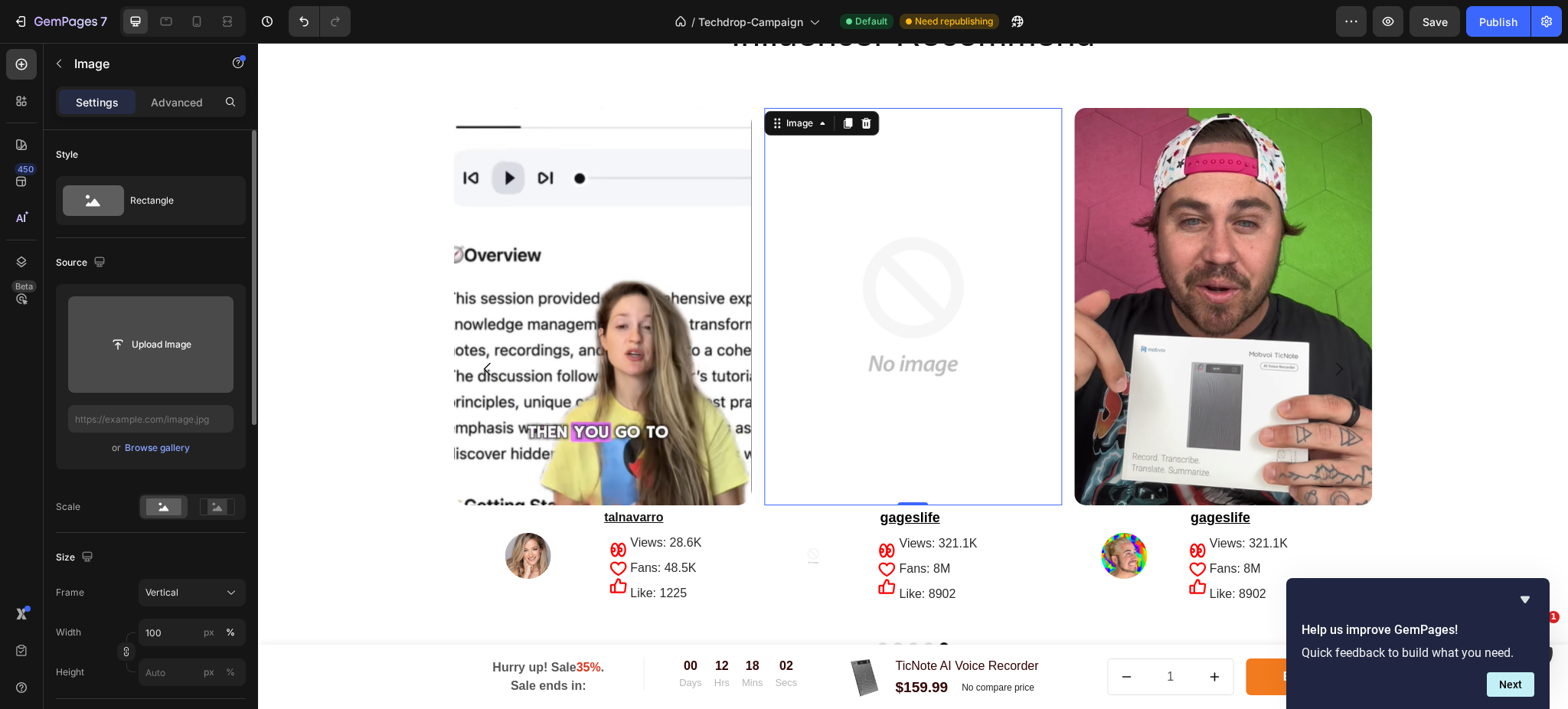
click at [187, 318] on input "file" at bounding box center [151, 344] width 165 height 96
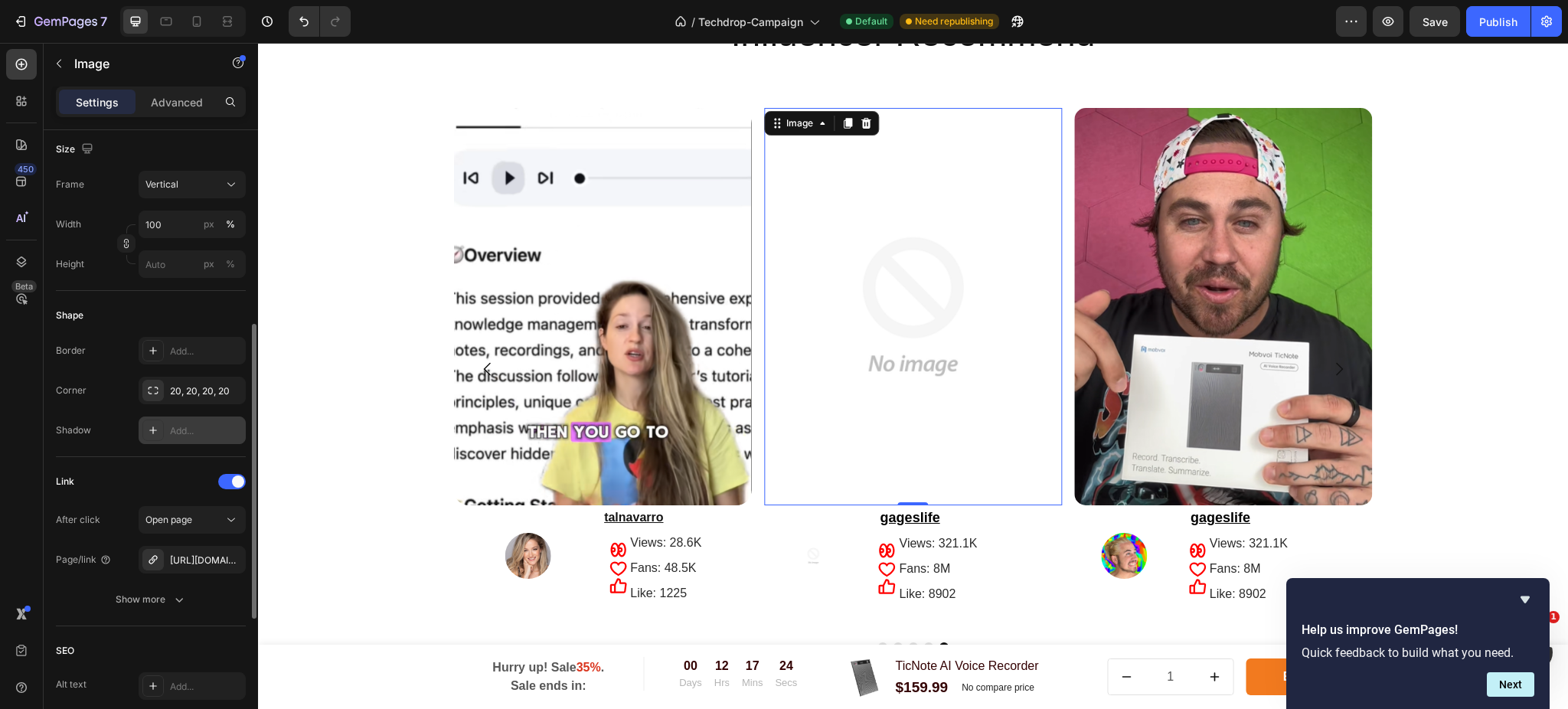
scroll to position [102, 0]
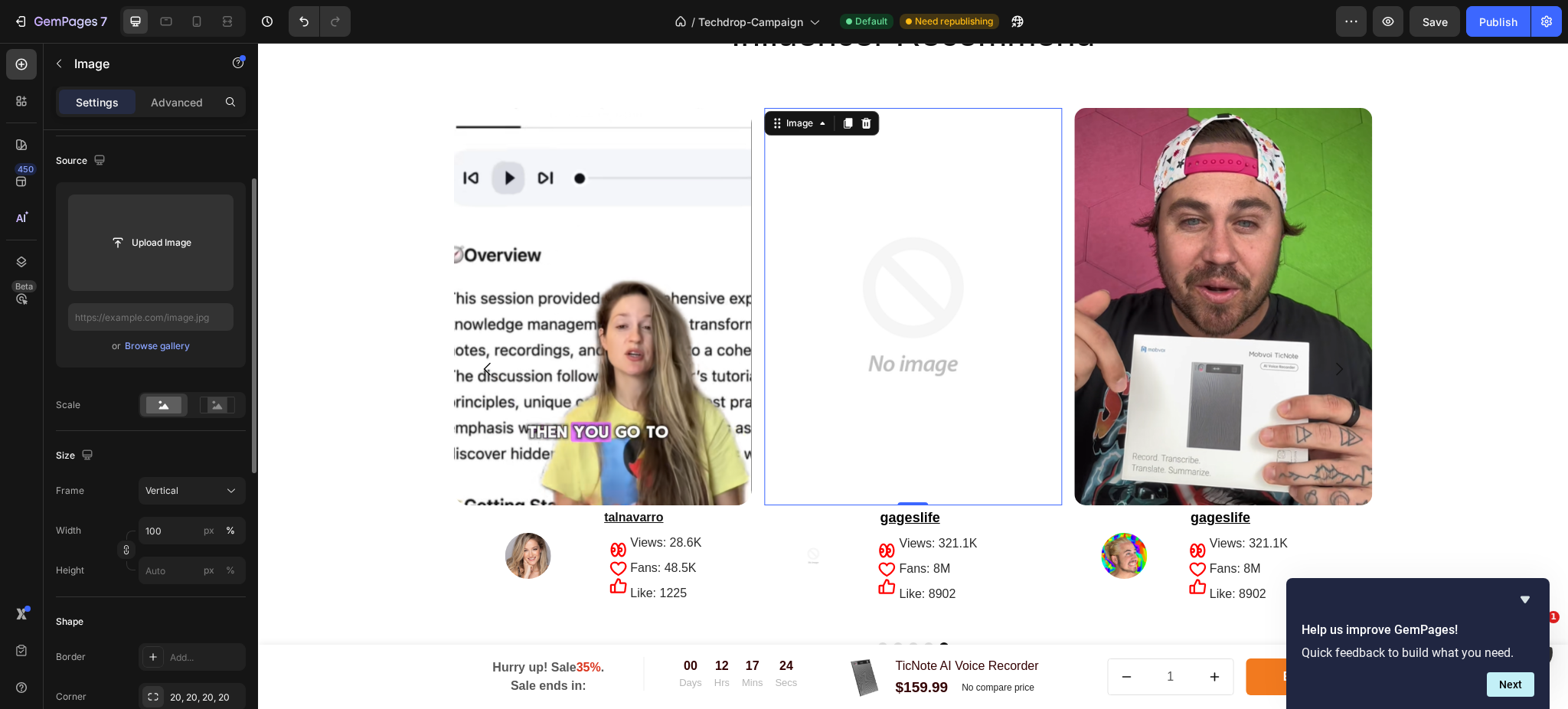
click at [192, 292] on div "Upload Image or Browse gallery" at bounding box center [151, 275] width 190 height 185
click at [191, 264] on input "file" at bounding box center [151, 242] width 165 height 96
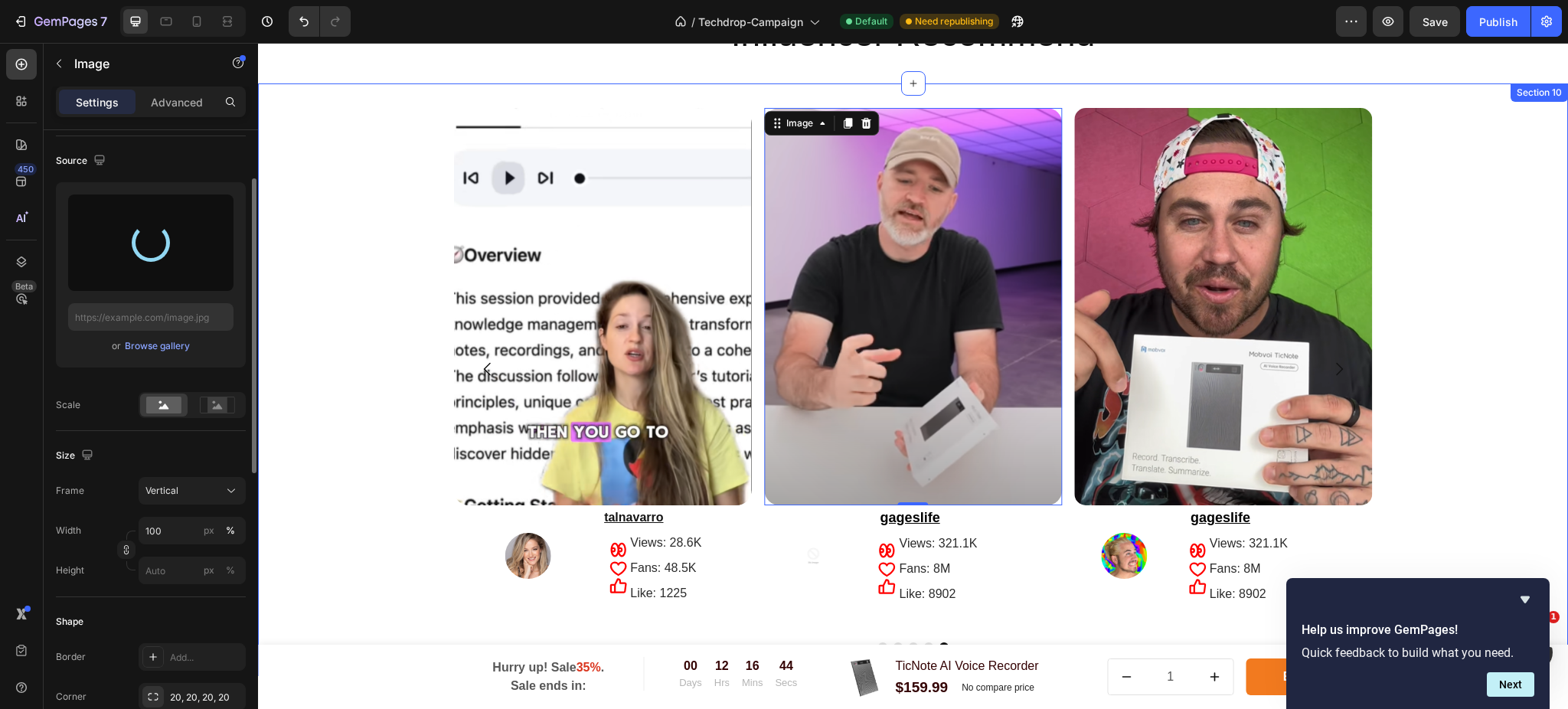
type input "[URL][DOMAIN_NAME]"
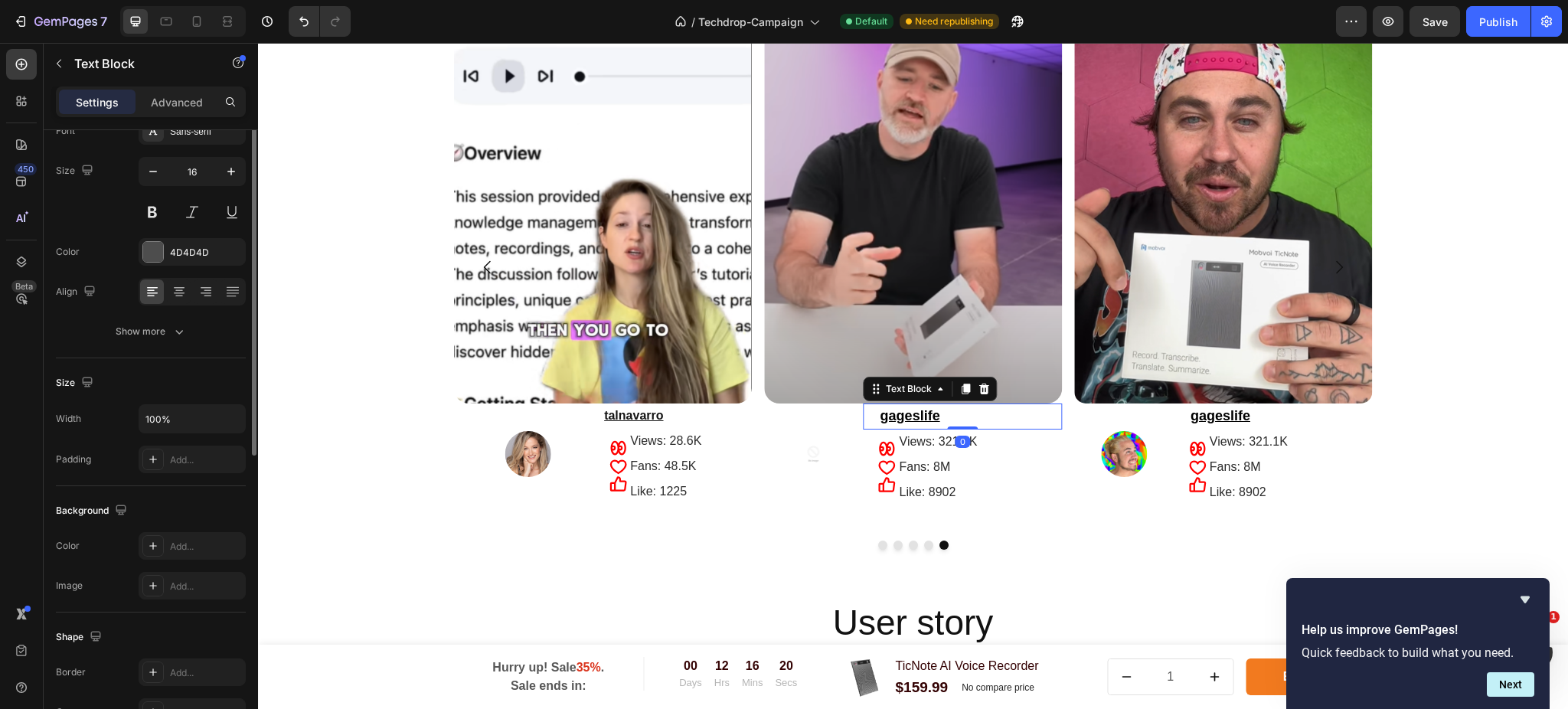
scroll to position [0, 0]
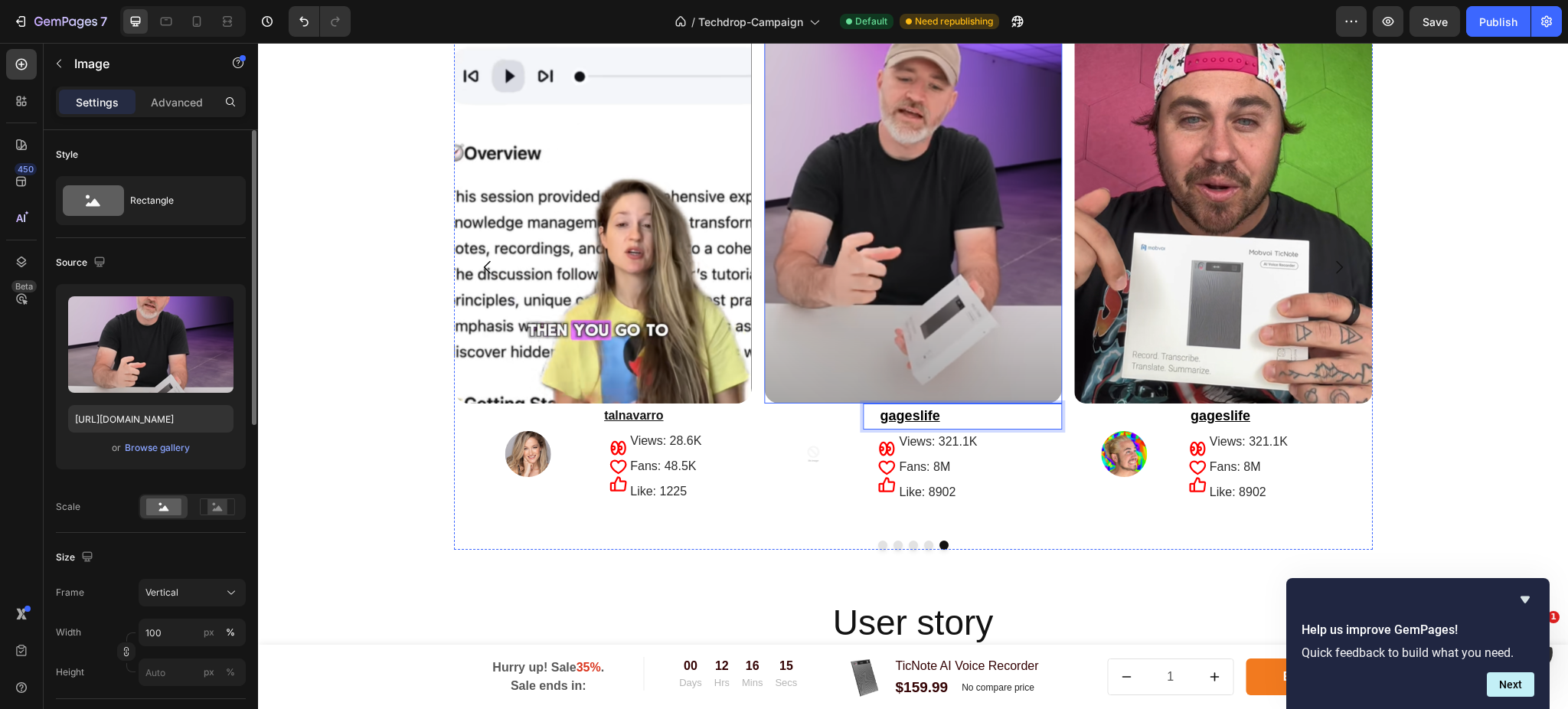
click at [1044, 240] on img at bounding box center [912, 205] width 298 height 398
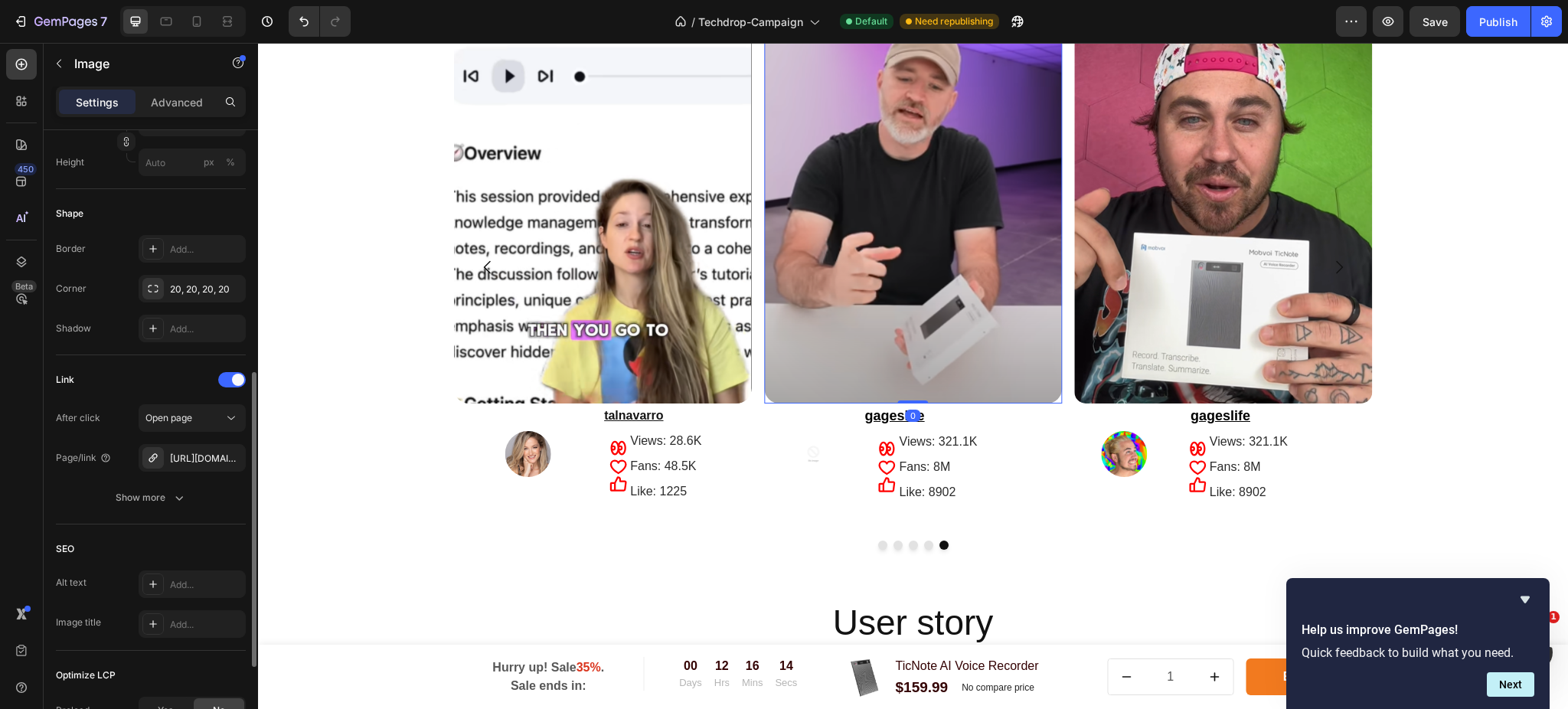
scroll to position [691, 0]
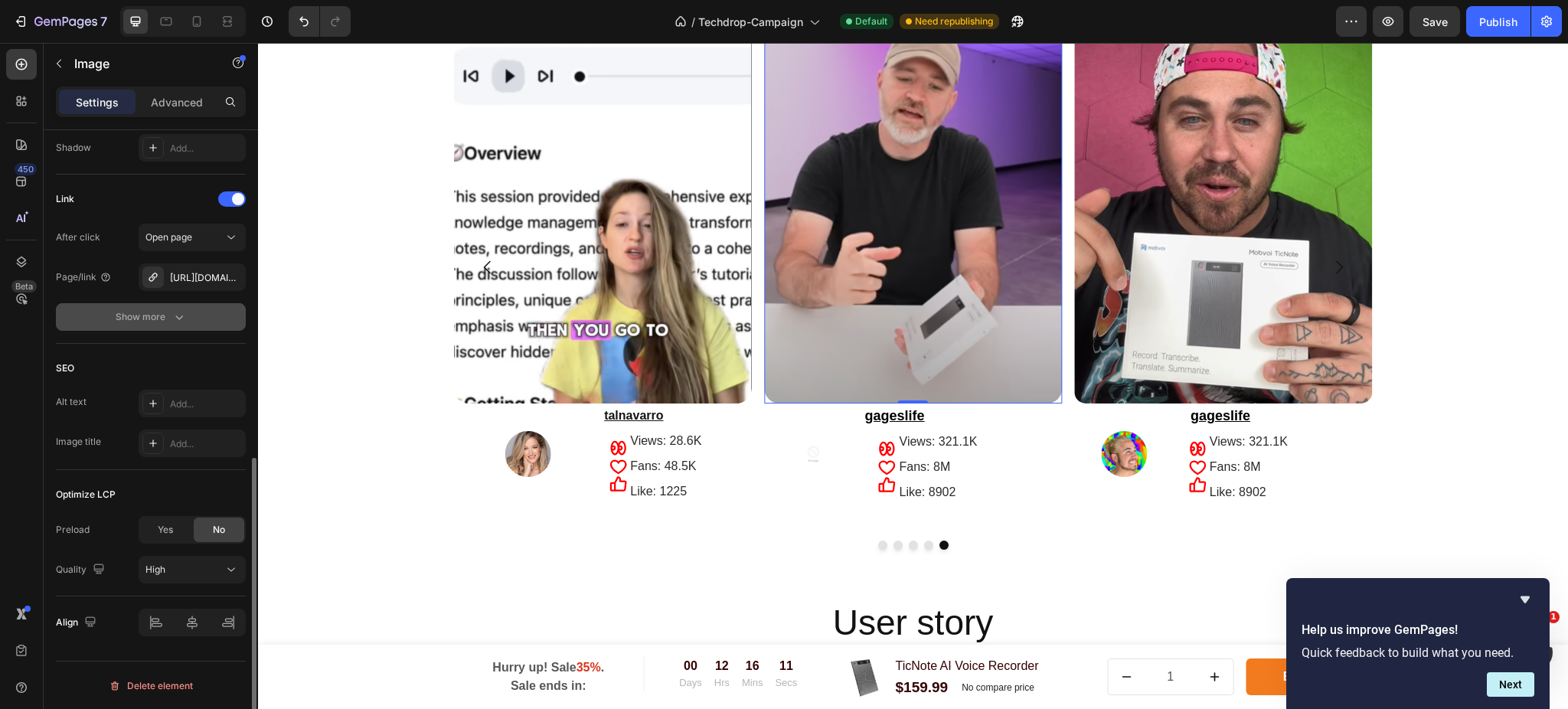
click at [204, 311] on button "Show more" at bounding box center [151, 317] width 190 height 27
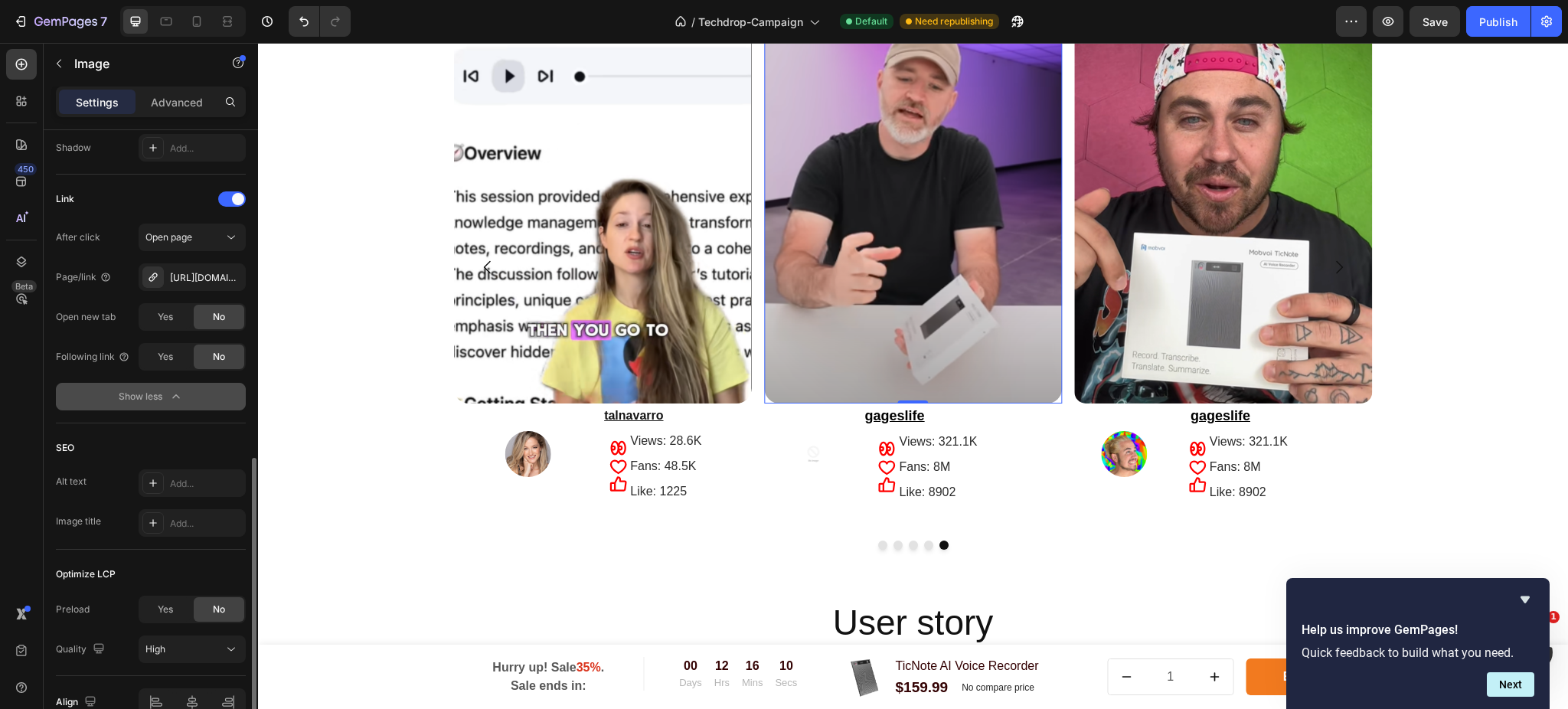
scroll to position [486, 0]
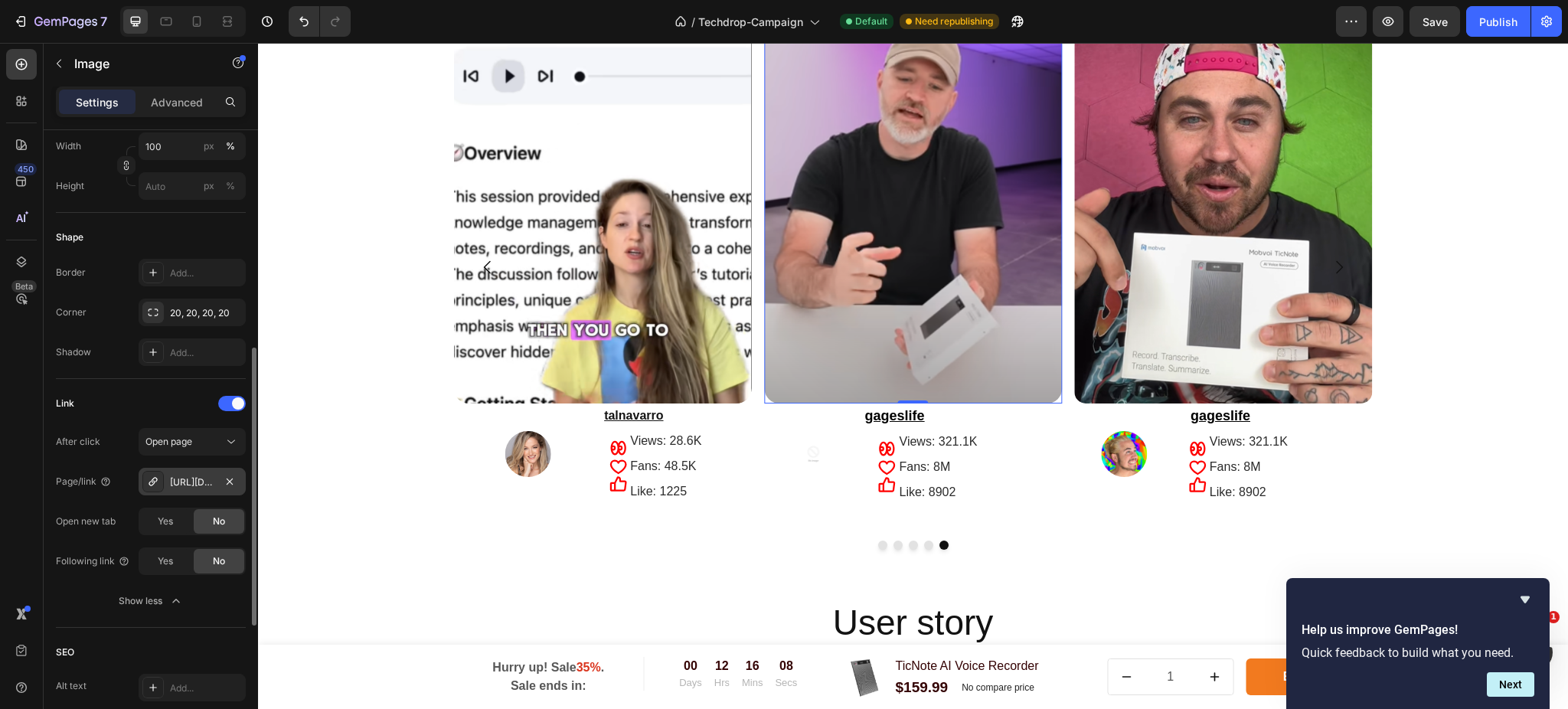
click at [211, 485] on div "[URL][DOMAIN_NAME]" at bounding box center [192, 482] width 44 height 14
click at [211, 441] on div "Open page" at bounding box center [185, 442] width 78 height 14
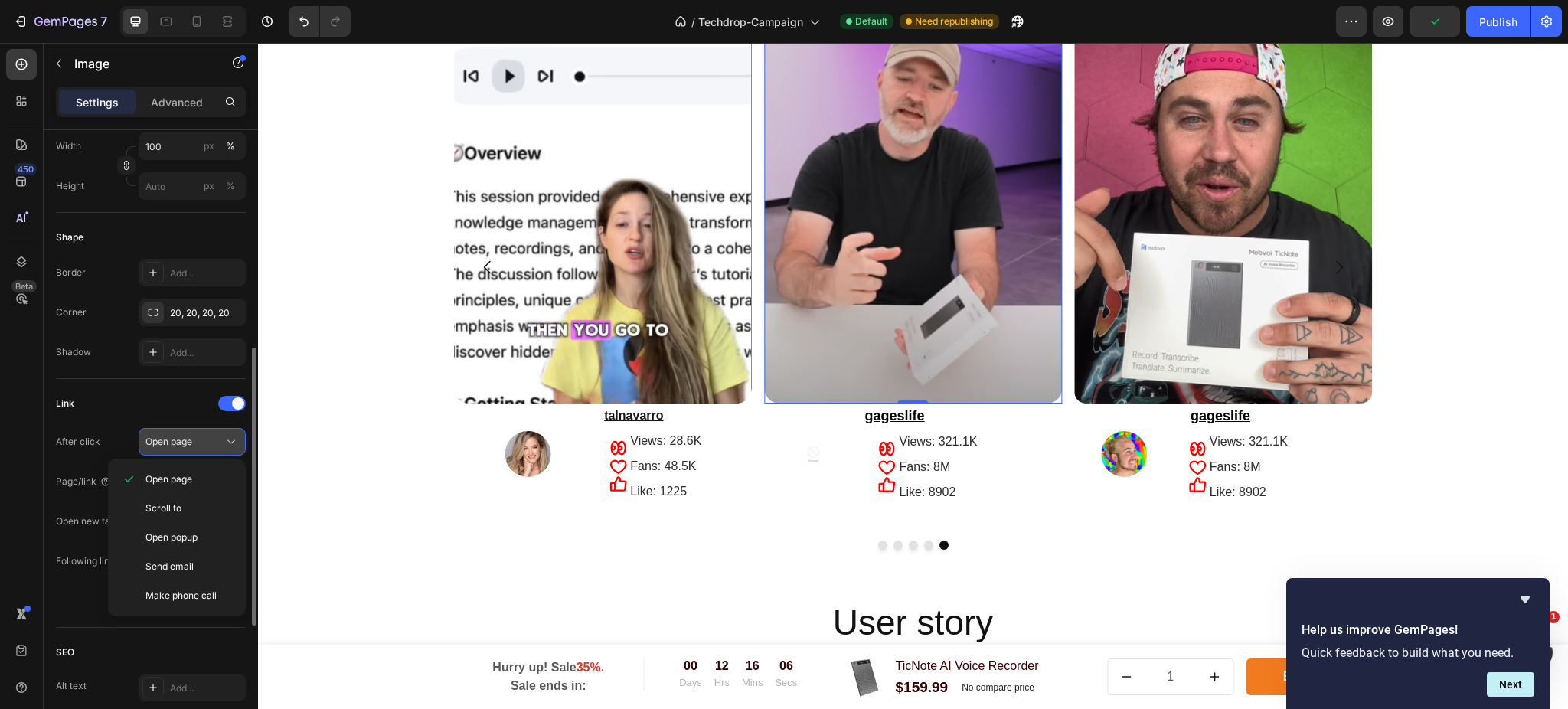
click at [211, 441] on div "Open page" at bounding box center [185, 442] width 78 height 14
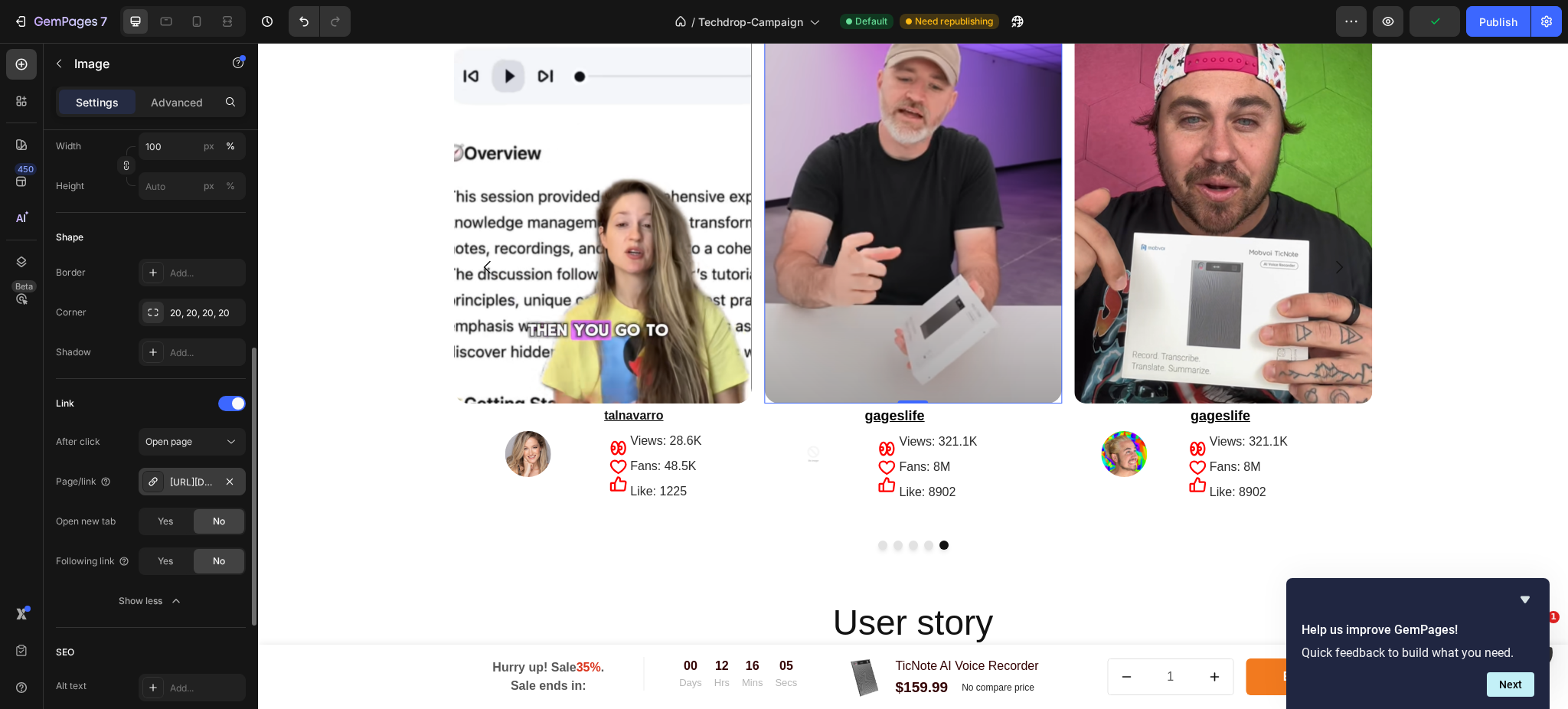
click at [217, 491] on div "[URL][DOMAIN_NAME]" at bounding box center [192, 482] width 107 height 27
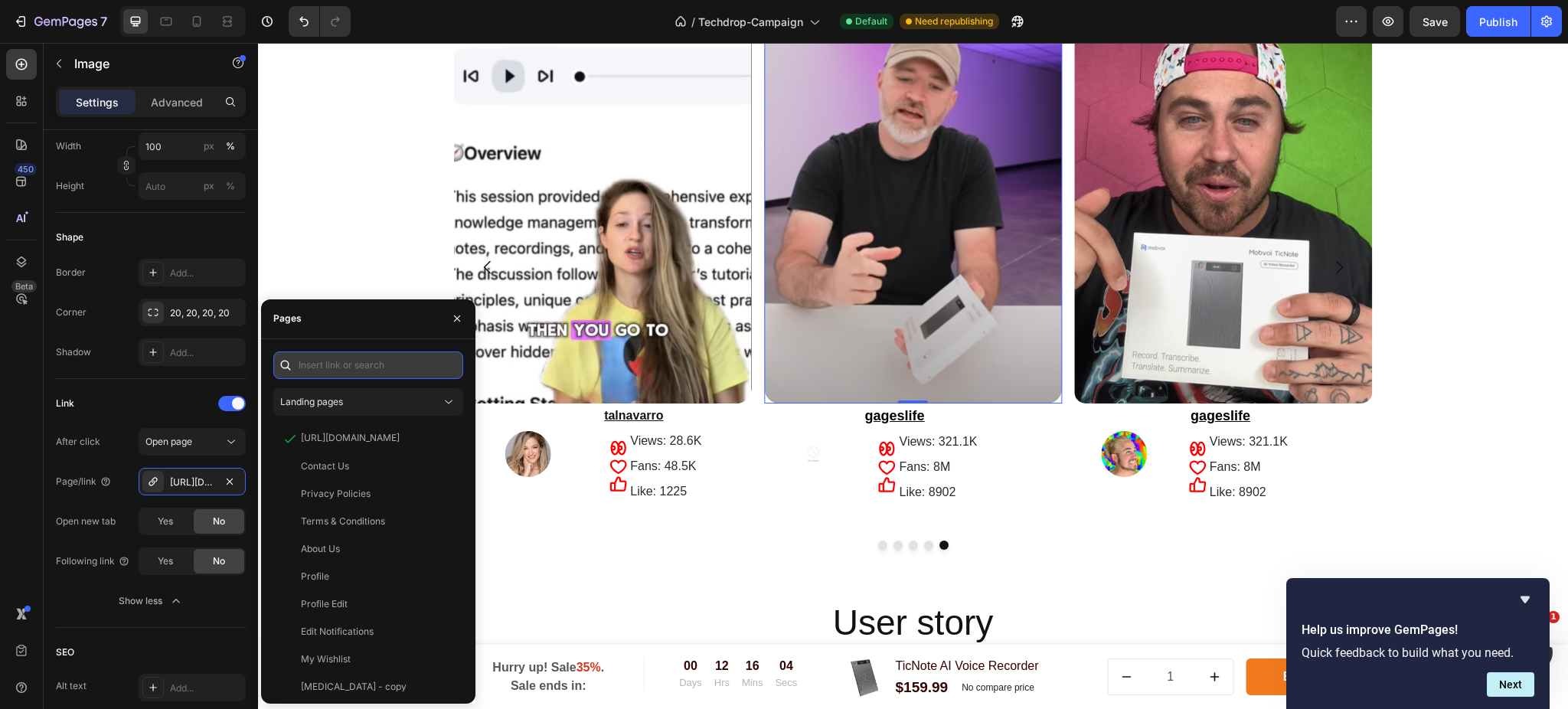
paste input "[URL][DOMAIN_NAME]"
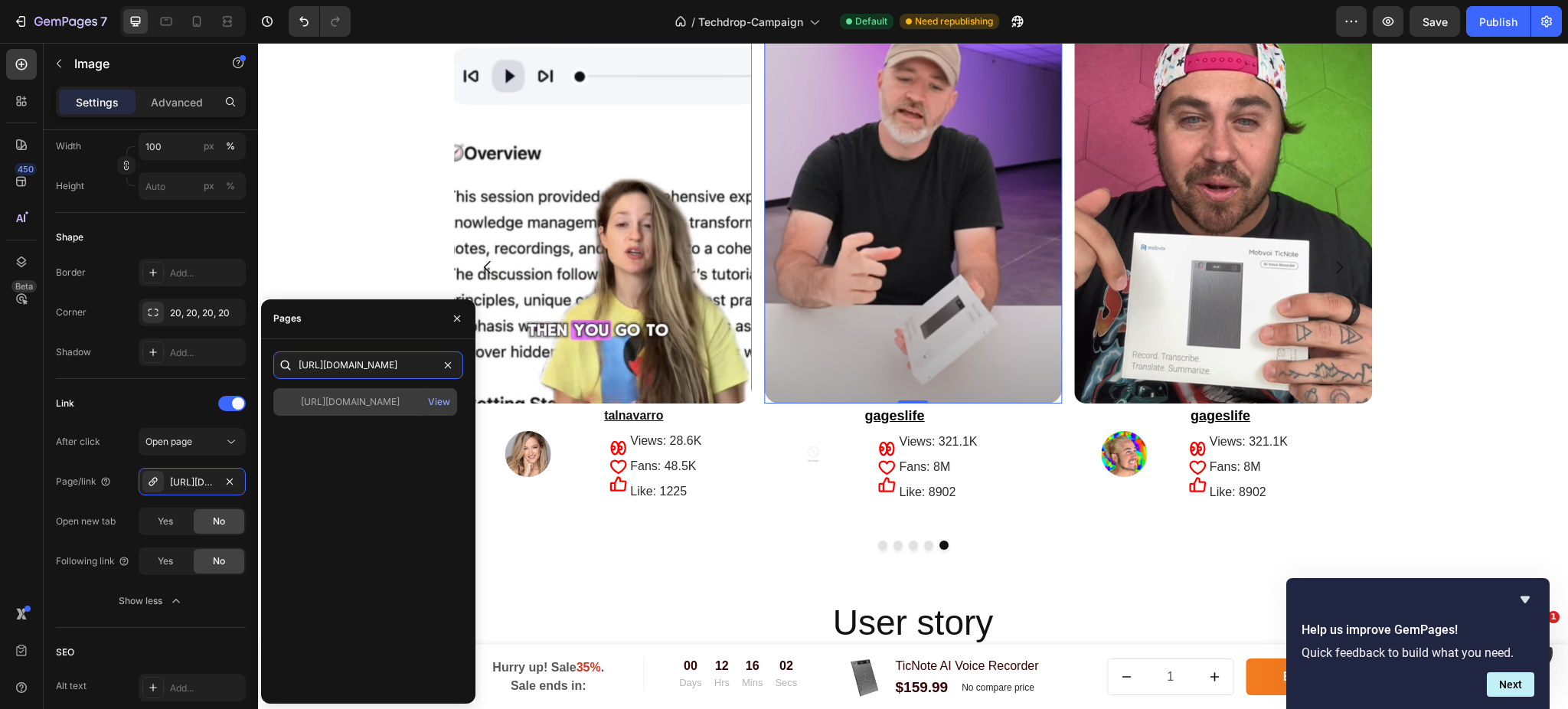
type input "[URL][DOMAIN_NAME]"
click at [347, 399] on div "[URL][DOMAIN_NAME]" at bounding box center [350, 402] width 99 height 14
click at [100, 459] on div "After click Open page Page/link [URL][DOMAIN_NAME] Open new tab Yes No Followin…" at bounding box center [151, 521] width 190 height 187
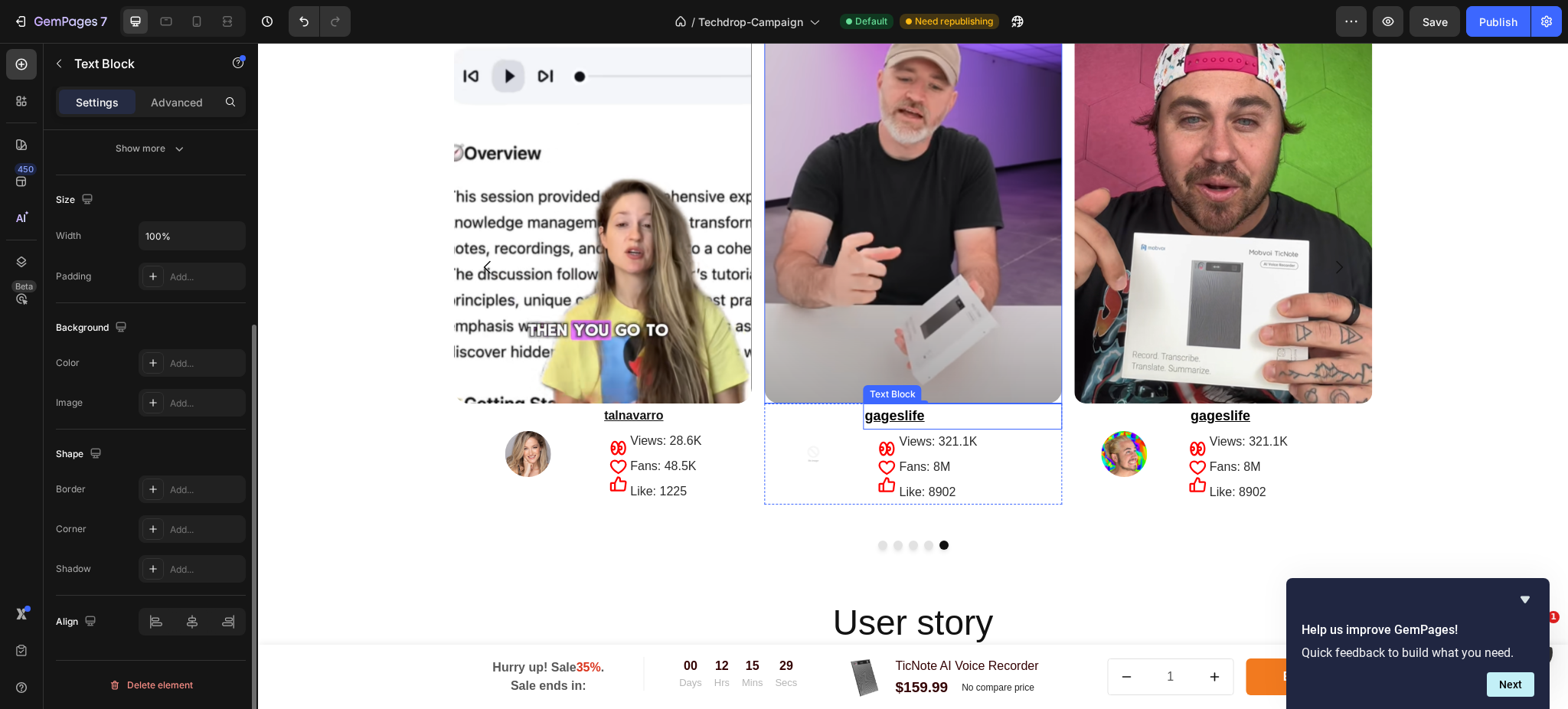
click at [981, 415] on p "gageslife" at bounding box center [963, 416] width 196 height 23
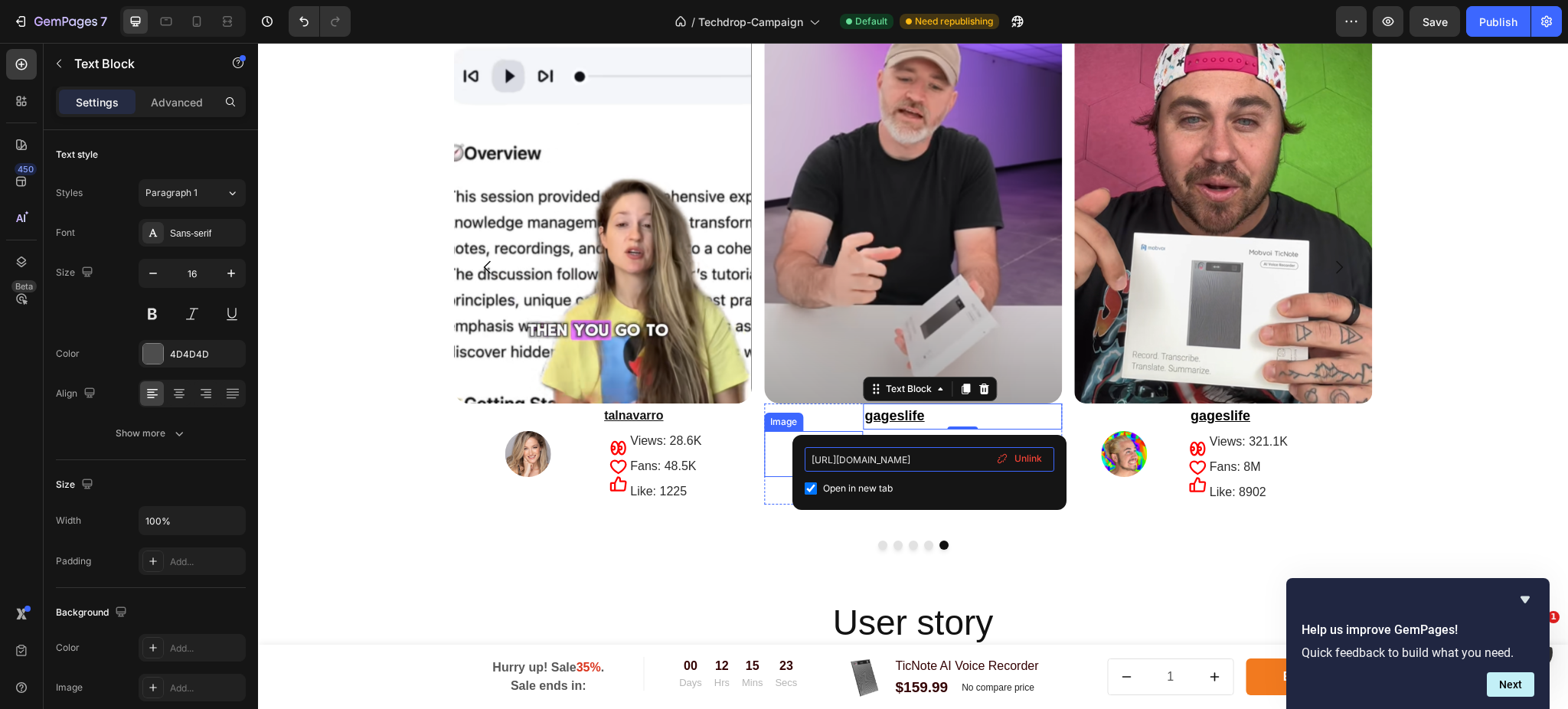
drag, startPoint x: 1239, startPoint y: 503, endPoint x: 762, endPoint y: 459, distance: 479.0
type input "h"
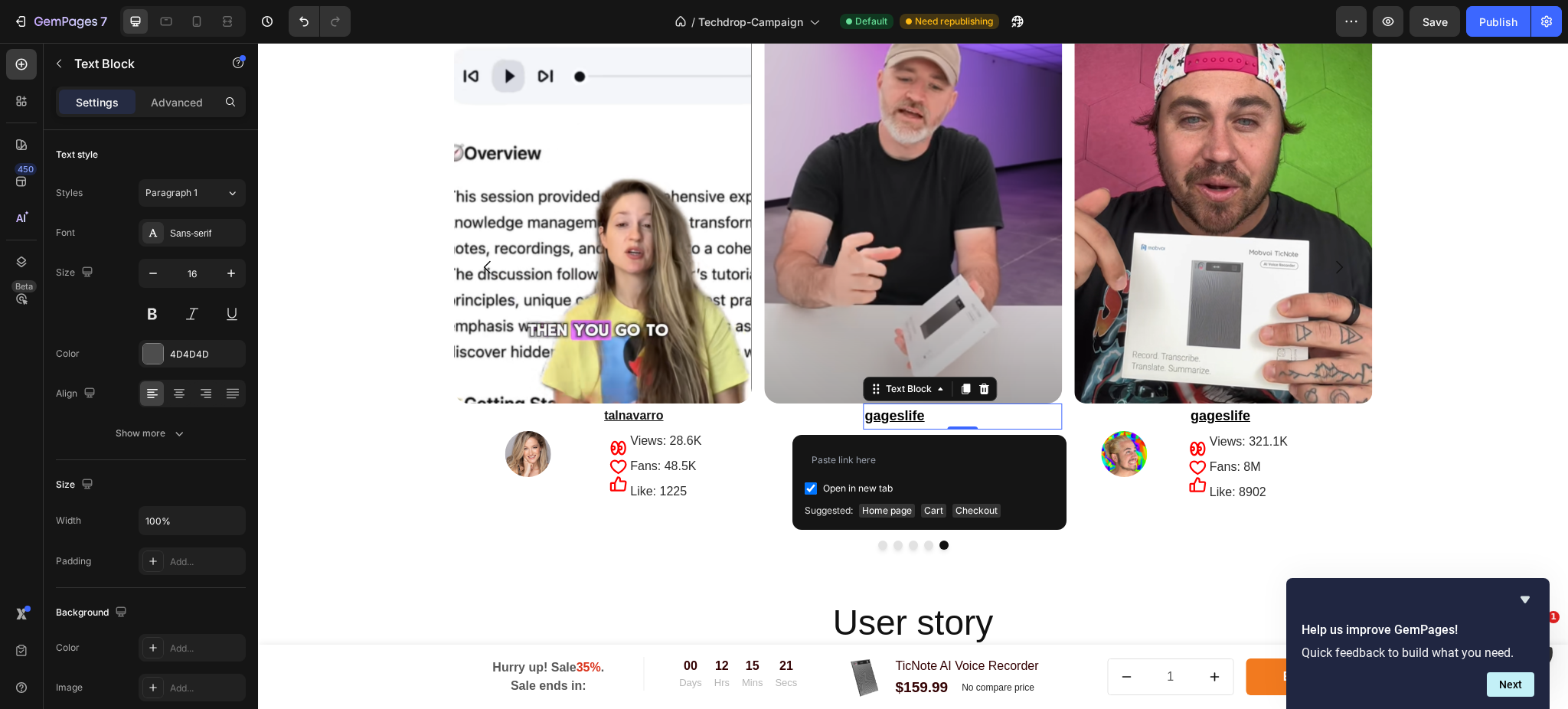
click at [963, 420] on p "gageslife" at bounding box center [963, 416] width 196 height 23
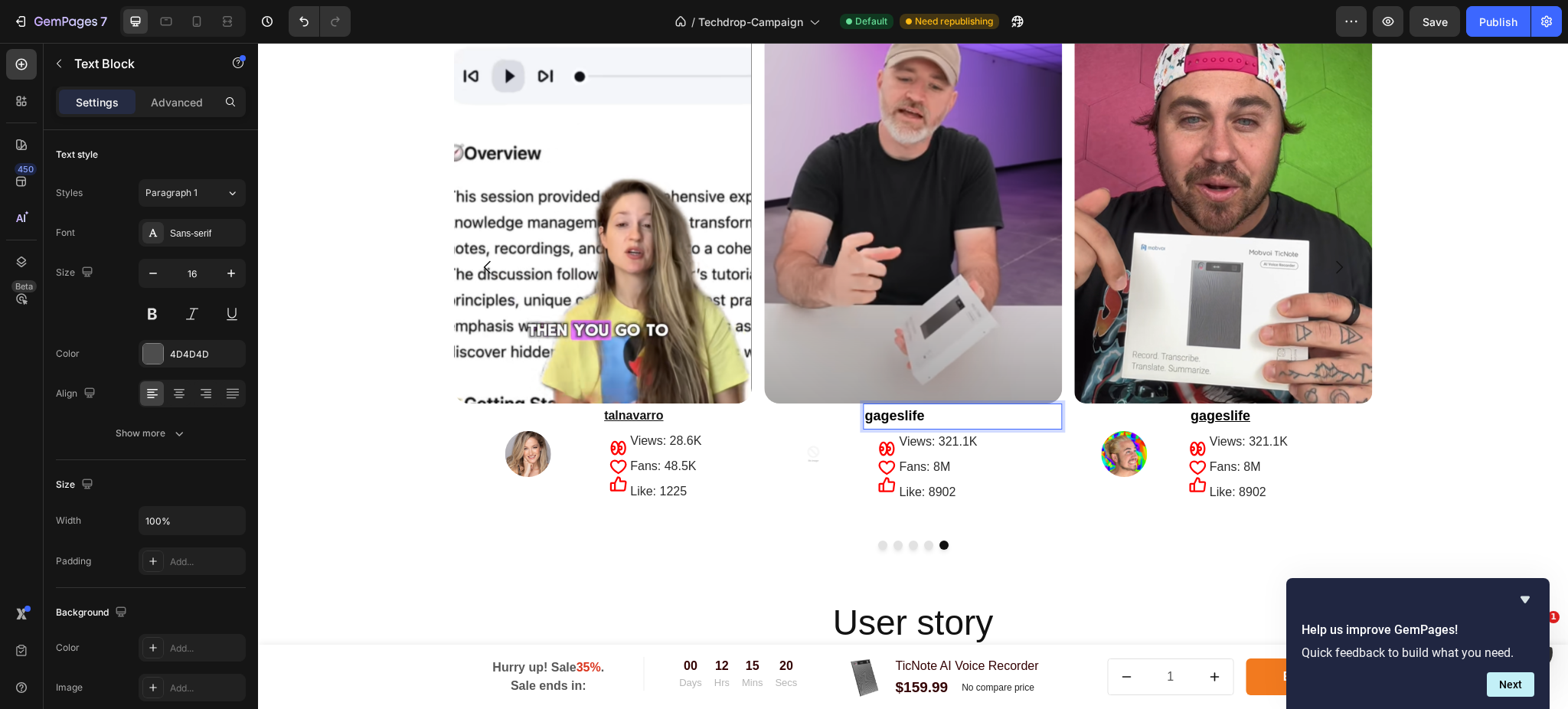
drag, startPoint x: 961, startPoint y: 416, endPoint x: 859, endPoint y: 413, distance: 102.0
click at [865, 413] on p "gageslife" at bounding box center [963, 416] width 196 height 23
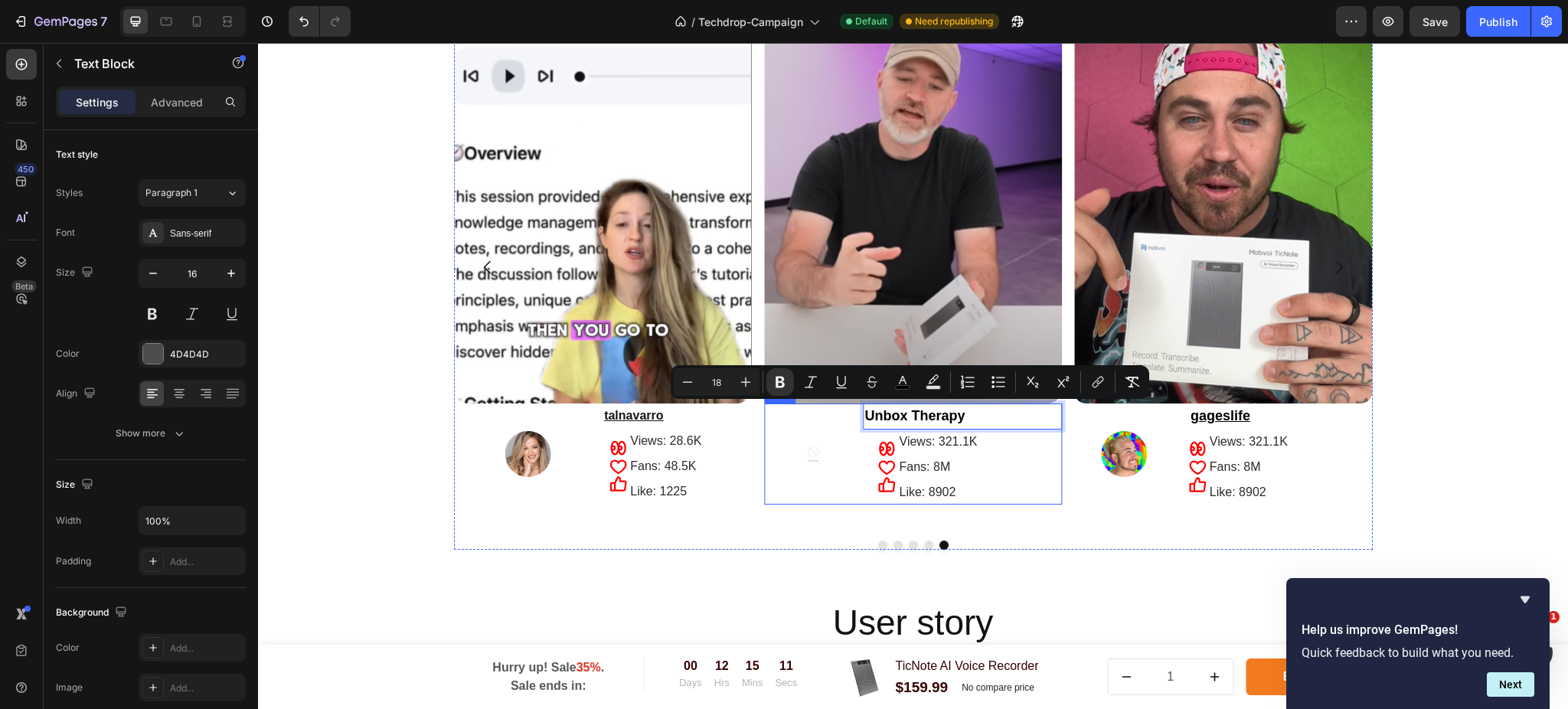
drag, startPoint x: 980, startPoint y: 420, endPoint x: 840, endPoint y: 421, distance: 140.0
click at [840, 421] on div "Image Unbox Therapy Text Block 0 Icon Icon Icon Views: 321.1K Text Block Fans: …" at bounding box center [912, 454] width 298 height 102
click at [829, 386] on button "Underline" at bounding box center [841, 382] width 27 height 27
click at [1107, 389] on button "link" at bounding box center [1097, 382] width 27 height 27
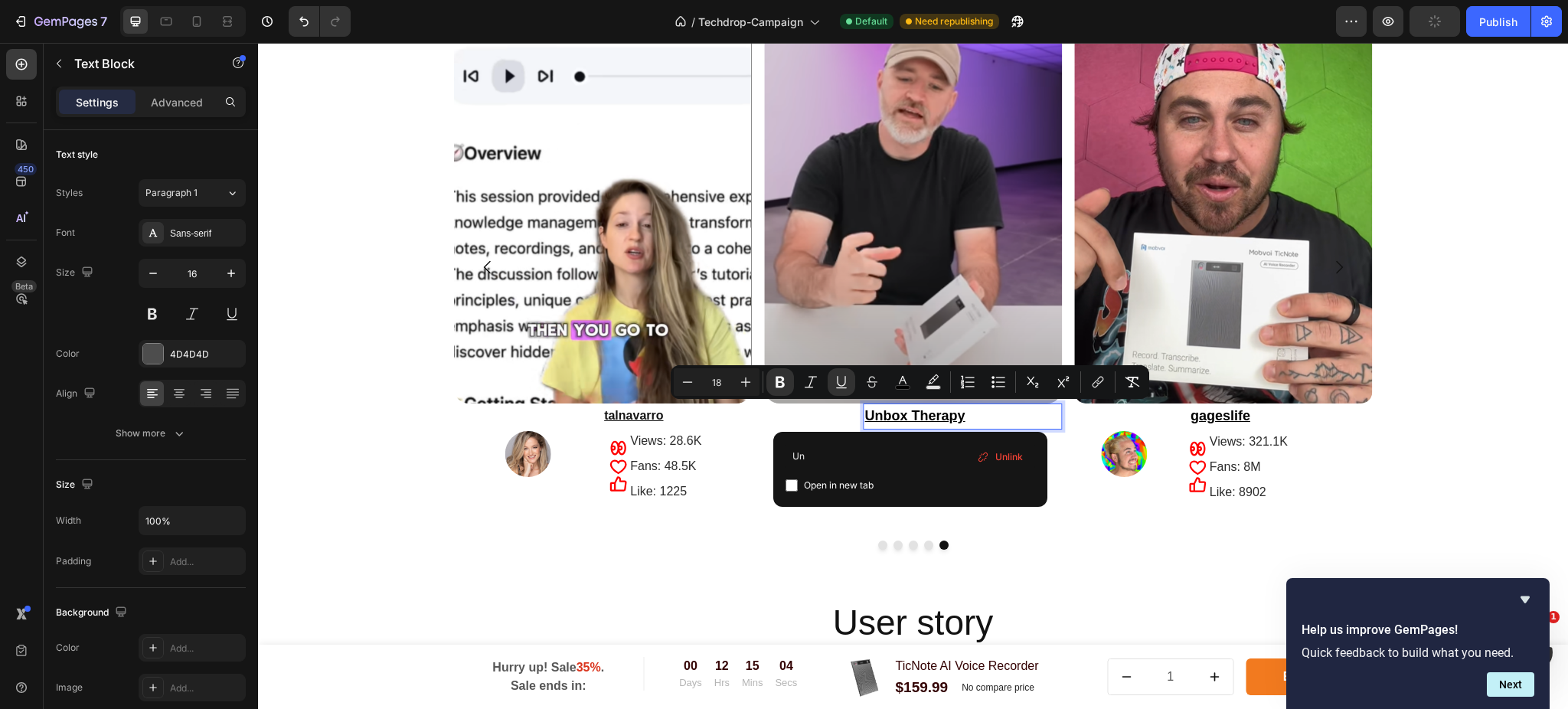
type input "U"
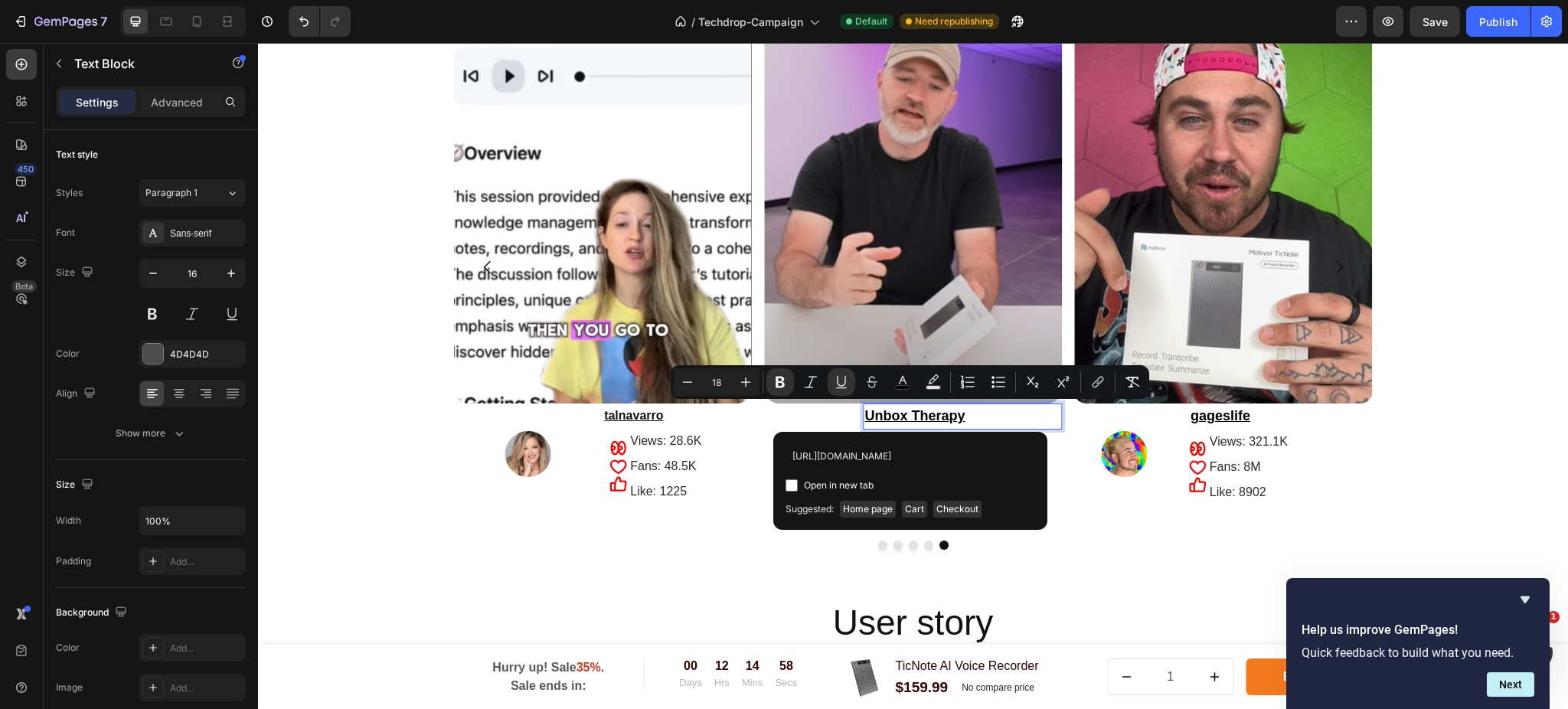
scroll to position [0, 42]
type input "[URL][DOMAIN_NAME]"
click at [801, 491] on label "Open in new tab" at bounding box center [835, 485] width 76 height 19
checkbox input "true"
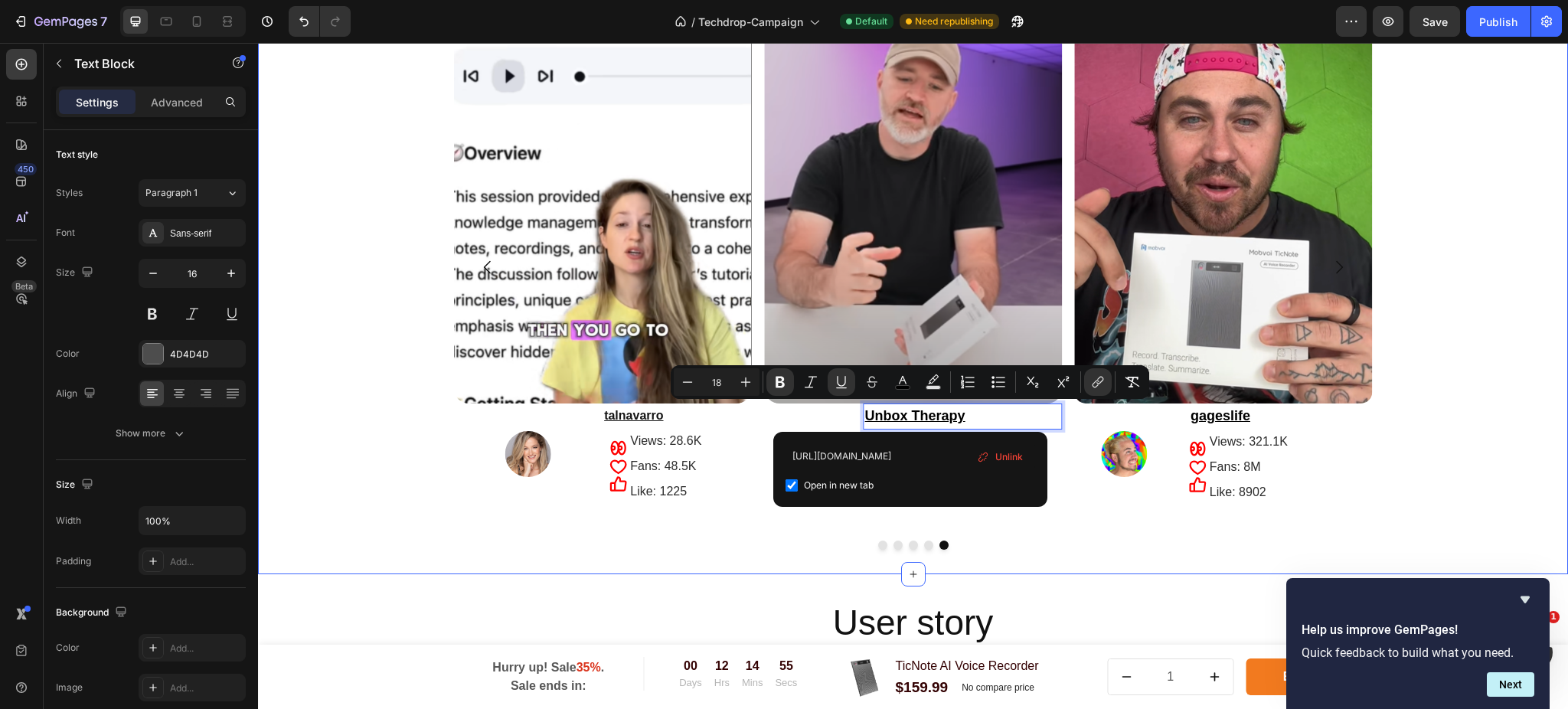
click at [1443, 349] on div "Image Image Unbox Therapy Text Block 0 Icon Icon Icon Views: 321.1K Text Block …" at bounding box center [913, 277] width 1310 height 543
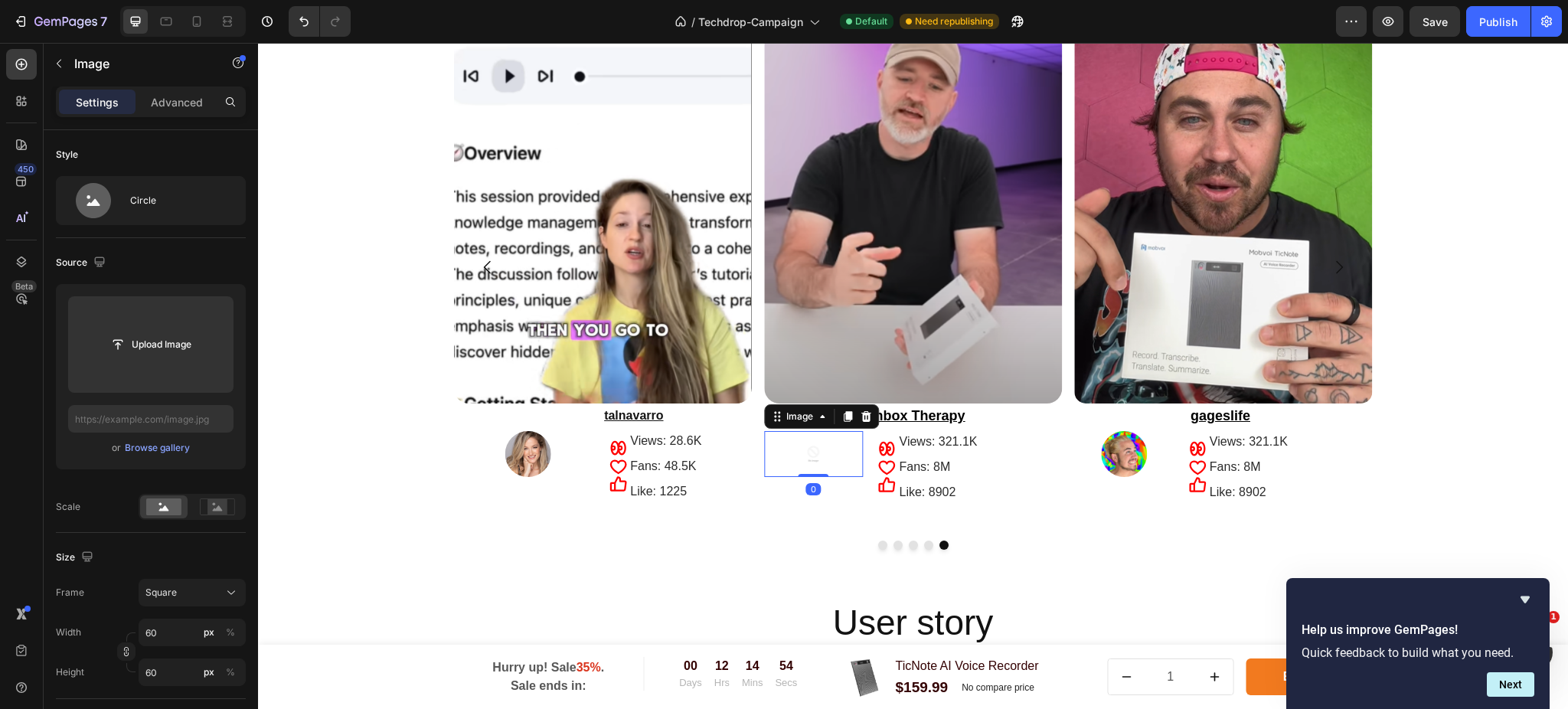
click at [790, 451] on img at bounding box center [813, 454] width 46 height 46
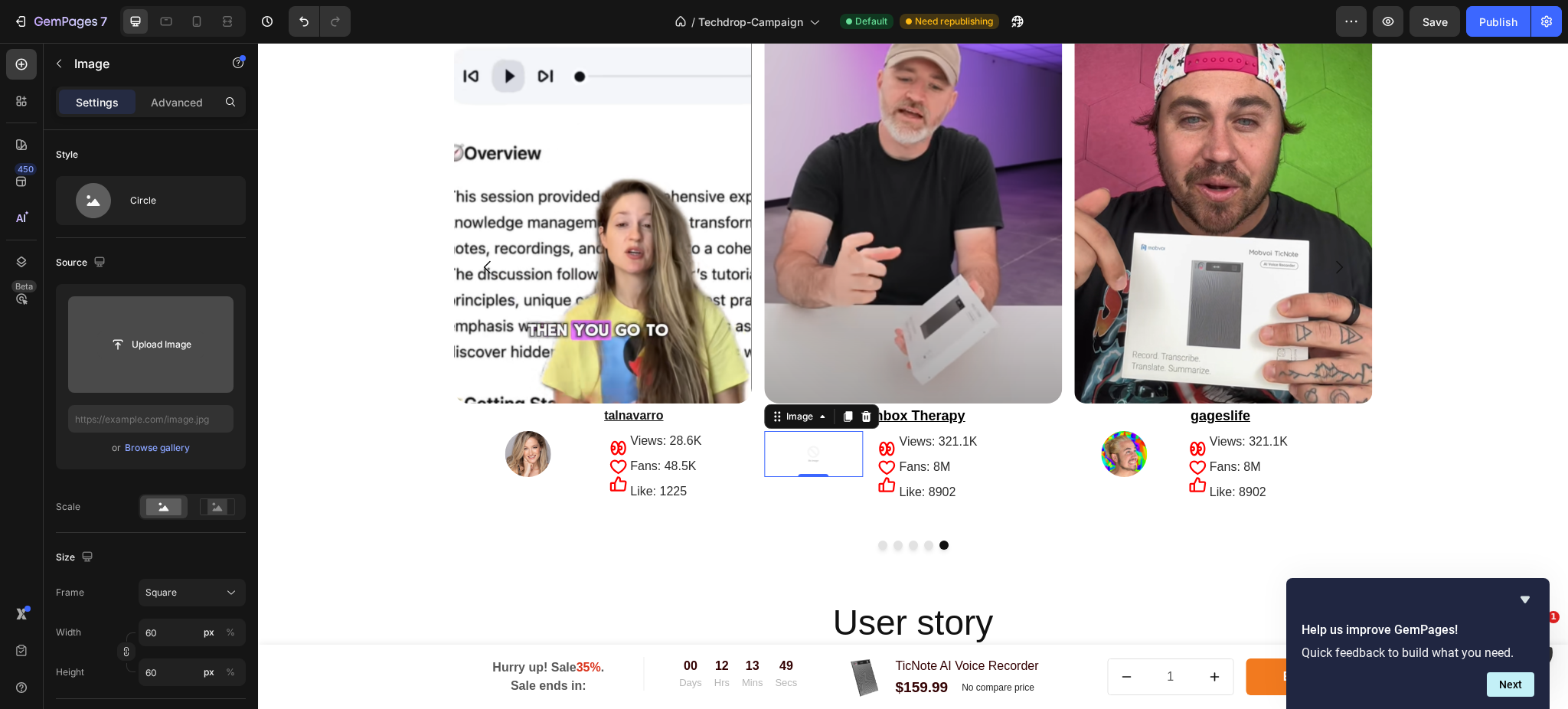
click at [170, 357] on input "file" at bounding box center [151, 345] width 106 height 26
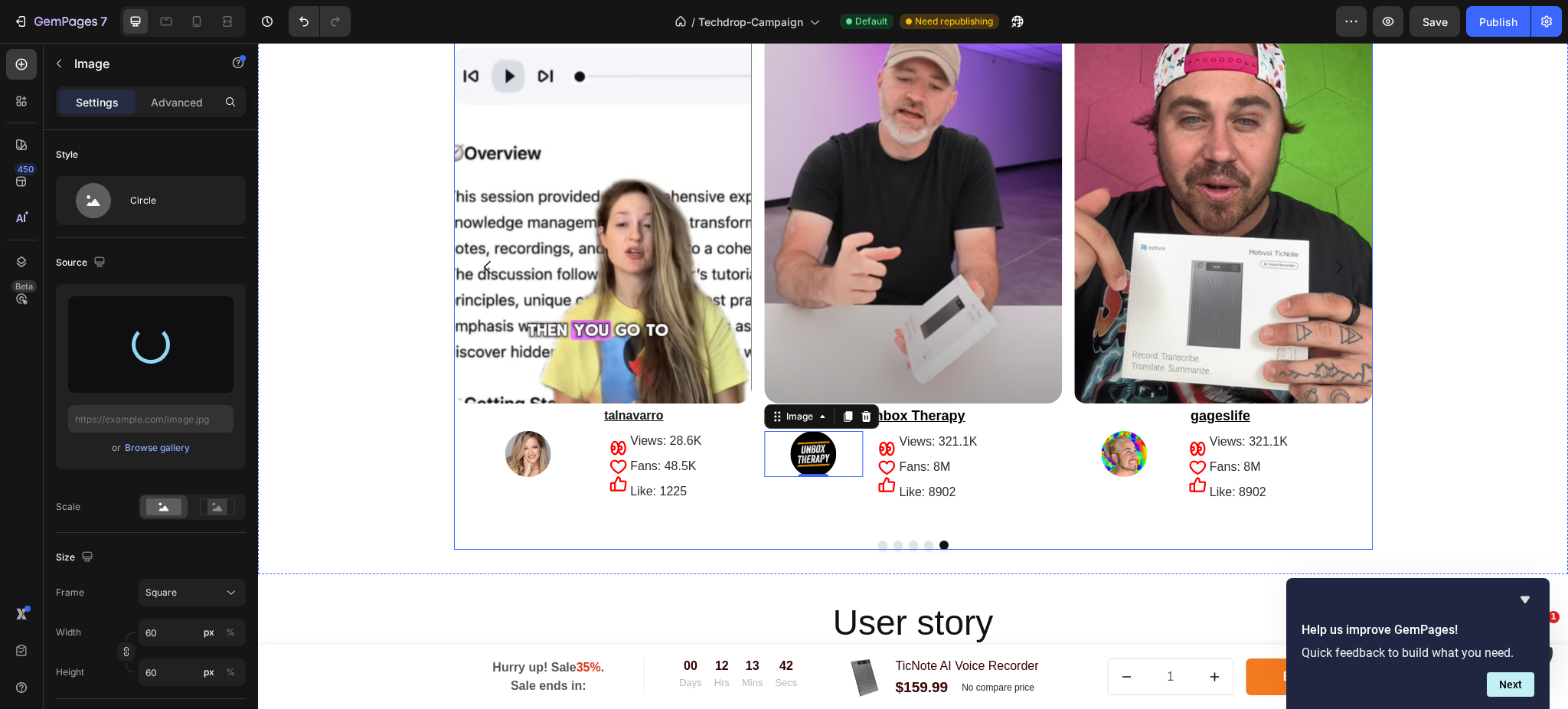
type input "[URL][DOMAIN_NAME]"
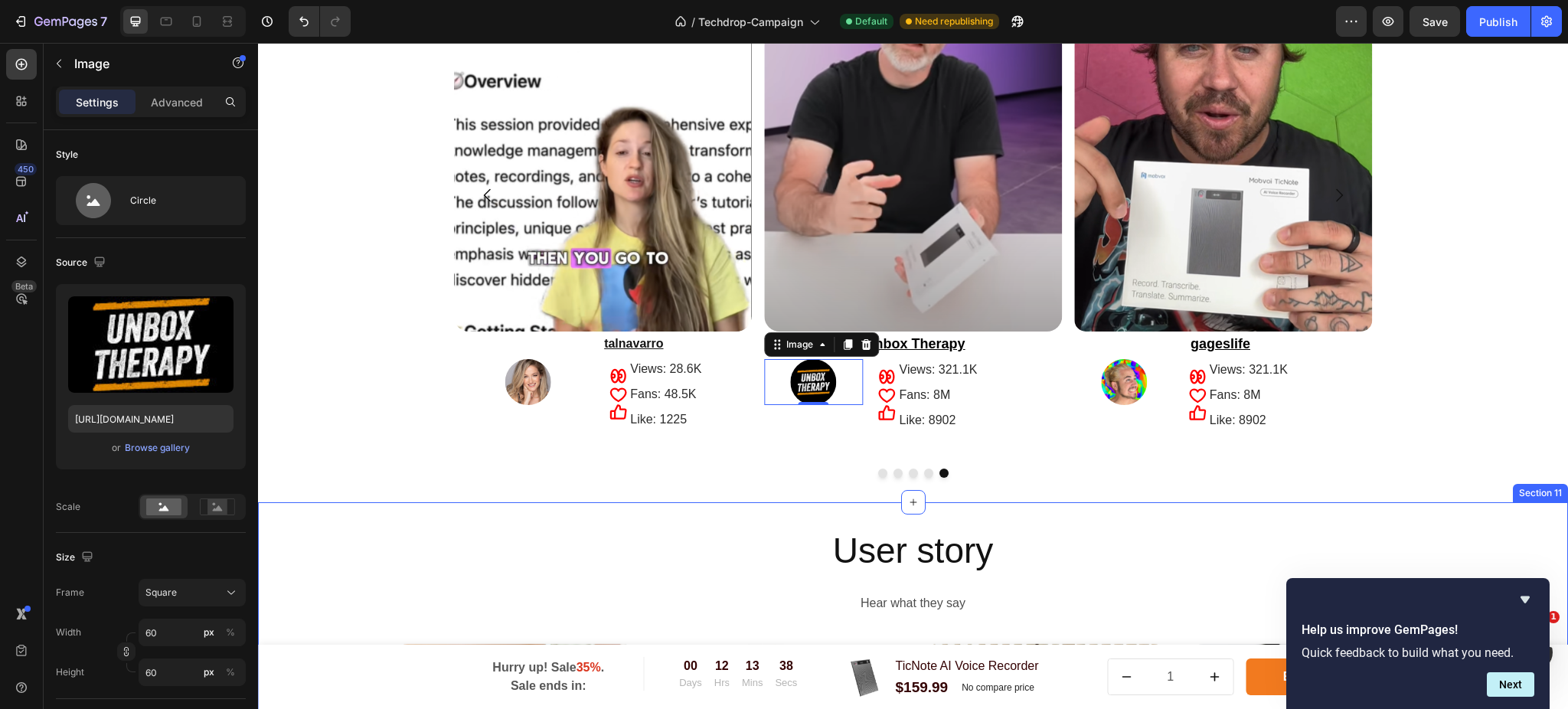
scroll to position [3079, 0]
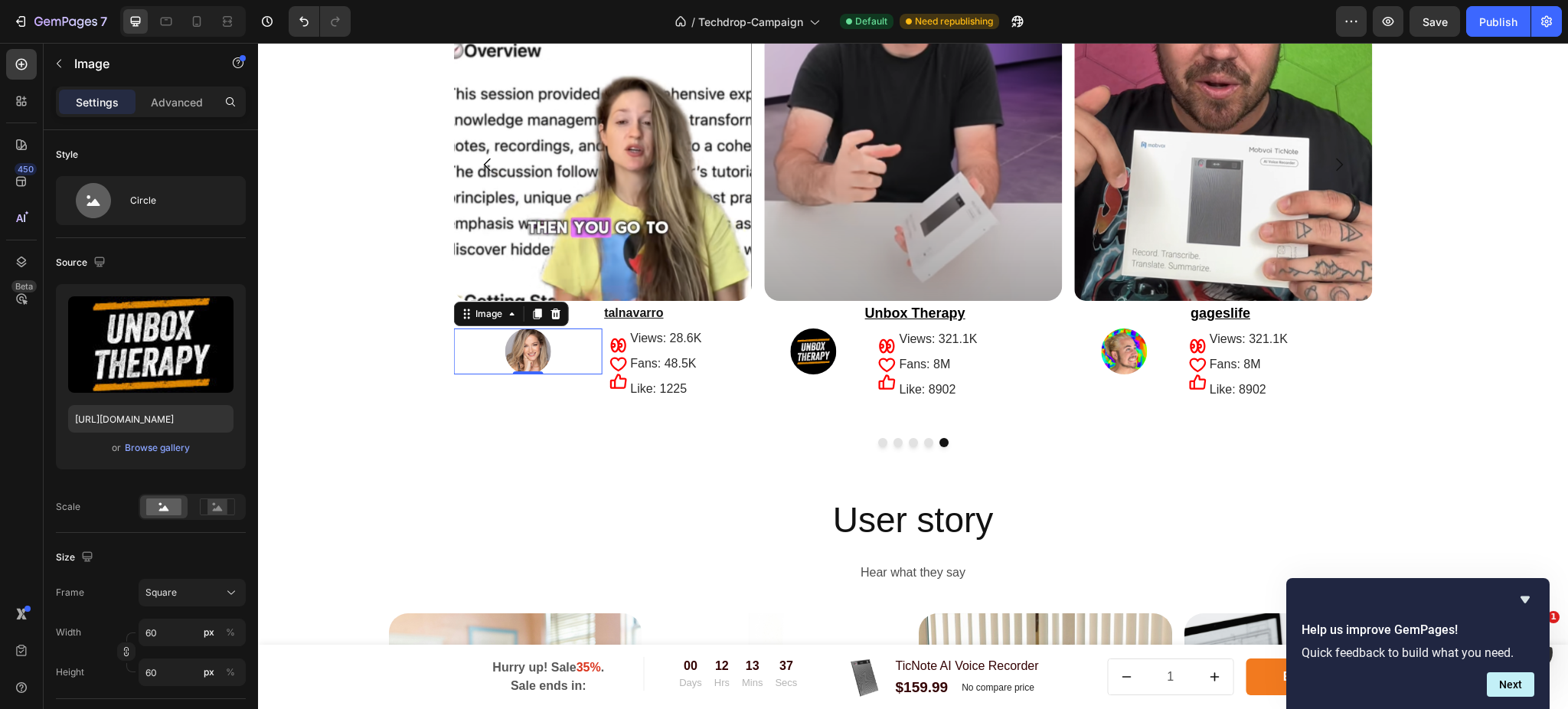
click at [508, 363] on img at bounding box center [529, 352] width 46 height 46
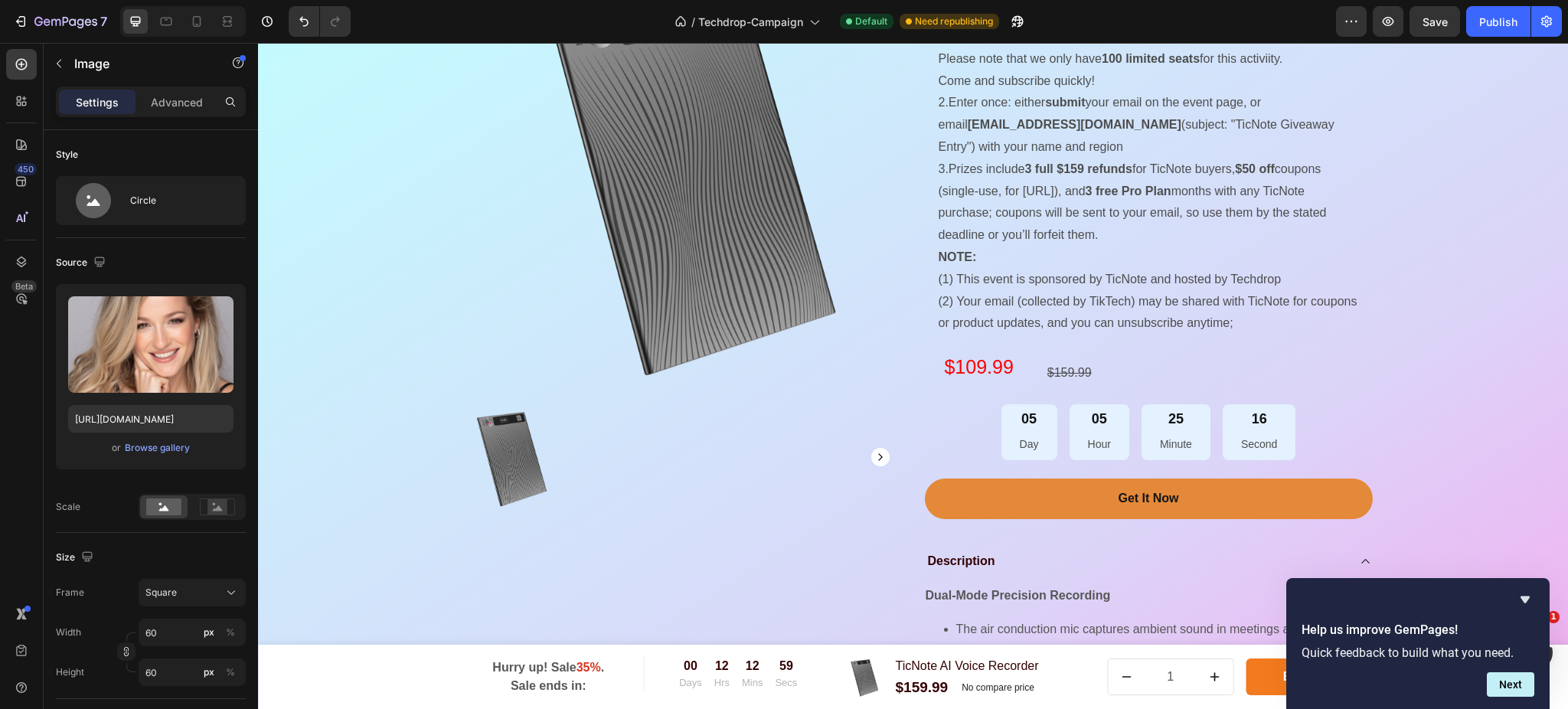
scroll to position [1751, 0]
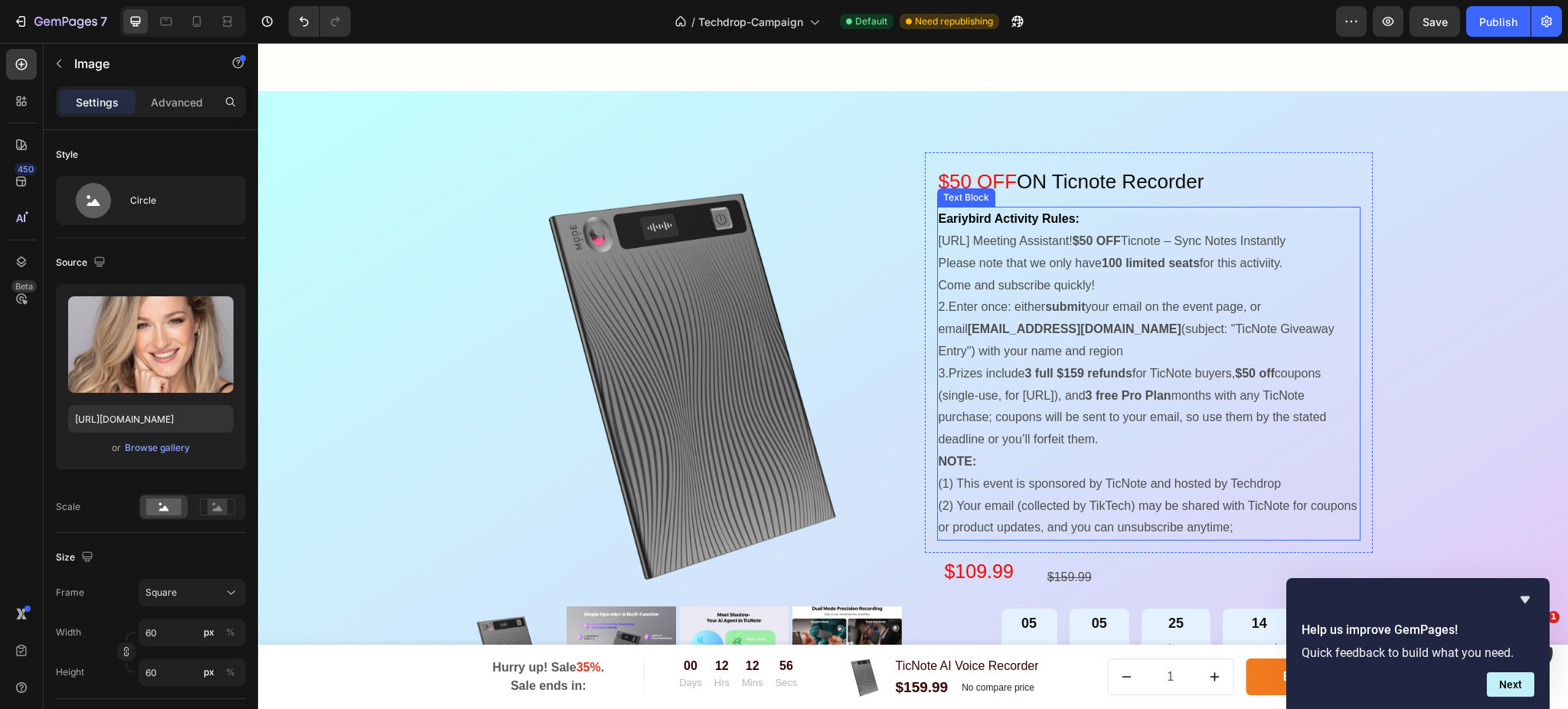
click at [1100, 491] on p "Eariybird Activity Rules: [URL] Meeting Assistant! $50 OFF Ticnote – Sync Notes…" at bounding box center [1149, 374] width 420 height 331
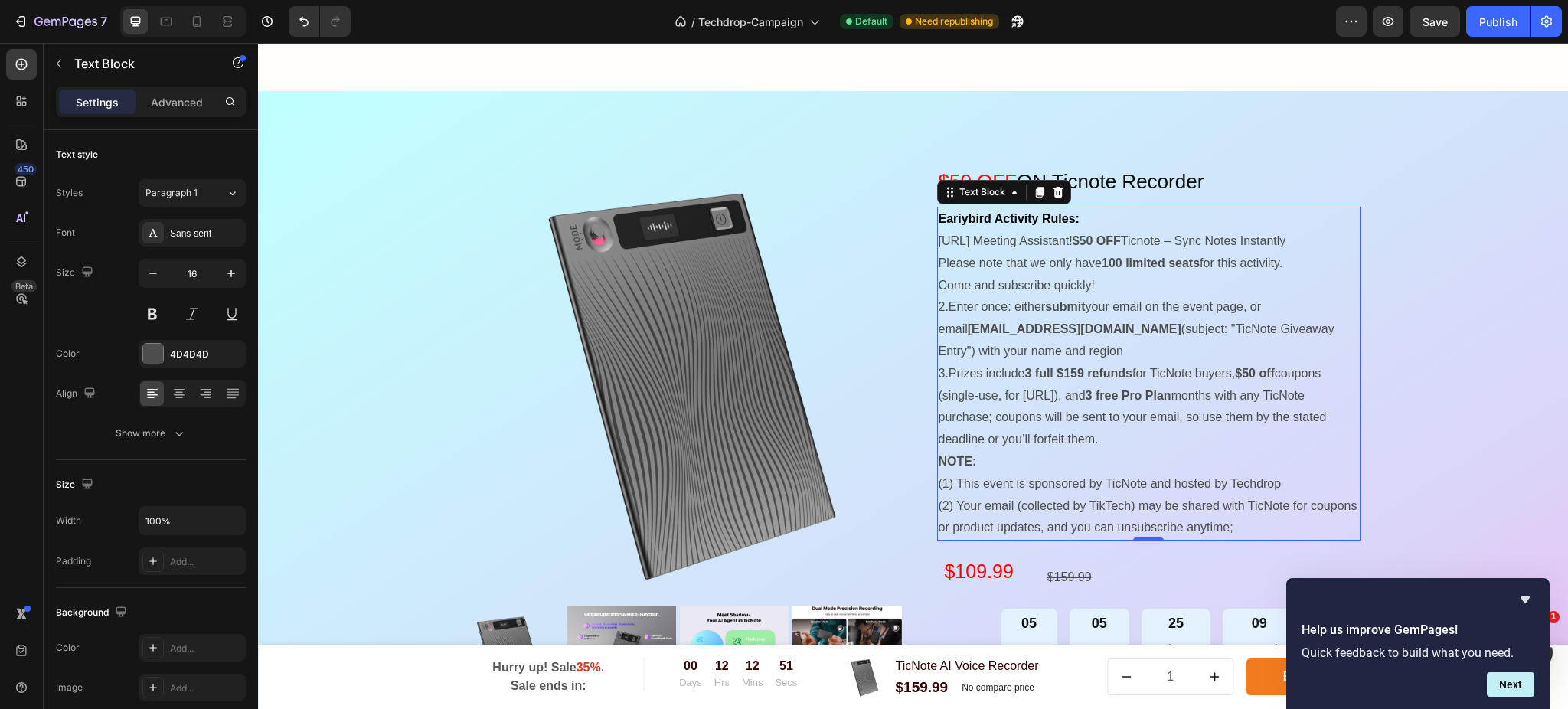
click at [1240, 399] on p "Eariybird Activity Rules: [URL] Meeting Assistant! $50 OFF Ticnote – Sync Notes…" at bounding box center [1149, 374] width 420 height 331
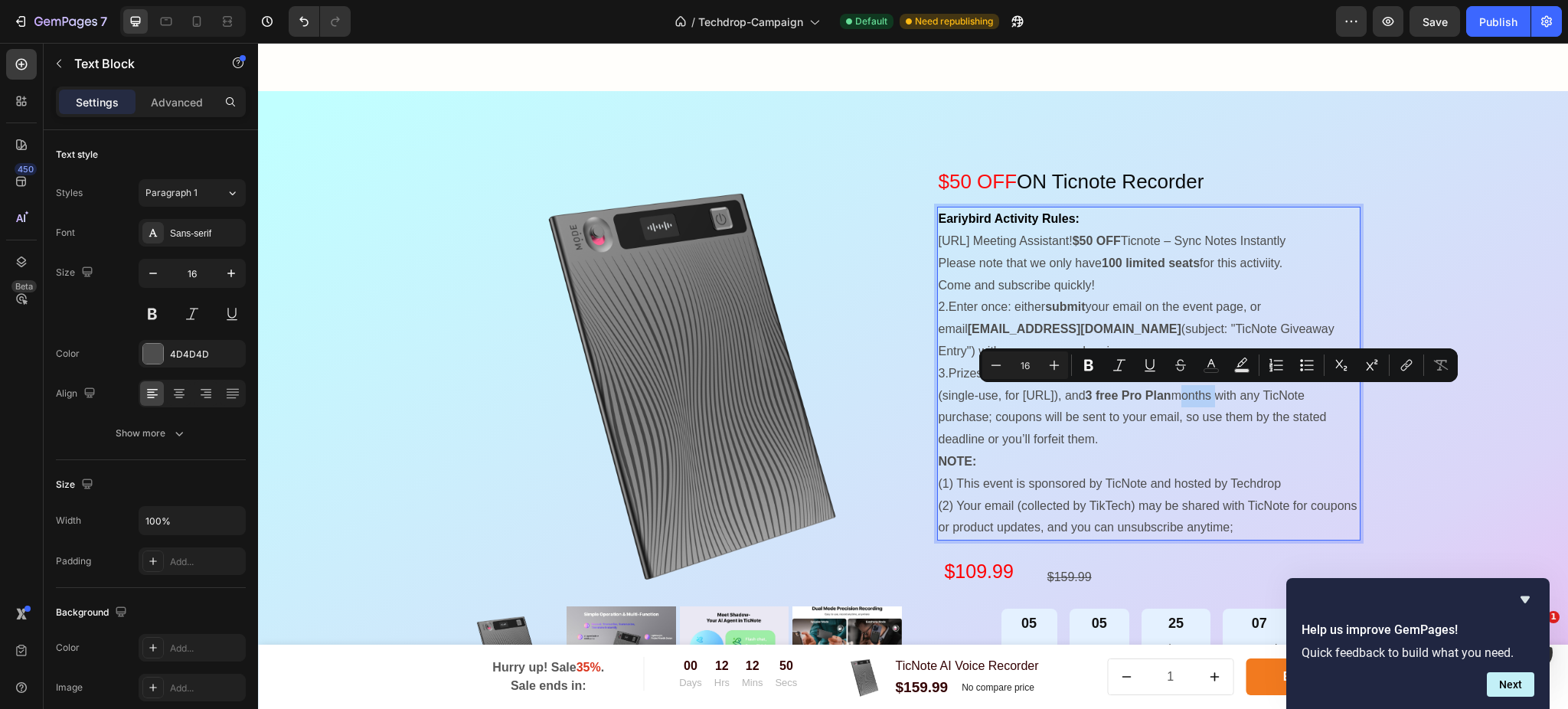
drag, startPoint x: 1240, startPoint y: 399, endPoint x: 1201, endPoint y: 395, distance: 39.2
click at [1201, 395] on p "Eariybird Activity Rules: [URL] Meeting Assistant! $50 OFF Ticnote – Sync Notes…" at bounding box center [1149, 374] width 420 height 331
click at [1079, 372] on button "Bold" at bounding box center [1088, 365] width 27 height 27
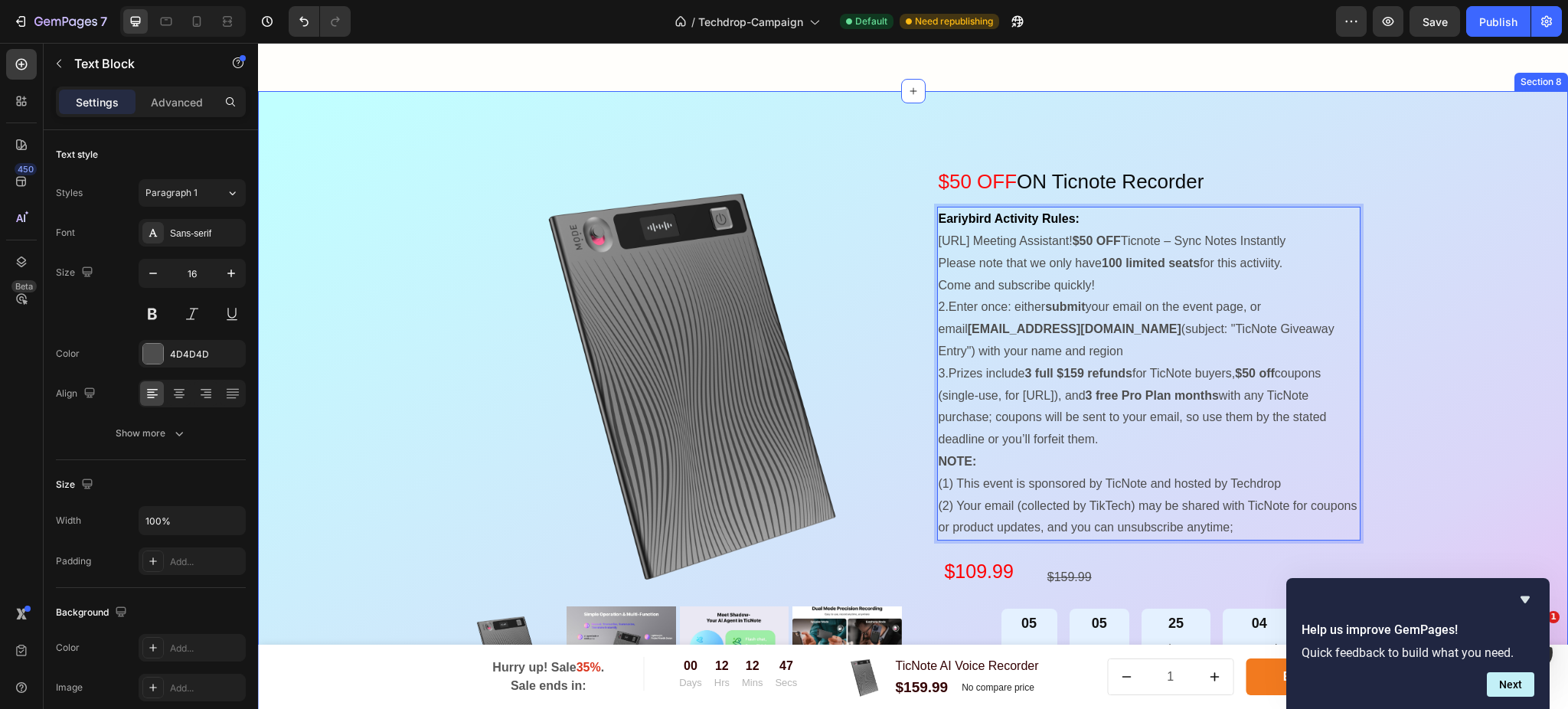
click at [1447, 386] on div "Product Images & Gallery $50 OFF ON Ticnote Recorder Heading Eariybird Activity…" at bounding box center [912, 618] width 1287 height 930
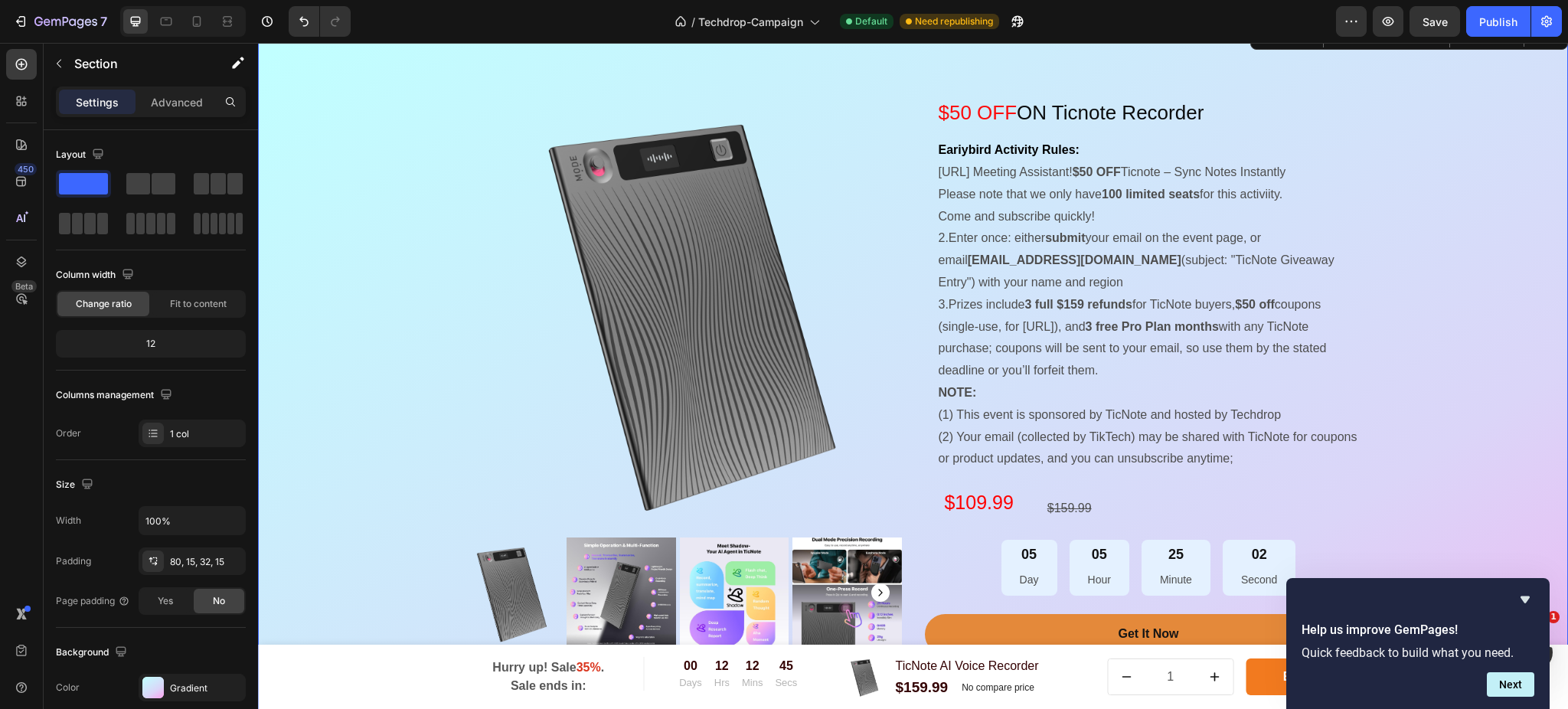
scroll to position [1854, 0]
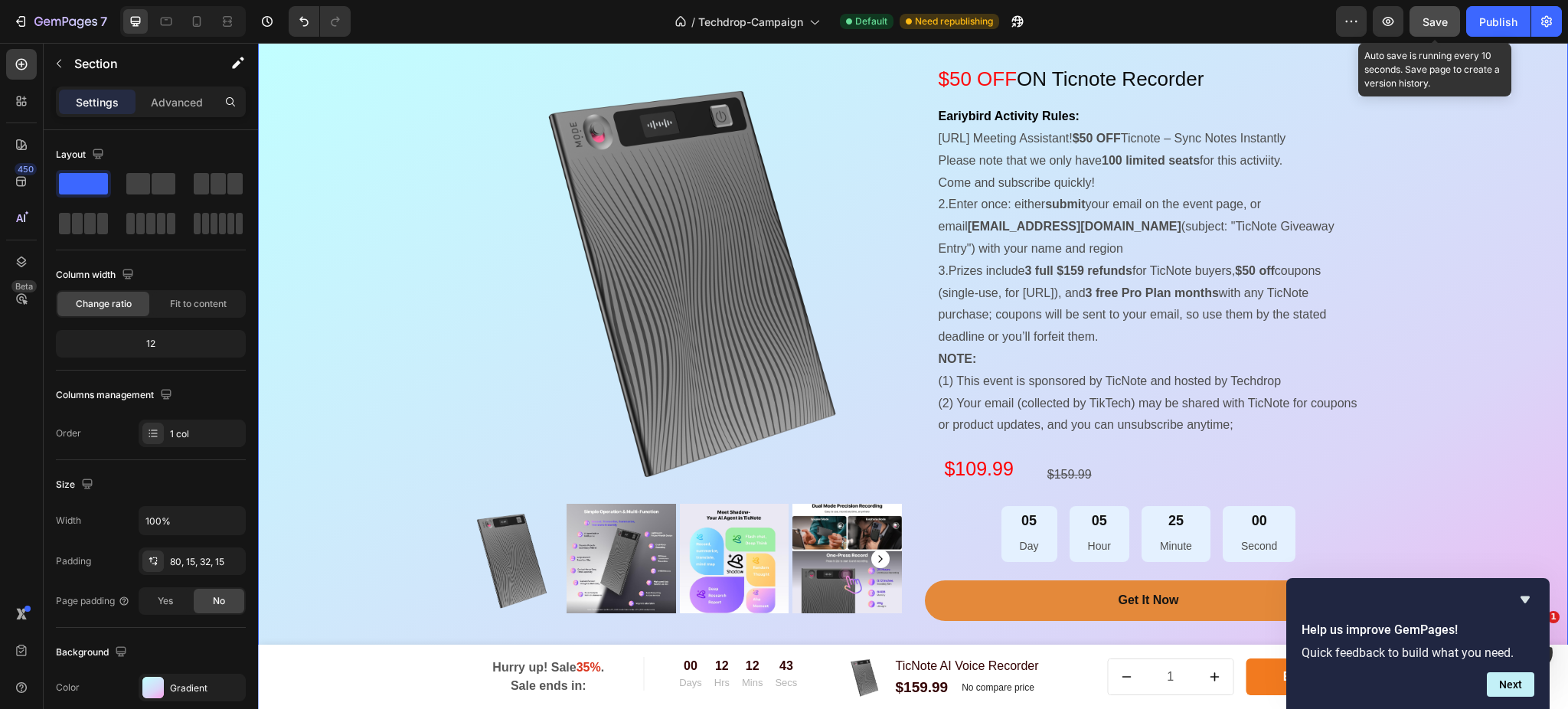
click at [1433, 19] on span "Save" at bounding box center [1435, 21] width 26 height 13
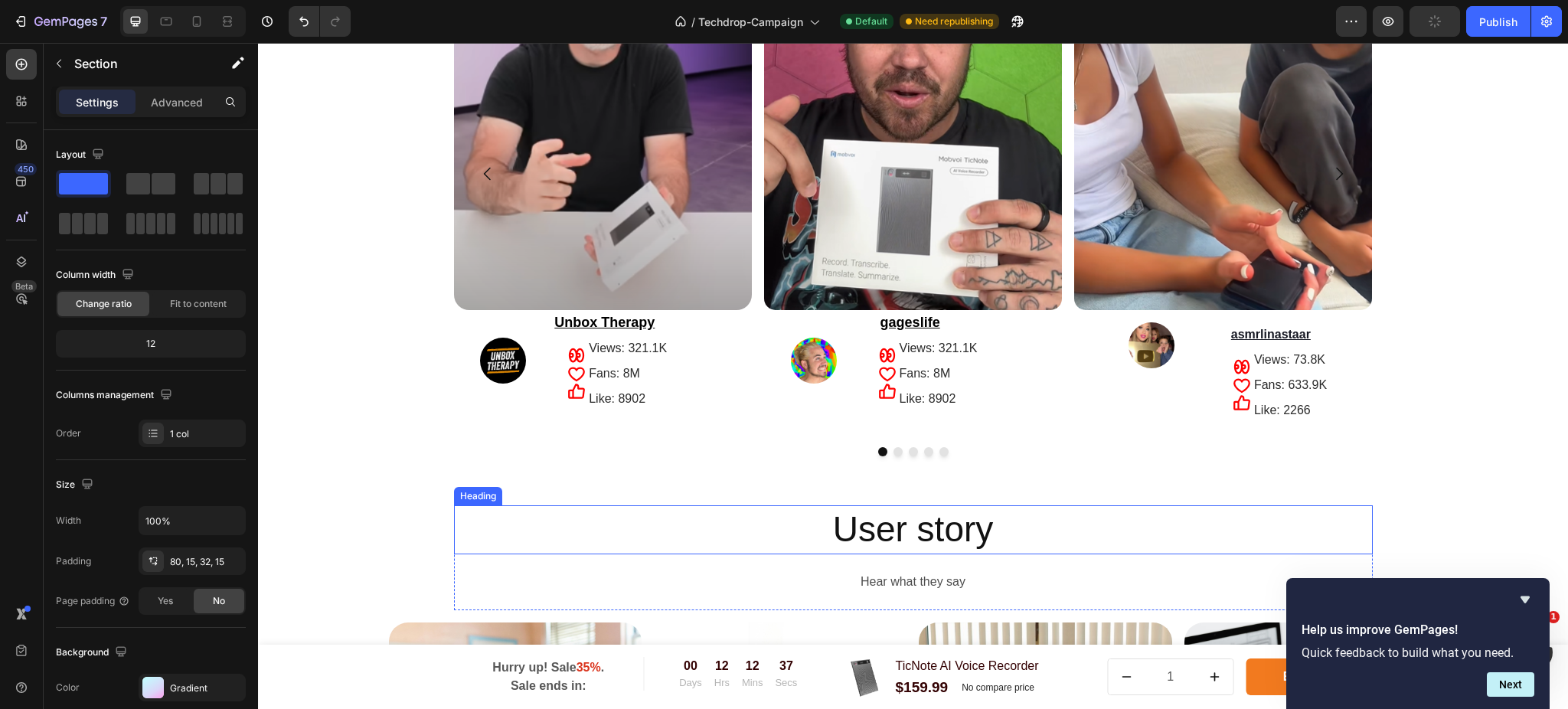
scroll to position [3064, 0]
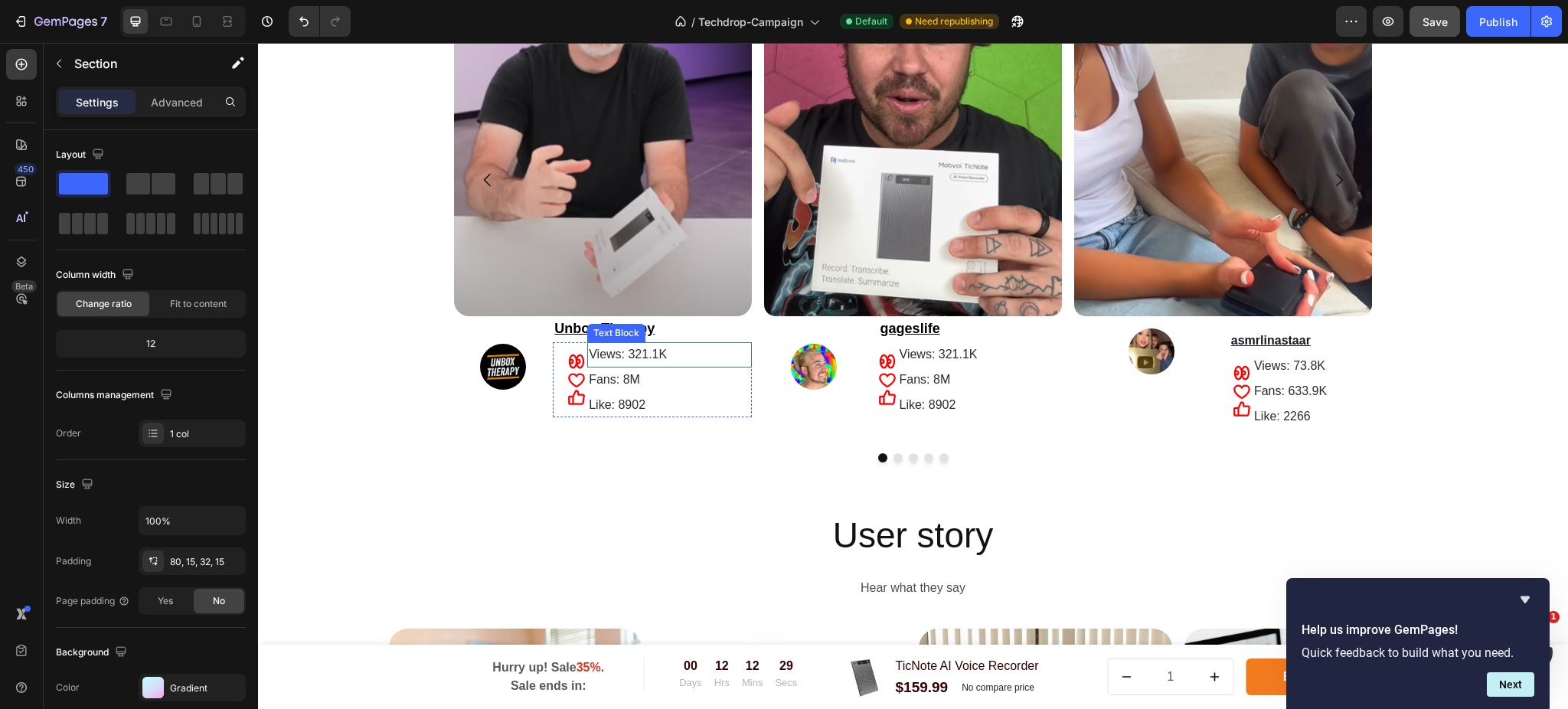
click at [663, 356] on p "Views: 321.1K" at bounding box center [668, 355] width 161 height 22
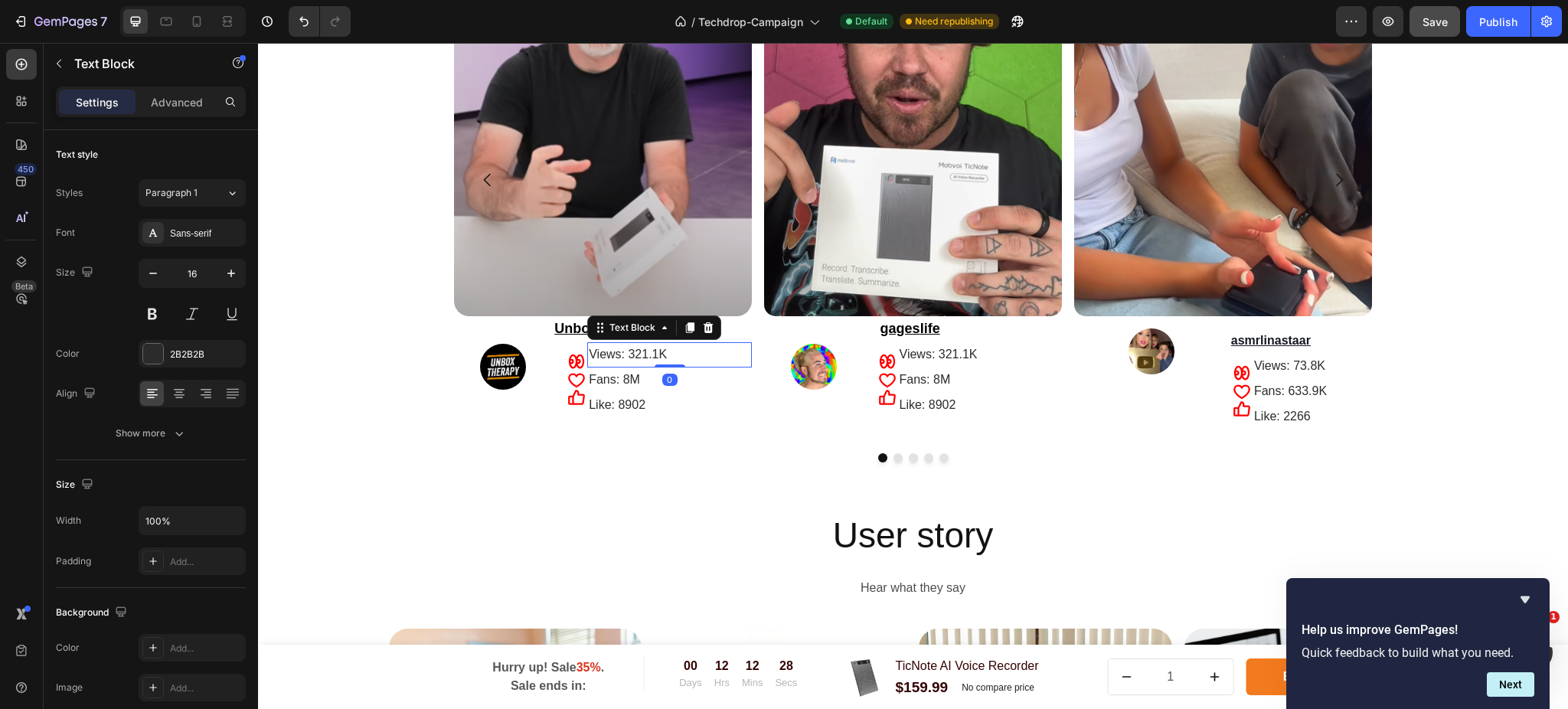
click at [663, 356] on p "Views: 321.1K" at bounding box center [668, 355] width 161 height 22
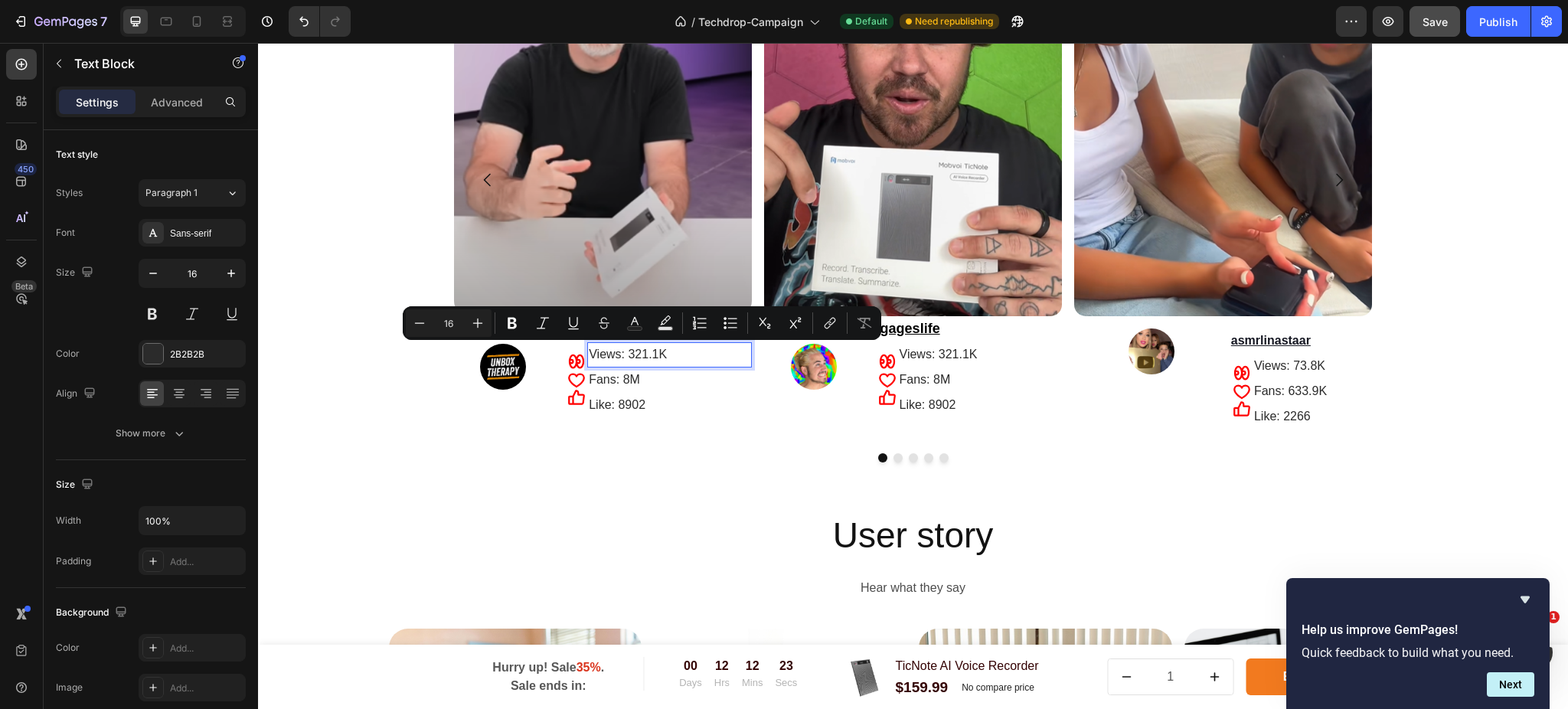
drag, startPoint x: 663, startPoint y: 356, endPoint x: 625, endPoint y: 343, distance: 40.2
click at [625, 344] on p "Views: 321.1K" at bounding box center [668, 355] width 161 height 22
